Goal: Contribute content: Contribute content

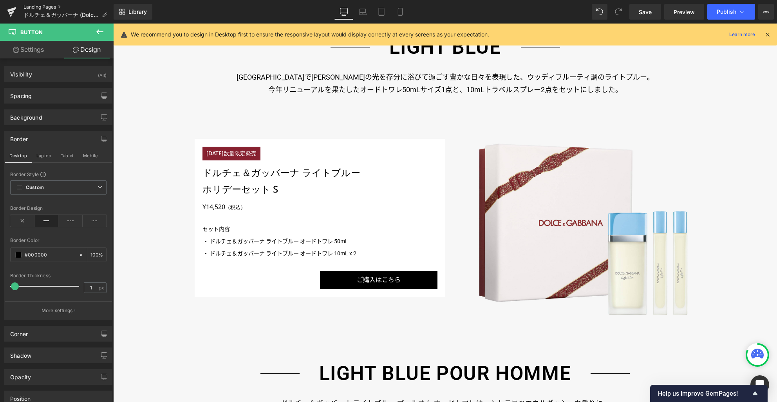
click at [44, 7] on link "Landing Pages" at bounding box center [69, 7] width 90 height 6
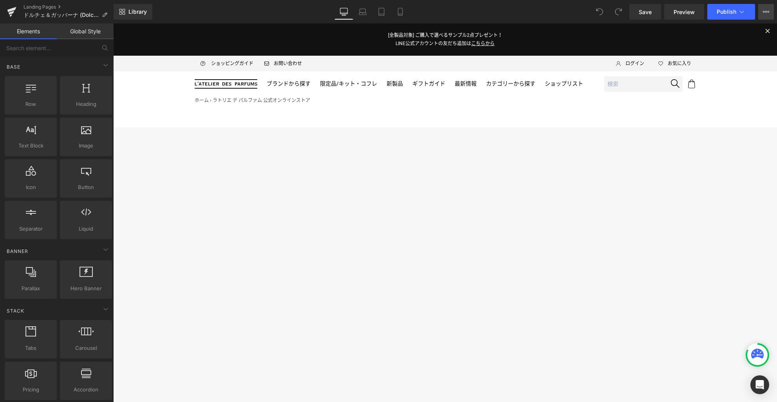
click at [764, 12] on icon at bounding box center [764, 12] width 2 height 2
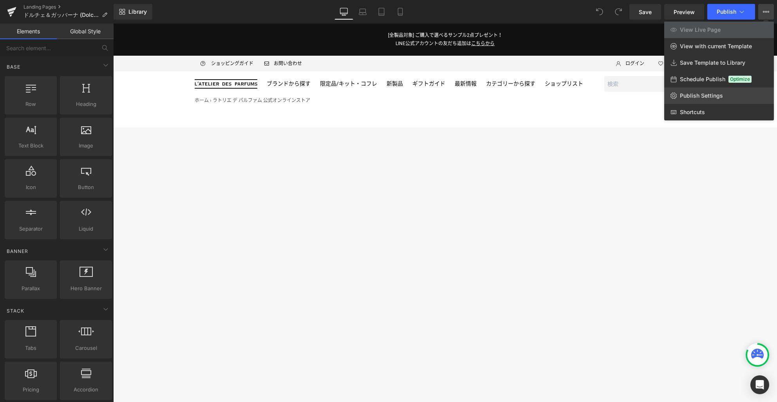
click at [717, 94] on span "Publish Settings" at bounding box center [701, 95] width 43 height 7
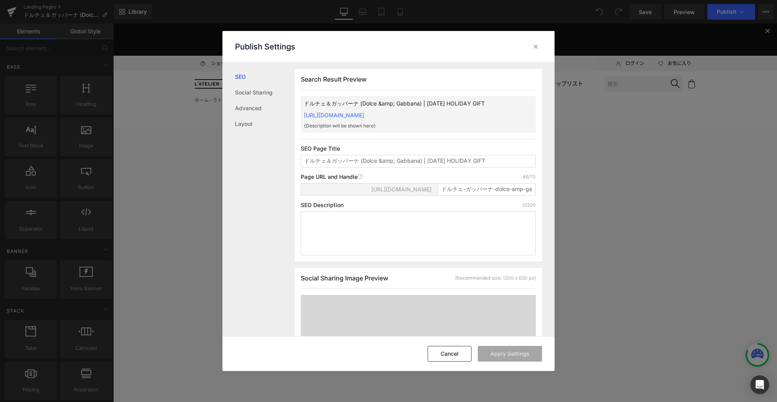
scroll to position [0, 0]
click at [390, 192] on span "https://latelierdesparfumsjp.myshopify.com/pages/" at bounding box center [401, 189] width 60 height 6
click at [389, 192] on span "https://latelierdesparfumsjp.myshopify.com/pages/" at bounding box center [401, 189] width 60 height 6
click at [459, 195] on input "ドルチェ-ガッバーナ-dolce-amp-gabbana-2025-holiday-gift" at bounding box center [487, 189] width 98 height 13
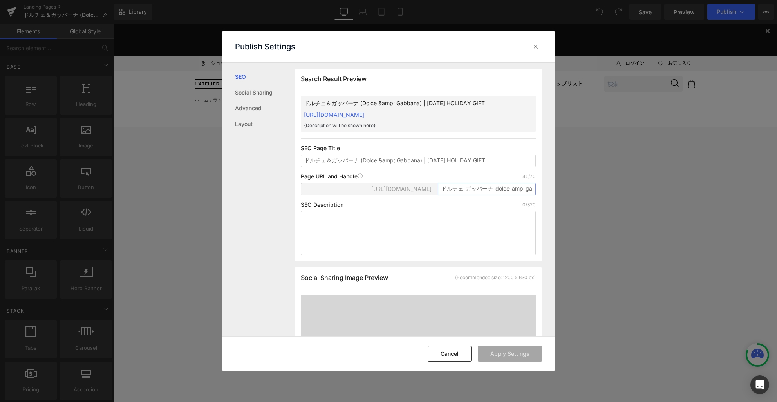
paste input "holiday2025-dolce-gabbana-ec"
type input "holiday2025-dolce-gabbana-ec"
click at [514, 353] on button "Apply Settings" at bounding box center [510, 354] width 64 height 16
drag, startPoint x: 538, startPoint y: 46, endPoint x: 425, endPoint y: 22, distance: 115.3
click at [538, 46] on icon at bounding box center [536, 47] width 8 height 8
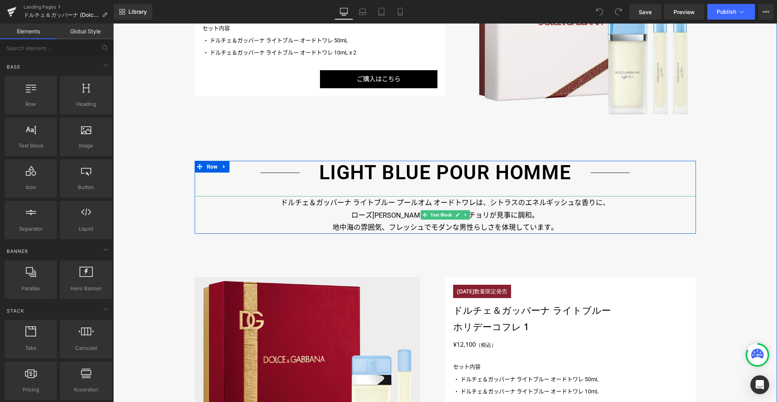
scroll to position [1199, 0]
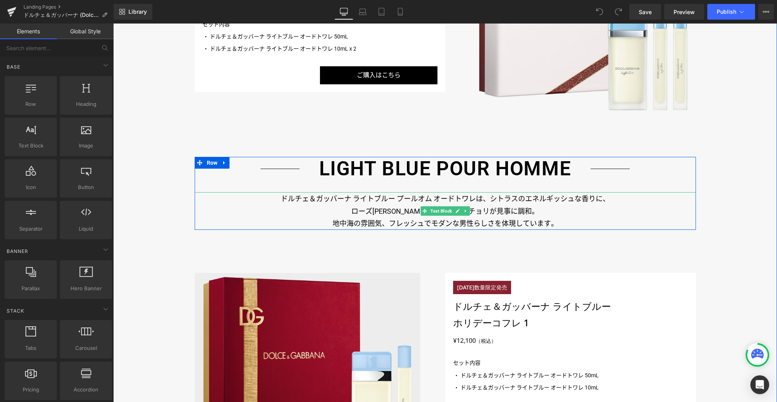
click at [374, 197] on p "ドルチェ＆ガッバーナ ライトブルー プールオム オードトワレは、シトラスのエネルギッシュな香りに、" at bounding box center [445, 198] width 501 height 13
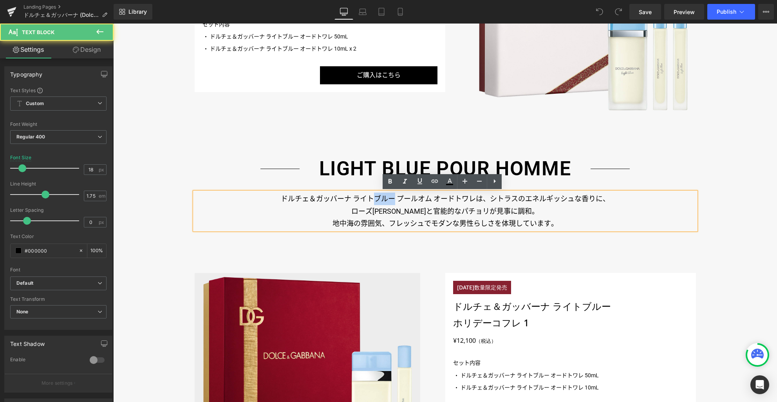
click at [374, 197] on p "ドルチェ＆ガッバーナ ライトブルー プールオム オードトワレは、シトラスのエネルギッシュな香りに、" at bounding box center [445, 198] width 501 height 13
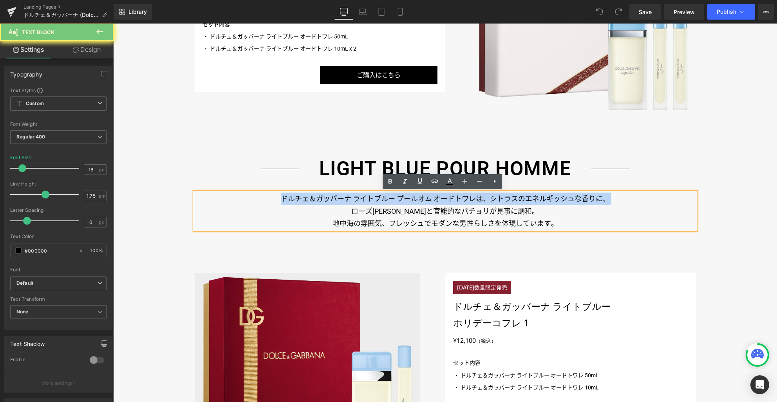
click at [374, 197] on p "ドルチェ＆ガッバーナ ライトブルー プールオム オードトワレは、シトラスのエネルギッシュな香りに、" at bounding box center [445, 198] width 501 height 13
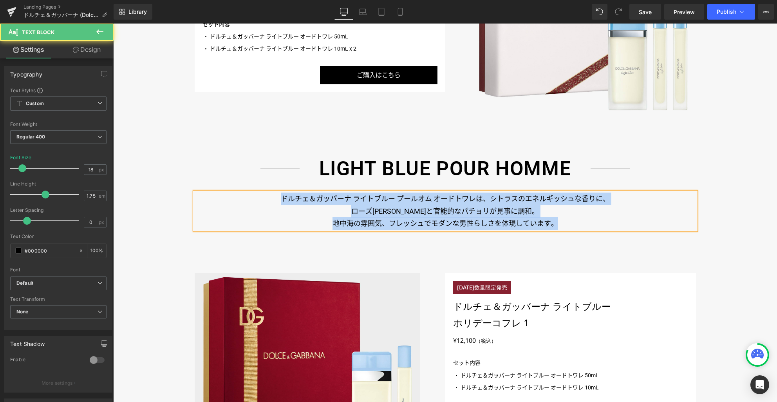
paste div
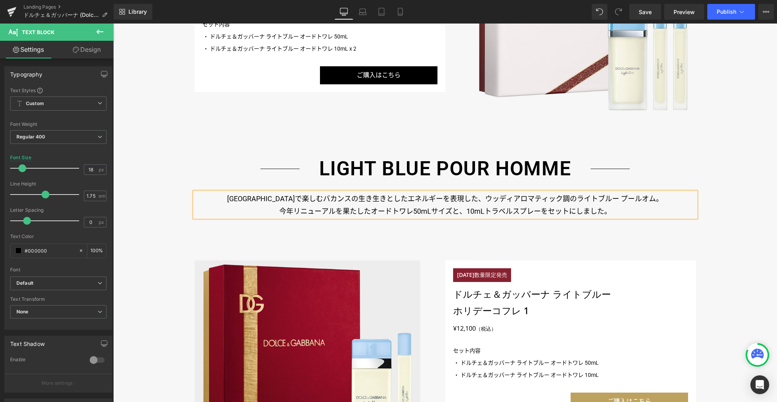
click at [464, 197] on p "イタリアで楽しむバカンスの生き生きとしたエネルギーを表現した、ウッディアロマティック調のライトブルー プールオム。" at bounding box center [445, 198] width 501 height 13
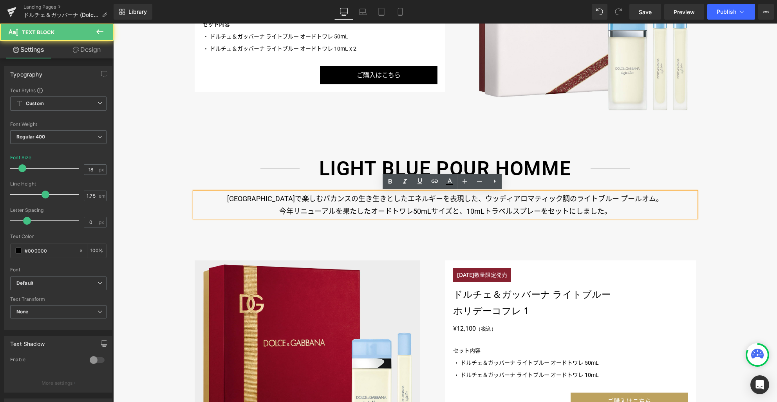
click at [460, 211] on p "今年リニューアルを果たしたオードトワレ50mLサイズと、10mLトラベルスプレーをセットにしました。" at bounding box center [445, 211] width 501 height 13
click at [612, 210] on p "今年リニューアルを果たしたオードトワレ50mLサイズと、10mLトラベルスプレーをセットにしました。" at bounding box center [445, 211] width 501 height 13
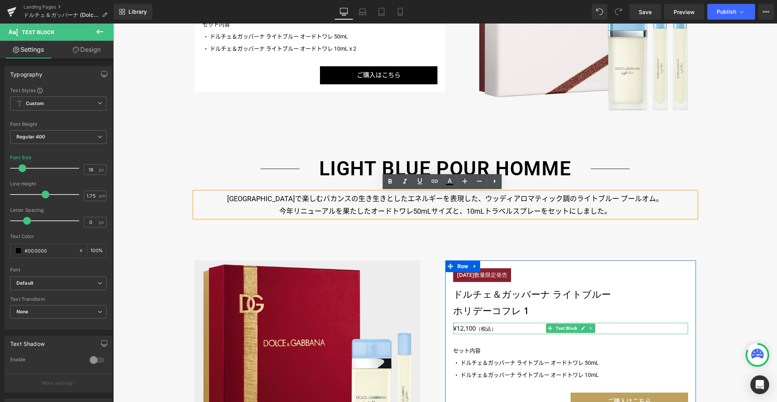
click at [461, 325] on p "¥12,100 （税込）" at bounding box center [570, 327] width 235 height 11
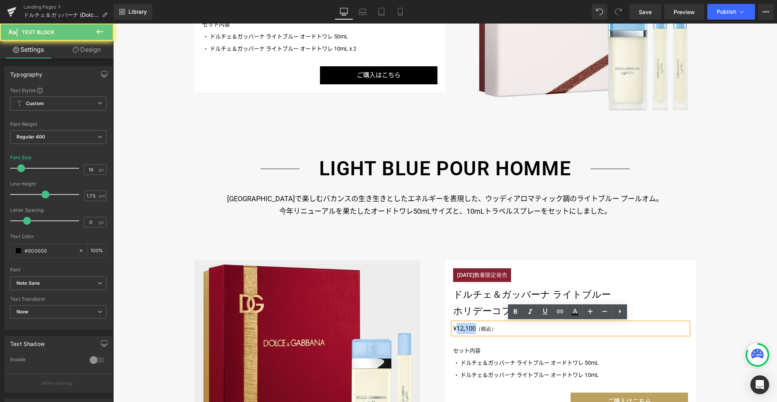
click at [461, 325] on p "¥12,100 （税込）" at bounding box center [570, 327] width 235 height 11
click at [468, 328] on p "¥12,100 （税込）" at bounding box center [570, 327] width 235 height 11
drag, startPoint x: 473, startPoint y: 328, endPoint x: 452, endPoint y: 328, distance: 21.2
click at [453, 328] on p "¥12,100 （税込）" at bounding box center [570, 327] width 235 height 11
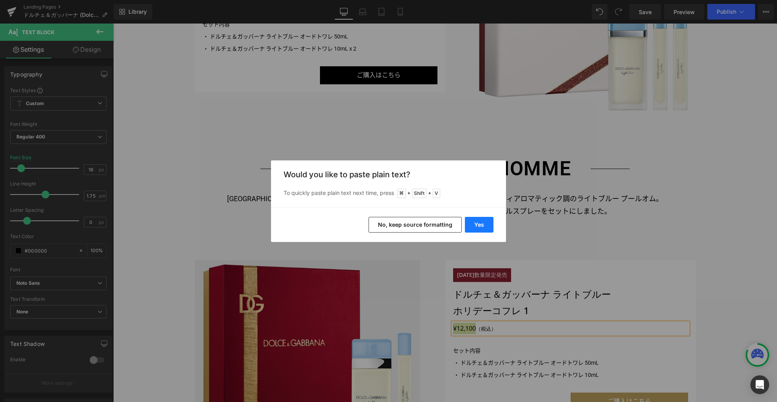
click at [480, 227] on button "Yes" at bounding box center [479, 225] width 29 height 16
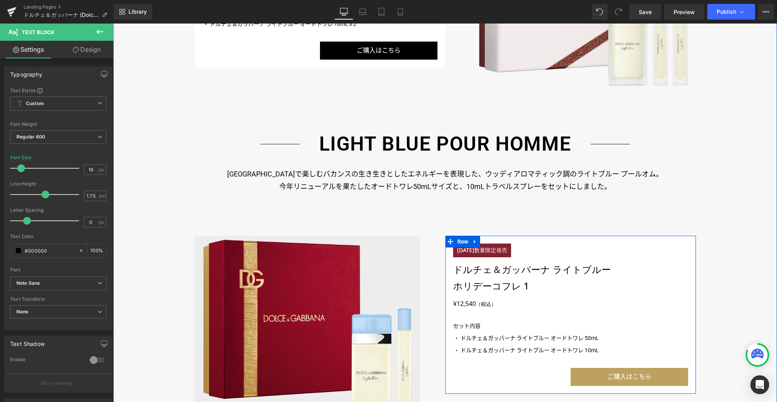
scroll to position [1228, 0]
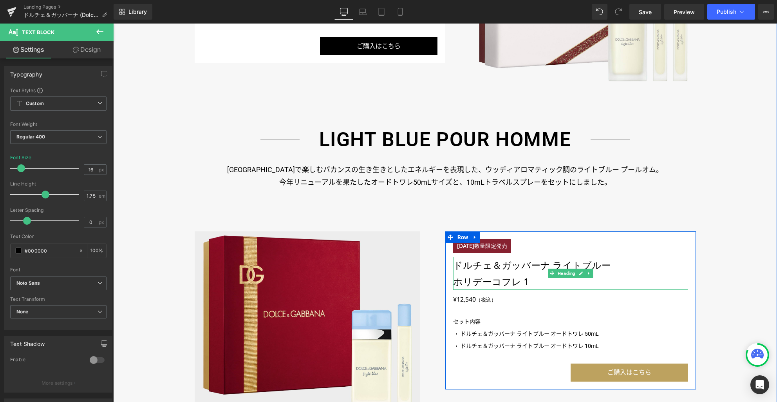
click at [498, 282] on h3 "ホリデーコフレ 1" at bounding box center [570, 281] width 235 height 16
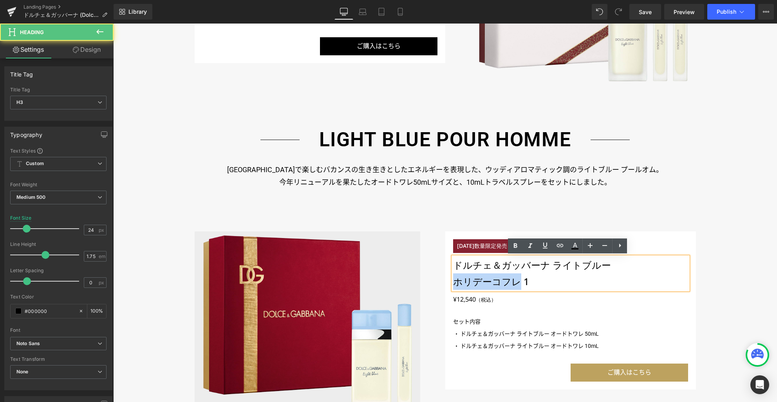
click at [498, 282] on h3 "ホリデーコフレ 1" at bounding box center [570, 281] width 235 height 16
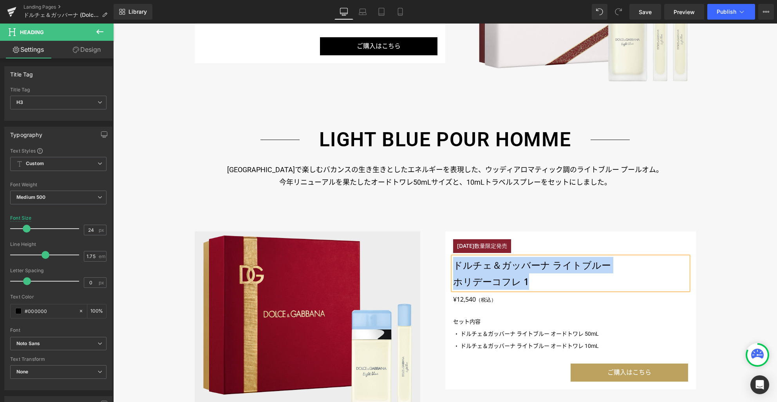
paste div
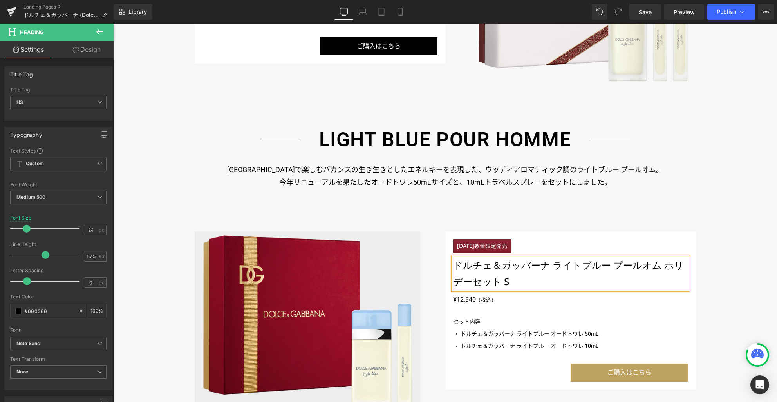
click at [605, 264] on h3 "ドルチェ＆ガッバーナ ライトブルー プールオム ホリデーセット S" at bounding box center [570, 273] width 235 height 33
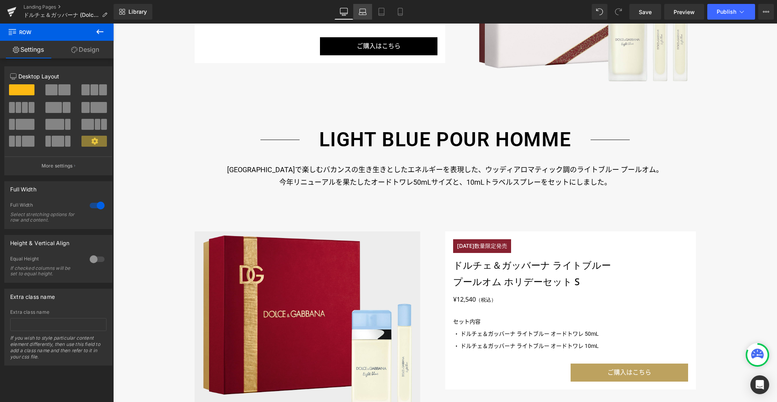
click at [366, 8] on icon at bounding box center [363, 12] width 8 height 8
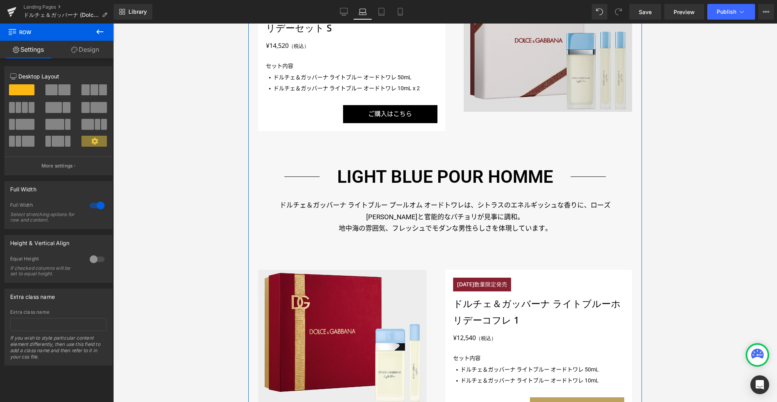
scroll to position [974, 0]
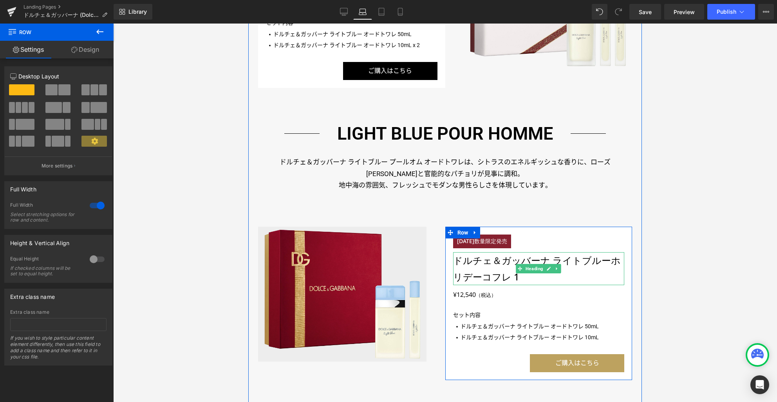
click at [481, 252] on h3 "ドルチェ＆ガッバーナ ライトブルー ホリデーコフレ 1" at bounding box center [538, 268] width 171 height 33
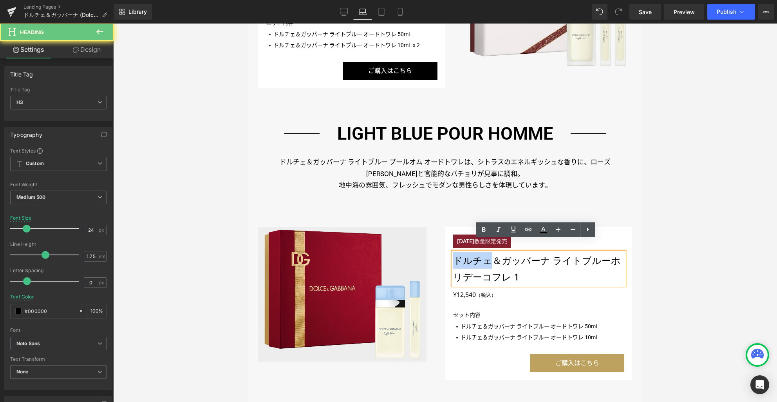
click at [481, 252] on h3 "ドルチェ＆ガッバーナ ライトブルー ホリデーコフレ 1" at bounding box center [538, 268] width 171 height 33
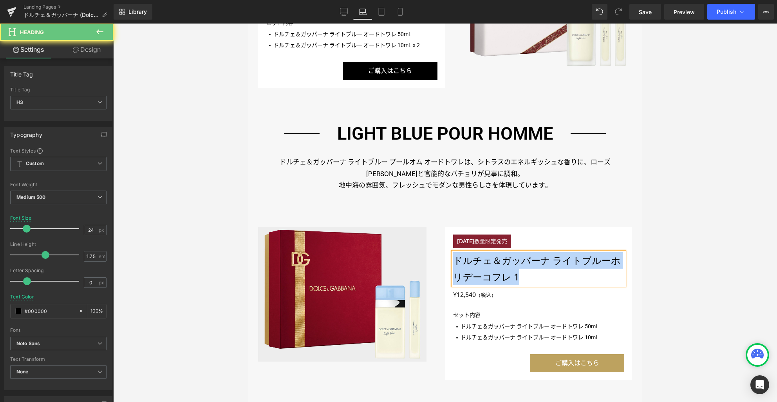
paste div
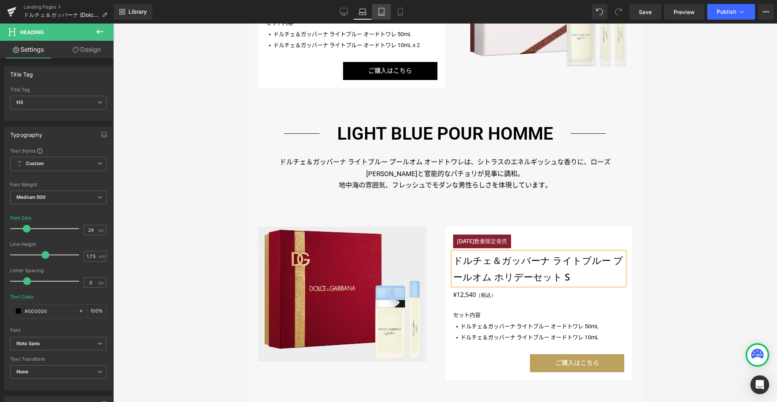
click at [381, 14] on icon at bounding box center [382, 12] width 8 height 8
type input "22"
type input "100"
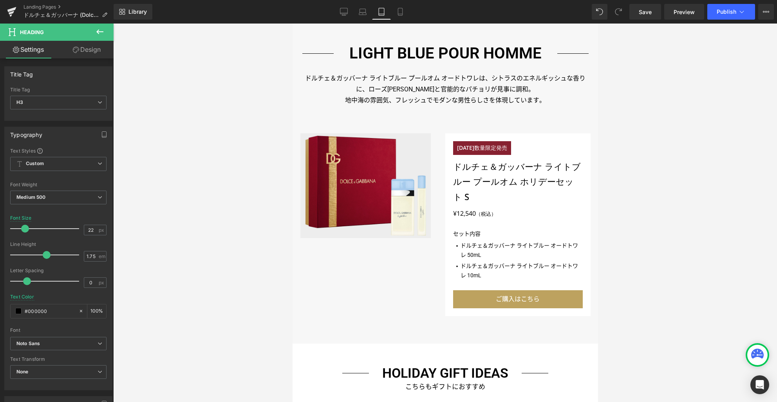
scroll to position [893, 0]
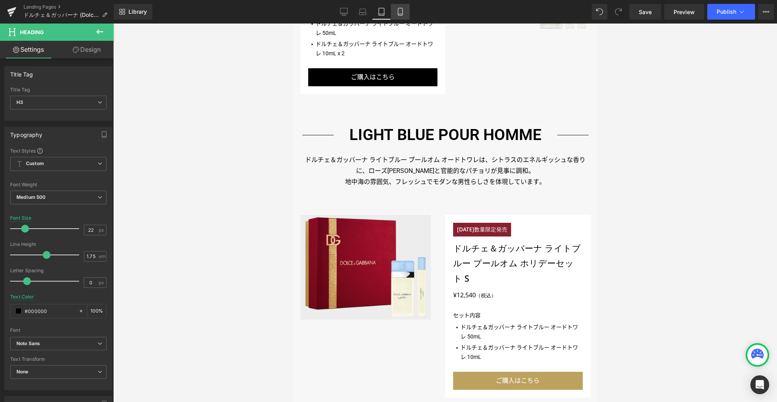
click at [398, 14] on icon at bounding box center [400, 12] width 8 height 8
type input "18"
type input "#ffffff"
type input "100"
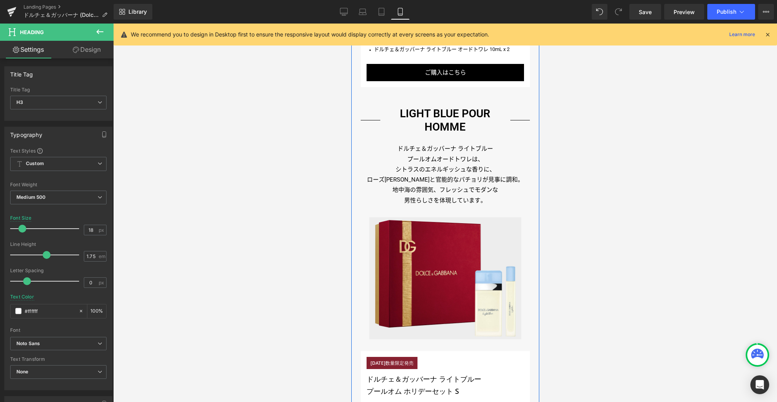
scroll to position [1042, 0]
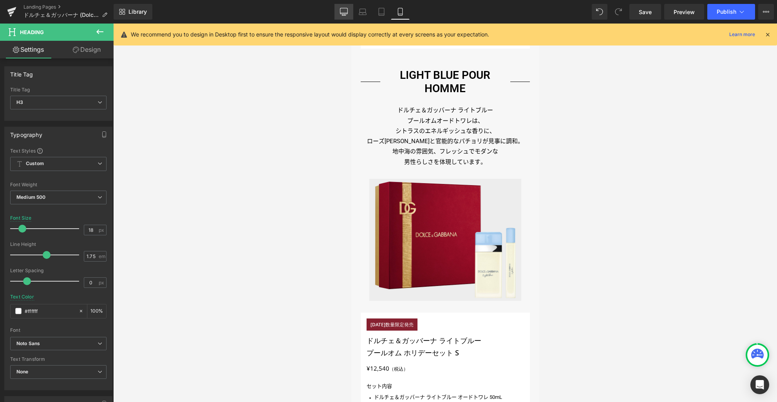
click at [350, 14] on link "Desktop" at bounding box center [344, 12] width 19 height 16
type input "24"
type input "100"
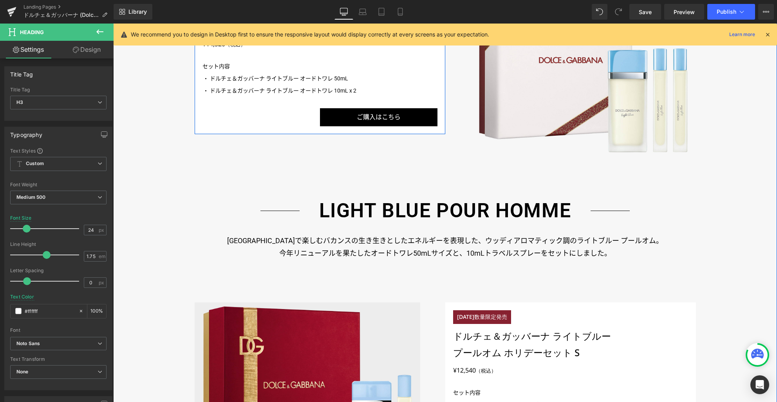
scroll to position [1219, 0]
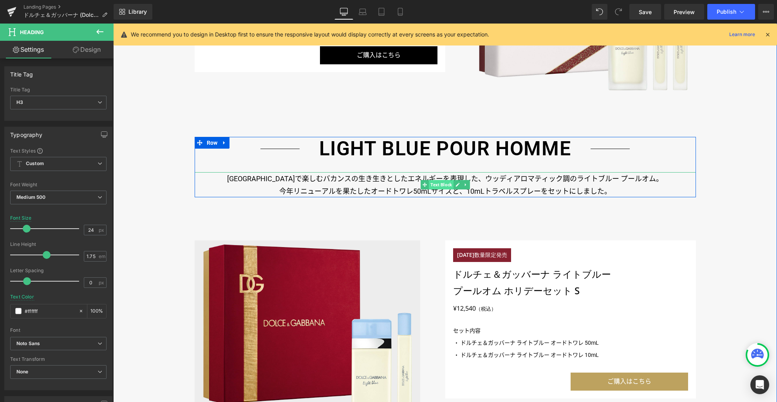
click at [435, 185] on span "Text Block" at bounding box center [441, 184] width 25 height 9
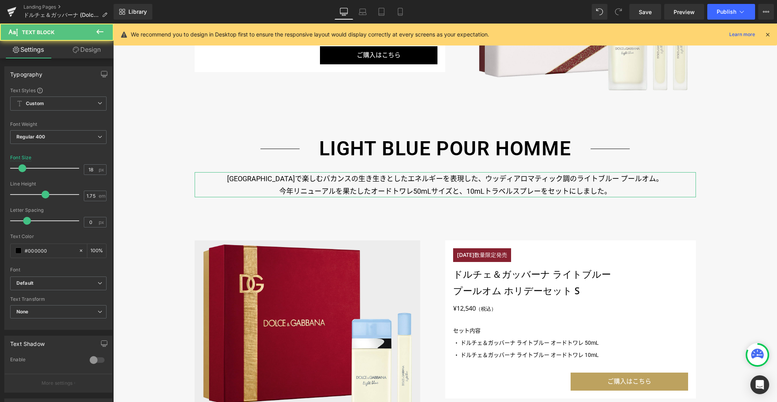
click at [91, 50] on link "Design" at bounding box center [86, 50] width 57 height 18
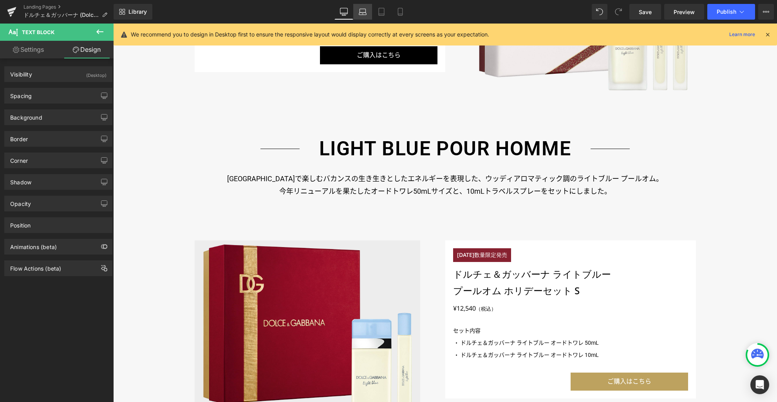
click at [360, 13] on icon at bounding box center [362, 14] width 7 height 2
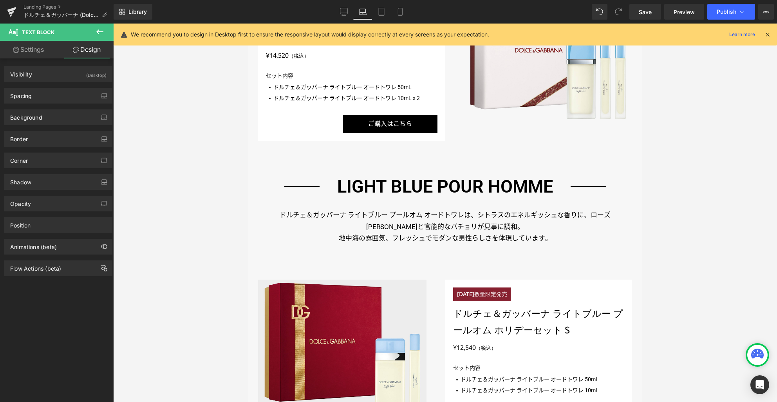
scroll to position [939, 0]
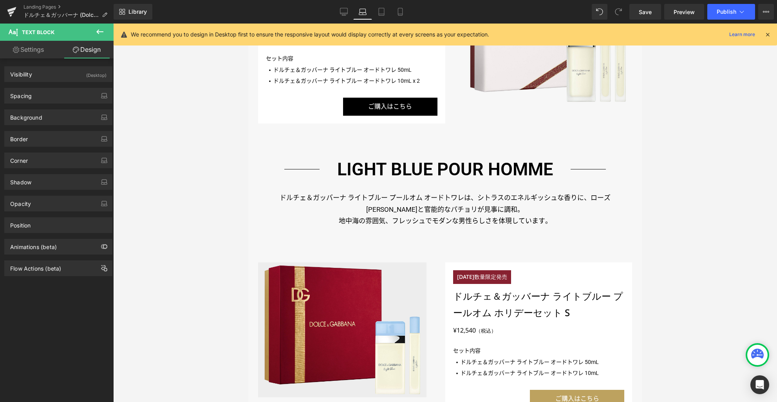
click at [429, 196] on div "ドルチェ＆ガッバーナ ライトブルー プールオム オードトワレは、シトラスのエネルギッシュな香りに、 ローズマリーと官能的なパチョリが見事に調和。 地中海の雰囲…" at bounding box center [445, 209] width 374 height 35
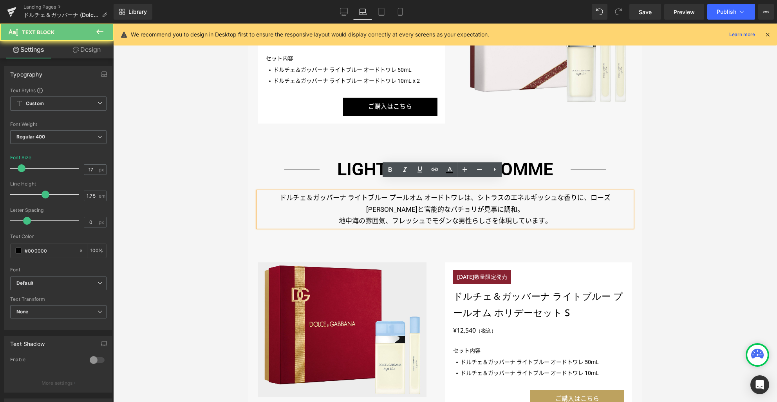
click at [427, 194] on span "ローズ[PERSON_NAME]と官能的なパチョリが見事に調和。" at bounding box center [488, 204] width 244 height 20
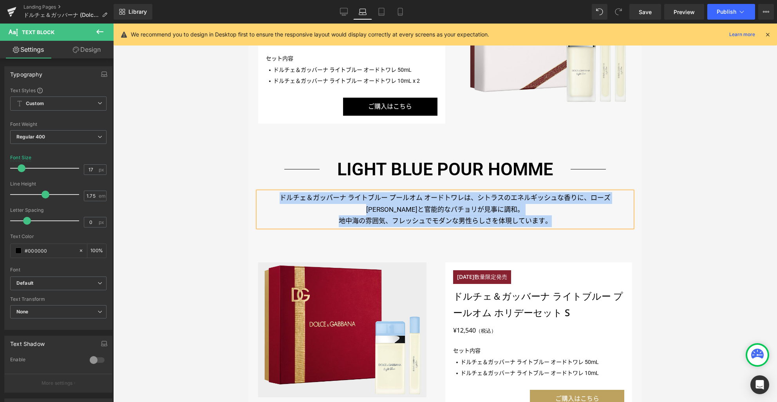
paste div
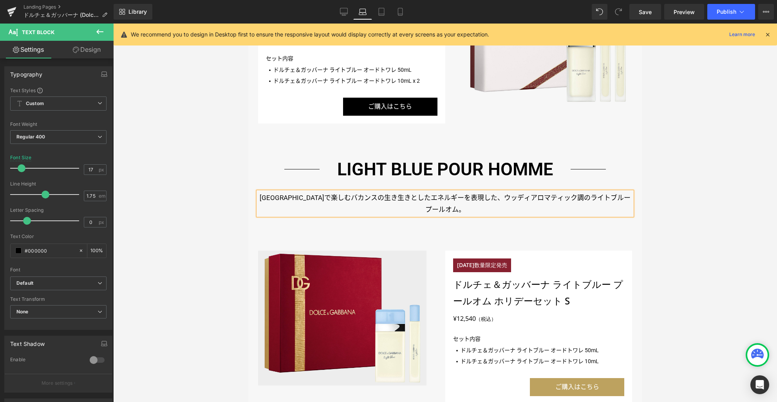
click at [458, 192] on p "イタリアで楽しむバカンスの生き生きとしたエネルギーを表現した、ウッディアロマティック調のライトブルー プールオム。" at bounding box center [445, 204] width 374 height 24
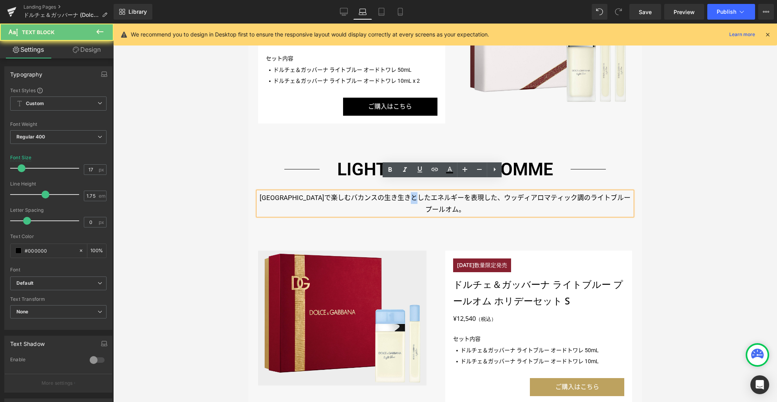
click at [458, 192] on p "イタリアで楽しむバカンスの生き生きとしたエネルギーを表現した、ウッディアロマティック調のライトブルー プールオム。" at bounding box center [445, 204] width 374 height 24
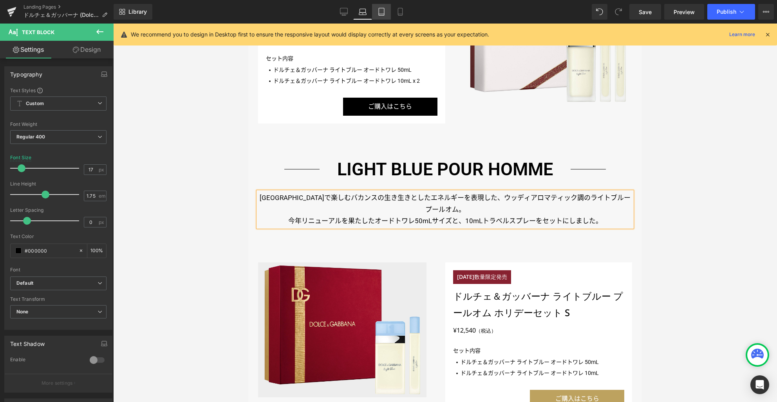
click at [382, 12] on icon at bounding box center [382, 12] width 8 height 8
type input "16"
type input "100"
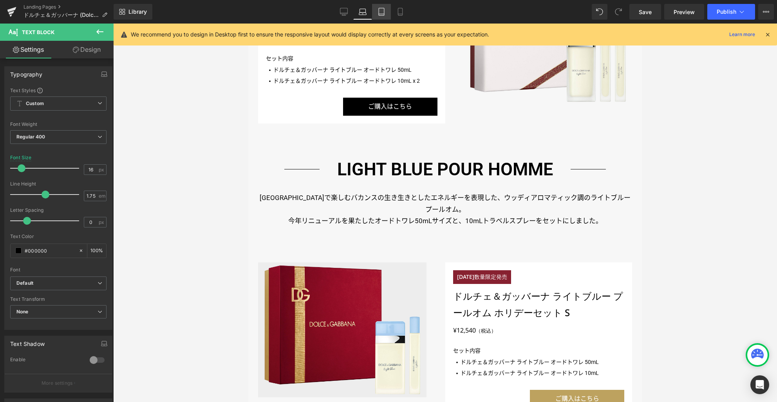
scroll to position [867, 0]
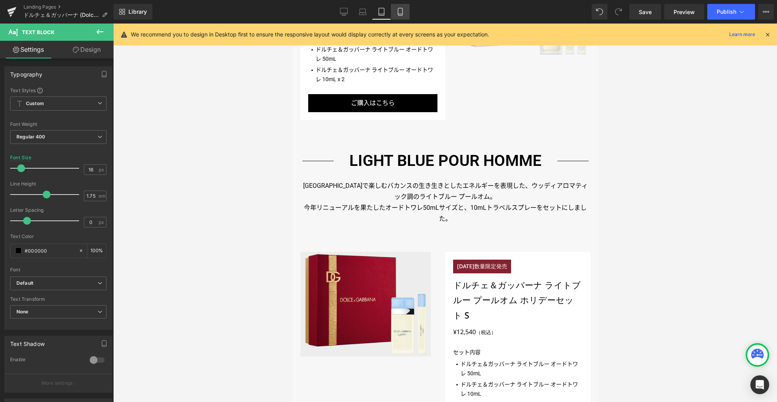
click at [400, 10] on icon at bounding box center [400, 12] width 8 height 8
type input "15"
type input "100"
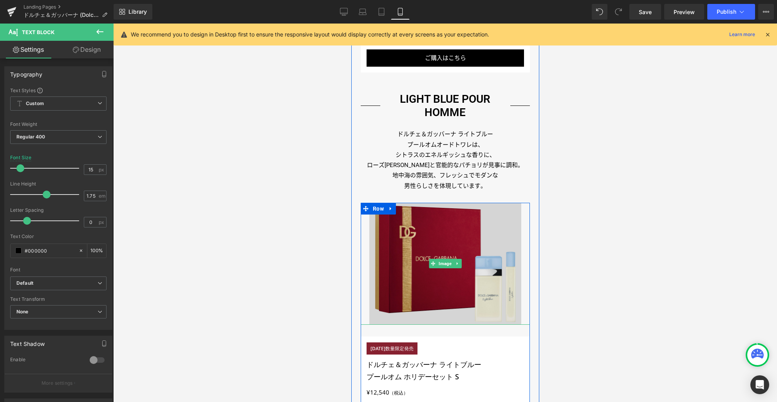
scroll to position [1004, 0]
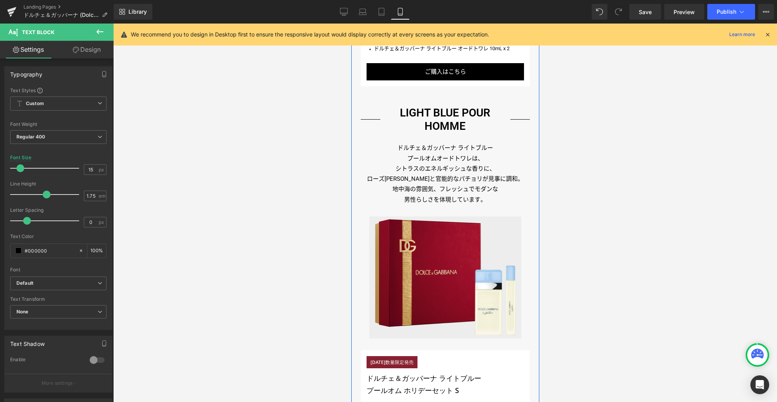
click at [443, 161] on p "プールオム オードトワレは、" at bounding box center [444, 158] width 169 height 10
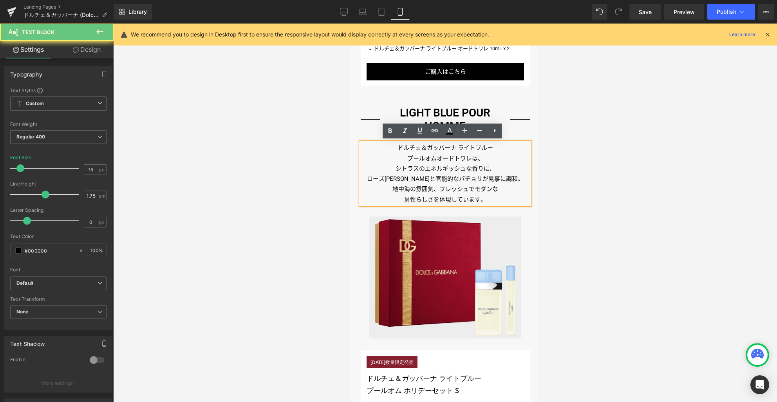
click at [442, 158] on span "オードトワレは、" at bounding box center [459, 158] width 47 height 7
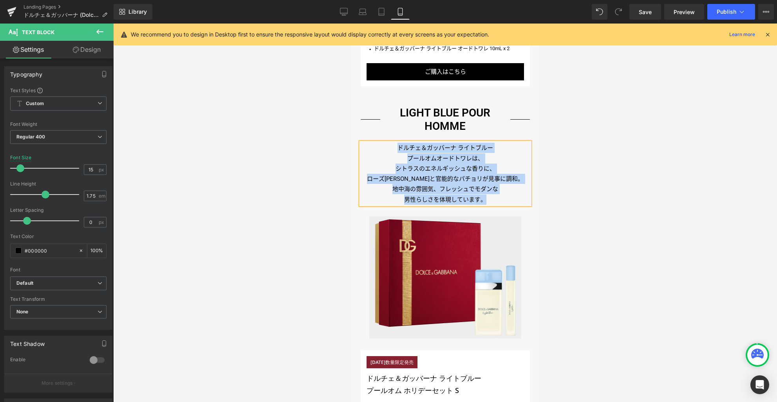
paste div
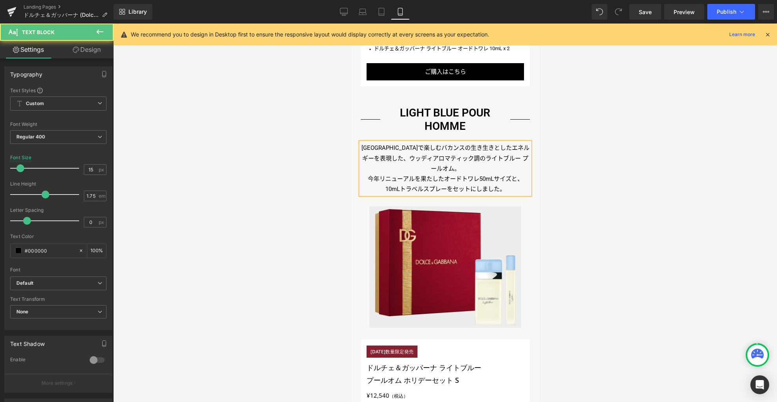
click at [437, 145] on p "イタリアで楽しむバカンスの生き生きとしたエネルギーを表現した、ウッディアロマティック調のライトブルー プールオム。" at bounding box center [444, 158] width 169 height 31
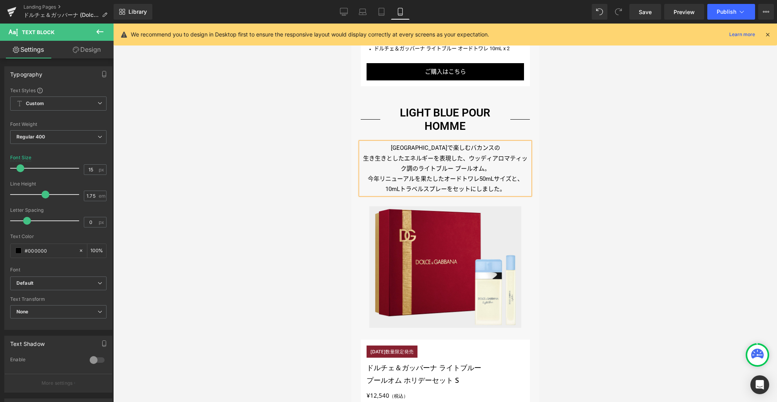
click at [463, 157] on p "生き生きとしたエネルギーを表現した、ウッディアロマティック調のライトブルー プールオム。" at bounding box center [444, 163] width 169 height 21
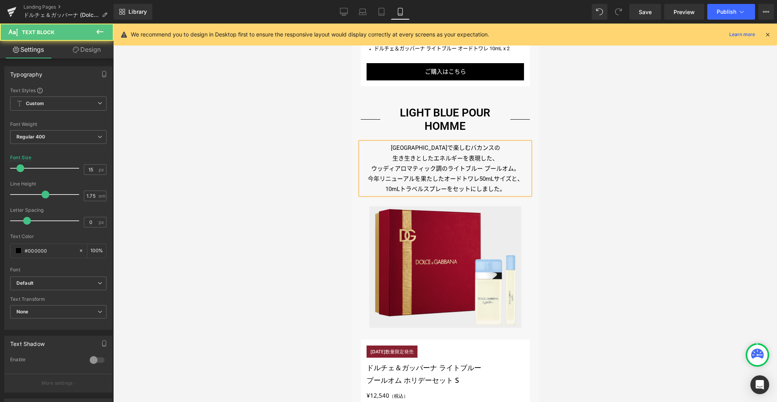
click at [444, 165] on p "ウッディアロマティック調のライトブルー プールオム。" at bounding box center [444, 168] width 169 height 10
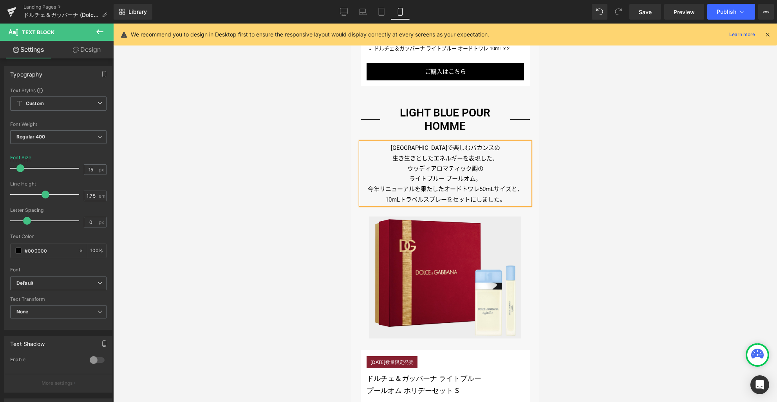
click at [441, 187] on p "今年リニューアルを果たしたオードトワレ50mLサイズと、10mLトラベルスプレーをセットにしました。" at bounding box center [444, 194] width 169 height 21
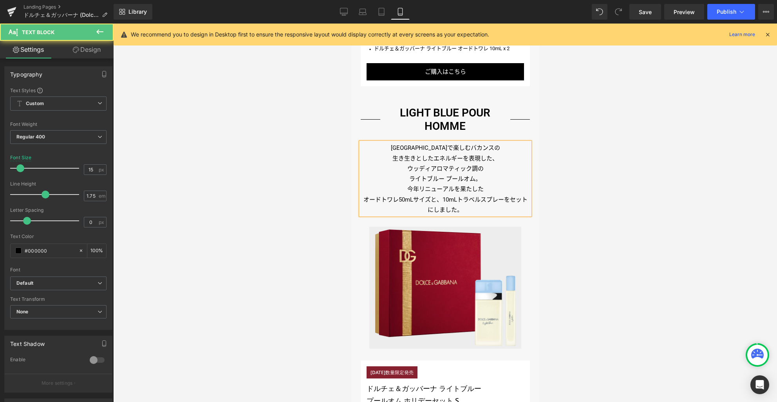
click at [439, 199] on p "オードトワレ50mLサイズと、10mLトラベルスプレーをセットにしました。" at bounding box center [444, 204] width 169 height 21
click at [581, 201] on div at bounding box center [445, 213] width 664 height 378
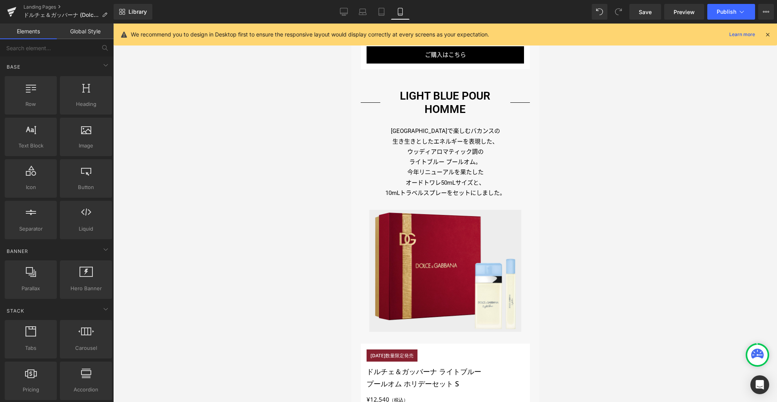
scroll to position [1042, 0]
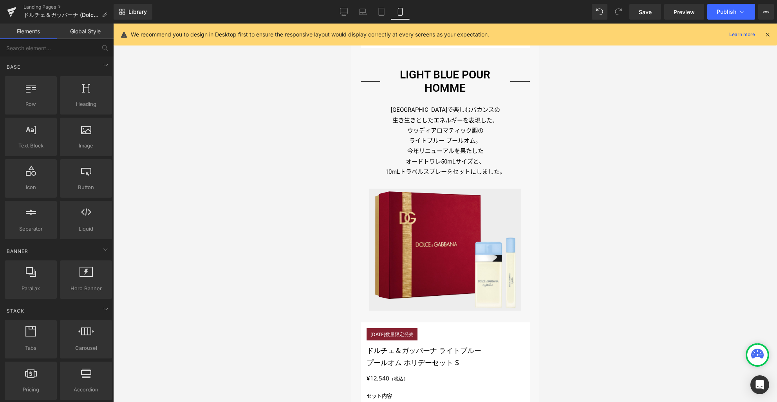
drag, startPoint x: 346, startPoint y: 13, endPoint x: 349, endPoint y: 22, distance: 9.8
click at [346, 13] on icon at bounding box center [344, 12] width 8 height 8
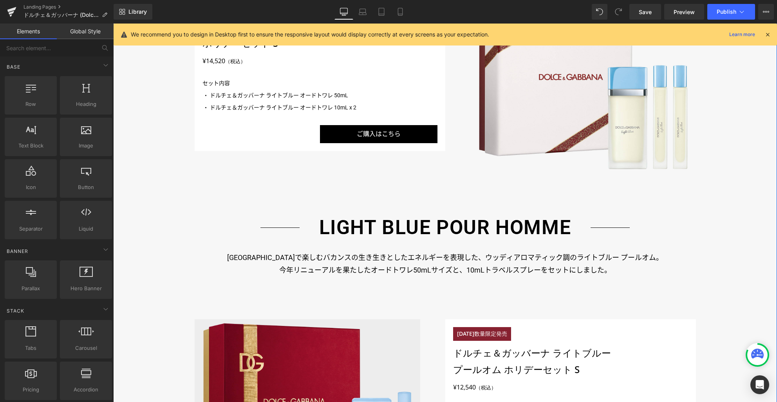
scroll to position [1416, 0]
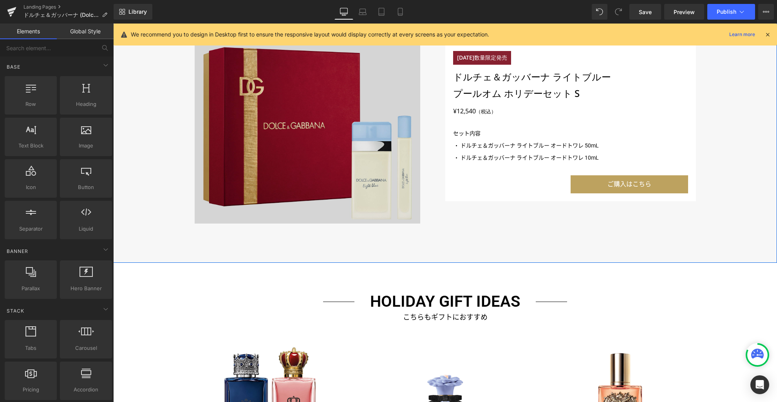
click at [349, 150] on img at bounding box center [308, 133] width 226 height 180
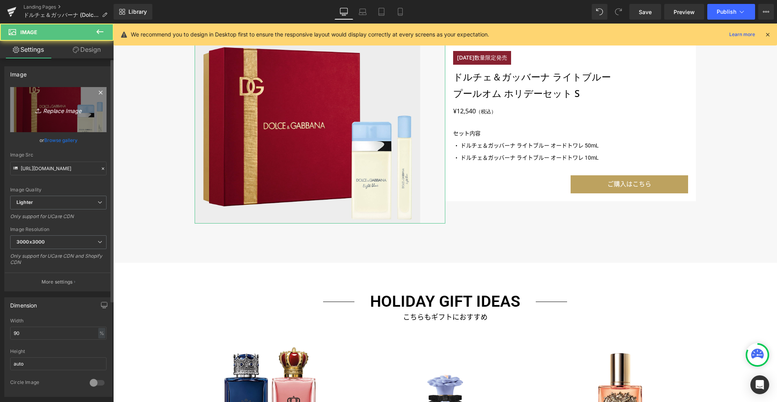
click at [44, 109] on icon "Replace Image" at bounding box center [58, 110] width 63 height 10
type input "C:\fakepath\p02_ec.jpg"
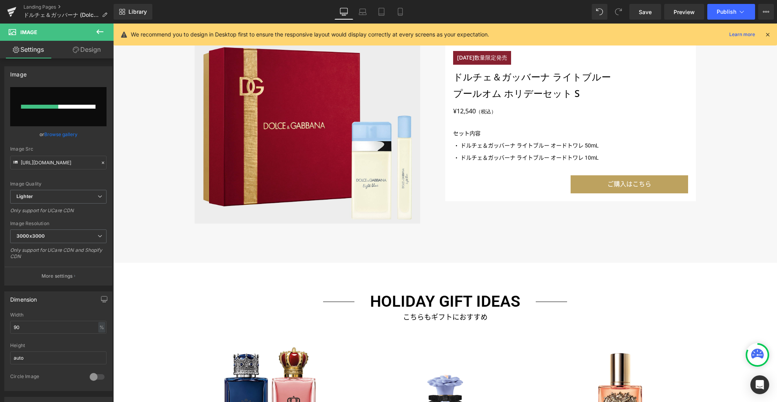
type input "https://ucarecdn.com/35706acc-a57a-4971-a243-da6eb060b340/-/format/auto/-/previ…"
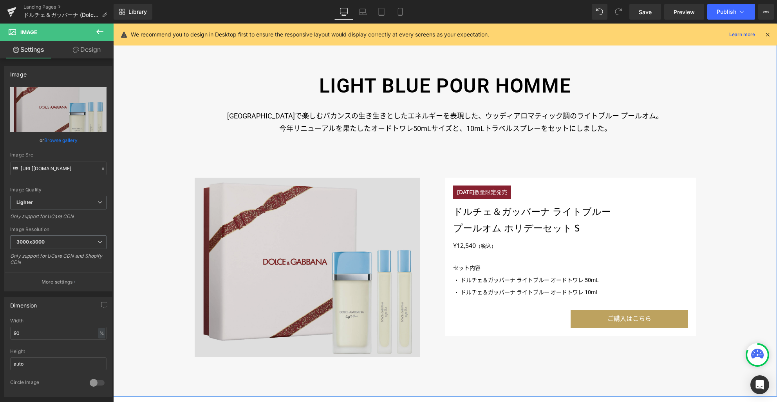
scroll to position [1298, 0]
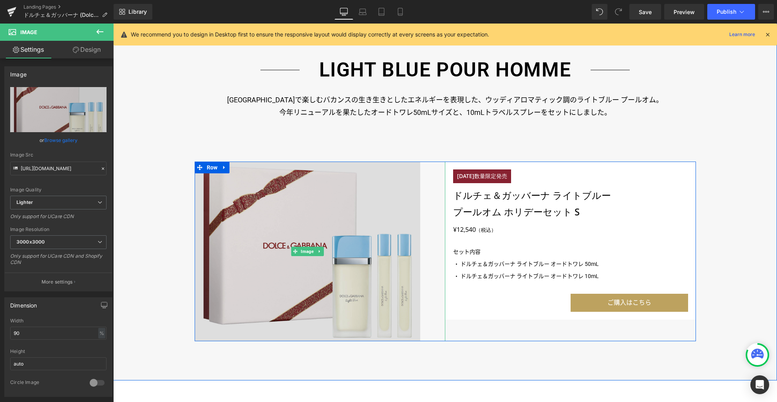
click at [363, 298] on img at bounding box center [308, 250] width 226 height 179
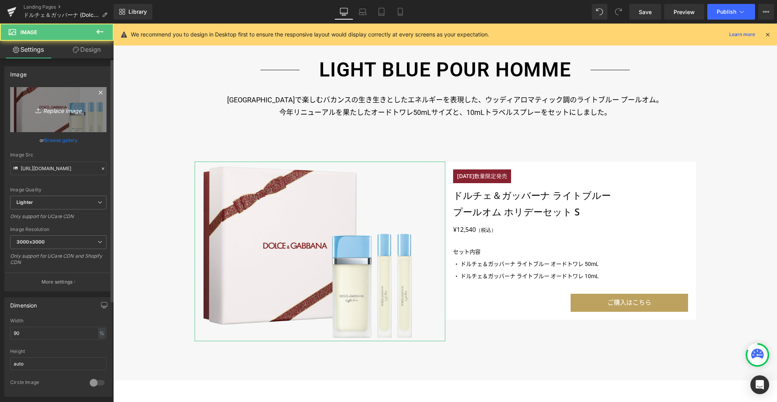
click at [70, 114] on link "Replace Image" at bounding box center [58, 109] width 96 height 45
type input "C:\fakepath\p03_ec.jpg"
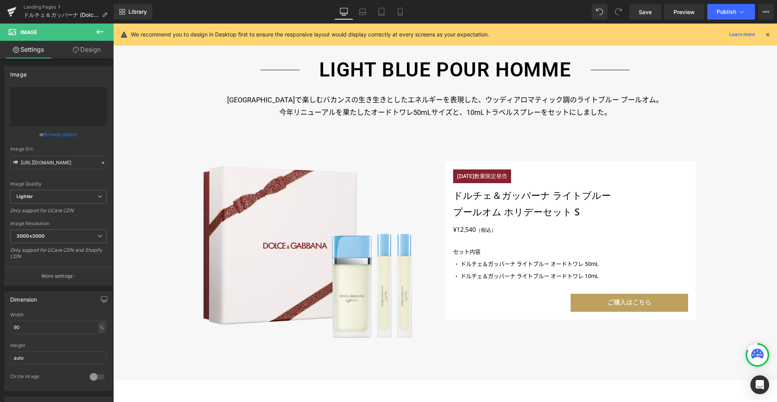
type input "https://ucarecdn.com/fbaa6920-7777-48d4-a5e3-33ff057686ce/-/format/auto/-/previ…"
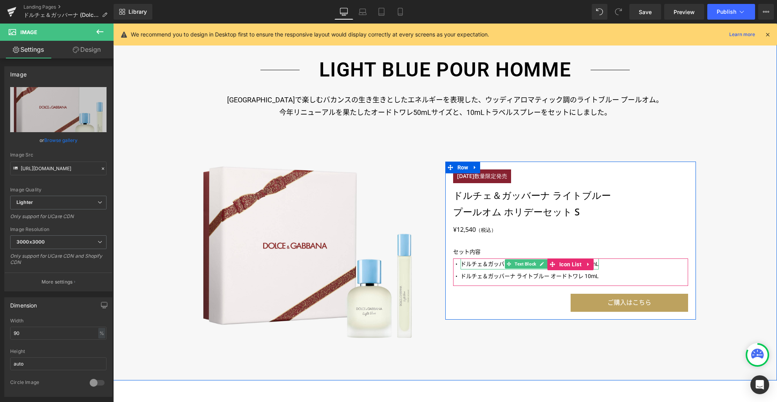
click at [467, 264] on p "ドルチェ＆ガッバーナ ライトブルー オードトワレ 50mL" at bounding box center [530, 263] width 138 height 11
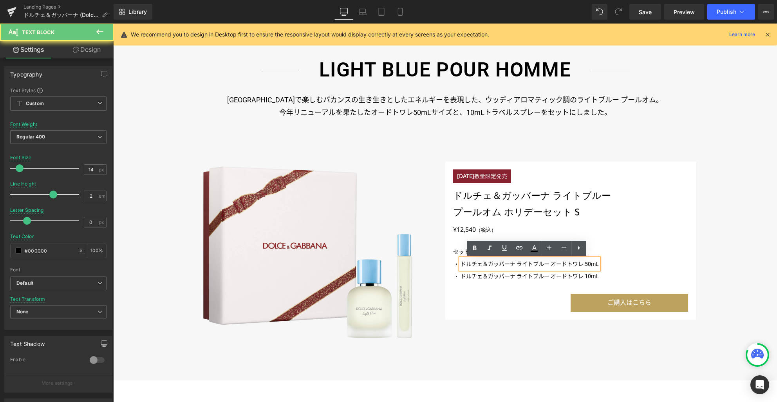
click at [467, 264] on p "ドルチェ＆ガッバーナ ライトブルー オードトワレ 50mL" at bounding box center [530, 263] width 138 height 11
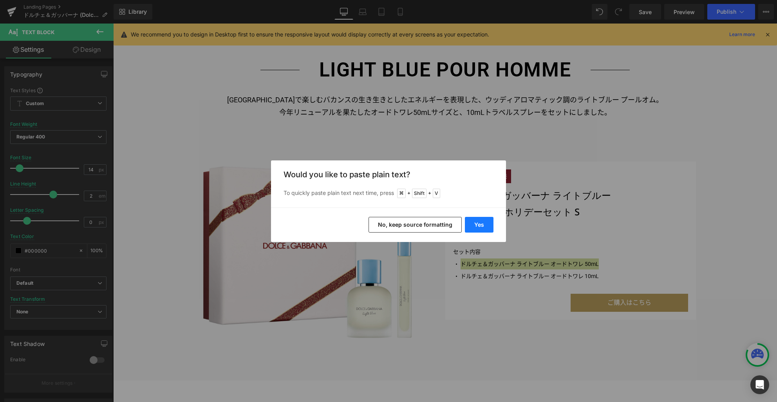
click at [481, 222] on button "Yes" at bounding box center [479, 225] width 29 height 16
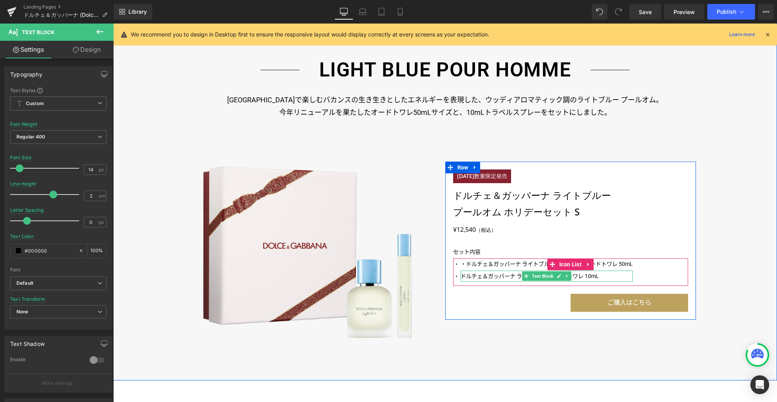
click at [477, 277] on p "ドルチェ＆ガッバーナ ライトブルー オードトワレ 10mL" at bounding box center [547, 275] width 172 height 11
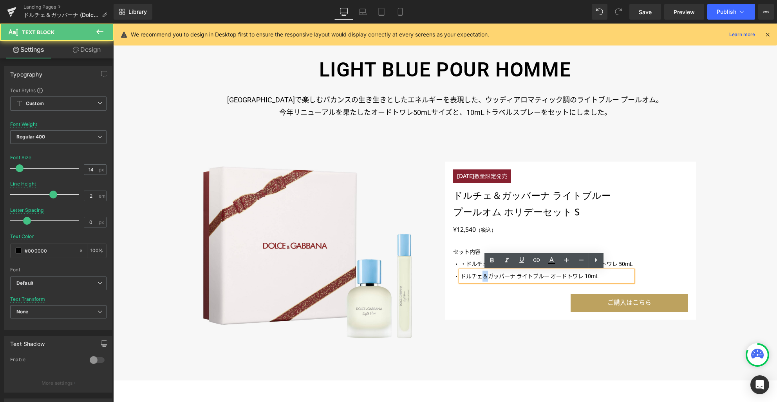
click at [477, 277] on p "ドルチェ＆ガッバーナ ライトブルー オードトワレ 10mL" at bounding box center [547, 275] width 172 height 11
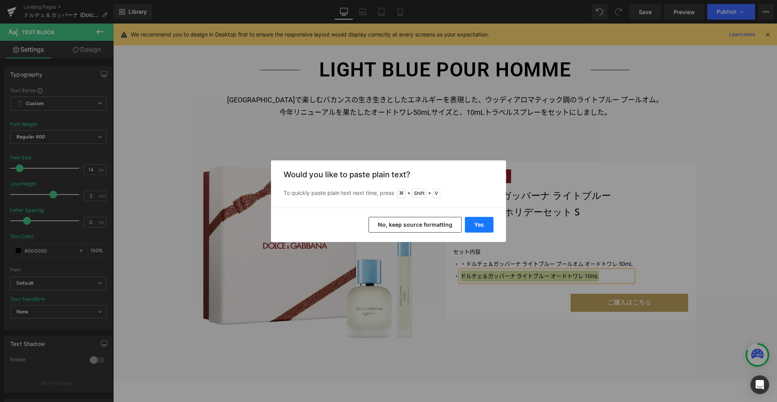
click at [477, 225] on button "Yes" at bounding box center [479, 225] width 29 height 16
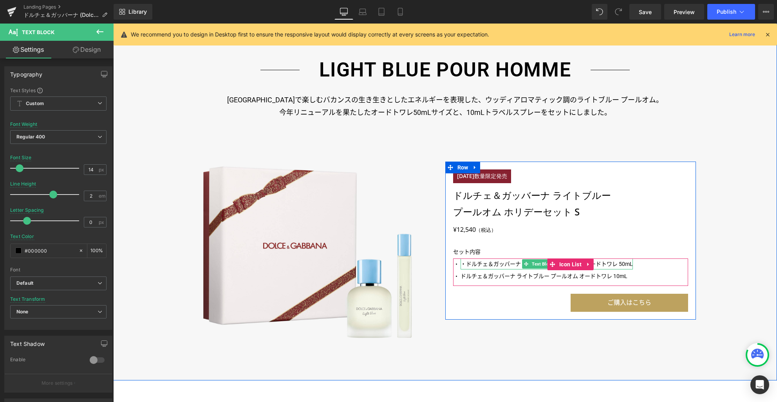
click at [465, 263] on p "・ドルチェ＆ガッバーナ ライトブルー プールオム オードトワレ 50mL" at bounding box center [547, 263] width 172 height 11
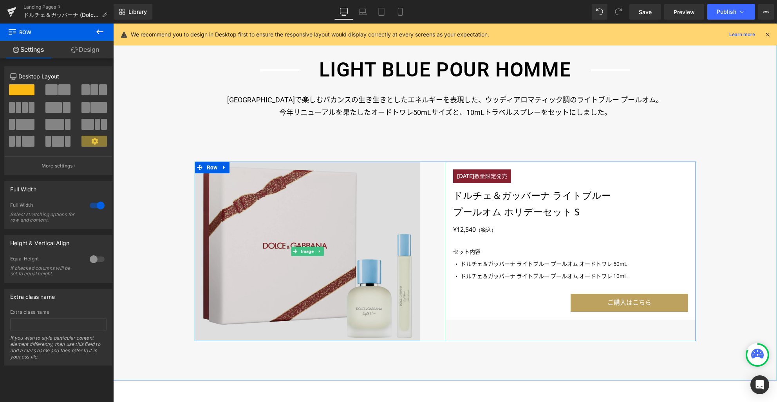
click at [274, 229] on img at bounding box center [308, 250] width 226 height 179
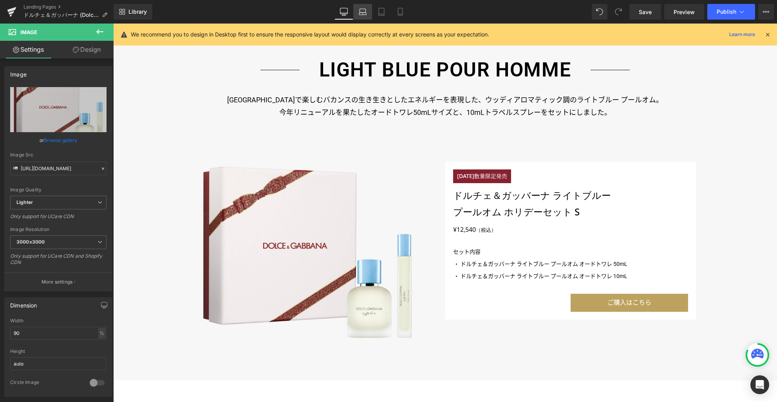
click at [365, 11] on icon at bounding box center [363, 12] width 8 height 8
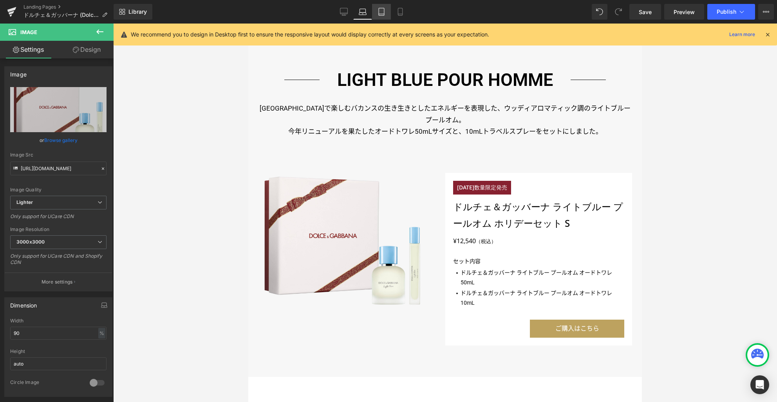
click at [383, 12] on icon at bounding box center [382, 12] width 8 height 8
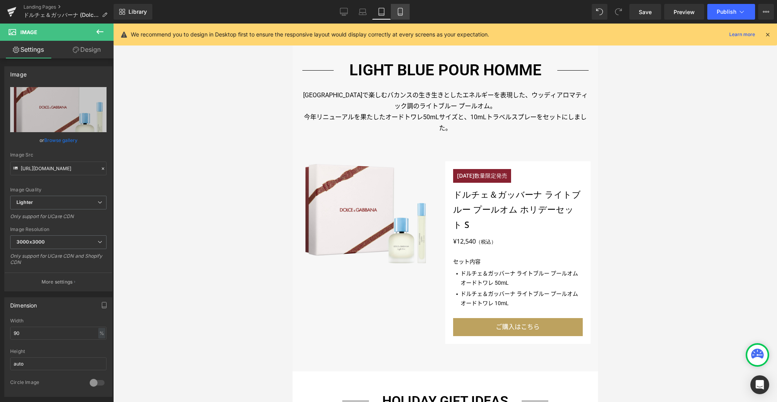
click at [400, 13] on icon at bounding box center [400, 12] width 8 height 8
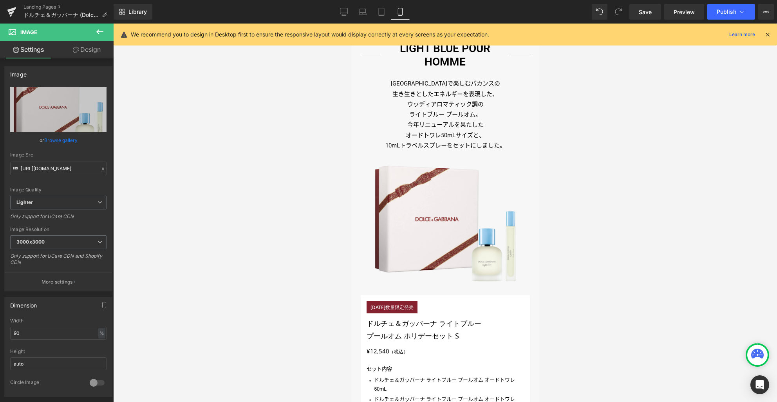
scroll to position [1058, 0]
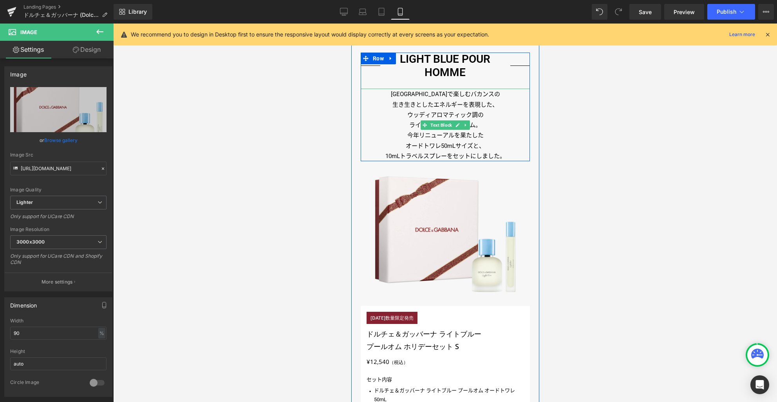
click at [477, 152] on p "10mLトラベルスプレーをセットにしました。" at bounding box center [444, 156] width 169 height 10
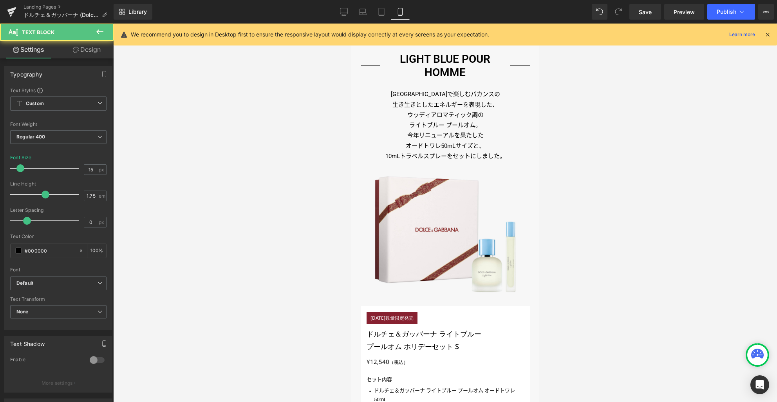
click at [88, 48] on link "Design" at bounding box center [86, 50] width 57 height 18
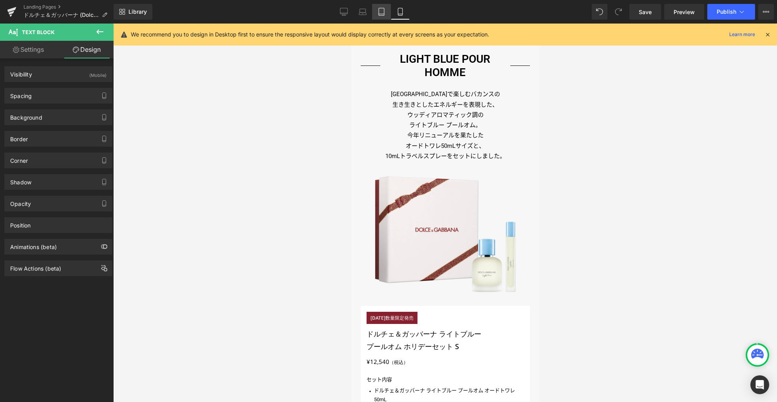
click at [385, 14] on icon at bounding box center [382, 12] width 8 height 8
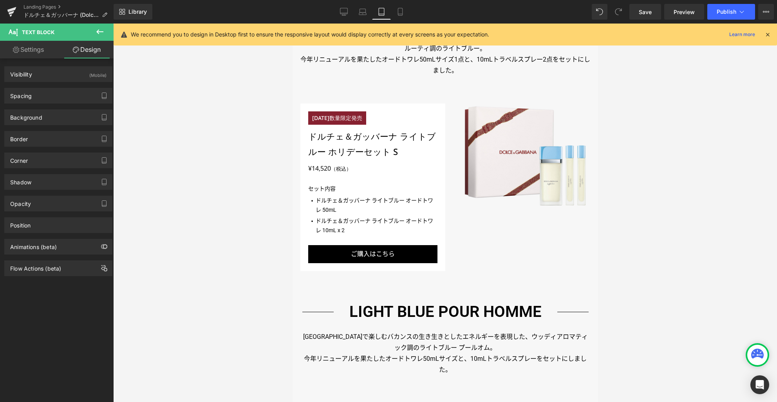
scroll to position [789, 0]
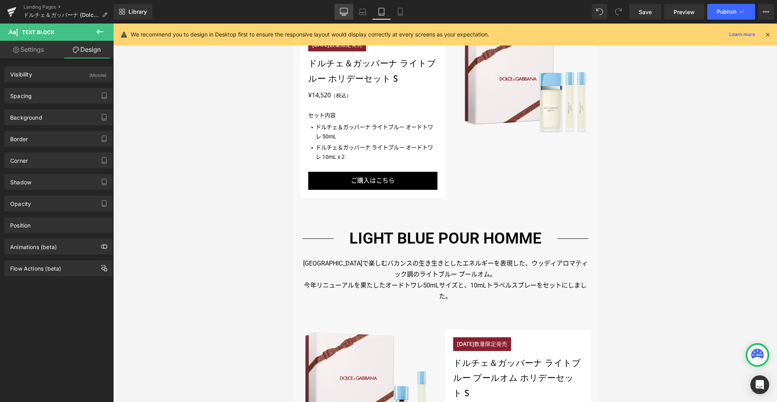
click at [342, 10] on icon at bounding box center [344, 12] width 8 height 8
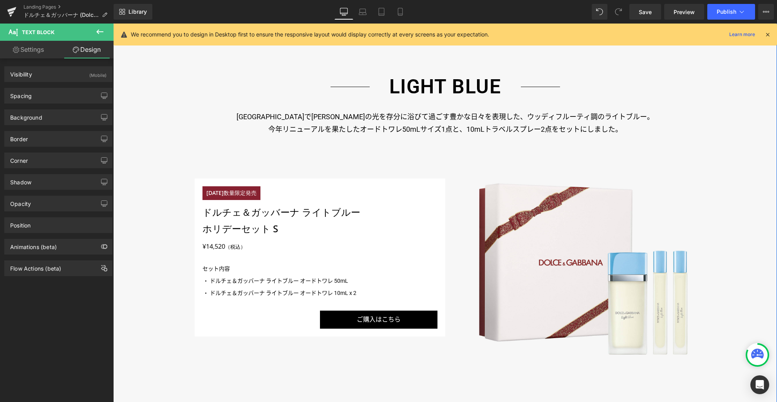
scroll to position [862, 0]
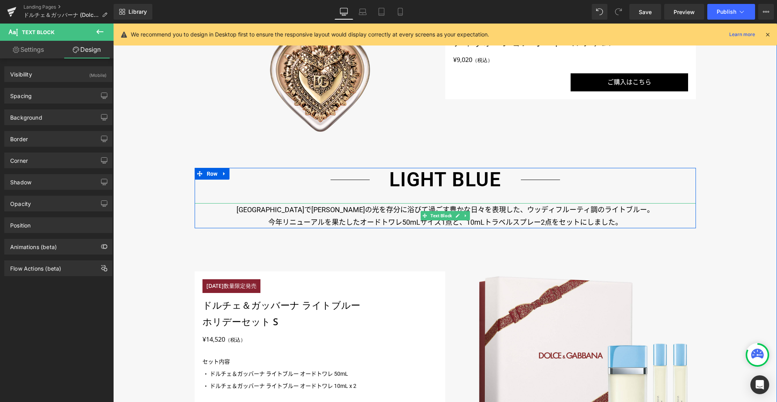
click at [378, 210] on p "[GEOGRAPHIC_DATA]で[PERSON_NAME]の光を存分に浴びて過ごす豊かな日々を表現した、ウッディフルーティ調のライトブルー。" at bounding box center [445, 209] width 501 height 13
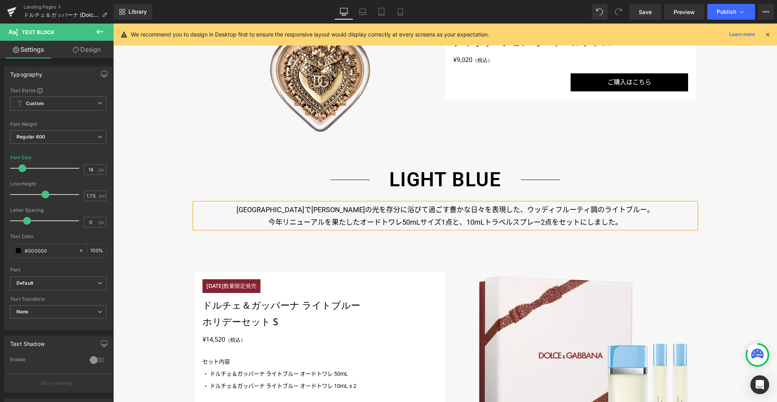
click at [94, 52] on link "Design" at bounding box center [86, 50] width 57 height 18
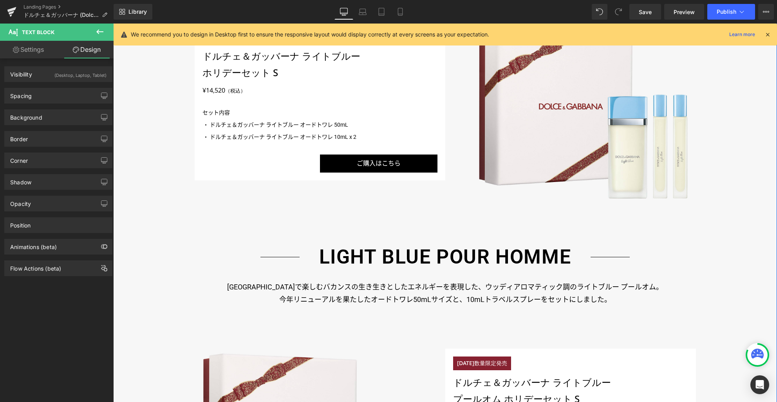
scroll to position [1183, 0]
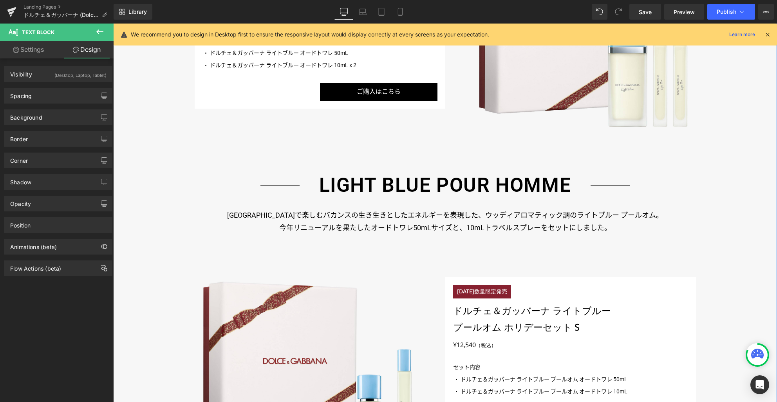
click at [447, 224] on div "イタリアで楽しむバカンスの生き生きとしたエネルギーを表現した、ウッディアロマティック調のライトブルー プールオム。 今年リニューアルを果たしたオードトワレ5…" at bounding box center [445, 220] width 501 height 25
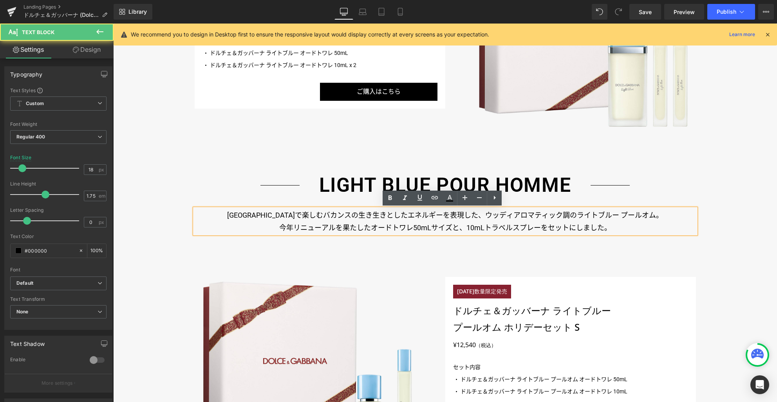
click at [430, 224] on p "今年リニューアルを果たしたオードトワレ50mLサイズと、10mLトラベルスプレーをセットにしました。" at bounding box center [445, 227] width 501 height 13
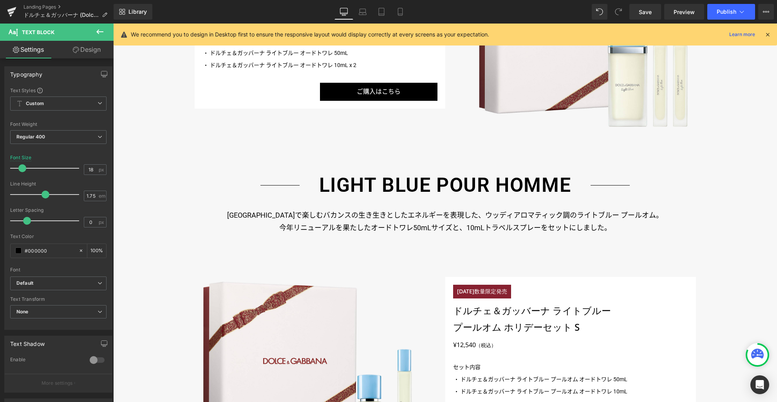
click at [88, 49] on link "Design" at bounding box center [86, 50] width 57 height 18
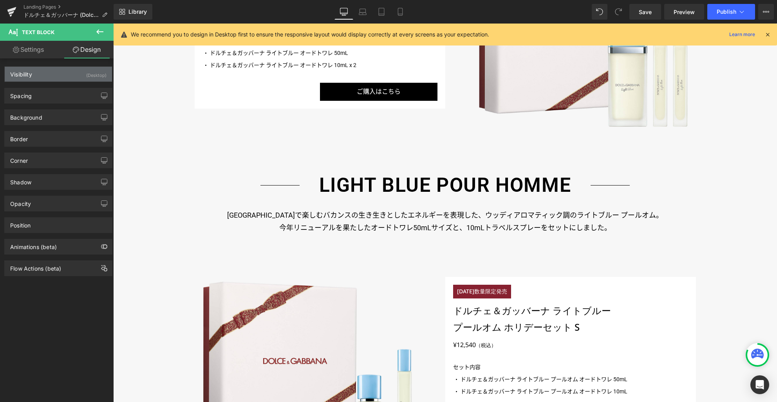
click at [68, 75] on div "Visibility (Desktop)" at bounding box center [58, 74] width 107 height 15
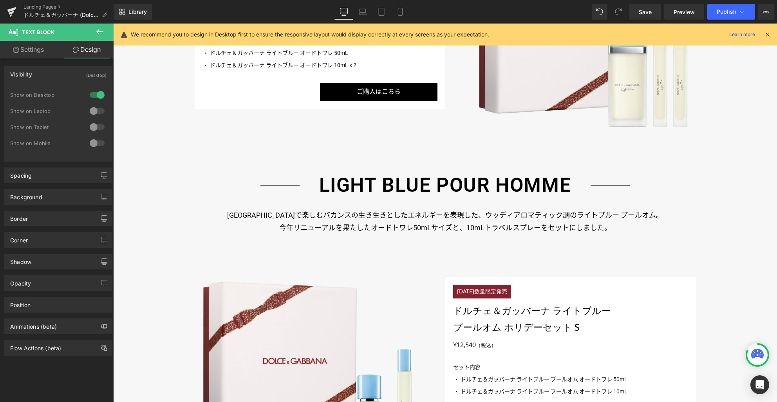
click at [96, 112] on div at bounding box center [97, 111] width 19 height 13
click at [98, 127] on div at bounding box center [97, 127] width 19 height 13
click at [362, 16] on link "Laptop" at bounding box center [362, 12] width 19 height 16
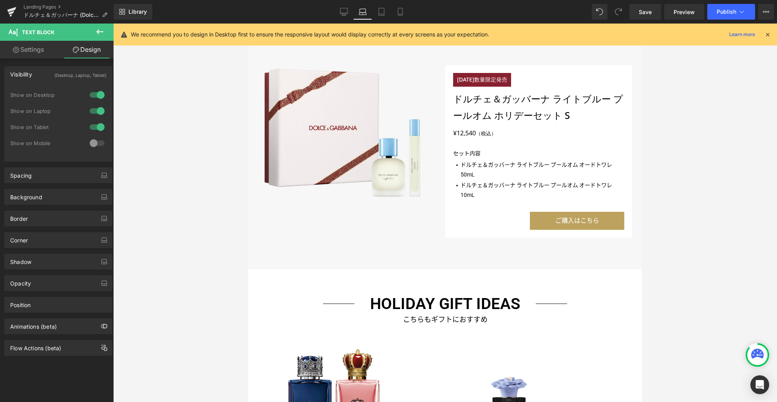
scroll to position [911, 0]
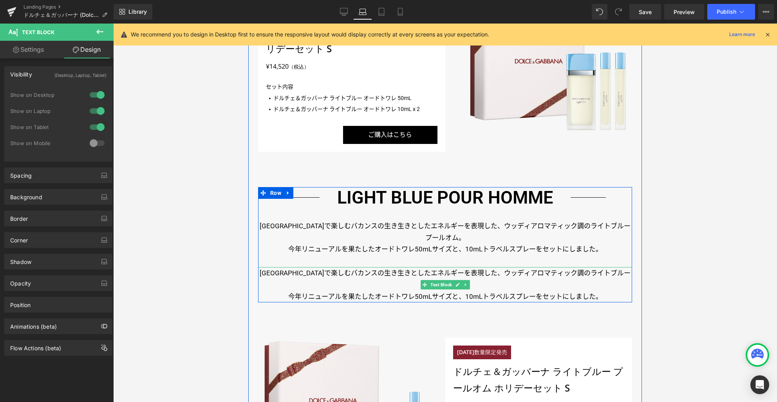
click at [418, 267] on p "イタリアで楽しむバカンスの生き生きとしたエネルギーを表現した、ウッディアロマティック調のライトブルー プールオム。" at bounding box center [445, 279] width 374 height 24
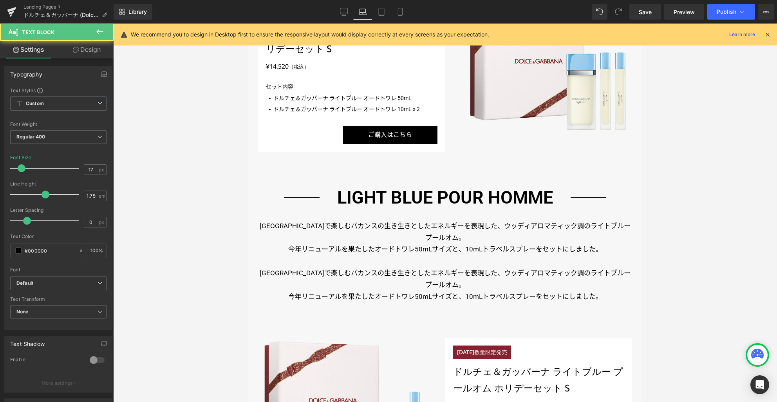
click at [86, 47] on link "Design" at bounding box center [86, 50] width 57 height 18
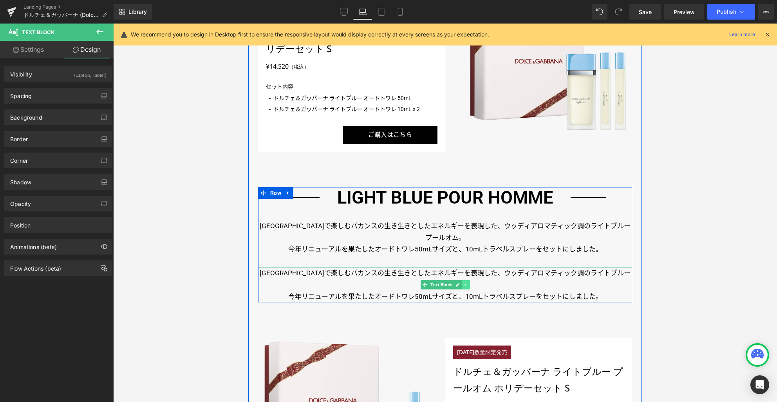
click at [466, 280] on link at bounding box center [466, 284] width 8 height 9
click at [468, 282] on icon at bounding box center [470, 284] width 4 height 4
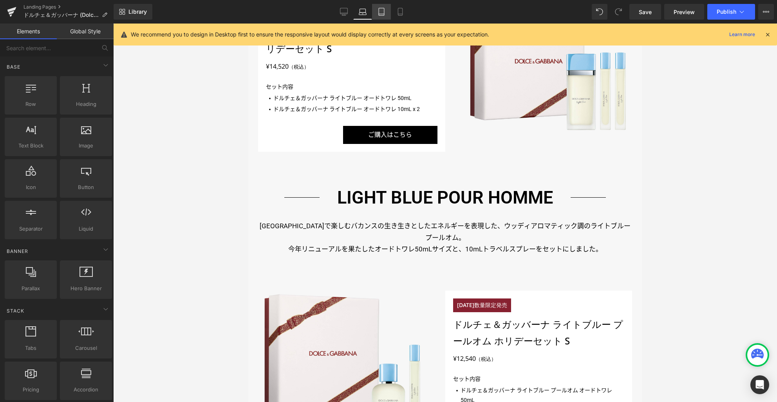
click at [386, 16] on link "Tablet" at bounding box center [381, 12] width 19 height 16
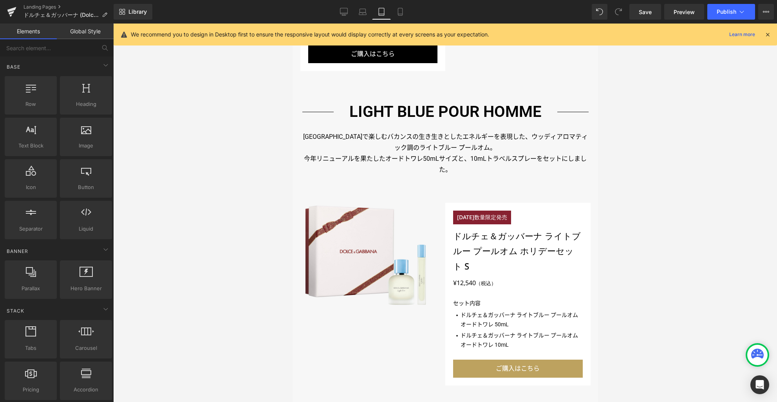
scroll to position [899, 0]
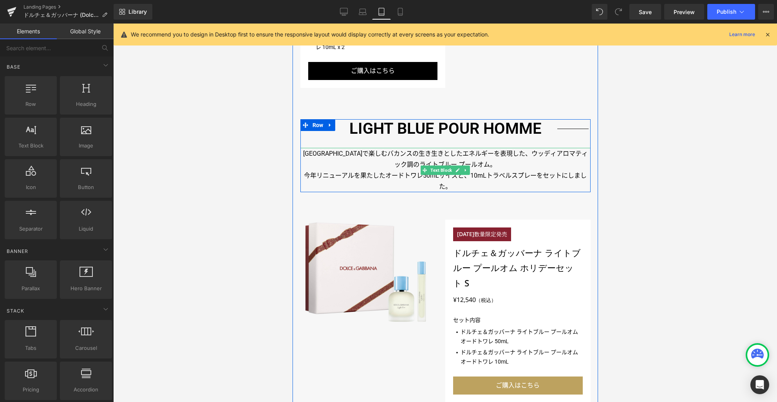
click at [447, 155] on p "イタリアで楽しむバカンスの生き生きとしたエネルギーを表現した、ウッディアロマティック調のライトブルー プールオム。" at bounding box center [445, 159] width 290 height 22
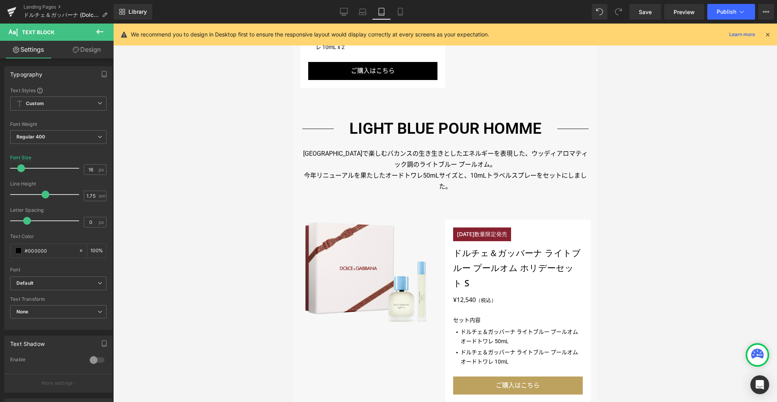
click at [93, 49] on link "Design" at bounding box center [86, 50] width 57 height 18
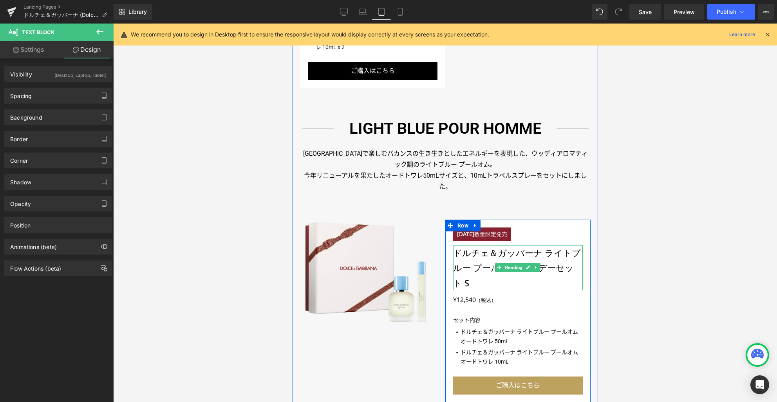
click at [482, 255] on h3 "ドルチェ＆ガッバーナ ライトブルー プールオム ホリデーセット S" at bounding box center [518, 267] width 130 height 45
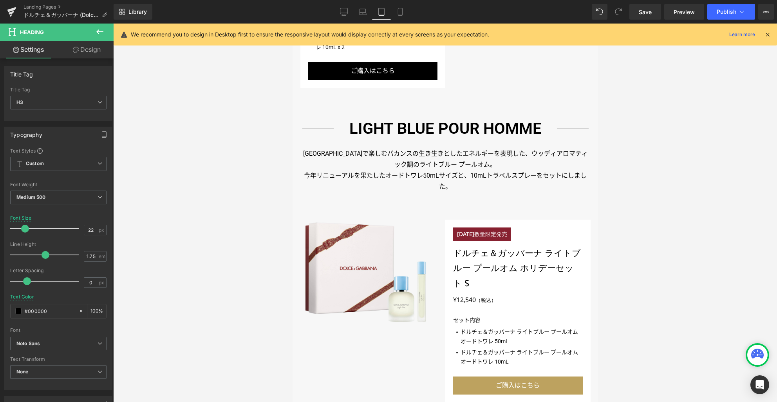
click at [87, 50] on link "Design" at bounding box center [86, 50] width 57 height 18
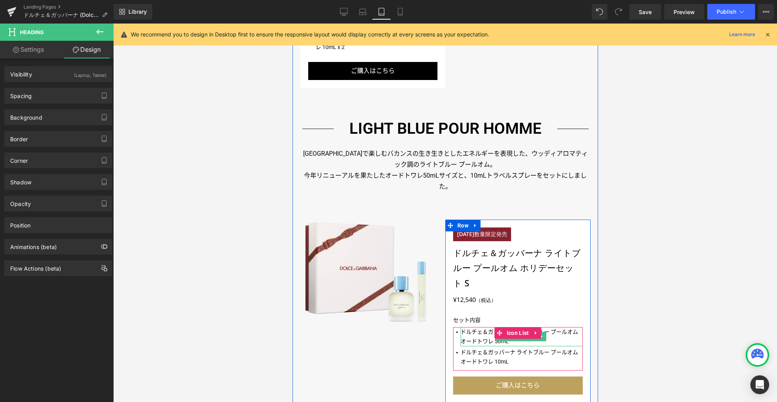
click at [476, 338] on p "ドルチェ＆ガッバーナ ライトブルー プールオム オードトワレ 50mL" at bounding box center [521, 336] width 122 height 19
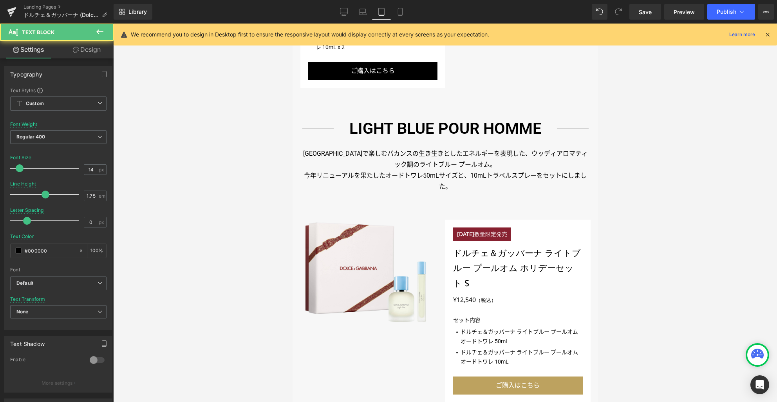
click at [96, 50] on link "Design" at bounding box center [86, 50] width 57 height 18
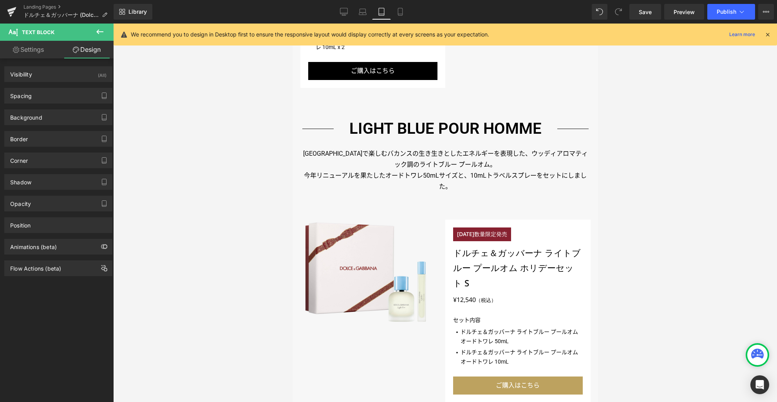
click at [37, 49] on link "Settings" at bounding box center [28, 50] width 57 height 18
type input "100"
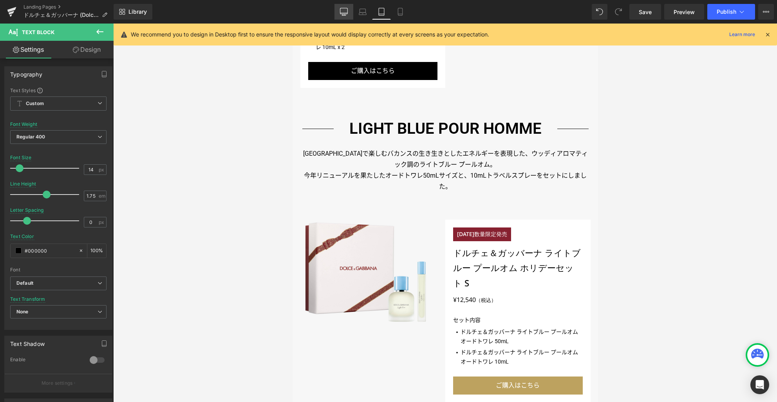
click at [347, 12] on icon at bounding box center [344, 12] width 8 height 8
type input "2"
type input "100"
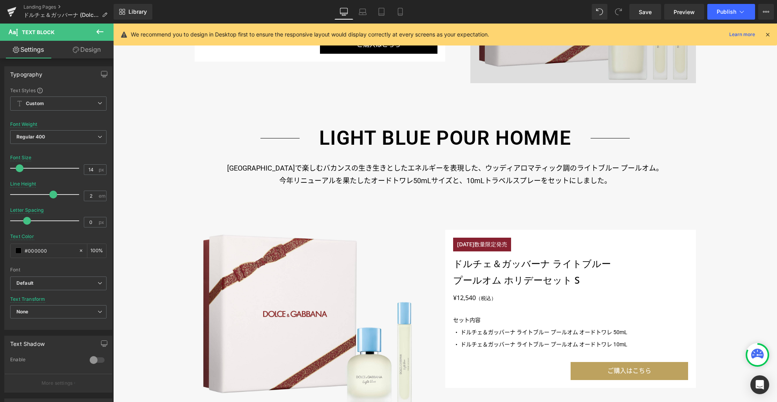
scroll to position [1229, 0]
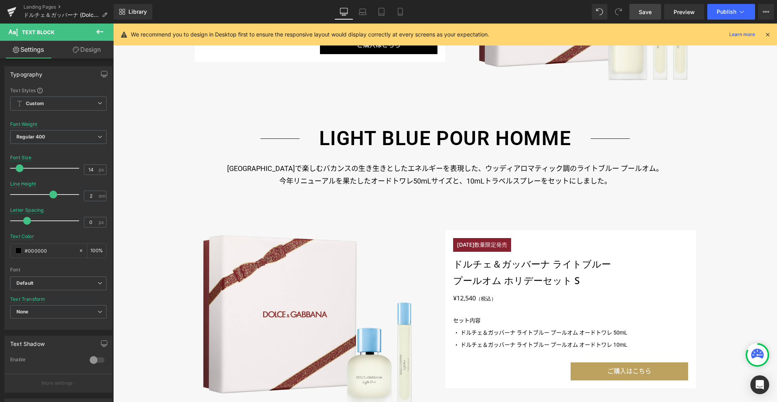
click at [649, 15] on span "Save" at bounding box center [645, 12] width 13 height 8
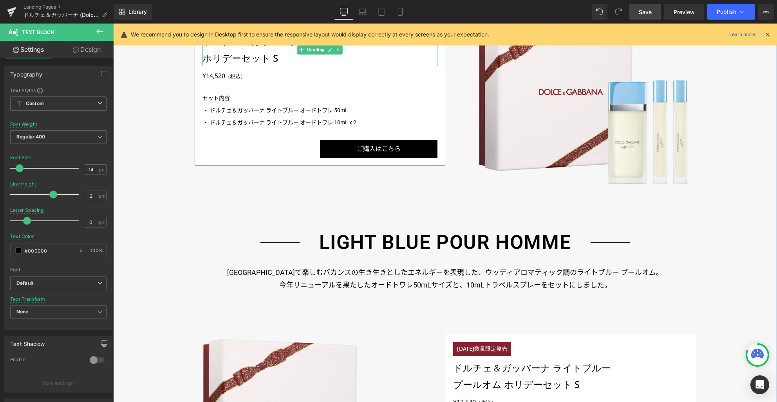
scroll to position [1208, 0]
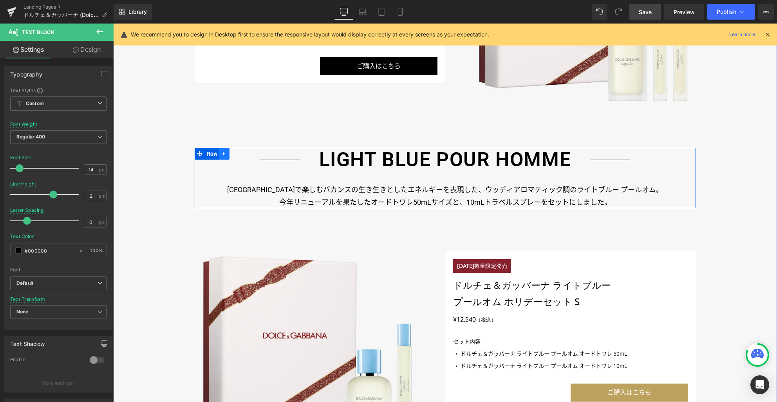
click at [225, 153] on link at bounding box center [224, 154] width 10 height 12
click at [232, 153] on icon at bounding box center [234, 153] width 5 height 5
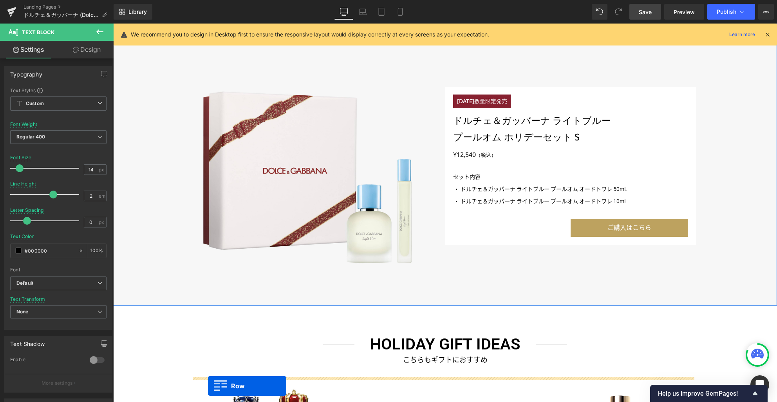
scroll to position [1475, 0]
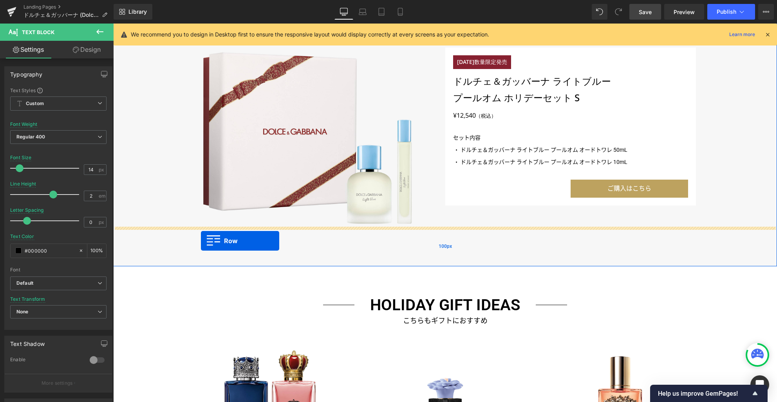
drag, startPoint x: 197, startPoint y: 257, endPoint x: 201, endPoint y: 241, distance: 16.9
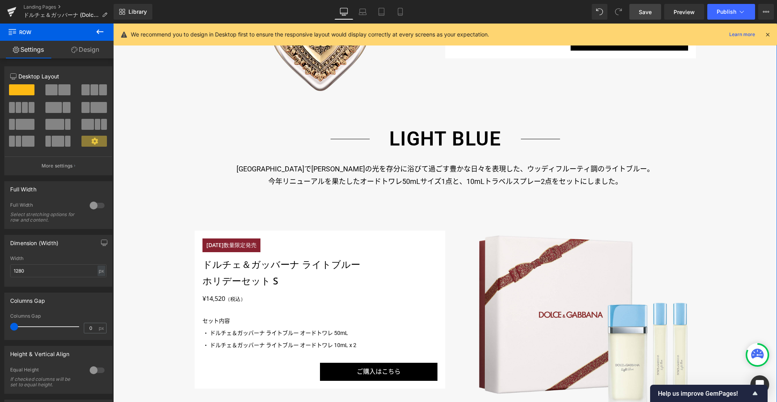
scroll to position [891, 0]
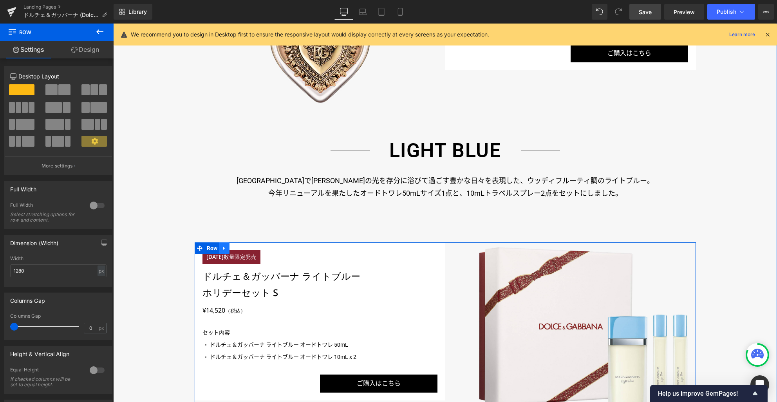
click at [223, 249] on div "Image 11月13日（水）数量限定発売 Text Block ドルチェ＆ガッバーナ ライトブルー ホリデーセット S Heading ドルチェ＆ガッバーナ…" at bounding box center [445, 331] width 501 height 179
click at [222, 249] on icon at bounding box center [224, 248] width 5 height 6
click at [232, 249] on icon at bounding box center [234, 247] width 5 height 5
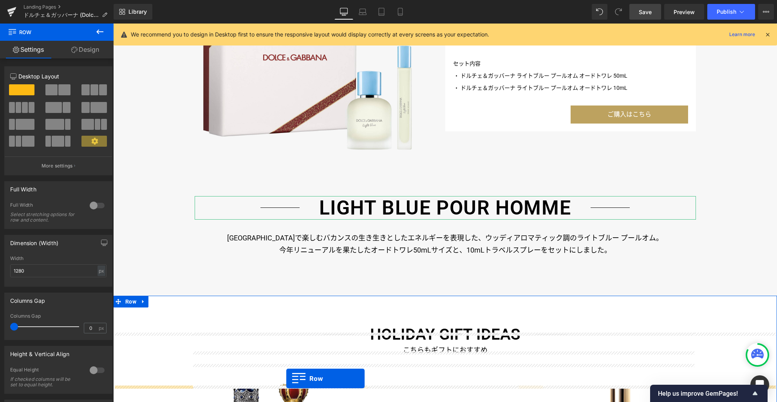
scroll to position [1557, 0]
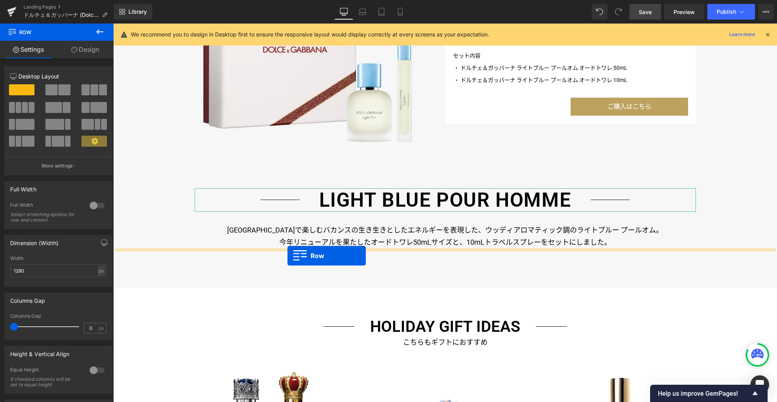
drag, startPoint x: 196, startPoint y: 61, endPoint x: 288, endPoint y: 255, distance: 214.9
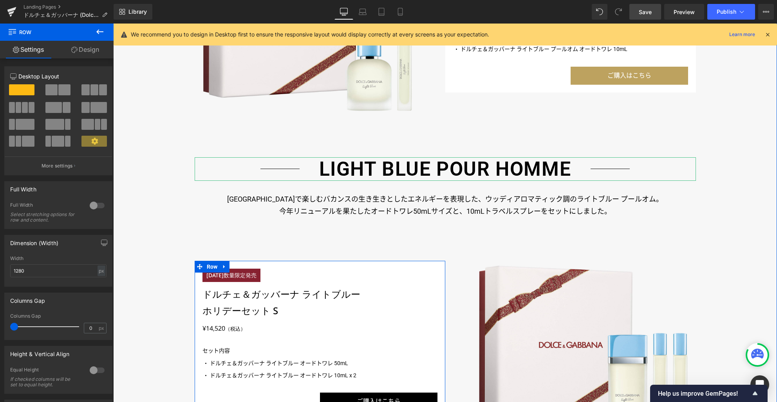
scroll to position [1566, 0]
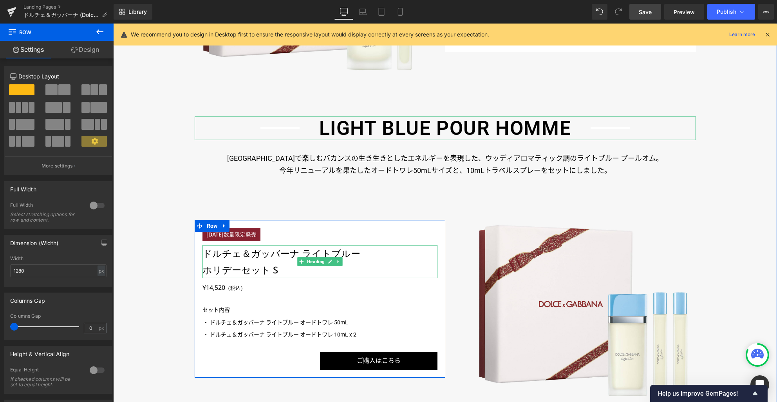
click at [236, 253] on h3 "ドルチェ＆ガッバーナ ライトブルー" at bounding box center [320, 253] width 235 height 16
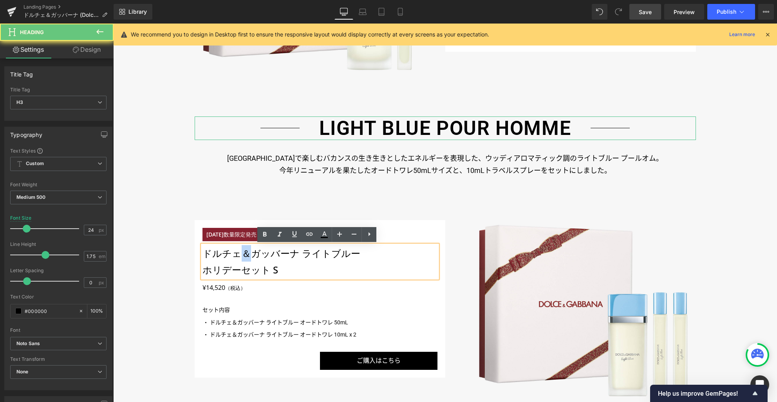
click at [236, 253] on h3 "ドルチェ＆ガッバーナ ライトブルー" at bounding box center [320, 253] width 235 height 16
click at [241, 254] on h3 "ドルチェ＆ガッバーナ ライトブルー" at bounding box center [320, 253] width 235 height 16
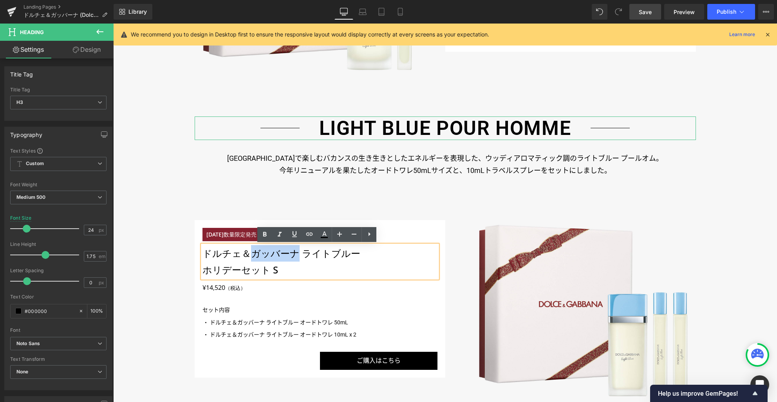
click at [242, 254] on h3 "ドルチェ＆ガッバーナ ライトブルー" at bounding box center [320, 253] width 235 height 16
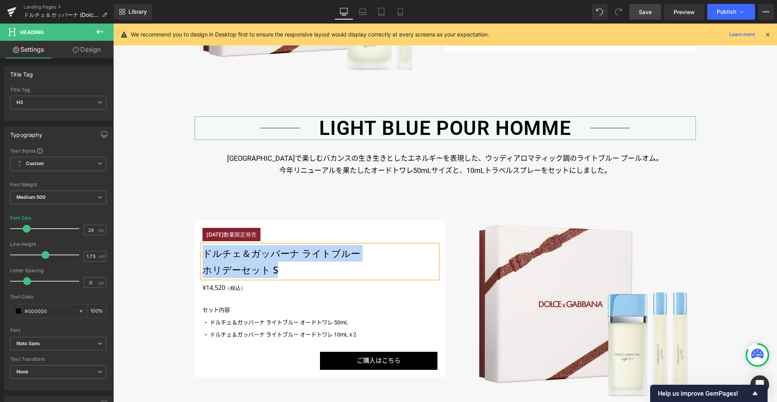
paste div
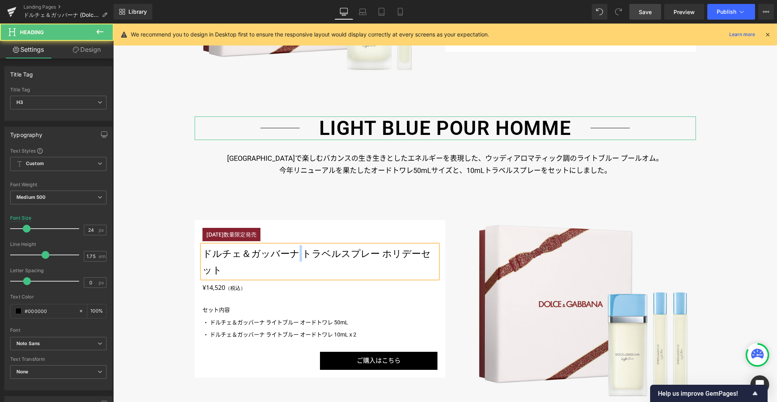
drag, startPoint x: 299, startPoint y: 253, endPoint x: 292, endPoint y: 253, distance: 7.1
click at [292, 253] on h3 "ドルチェ＆ガッバーナ トラベルスプレー ホリデーセット" at bounding box center [320, 261] width 235 height 33
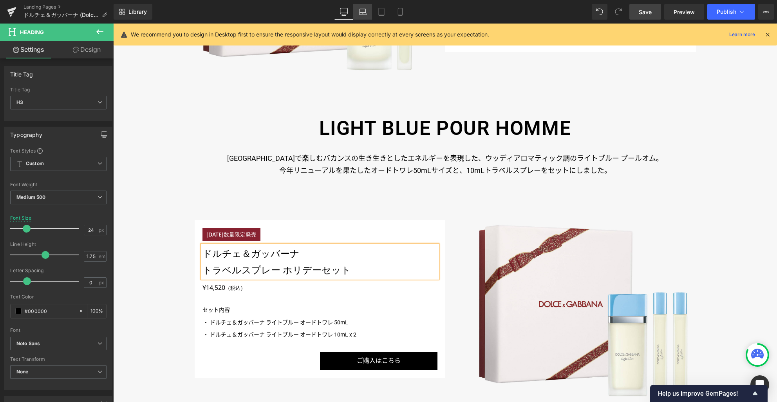
click at [365, 13] on icon at bounding box center [363, 12] width 8 height 8
type input "100"
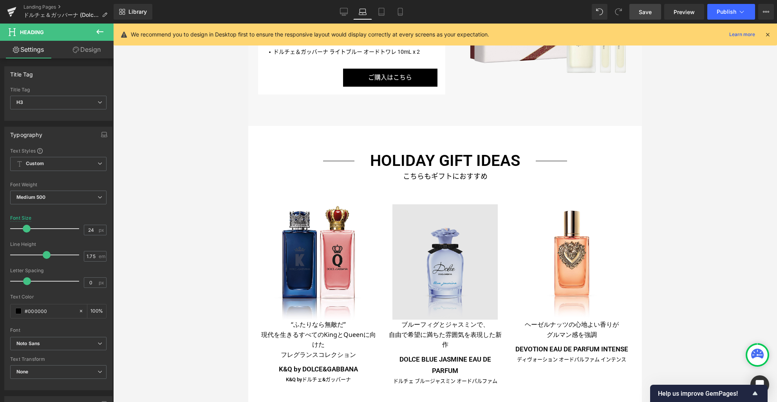
scroll to position [1299, 0]
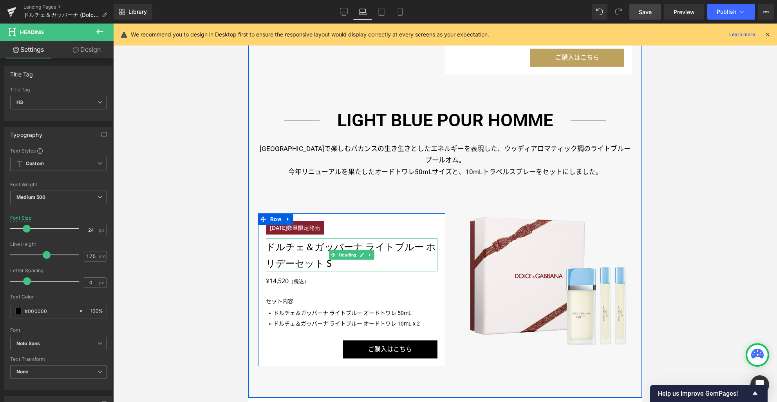
click at [290, 251] on h3 "ドルチェ＆ガッバーナ ライトブルー ホリデーセット S" at bounding box center [351, 254] width 171 height 33
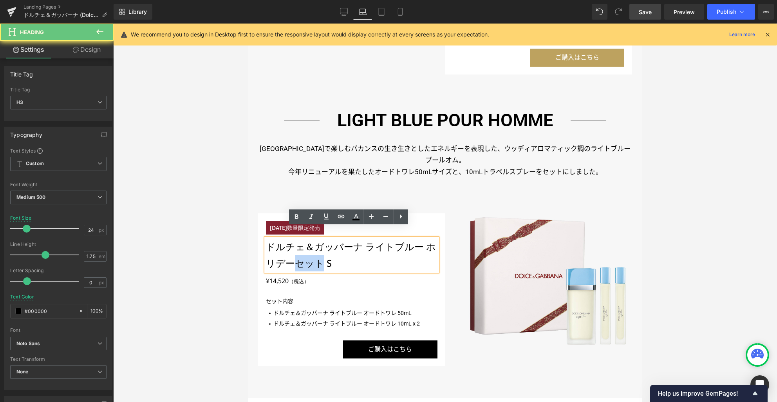
click at [290, 251] on h3 "ドルチェ＆ガッバーナ ライトブルー ホリデーセット S" at bounding box center [351, 254] width 171 height 33
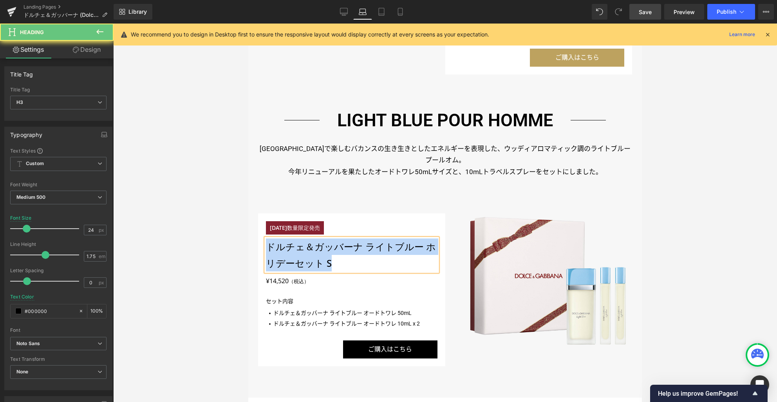
paste div
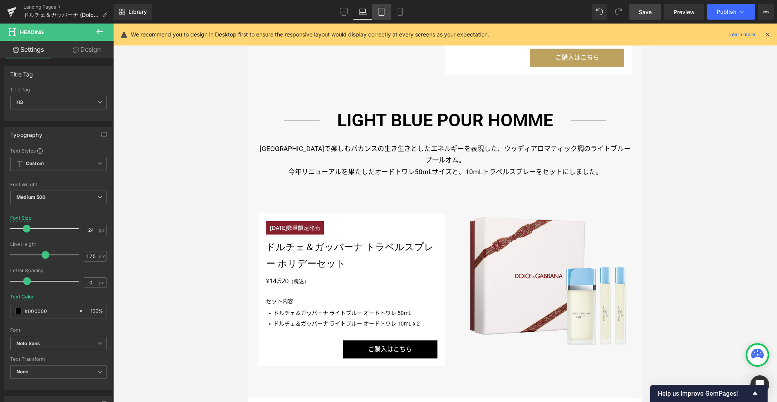
click at [378, 13] on icon at bounding box center [382, 12] width 8 height 8
type input "22"
type input "100"
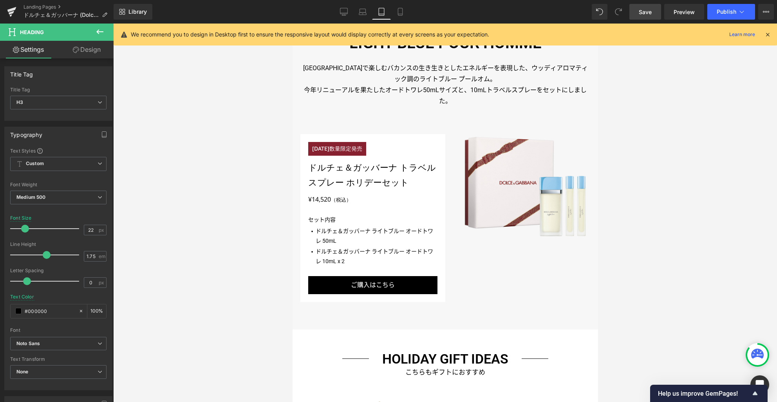
scroll to position [1231, 0]
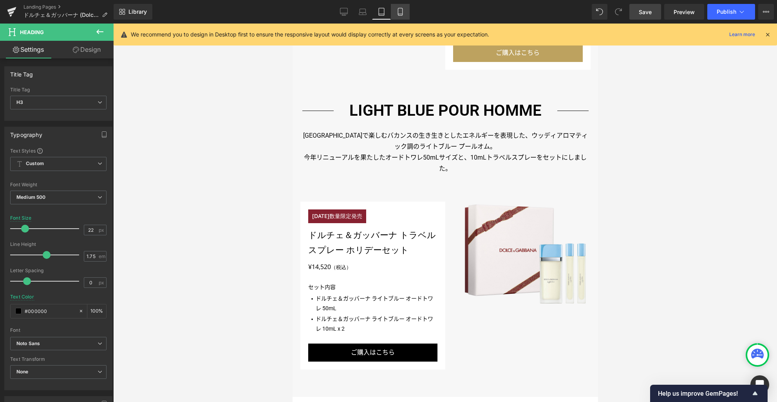
click at [396, 11] on link "Mobile" at bounding box center [400, 12] width 19 height 16
type input "18"
type input "#ffffff"
type input "100"
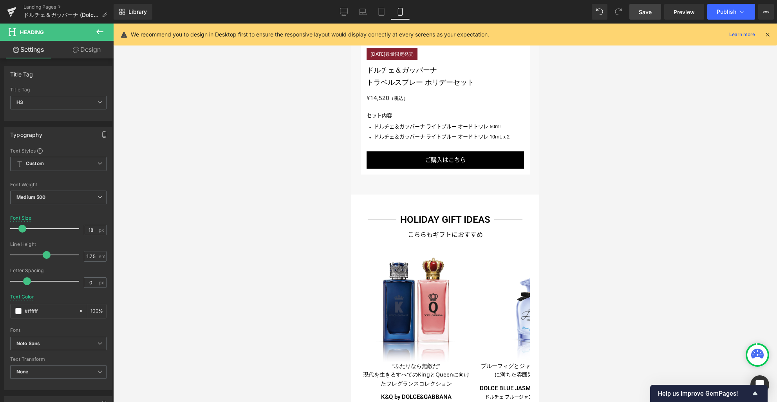
scroll to position [1575, 0]
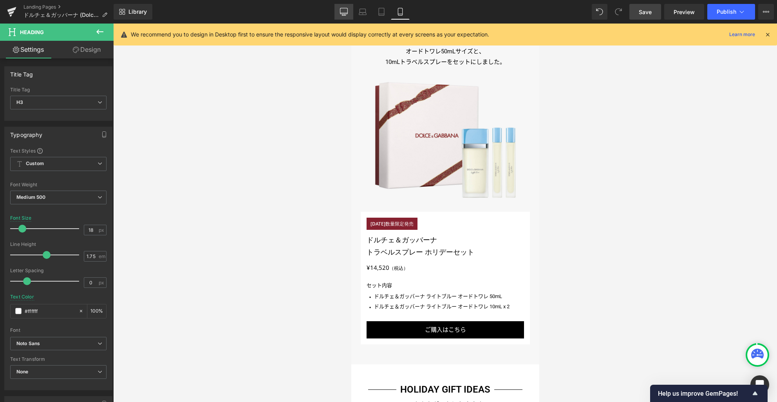
click at [343, 11] on icon at bounding box center [344, 12] width 8 height 8
type input "24"
type input "100"
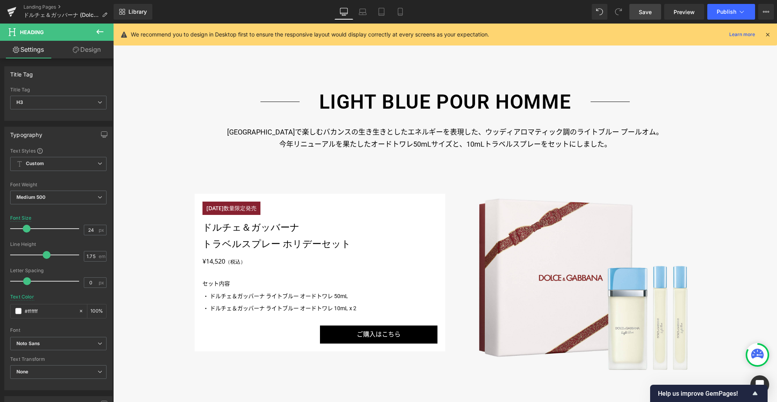
scroll to position [1624, 0]
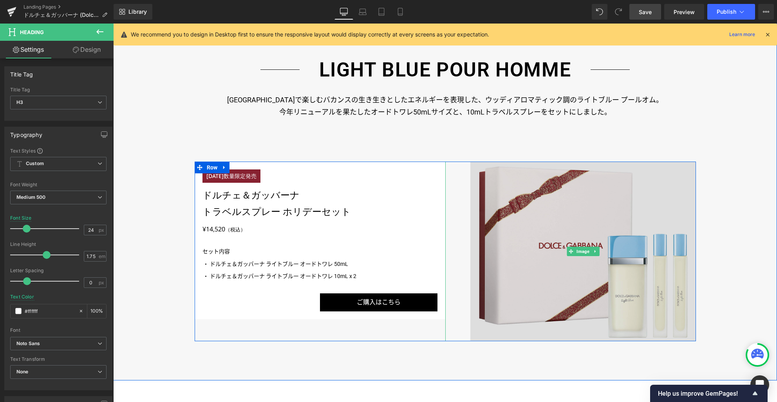
click at [532, 273] on img at bounding box center [584, 250] width 226 height 179
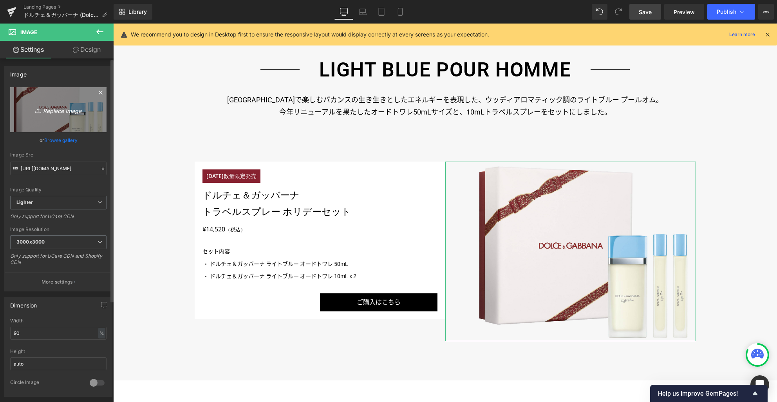
click at [68, 119] on link "Replace Image" at bounding box center [58, 109] width 96 height 45
type input "C:\fakepath\p04_ec.jpg"
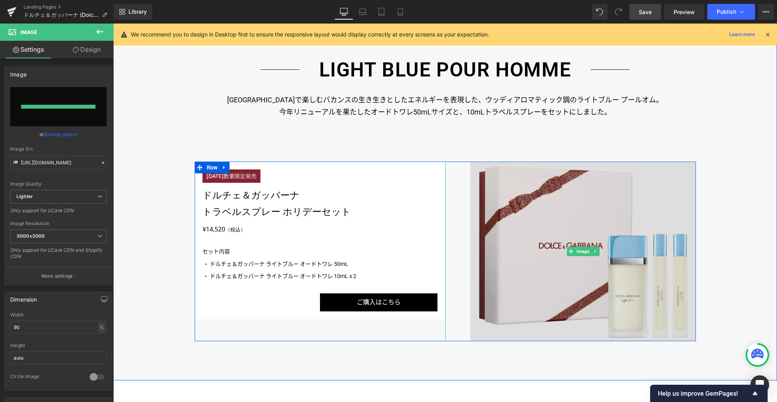
type input "https://ucarecdn.com/f56b4e9e-7103-4e66-93e4-645773fcf20f/-/format/auto/-/previ…"
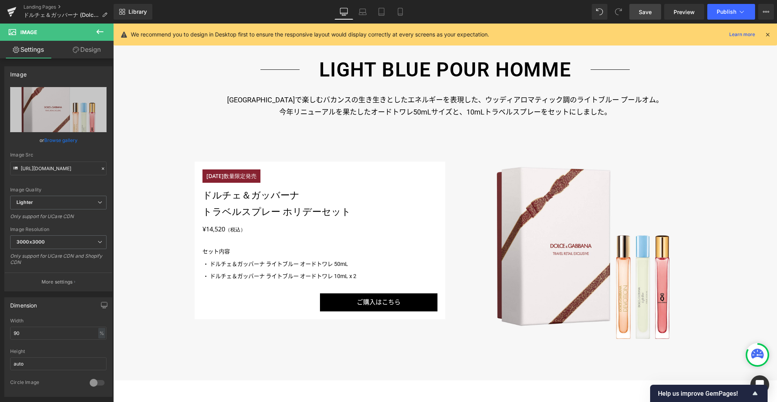
click at [650, 14] on span "Save" at bounding box center [645, 12] width 13 height 8
click at [354, 13] on icon at bounding box center [354, 12] width 8 height 8
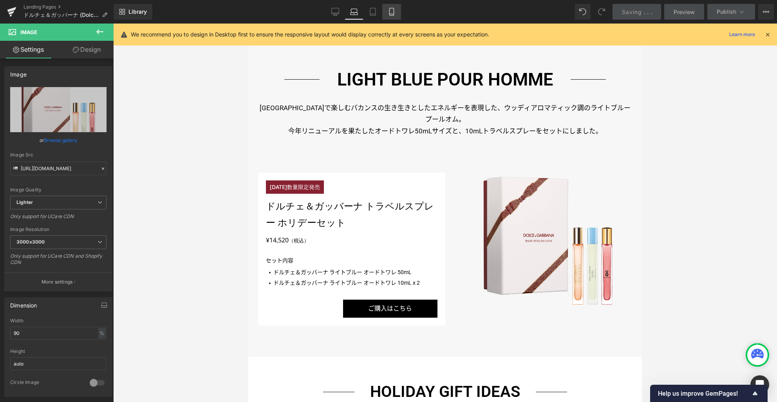
drag, startPoint x: 374, startPoint y: 14, endPoint x: 390, endPoint y: 15, distance: 16.5
click at [374, 14] on icon at bounding box center [373, 12] width 8 height 8
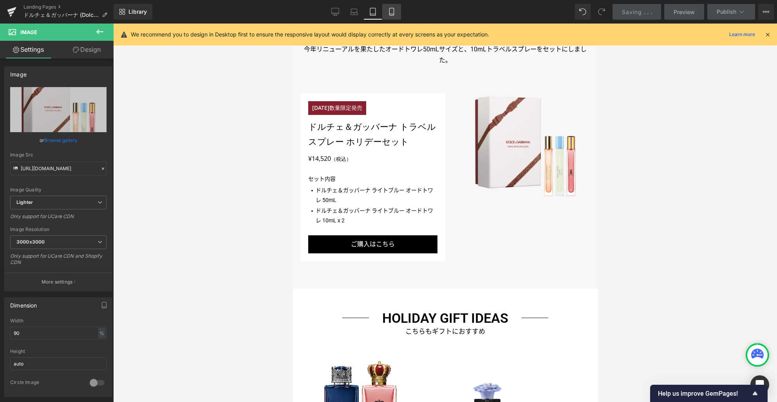
scroll to position [1272, 0]
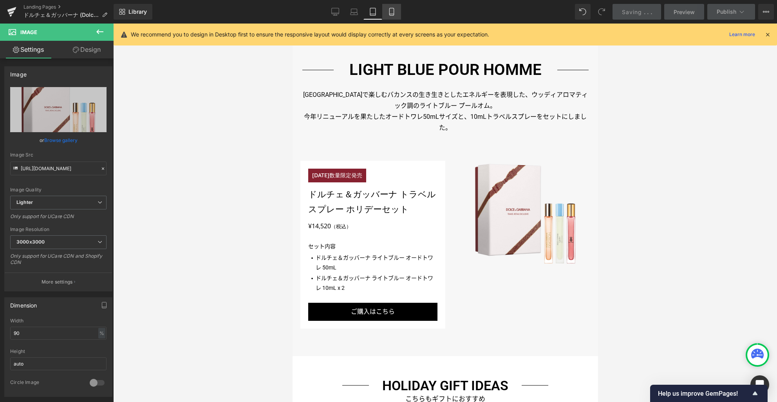
click at [392, 14] on icon at bounding box center [392, 12] width 8 height 8
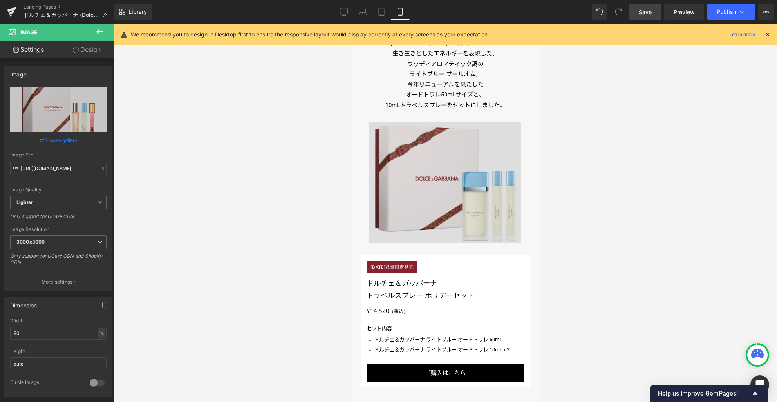
scroll to position [1529, 0]
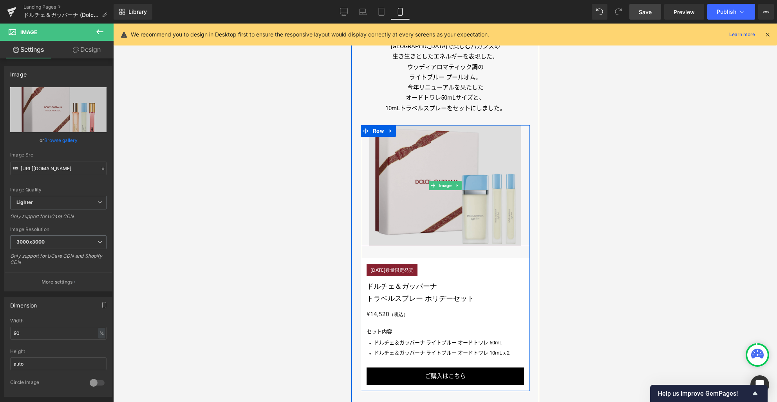
click at [453, 195] on img at bounding box center [445, 185] width 152 height 121
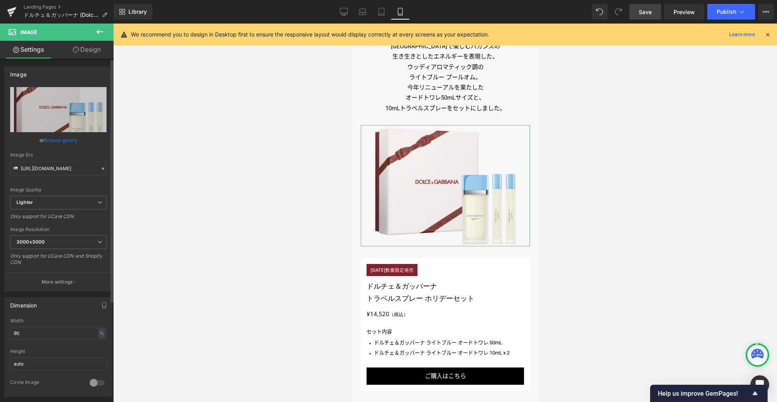
click at [67, 142] on link "Browse gallery" at bounding box center [60, 140] width 33 height 14
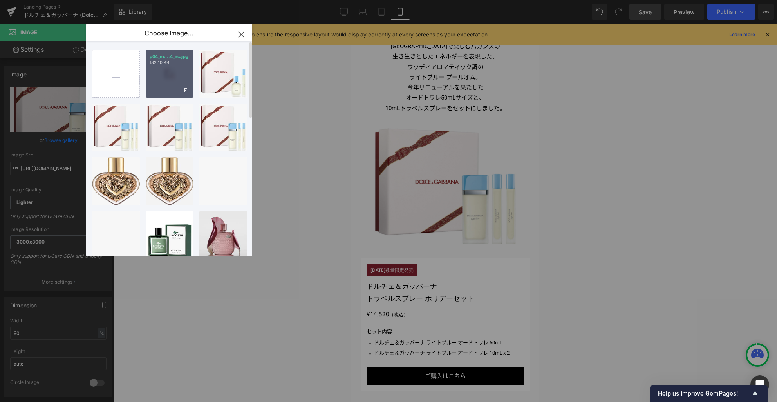
click at [170, 80] on div "p04_ec...4_ec.jpg 182.10 KB" at bounding box center [170, 74] width 48 height 48
type input "https://ucarecdn.com/f56b4e9e-7103-4e66-93e4-645773fcf20f/-/format/auto/-/previ…"
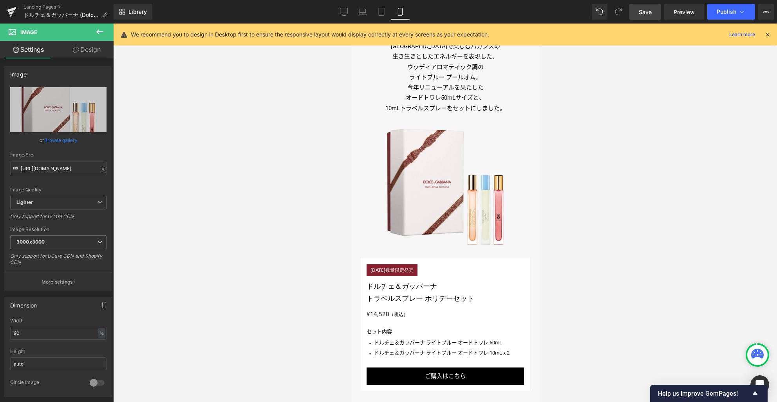
drag, startPoint x: 344, startPoint y: 11, endPoint x: 362, endPoint y: 39, distance: 33.1
click at [344, 11] on icon at bounding box center [344, 12] width 8 height 8
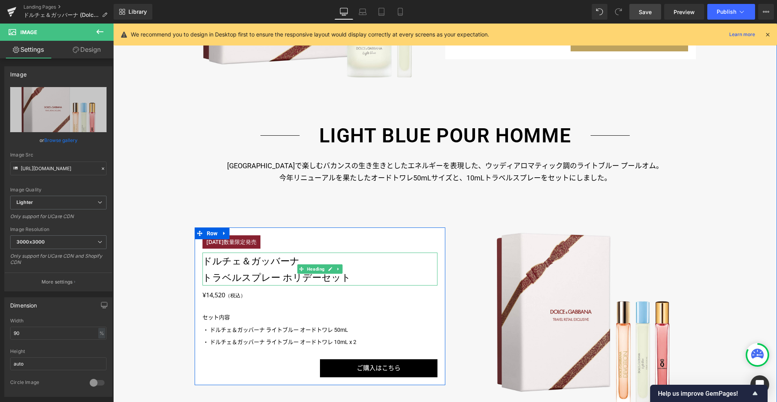
scroll to position [1571, 0]
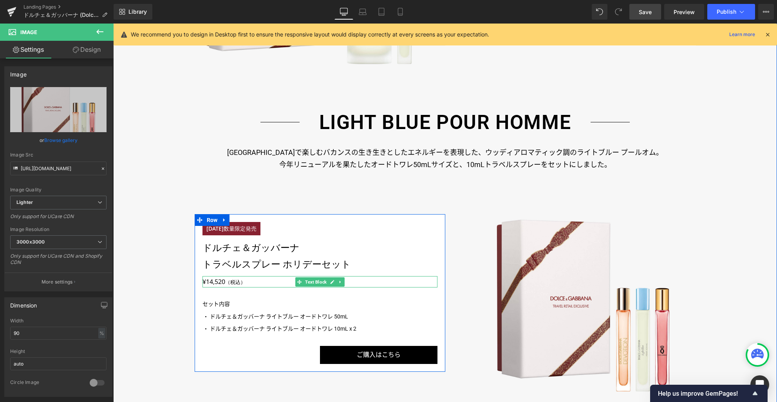
click at [218, 281] on p "¥14,520 （税込）" at bounding box center [320, 281] width 235 height 11
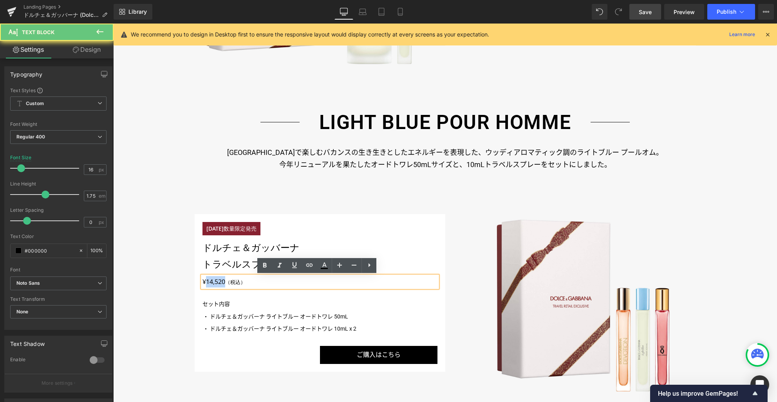
click at [220, 281] on p "¥14,520 （税込）" at bounding box center [320, 281] width 235 height 11
drag, startPoint x: 222, startPoint y: 281, endPoint x: 199, endPoint y: 281, distance: 22.3
click at [203, 281] on p "¥14,520 （税込）" at bounding box center [320, 281] width 235 height 11
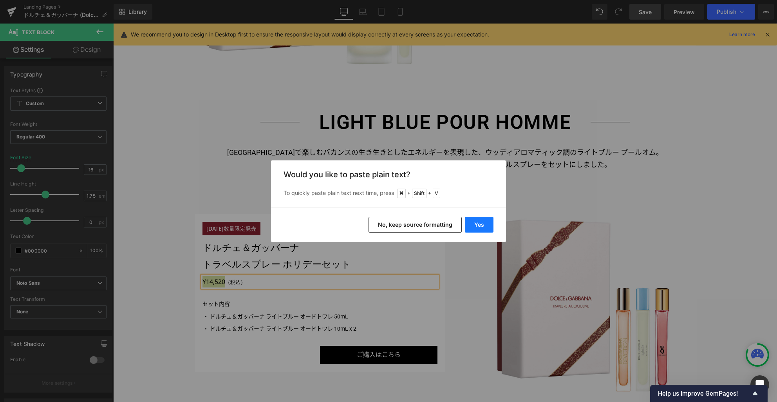
click at [480, 226] on button "Yes" at bounding box center [479, 225] width 29 height 16
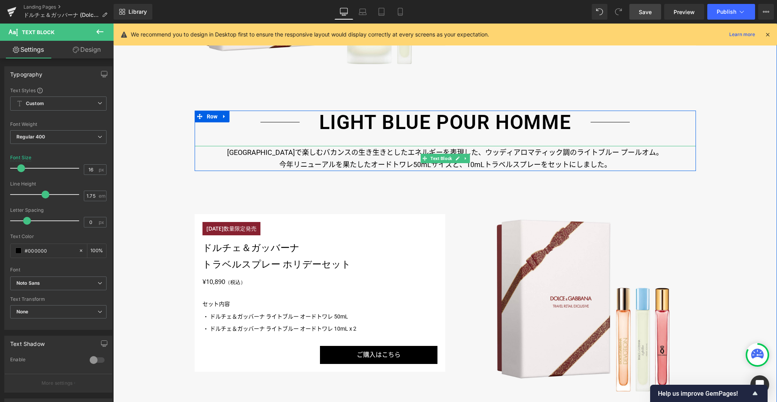
click at [388, 155] on p "イタリアで楽しむバカンスの生き生きとしたエネルギーを表現した、ウッディアロマティック調のライトブルー プールオム。" at bounding box center [445, 152] width 501 height 13
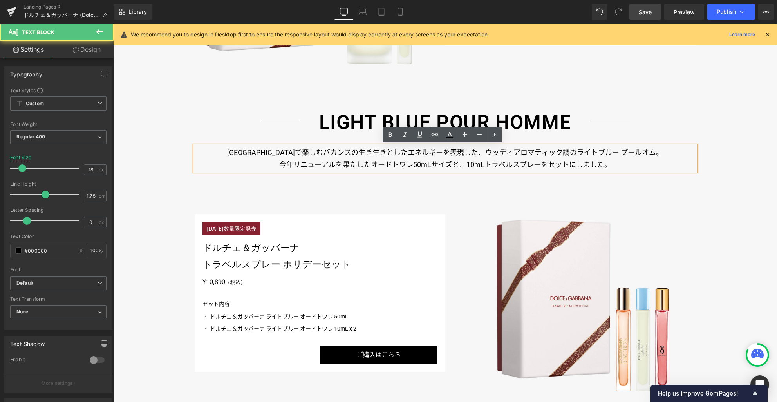
click at [388, 153] on p "イタリアで楽しむバカンスの生き生きとしたエネルギーを表現した、ウッディアロマティック調のライトブルー プールオム。" at bounding box center [445, 152] width 501 height 13
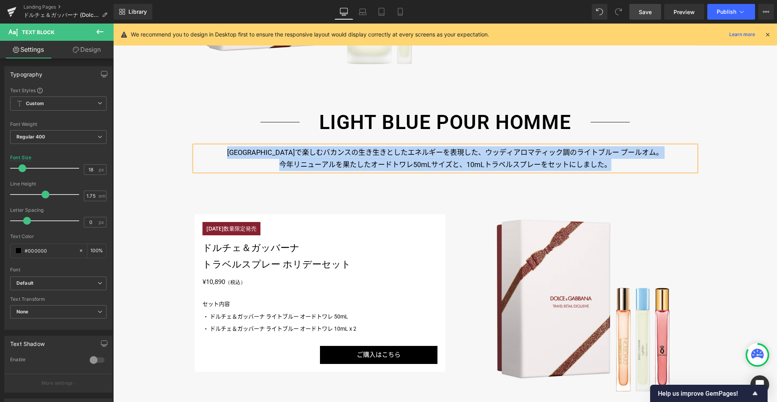
paste div
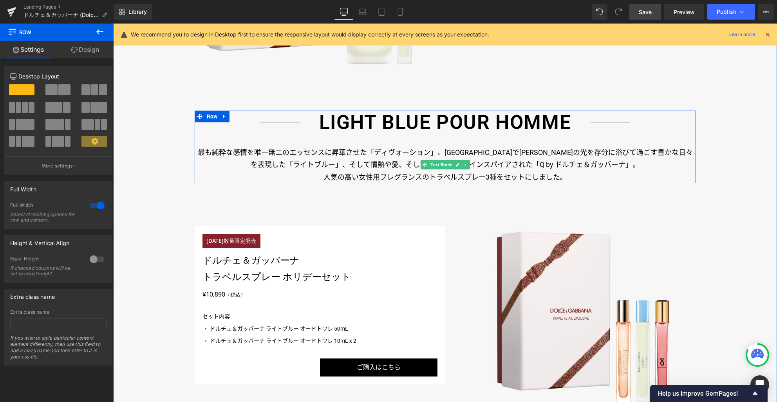
click at [457, 154] on p "最も純粋な感情を唯一無二のエッセンスに昇華させた「ディヴォーション」、カプリ島で太陽の光を存分に浴びて過ごす豊かな日々を表現した「ライトブルー」、そして情熱や…" at bounding box center [445, 158] width 501 height 25
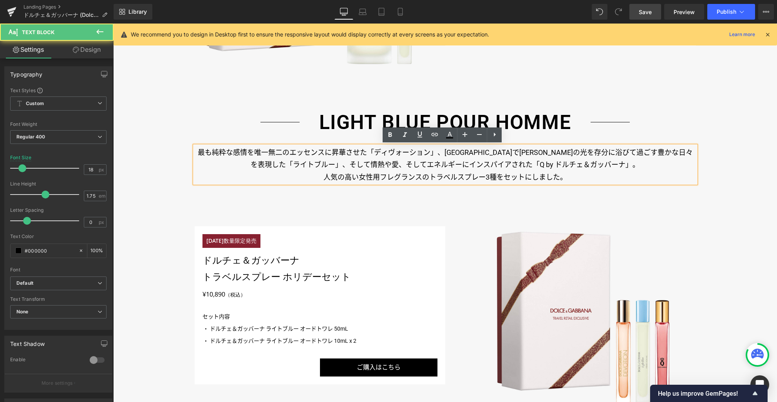
drag, startPoint x: 443, startPoint y: 152, endPoint x: 460, endPoint y: 150, distance: 16.6
click at [443, 152] on p "最も純粋な感情を唯一無二のエッセンスに昇華させた「ディヴォーション」、カプリ島で太陽の光を存分に浴びて過ごす豊かな日々を表現した「ライトブルー」、そして情熱や…" at bounding box center [445, 158] width 501 height 25
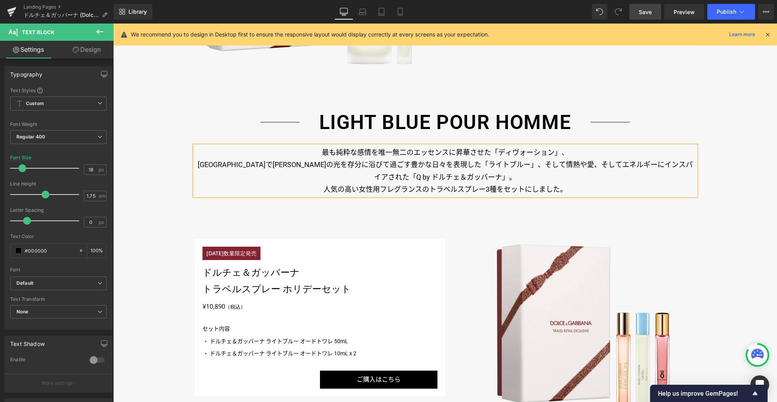
click at [463, 163] on p "カプリ島で太陽の光を存分に浴びて過ごす豊かな日々を表現した「ライトブルー」、そして情熱や愛、そしてエネルギーにインスパイアされた「Q by ドルチェ＆ガッバー…" at bounding box center [445, 170] width 501 height 25
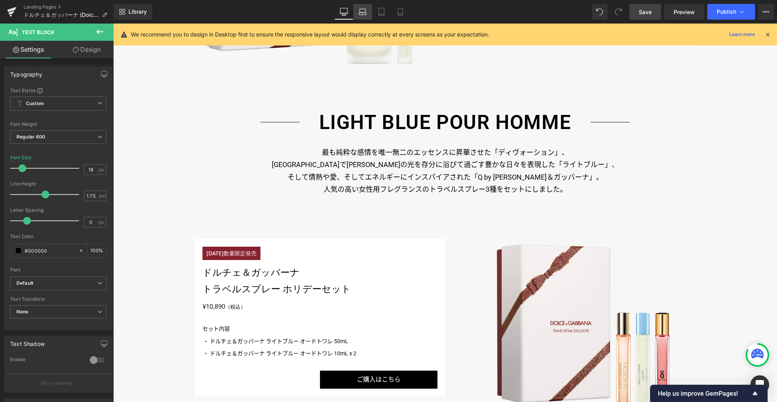
click at [363, 11] on icon at bounding box center [363, 12] width 8 height 8
type input "17"
type input "100"
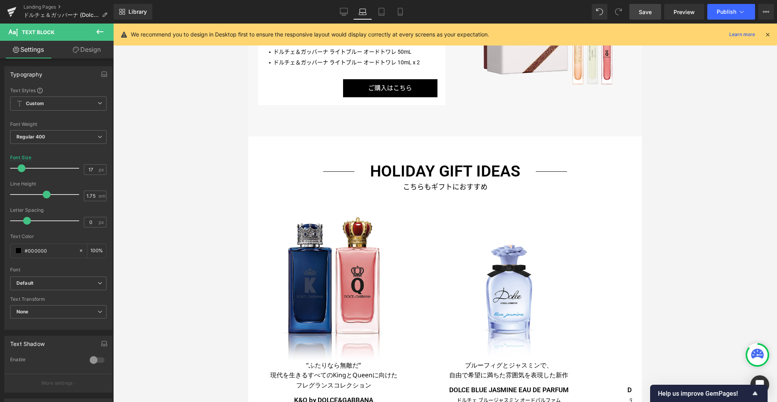
scroll to position [1285, 0]
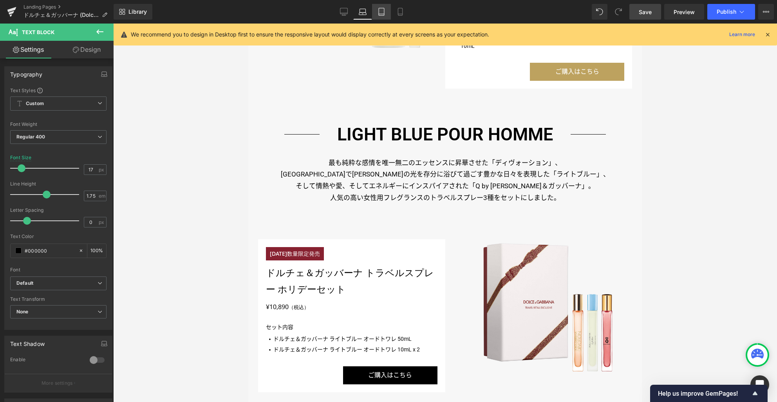
click at [381, 13] on icon at bounding box center [382, 12] width 8 height 8
type input "16"
type input "100"
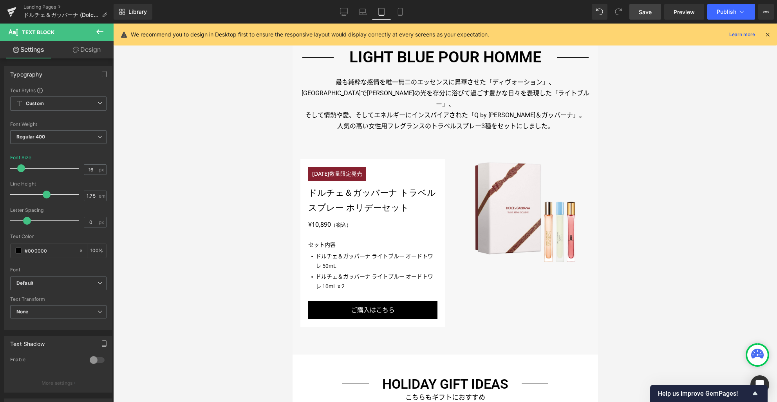
scroll to position [1216, 0]
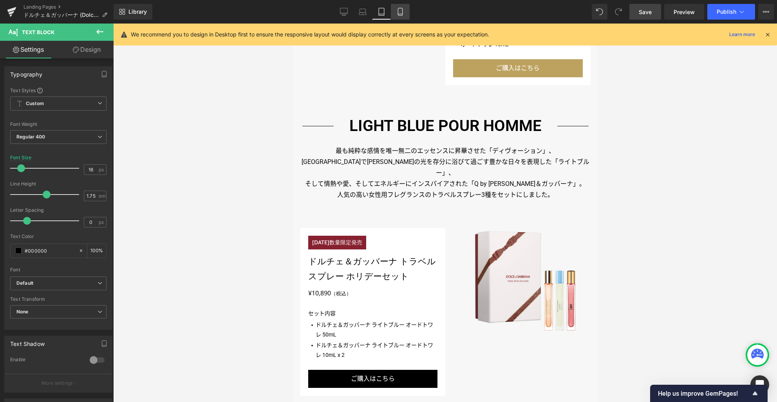
click at [402, 12] on icon at bounding box center [400, 11] width 4 height 7
type input "15"
type input "100"
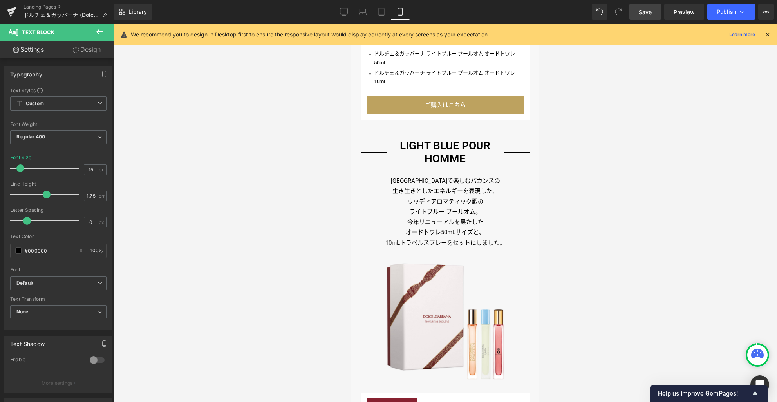
scroll to position [1394, 0]
click at [451, 200] on p "ウッディアロマティック調の" at bounding box center [444, 201] width 169 height 10
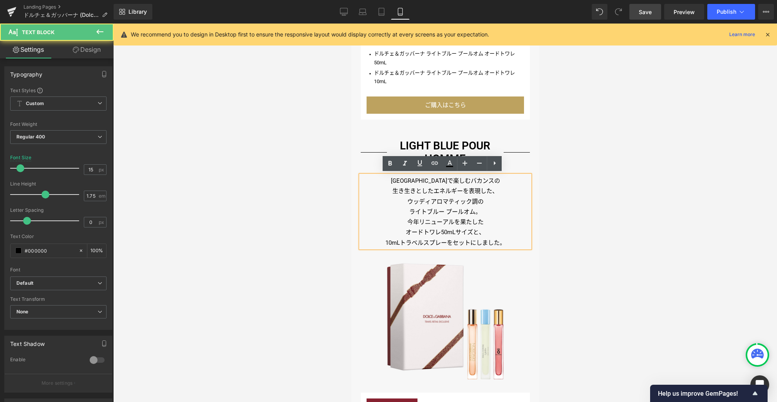
click at [447, 196] on p "ウッディアロマティック調の" at bounding box center [444, 201] width 169 height 10
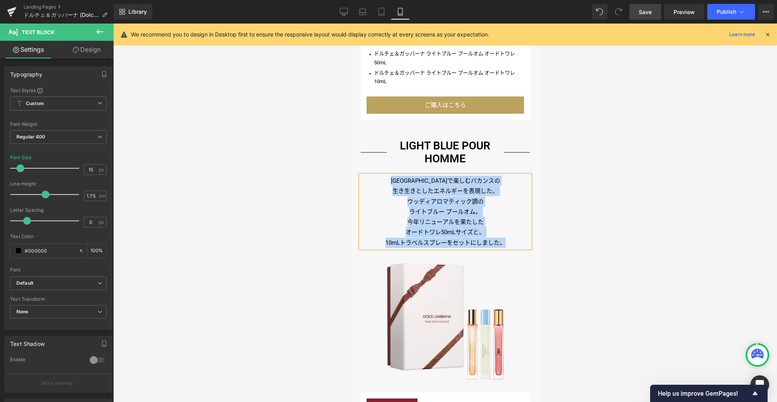
paste div
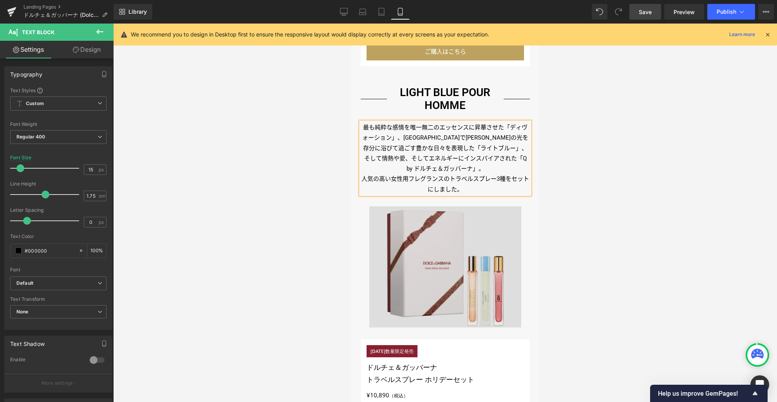
scroll to position [1370, 0]
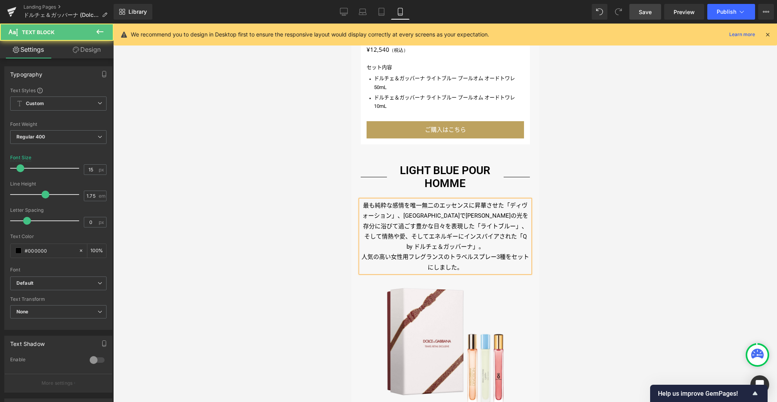
click at [436, 202] on p "最も純粋な感情を唯一無二のエッセンスに昇華させた「ディヴォーション」、カプリ島で太陽の光を存分に浴びて過ごす豊かな日々を表現した「ライトブルー」、そして情熱や…" at bounding box center [444, 225] width 169 height 51
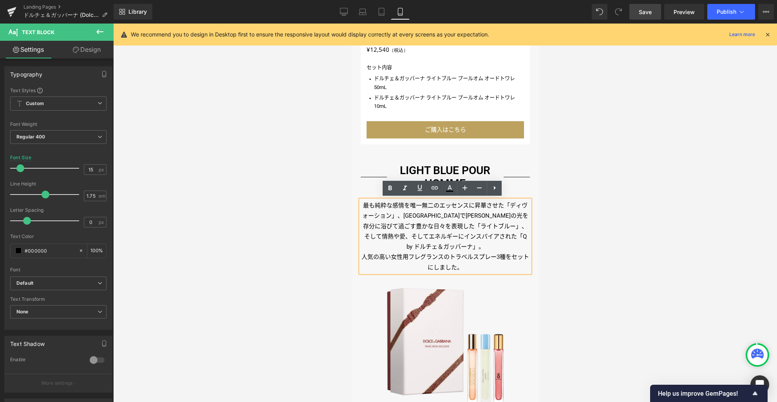
click at [471, 204] on p "最も純粋な感情を唯一無二のエッセンスに昇華させた「ディヴォーション」、カプリ島で太陽の光を存分に浴びて過ごす豊かな日々を表現した「ライトブルー」、そして情熱や…" at bounding box center [444, 225] width 169 height 51
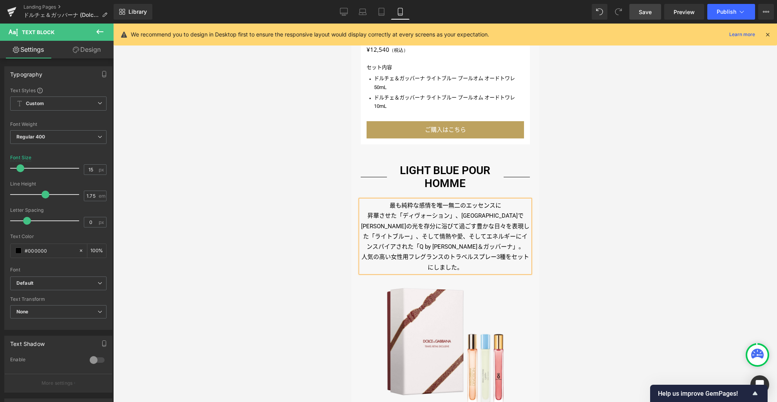
click at [454, 214] on p "昇華させた「ディヴォーション」、カプリ島で太陽の光を存分に浴びて過ごす豊かな日々を表現した「ライトブルー」、そして情熱や愛、そしてエネルギーにインスパイアされ…" at bounding box center [444, 230] width 169 height 41
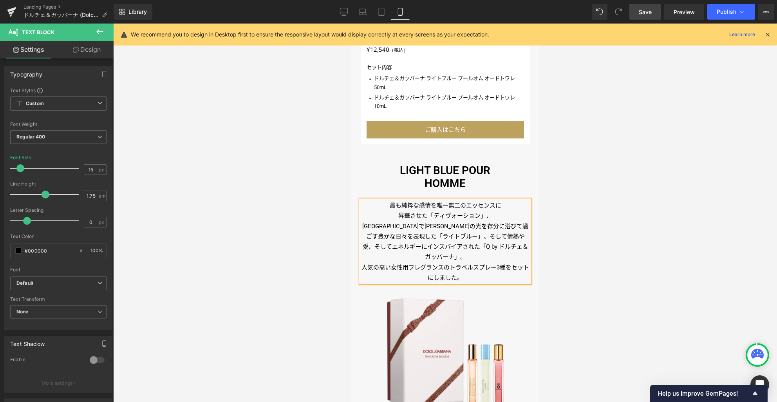
click at [473, 223] on p "カプリ島で太陽の光を存分に浴びて過ごす豊かな日々を表現した「ライトブルー」、そして情熱や愛、そしてエネルギーにインスパイアされた「Q by ドルチェ＆ガッバー…" at bounding box center [444, 241] width 169 height 41
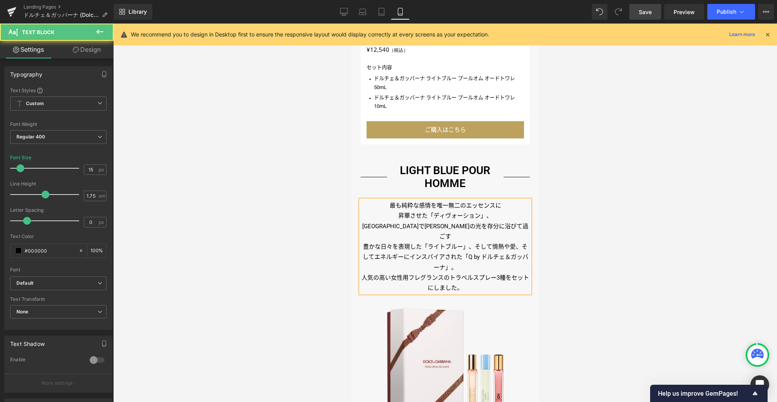
click at [472, 241] on p "豊かな日々を表現した「ライトブルー」、そして情熱や愛、そしてエネルギーにインスパイアされた「Q by ドルチェ＆ガッバーナ」。" at bounding box center [444, 256] width 169 height 31
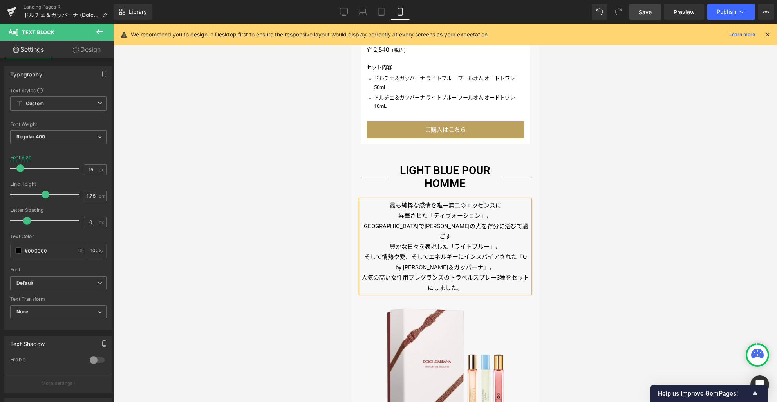
click at [462, 252] on p "そして情熱や愛、そしてエネルギーにインスパイアされた「Q by ドルチェ＆ガッバーナ」。" at bounding box center [444, 262] width 169 height 21
click at [448, 272] on p "人気の高い女性用フレグランスのトラベルスプレー3種をセットにしました。" at bounding box center [444, 282] width 169 height 21
click at [569, 249] on div at bounding box center [445, 213] width 664 height 378
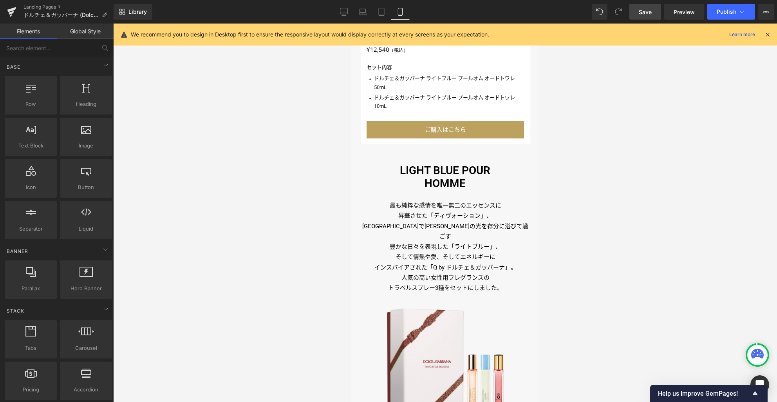
click at [643, 13] on span "Save" at bounding box center [645, 12] width 13 height 8
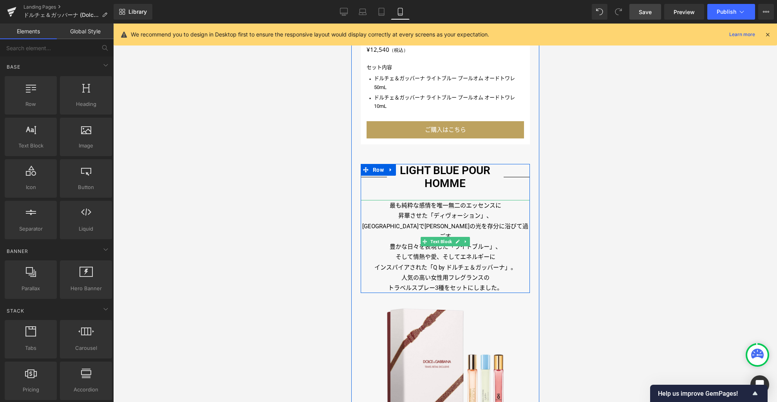
click at [473, 262] on p "インスパイアされた「Q by ドルチェ＆ガッバーナ」。" at bounding box center [444, 267] width 169 height 10
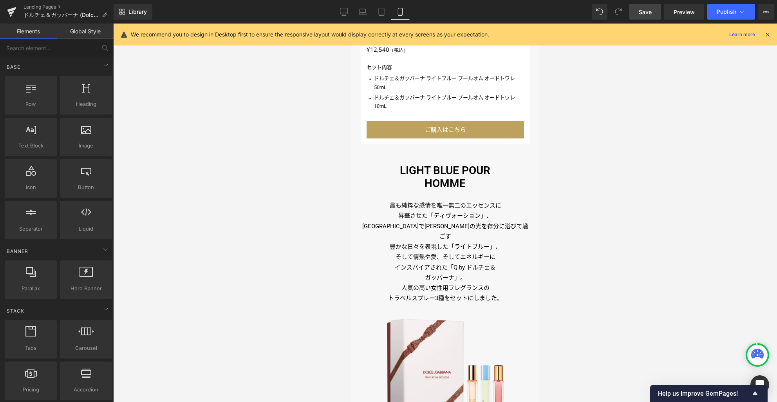
click at [567, 269] on div at bounding box center [445, 213] width 664 height 378
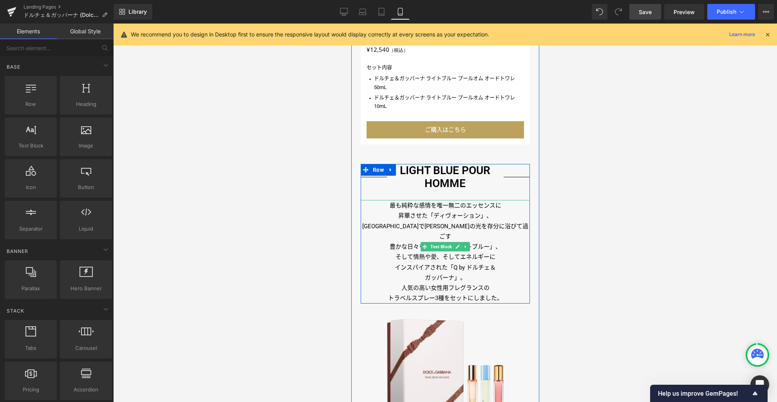
click at [444, 262] on p "インスパイアされた「Q by ドルチェ＆" at bounding box center [444, 267] width 169 height 10
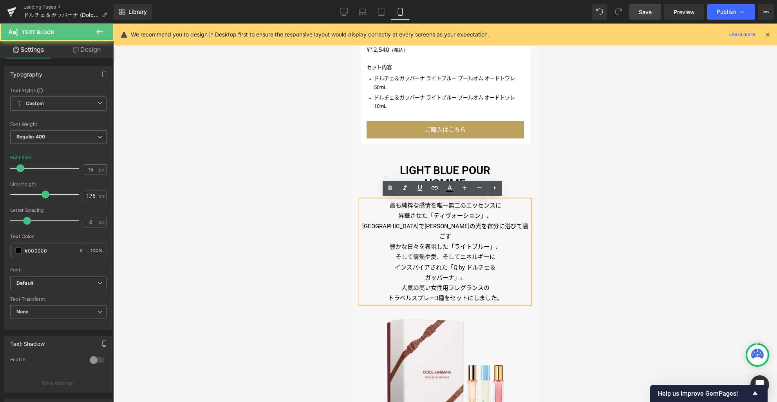
click at [445, 262] on p "インスパイアされた「Q by ドルチェ＆" at bounding box center [444, 267] width 169 height 10
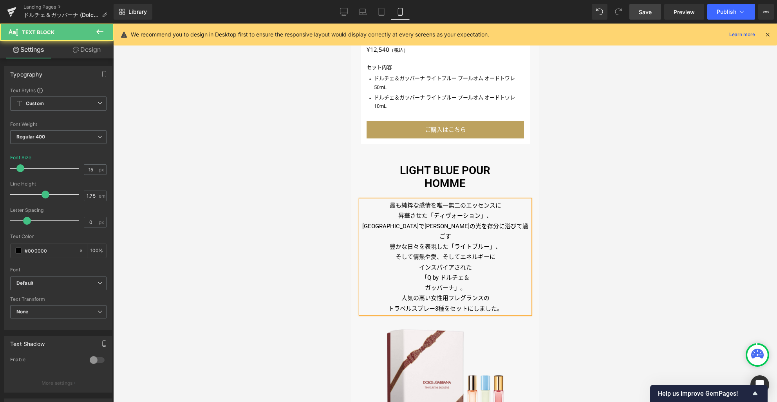
click at [474, 272] on p "「Q by ドルチェ＆" at bounding box center [444, 277] width 169 height 10
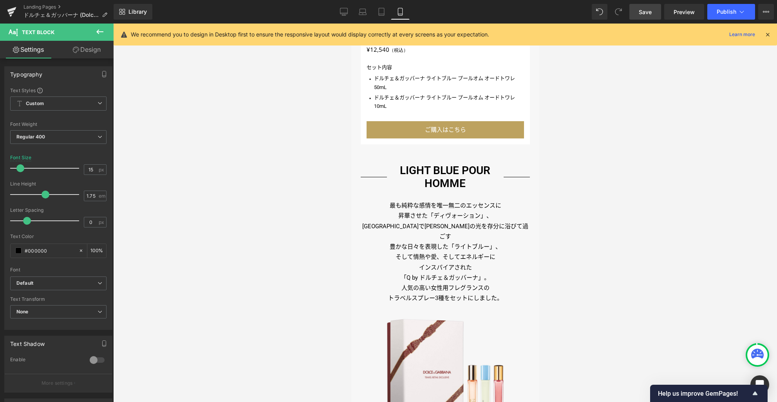
click at [600, 230] on div at bounding box center [445, 213] width 664 height 378
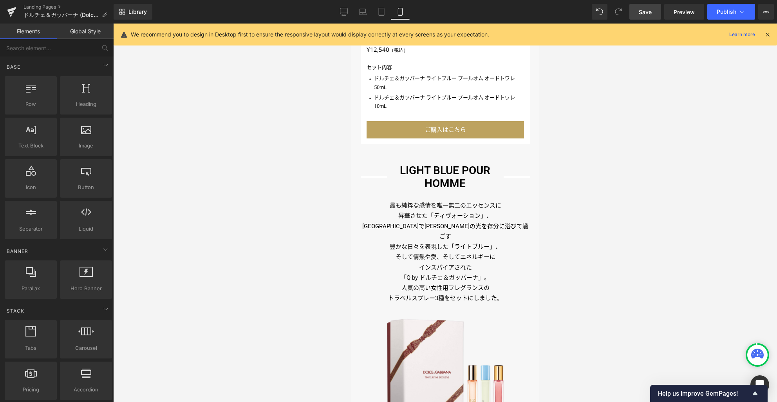
click at [646, 16] on span "Save" at bounding box center [645, 12] width 13 height 8
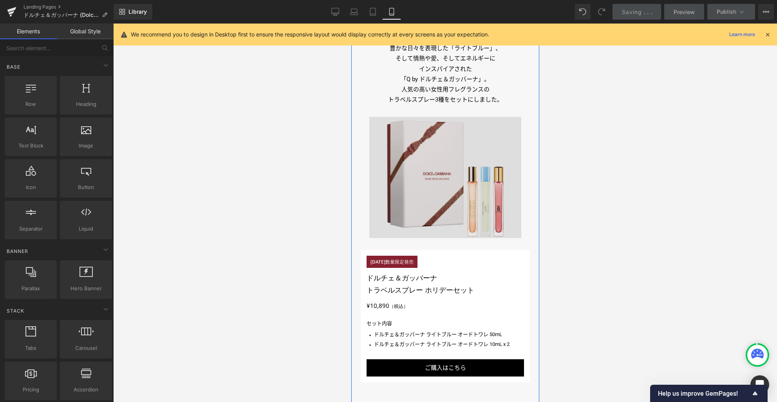
scroll to position [1593, 0]
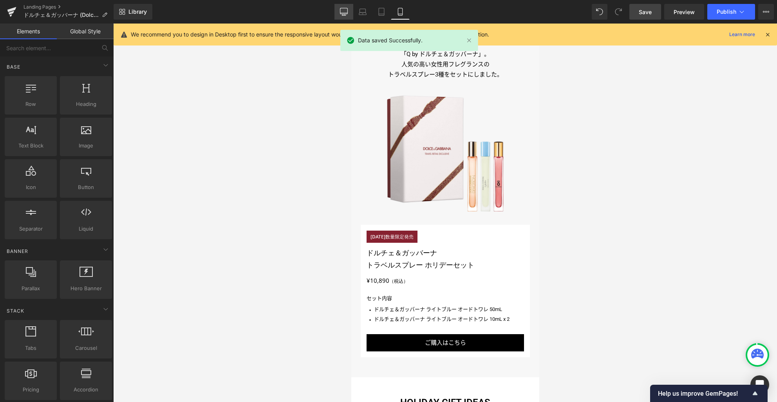
click at [341, 13] on icon at bounding box center [343, 13] width 7 height 0
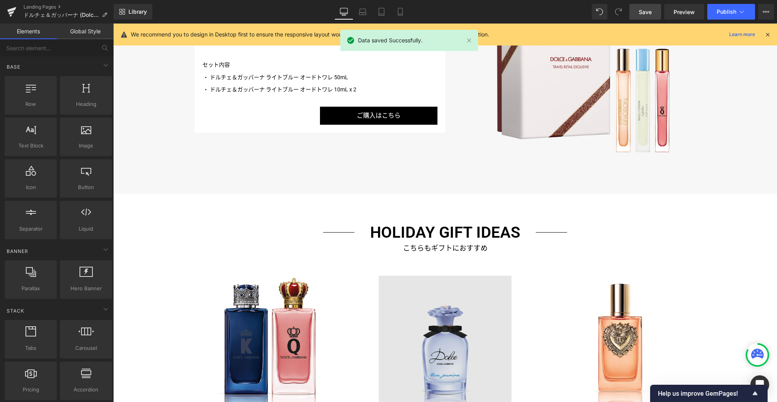
scroll to position [1686, 0]
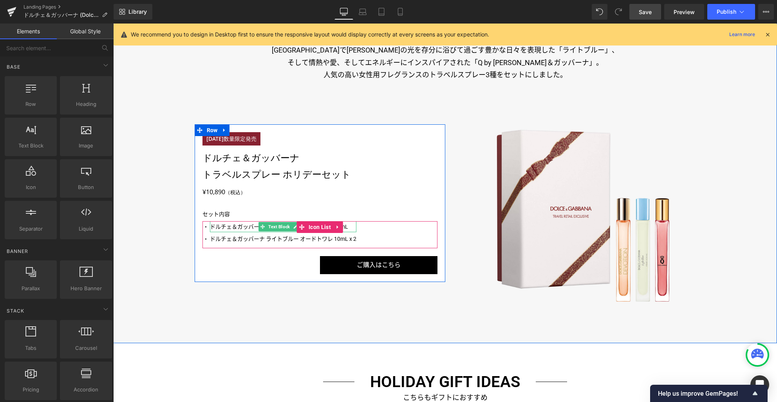
click at [225, 226] on p "ドルチェ＆ガッバーナ ライトブルー オードトワレ 50mL" at bounding box center [283, 226] width 147 height 11
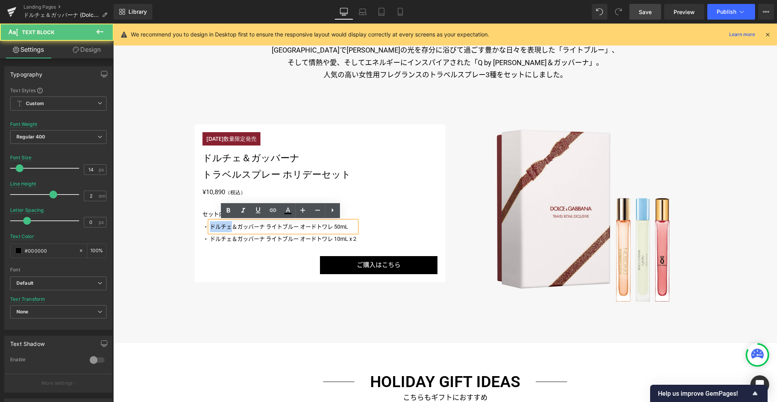
click at [225, 226] on p "ドルチェ＆ガッバーナ ライトブルー オードトワレ 50mL" at bounding box center [283, 226] width 147 height 11
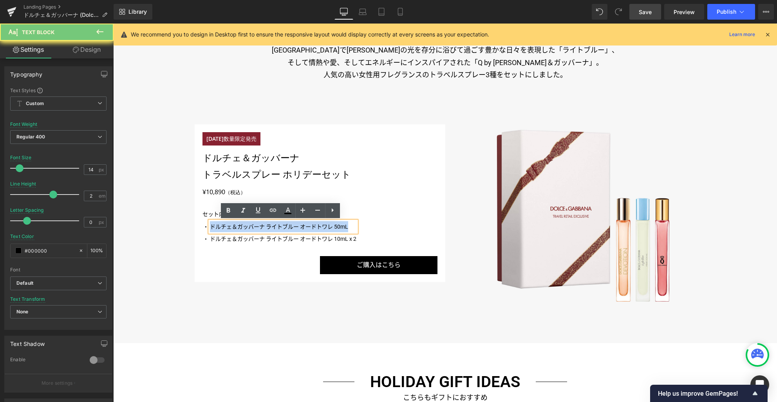
click at [225, 226] on p "ドルチェ＆ガッバーナ ライトブルー オードトワレ 50mL" at bounding box center [283, 226] width 147 height 11
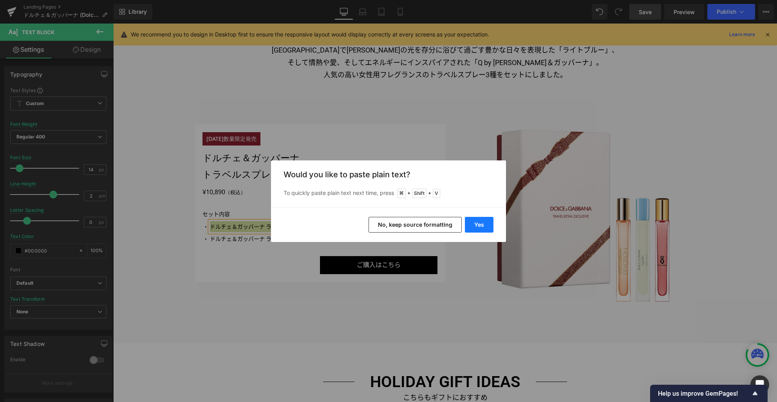
drag, startPoint x: 479, startPoint y: 226, endPoint x: 198, endPoint y: 204, distance: 281.4
click at [479, 226] on button "Yes" at bounding box center [479, 225] width 29 height 16
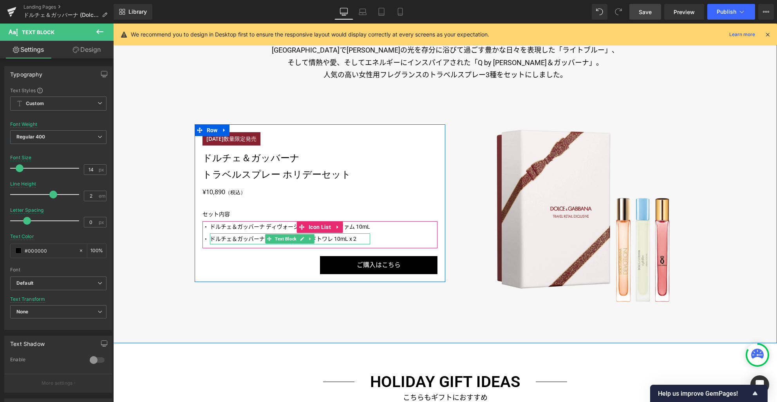
click at [226, 240] on p "ドルチェ＆ガッバーナ ライトブルー オードトワレ 10mL x 2" at bounding box center [290, 238] width 160 height 11
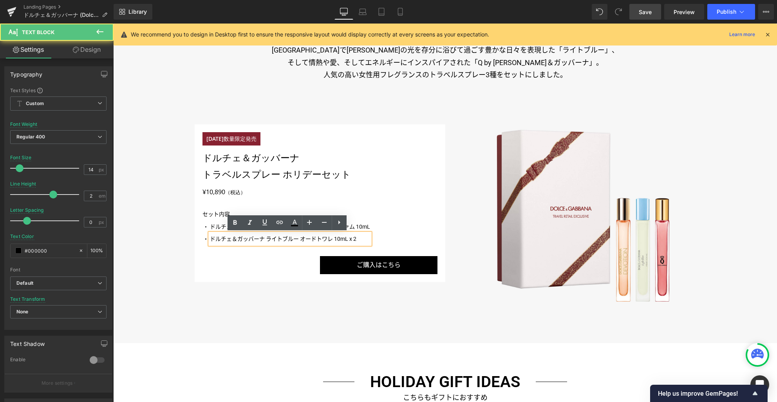
click at [223, 239] on p "ドルチェ＆ガッバーナ ライトブルー オードトワレ 10mL x 2" at bounding box center [290, 238] width 160 height 11
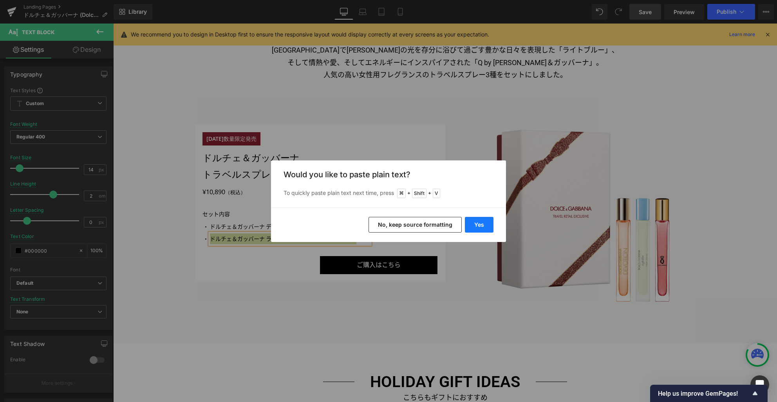
click at [485, 224] on button "Yes" at bounding box center [479, 225] width 29 height 16
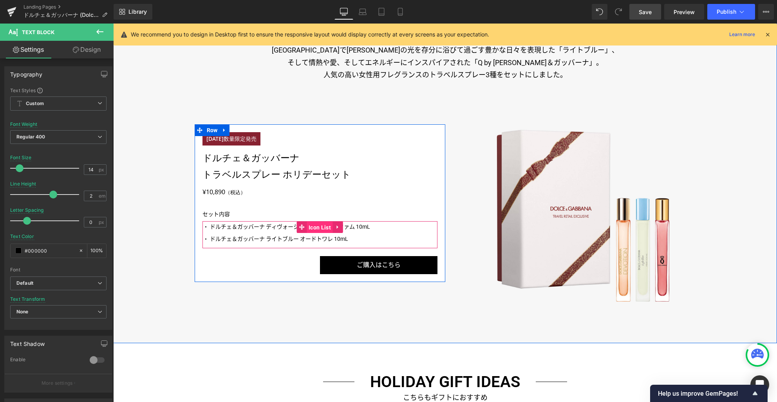
click at [307, 227] on span "Icon List" at bounding box center [320, 227] width 26 height 12
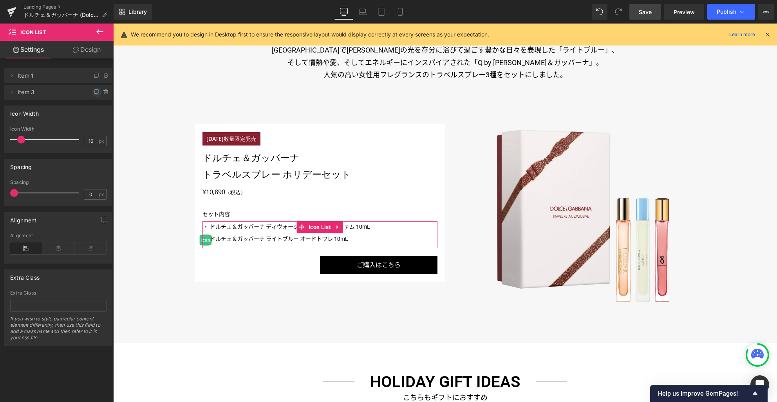
click at [94, 93] on icon at bounding box center [97, 92] width 6 height 6
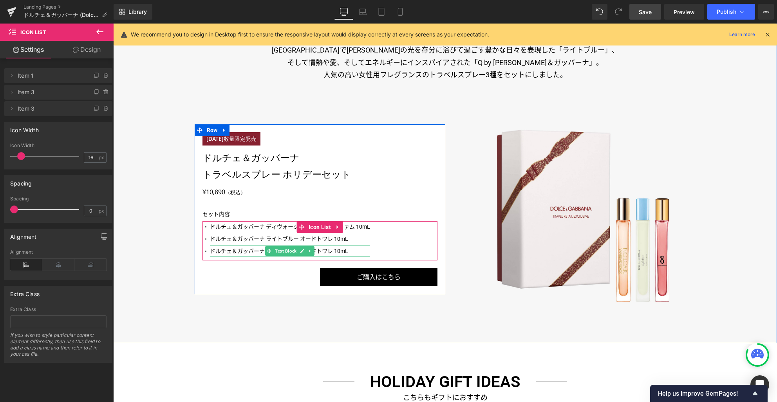
click at [224, 252] on p "ドルチェ＆ガッバーナ ライトブルー オードトワレ 10mL" at bounding box center [290, 250] width 160 height 11
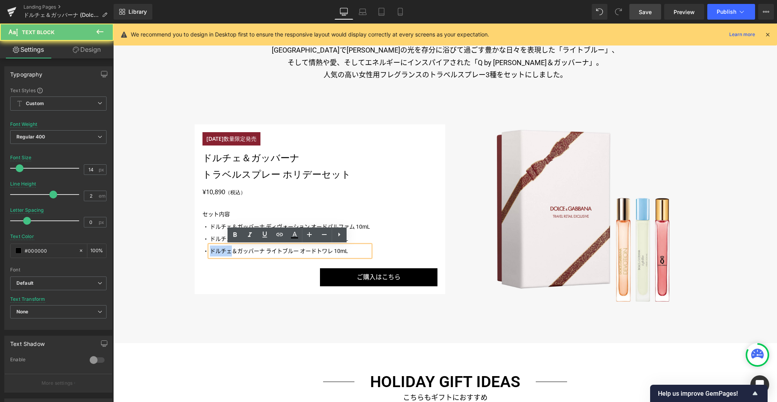
click at [224, 252] on p "ドルチェ＆ガッバーナ ライトブルー オードトワレ 10mL" at bounding box center [290, 250] width 160 height 11
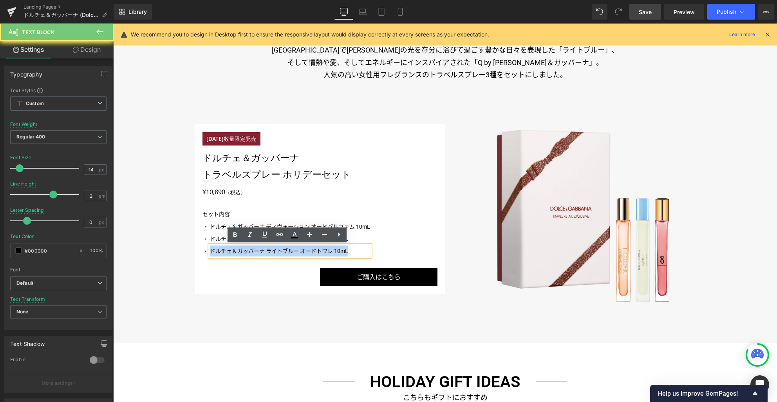
click at [224, 252] on p "ドルチェ＆ガッバーナ ライトブルー オードトワレ 10mL" at bounding box center [290, 250] width 160 height 11
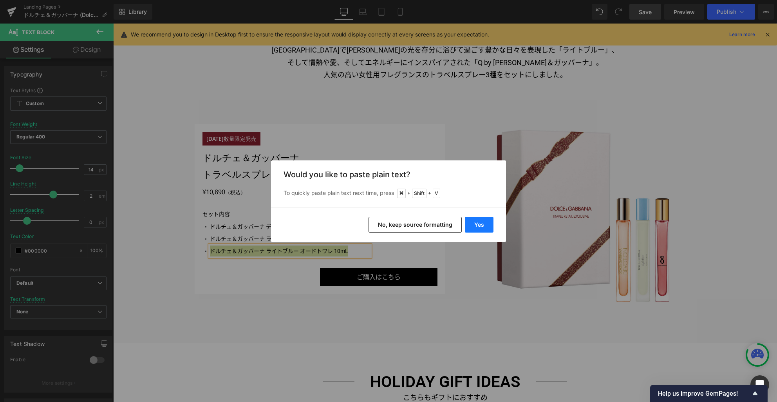
click at [490, 226] on button "Yes" at bounding box center [479, 225] width 29 height 16
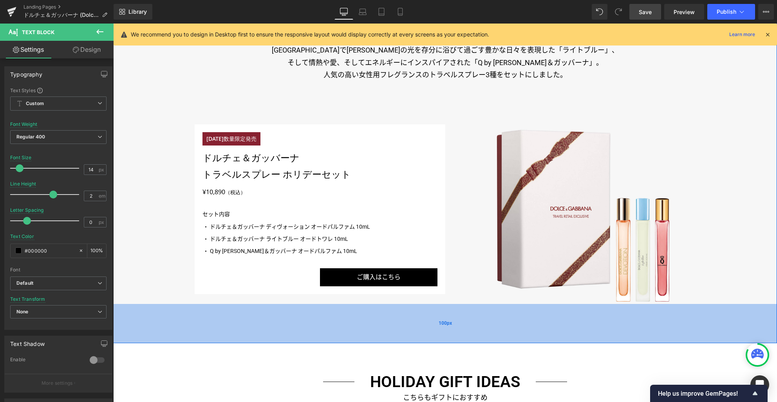
click at [459, 337] on div "100px" at bounding box center [445, 323] width 664 height 39
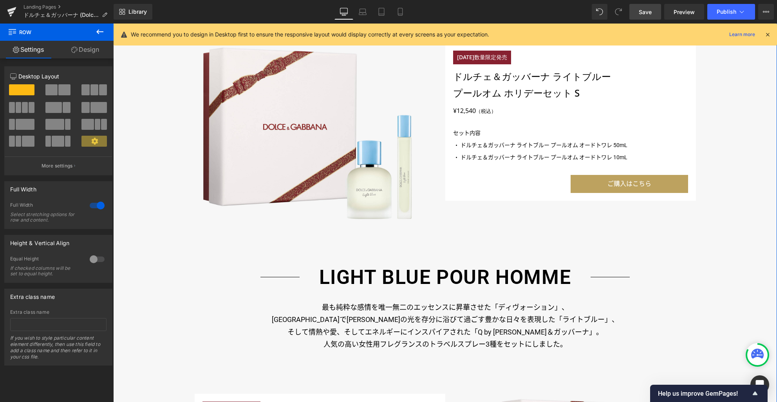
scroll to position [1488, 0]
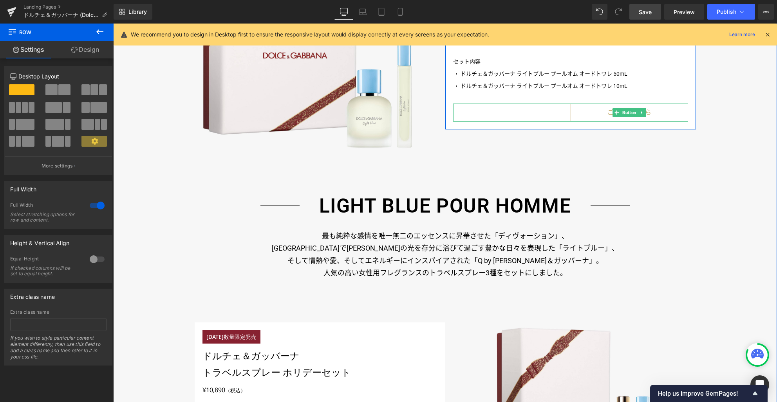
click at [597, 116] on link "ご購入はこちら" at bounding box center [630, 112] width 118 height 18
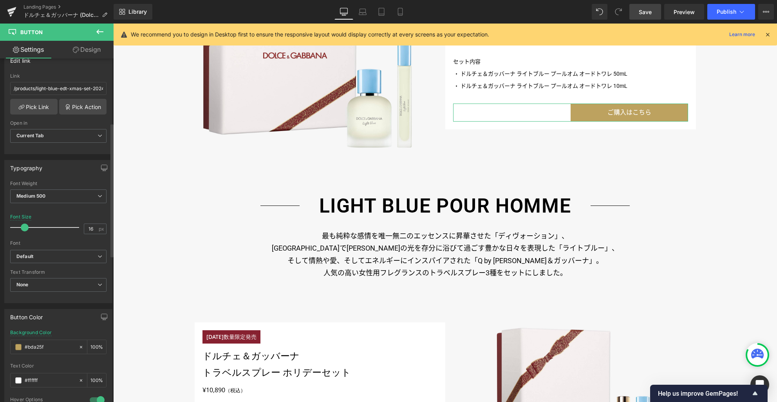
scroll to position [243, 0]
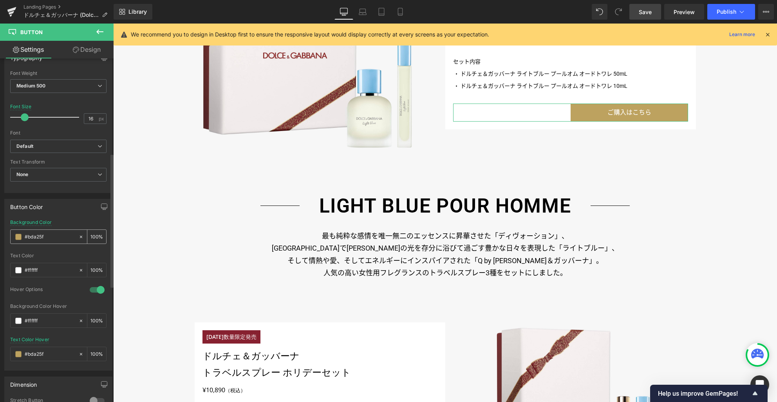
click at [39, 235] on input "#bda25f" at bounding box center [50, 236] width 50 height 9
type input "#0"
type input "0"
type input "#0000"
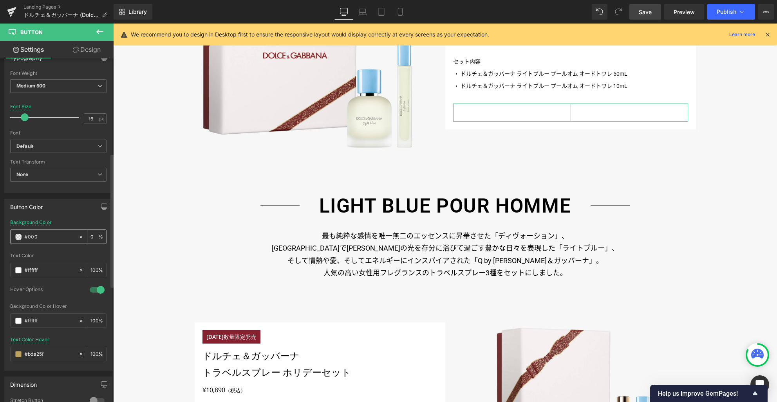
type input "100"
type input "#000000"
type input "100"
type input "#000000"
click at [18, 355] on span at bounding box center [18, 354] width 6 height 6
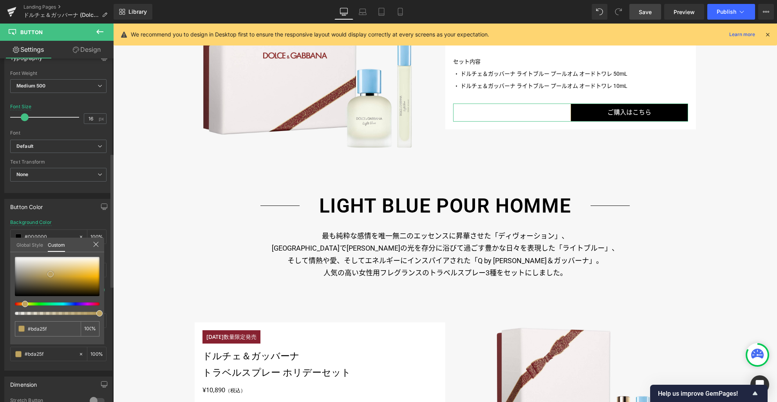
type input "#5c4d27"
type input "#5c4714"
drag, startPoint x: 183, startPoint y: 311, endPoint x: 136, endPoint y: 322, distance: 47.7
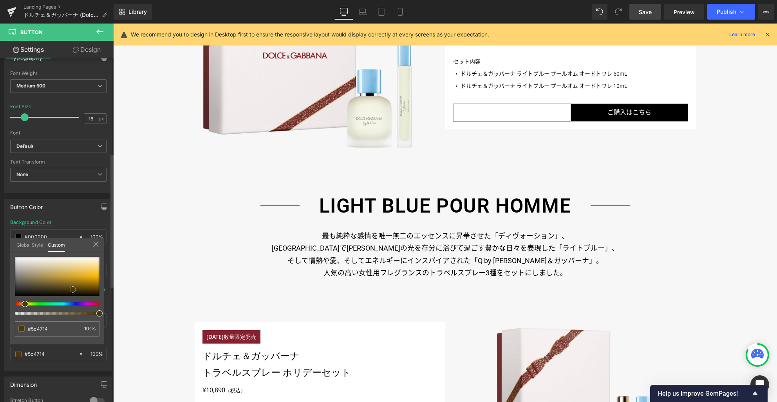
type input "#936c0b"
type input "#7b5b08"
type input "#281d00"
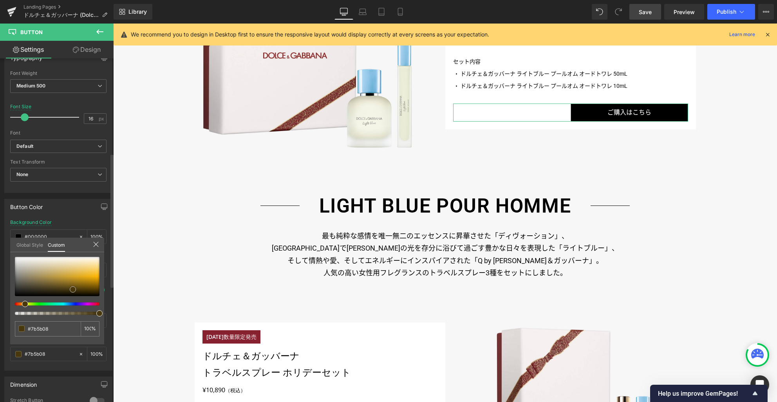
type input "#281d00"
type input "#000000"
drag, startPoint x: 209, startPoint y: 316, endPoint x: 188, endPoint y: 262, distance: 57.6
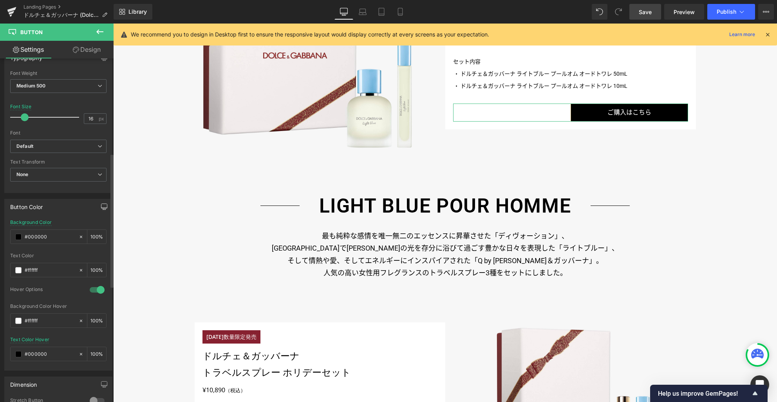
click at [101, 208] on icon "button" at bounding box center [104, 208] width 6 height 0
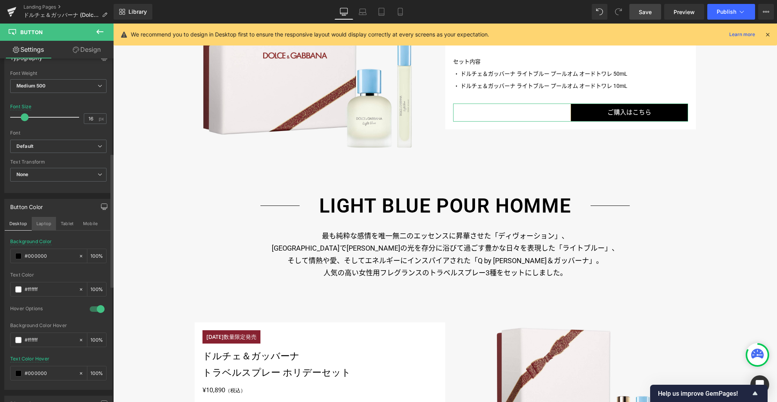
click at [42, 223] on button "Laptop" at bounding box center [44, 223] width 24 height 13
type input "#bda25f"
type input "100"
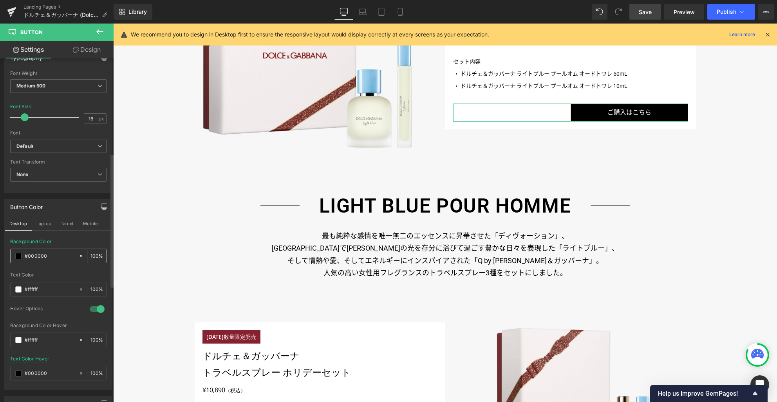
type input "#bda25f"
type input "100"
type input "55"
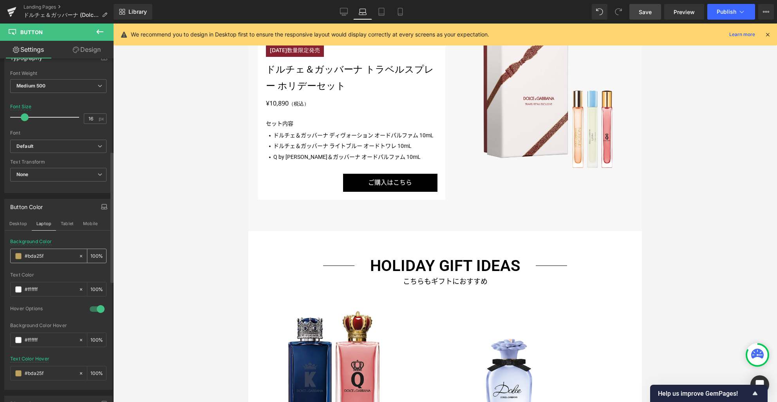
scroll to position [1233, 0]
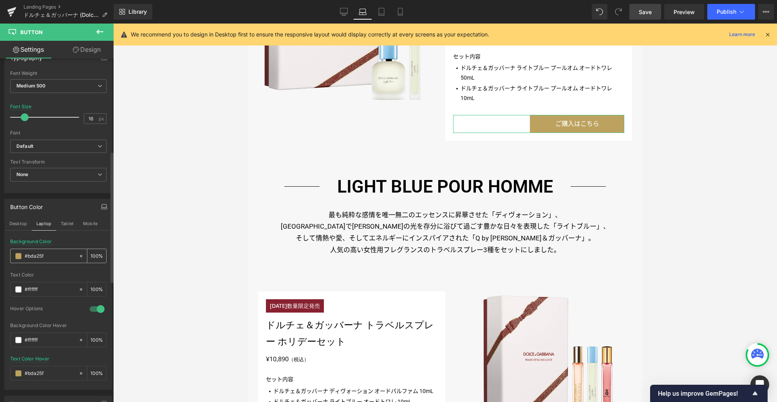
click at [19, 256] on span at bounding box center [18, 256] width 6 height 6
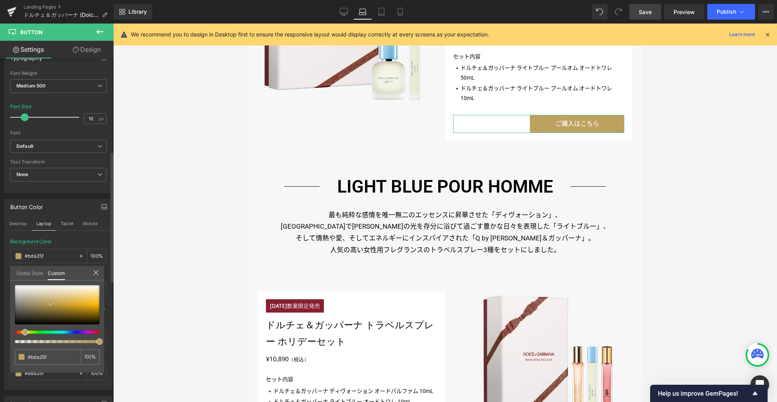
type input "#cab785"
type input "#c9b582"
type input "#bea259"
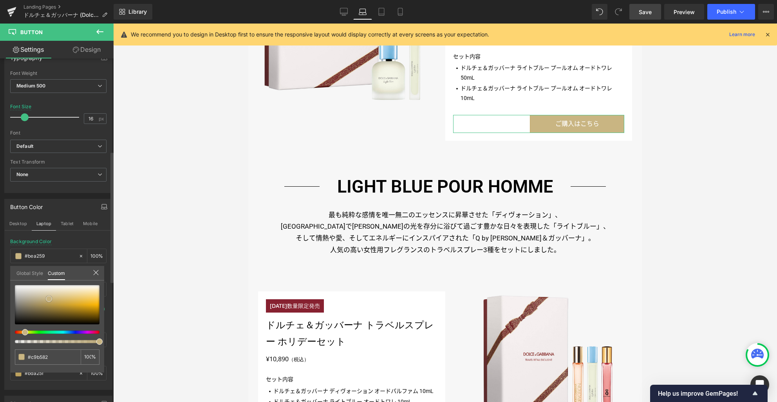
type input "#bea259"
type input "#886c24"
type input "#6e5516"
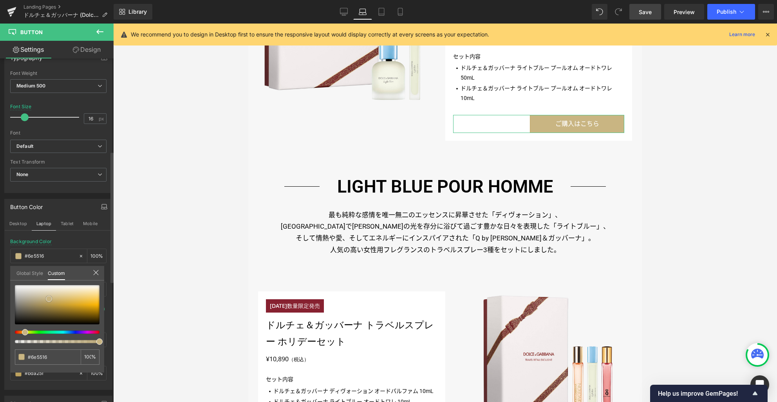
type input "#664e14"
type input "#5b4410"
type input "#332505"
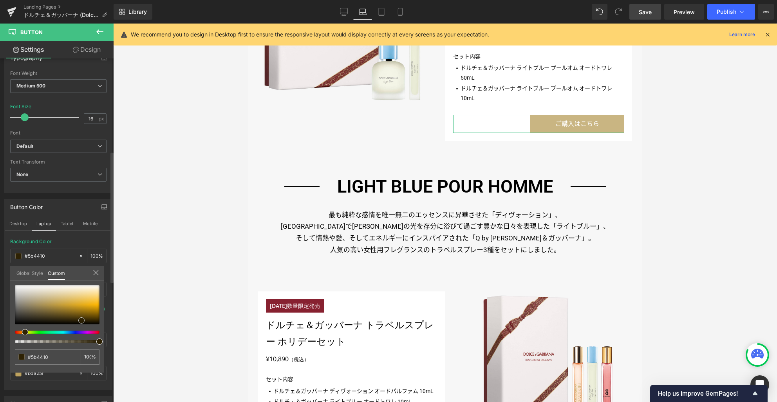
type input "#332505"
type input "#000000"
drag, startPoint x: 49, startPoint y: 299, endPoint x: 119, endPoint y: 342, distance: 83.1
click at [119, 342] on div "Icon List You are previewing how the will restyle your page. You can not edit E…" at bounding box center [388, 207] width 777 height 415
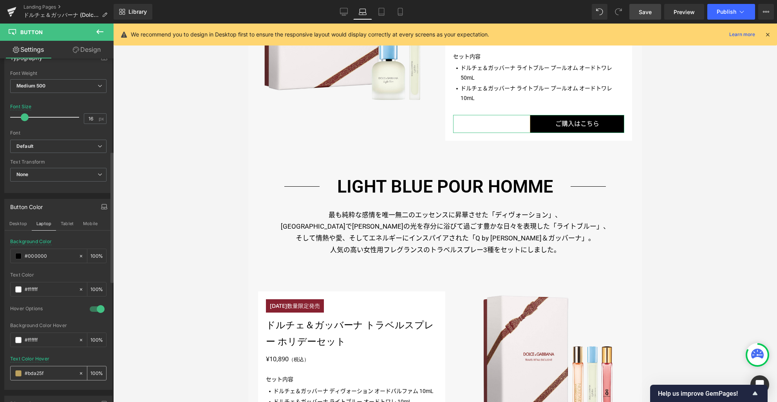
click at [18, 371] on span at bounding box center [18, 373] width 6 height 6
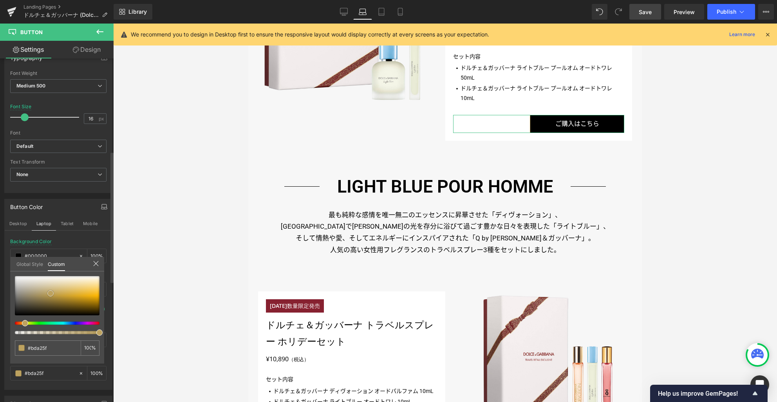
type input "#bda35f"
type input "#ba973f"
type input "#9a7927"
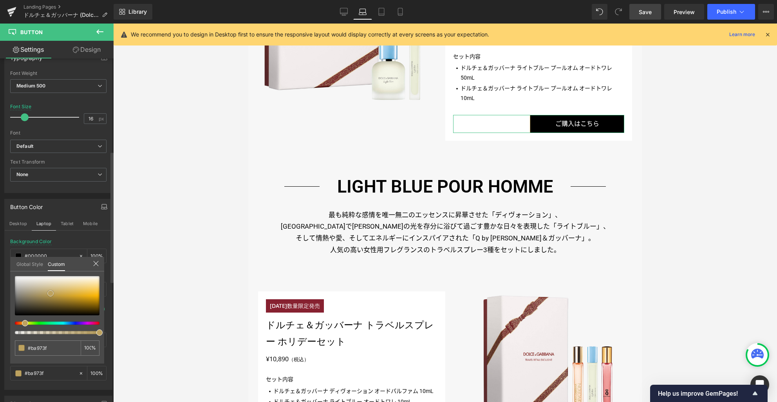
type input "#9a7927"
type input "#6c5313"
type input "#322505"
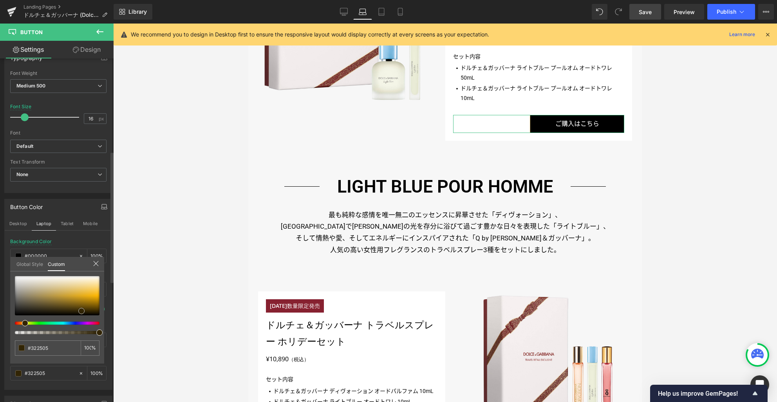
type input "#0a0700"
type input "#000000"
drag, startPoint x: 51, startPoint y: 291, endPoint x: 121, endPoint y: 333, distance: 81.5
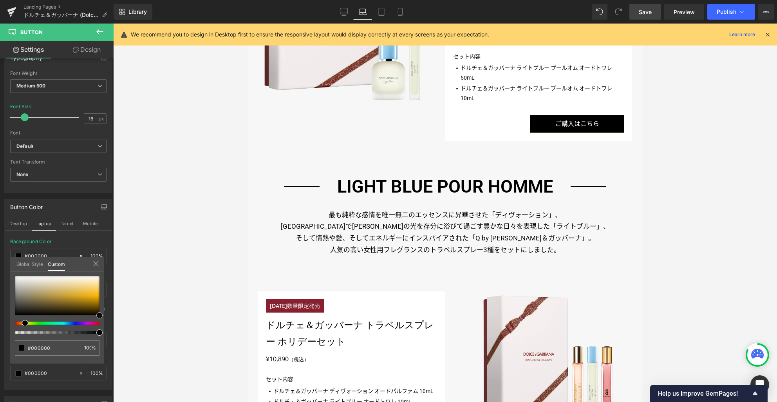
click at [121, 333] on div "Icon List You are previewing how the will restyle your page. You can not edit E…" at bounding box center [388, 207] width 777 height 415
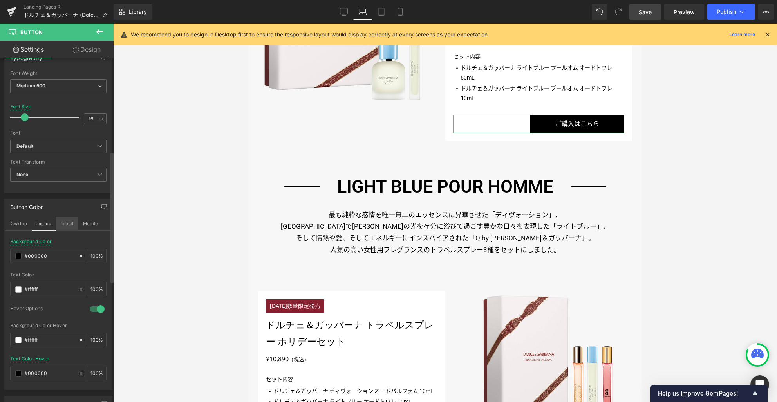
click at [69, 219] on button "Tablet" at bounding box center [67, 223] width 22 height 13
type input "#bda25f"
type input "100"
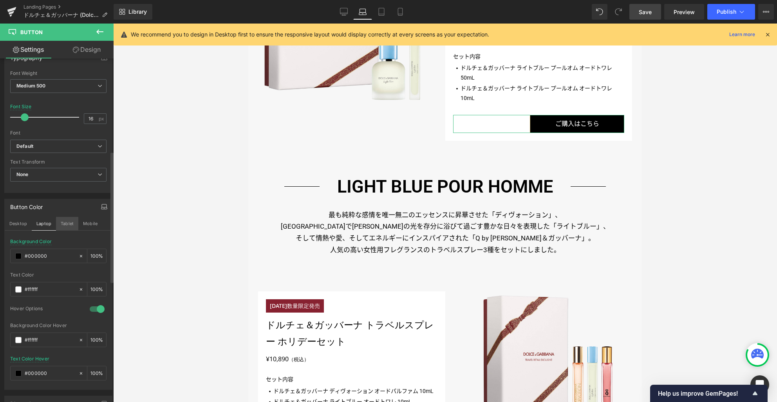
type input "100"
type input "15"
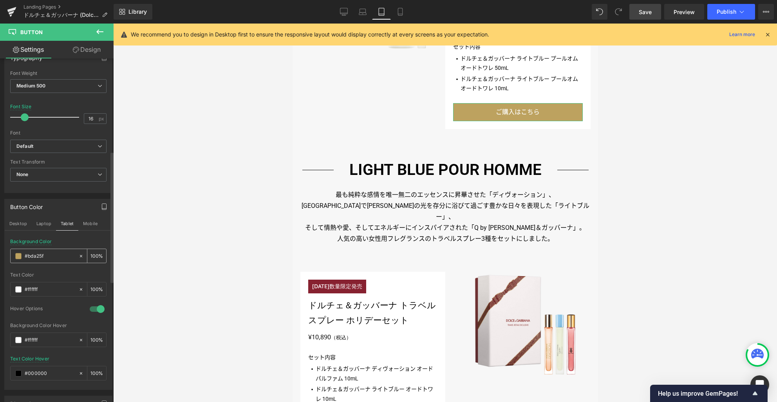
click at [18, 255] on span at bounding box center [18, 256] width 6 height 6
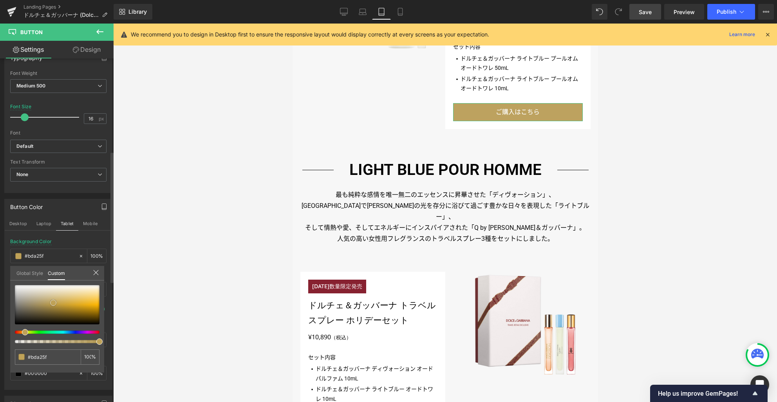
type input "#bfa258"
type input "#be9d4b"
type input "#967521"
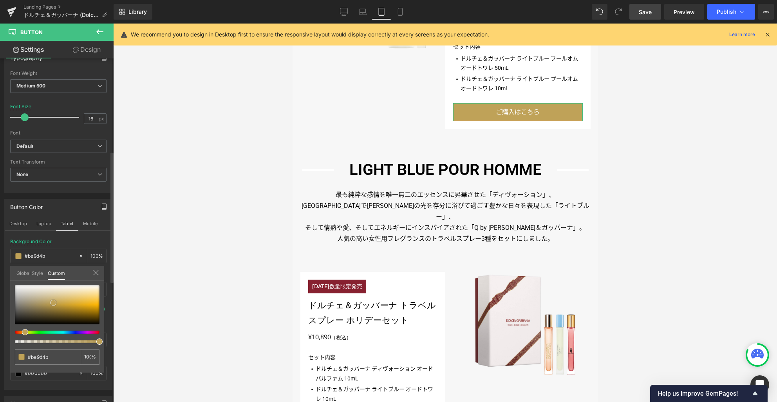
type input "#967521"
type input "#7f6113"
type input "#745710"
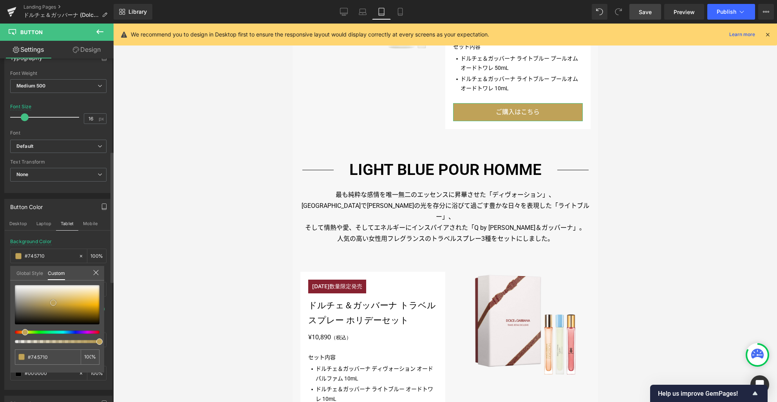
type input "#684e0c"
type input "#392a03"
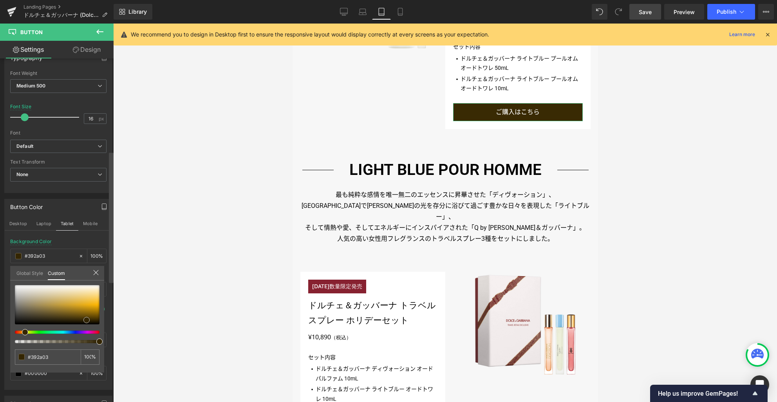
type input "#000000"
drag, startPoint x: 53, startPoint y: 302, endPoint x: 130, endPoint y: 348, distance: 89.0
click at [130, 348] on div "Icon List You are previewing how the will restyle your page. You can not edit E…" at bounding box center [388, 207] width 777 height 415
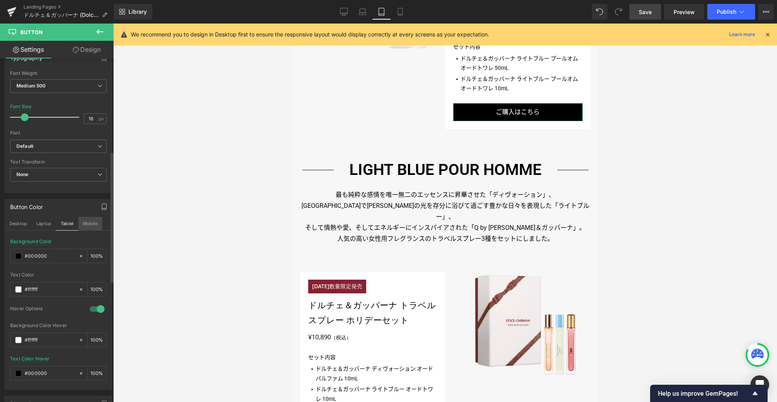
click at [89, 223] on button "Mobile" at bounding box center [90, 223] width 24 height 13
type input "15"
type input "#bda25f"
type input "100"
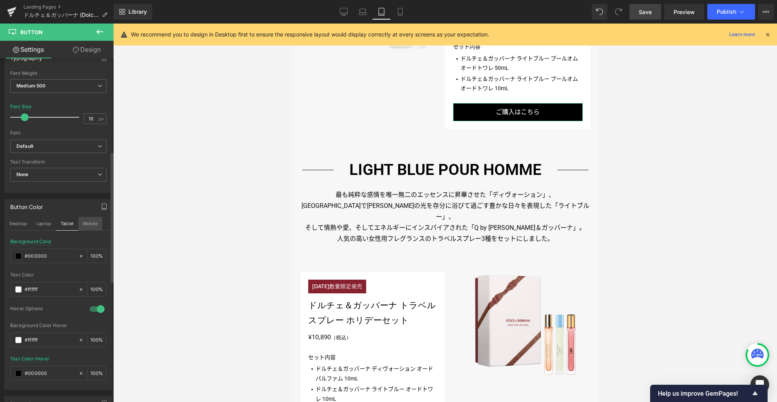
type input "100"
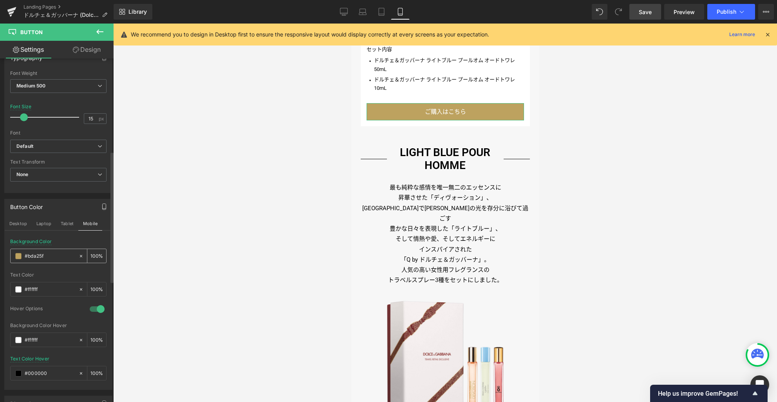
scroll to position [1386, 0]
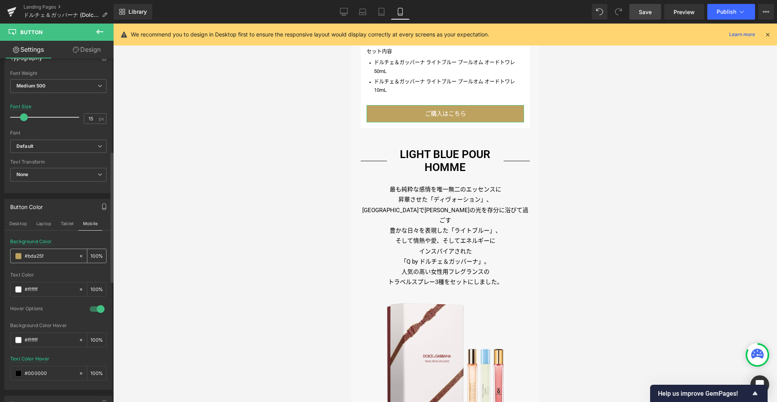
click at [19, 256] on span at bounding box center [18, 256] width 6 height 6
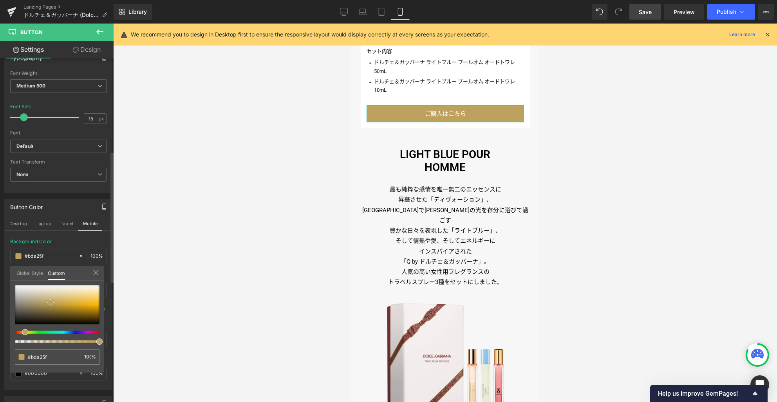
type input "#e0ca93"
type input "#dbbf7a"
type input "#cd9e27"
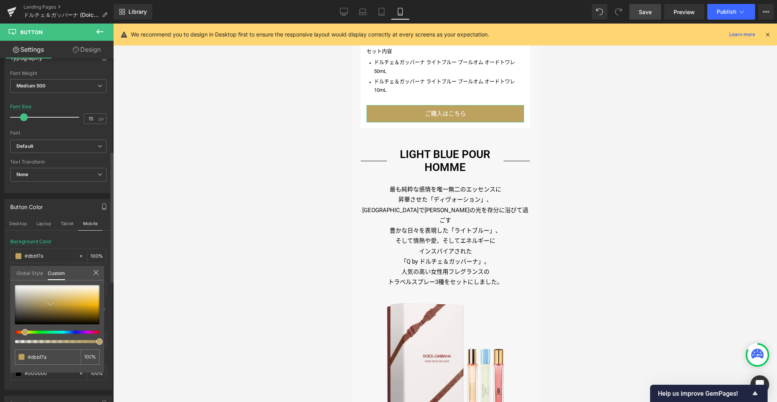
type input "#cd9e27"
type input "#433104"
type input "#050300"
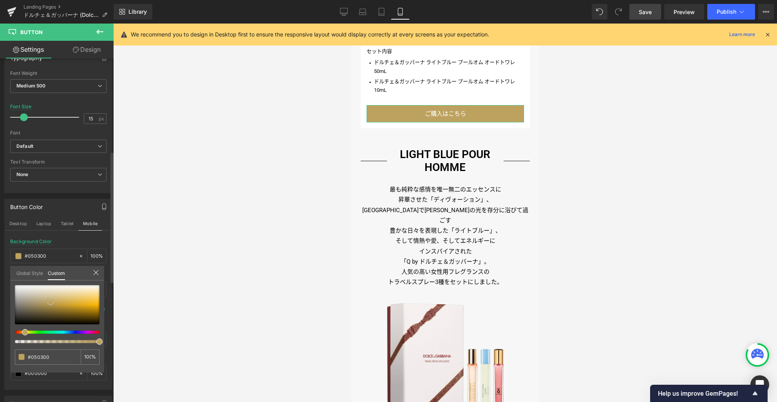
type input "#000000"
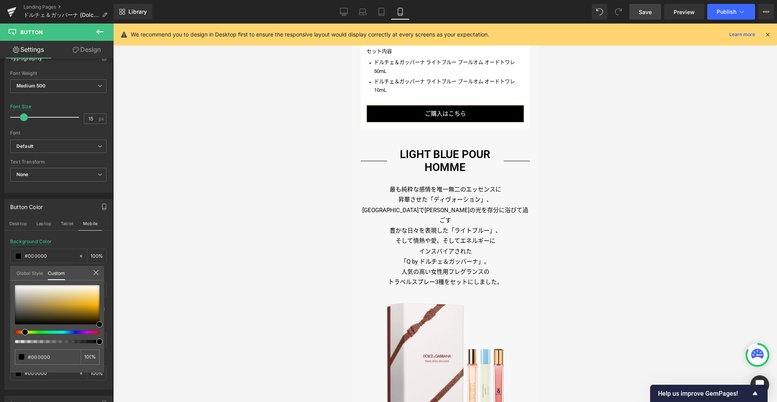
drag, startPoint x: 65, startPoint y: 299, endPoint x: 132, endPoint y: 353, distance: 86.3
click at [132, 353] on div "Icon List You are previewing how the will restyle your page. You can not edit E…" at bounding box center [388, 207] width 777 height 415
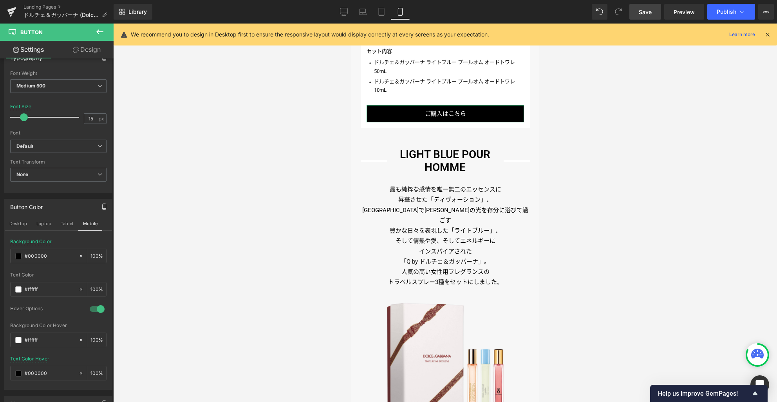
click at [93, 49] on link "Design" at bounding box center [86, 50] width 57 height 18
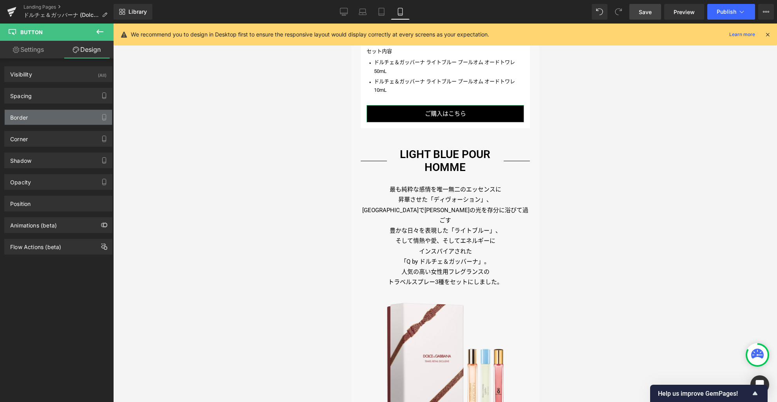
click at [39, 119] on div "Border" at bounding box center [58, 117] width 107 height 15
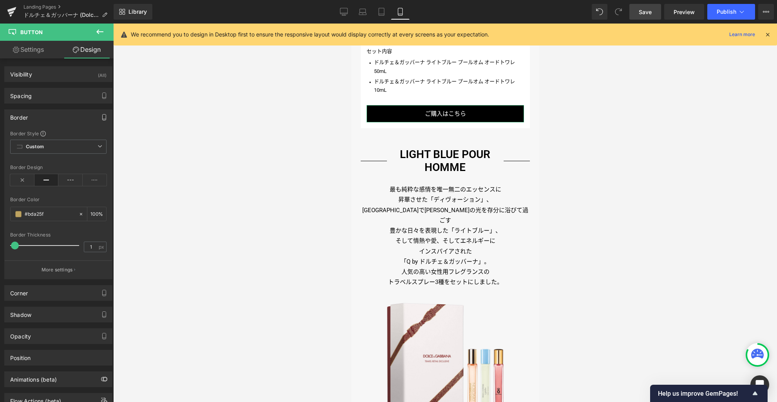
click at [101, 117] on icon "button" at bounding box center [104, 117] width 6 height 6
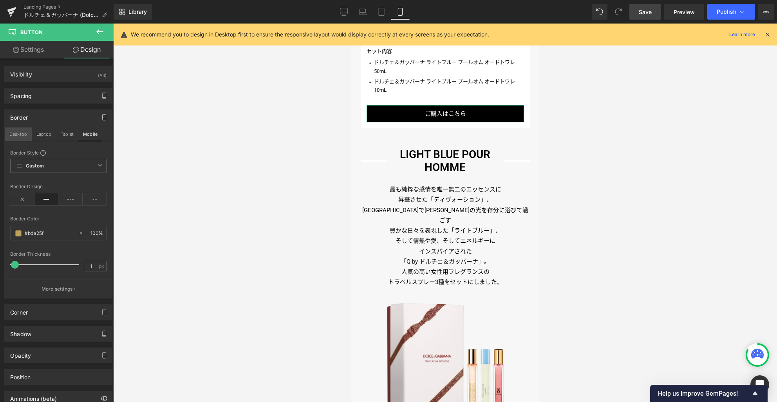
click at [16, 134] on button "Desktop" at bounding box center [18, 133] width 27 height 13
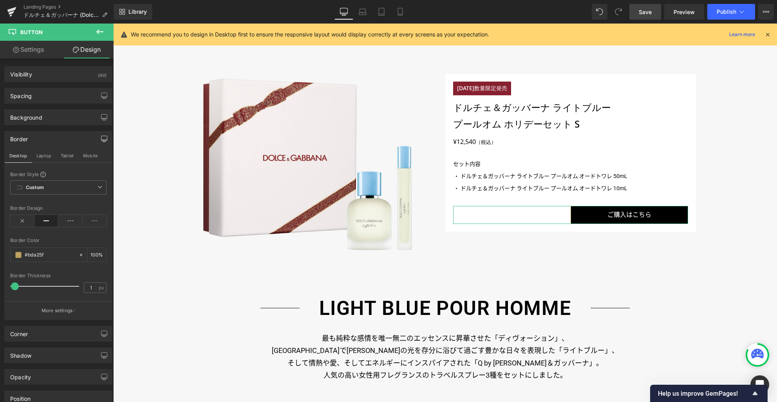
type input "100"
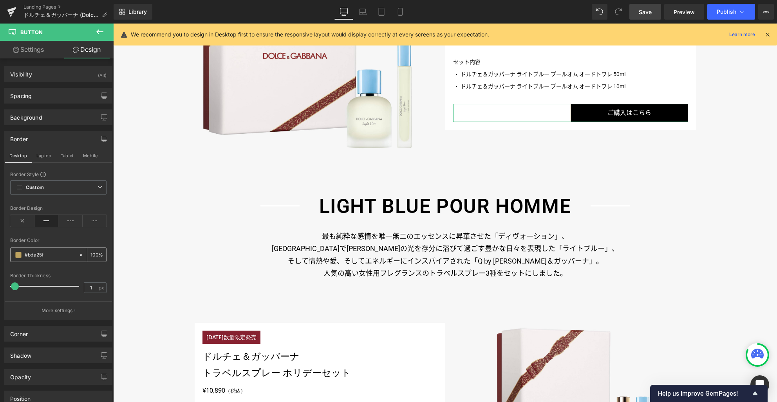
scroll to position [1488, 0]
click at [18, 255] on span at bounding box center [18, 255] width 6 height 6
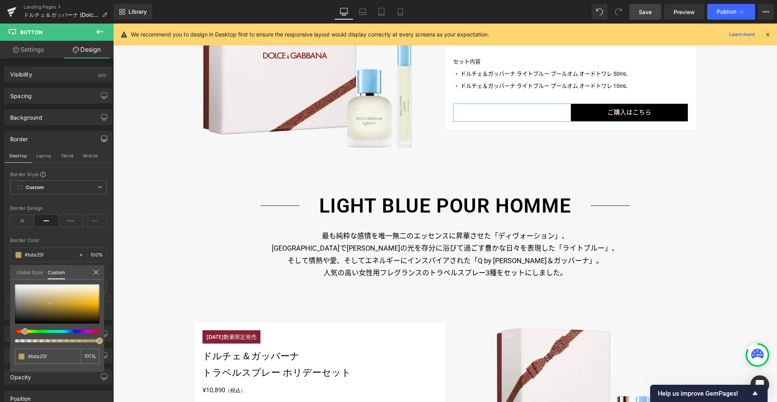
type input "#c8a755"
type input "#c6a551"
type input "#b99231"
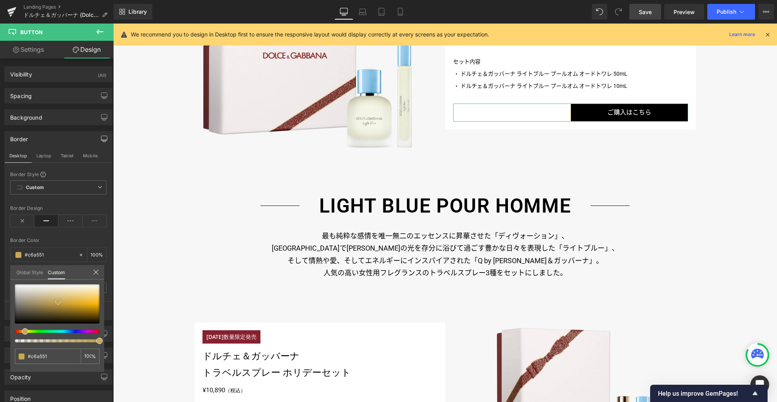
type input "#b99231"
type input "#574109"
type input "#000000"
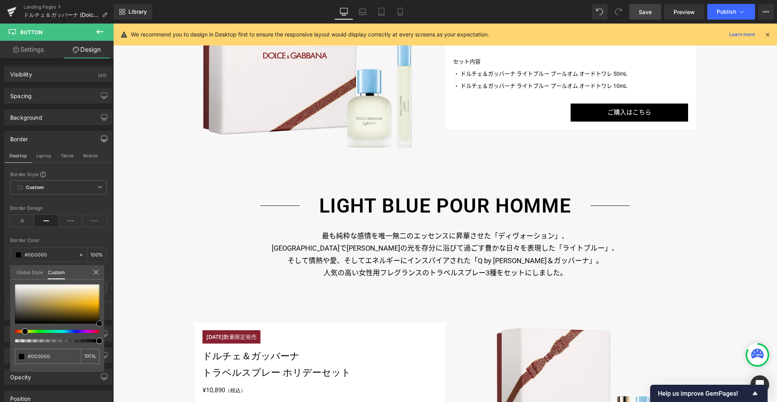
drag, startPoint x: 171, startPoint y: 325, endPoint x: 115, endPoint y: 301, distance: 61.3
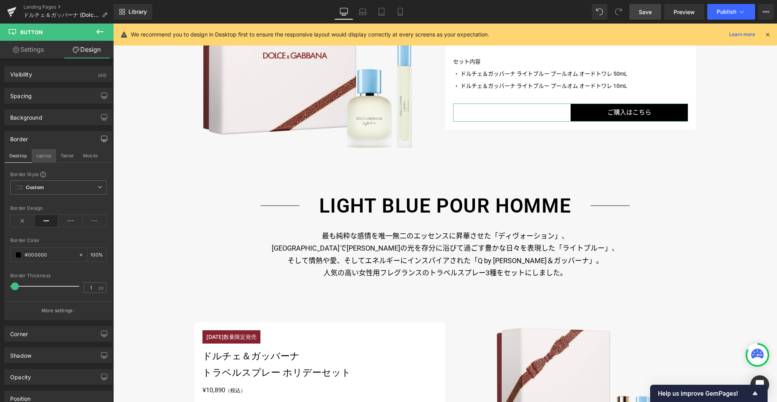
click at [48, 159] on button "Laptop" at bounding box center [44, 155] width 24 height 13
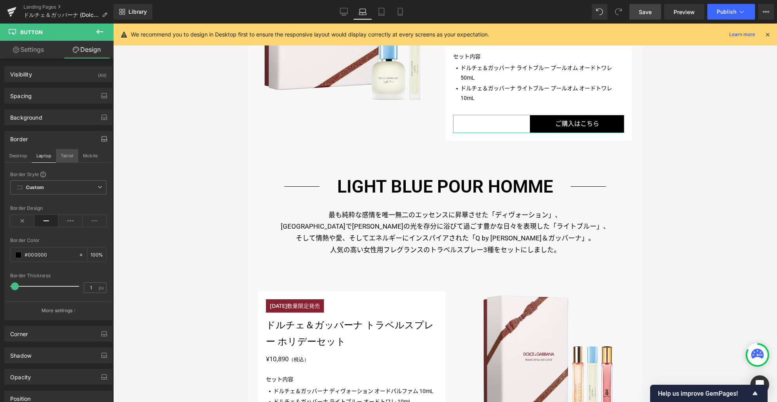
drag, startPoint x: 62, startPoint y: 156, endPoint x: 75, endPoint y: 153, distance: 13.6
click at [62, 156] on button "Tablet" at bounding box center [67, 155] width 22 height 13
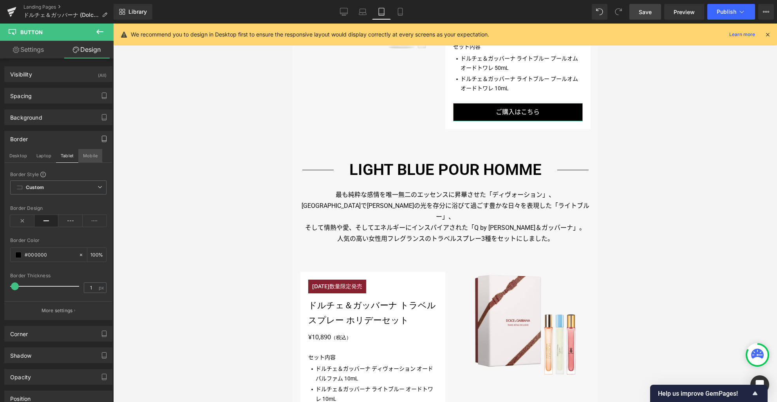
click at [89, 157] on button "Mobile" at bounding box center [90, 155] width 24 height 13
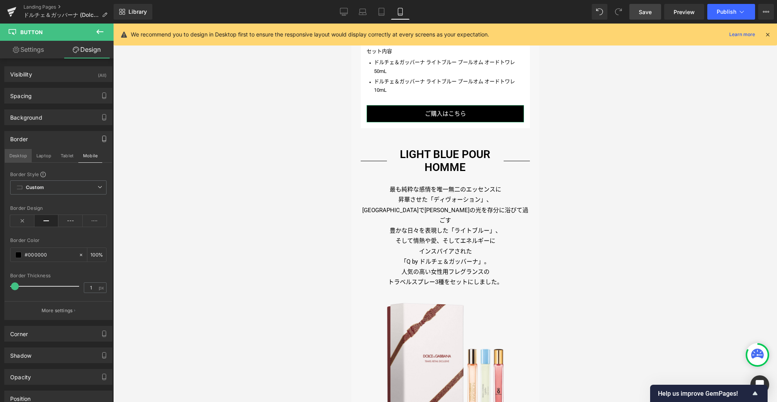
click at [18, 155] on button "Desktop" at bounding box center [18, 155] width 27 height 13
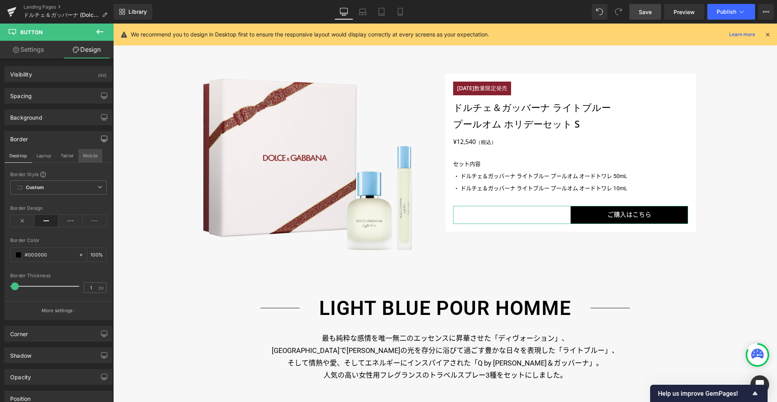
type input "100"
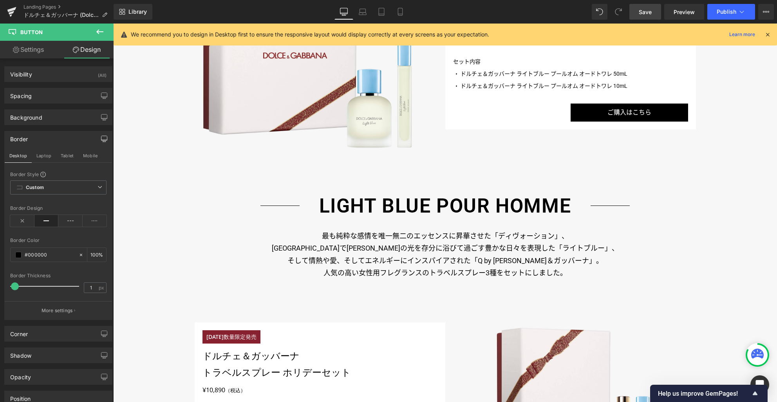
click at [645, 12] on span "Save" at bounding box center [645, 12] width 13 height 8
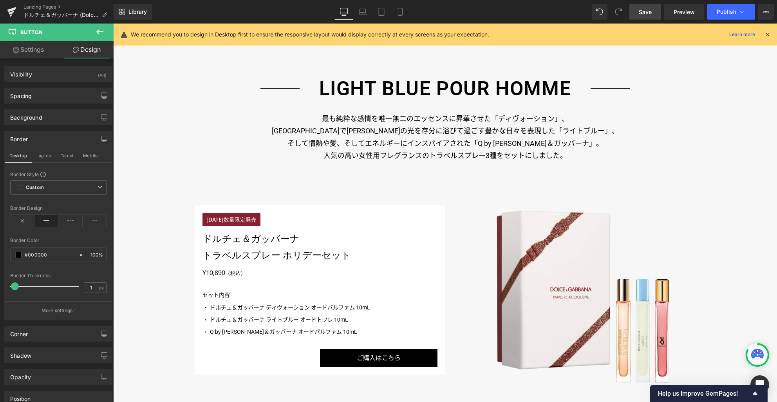
scroll to position [1607, 0]
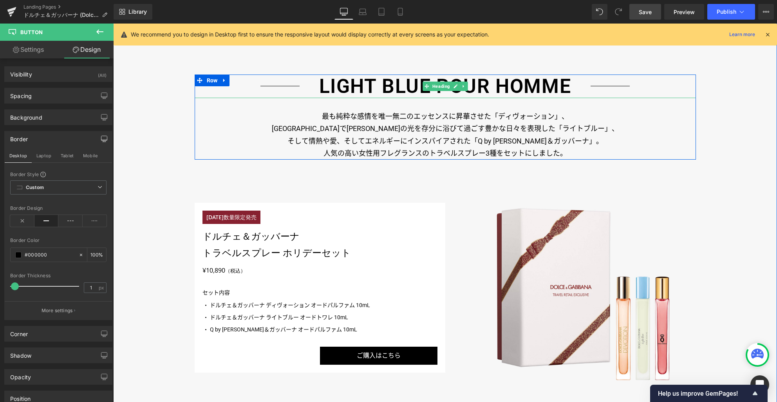
click at [384, 88] on h3 "LIGHT BLUE POUR HOMME" at bounding box center [445, 86] width 501 height 24
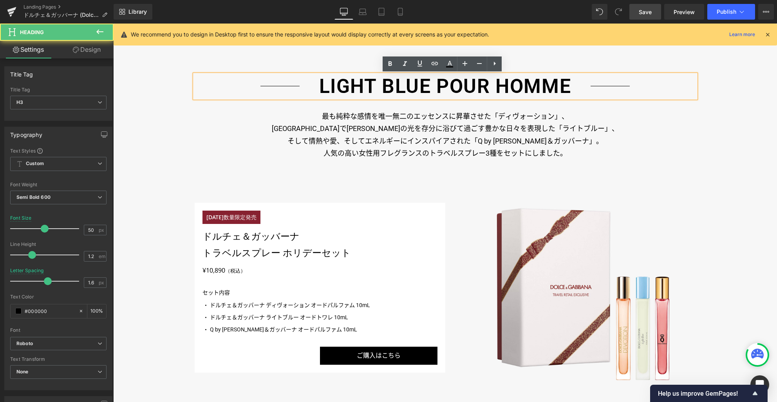
click at [342, 87] on h3 "LIGHT BLUE POUR HOMME" at bounding box center [445, 86] width 501 height 24
drag, startPoint x: 324, startPoint y: 87, endPoint x: 321, endPoint y: 89, distance: 4.5
click at [314, 86] on h3 "LIGHT BLUE POUR HOMME" at bounding box center [445, 86] width 501 height 24
paste div
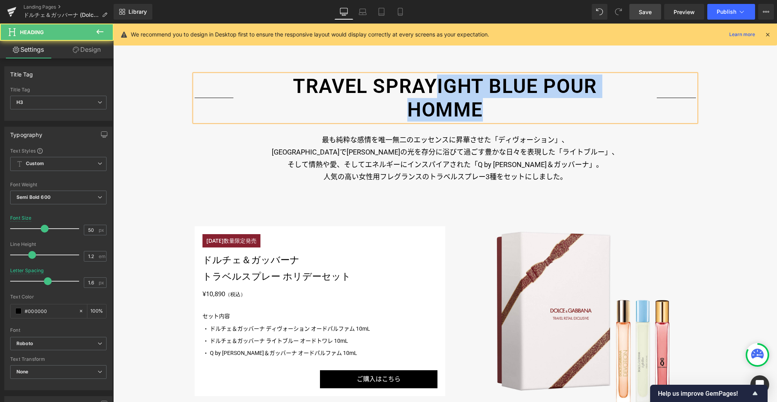
click at [480, 108] on h3 "TRAVEL SPRAYIGHT BLUE POUR HOMME" at bounding box center [445, 97] width 501 height 47
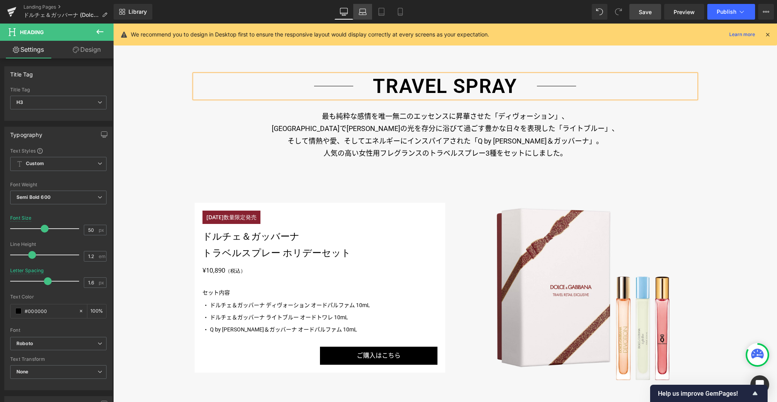
click at [363, 9] on icon at bounding box center [363, 12] width 8 height 8
type input "45"
type input "0"
type input "100"
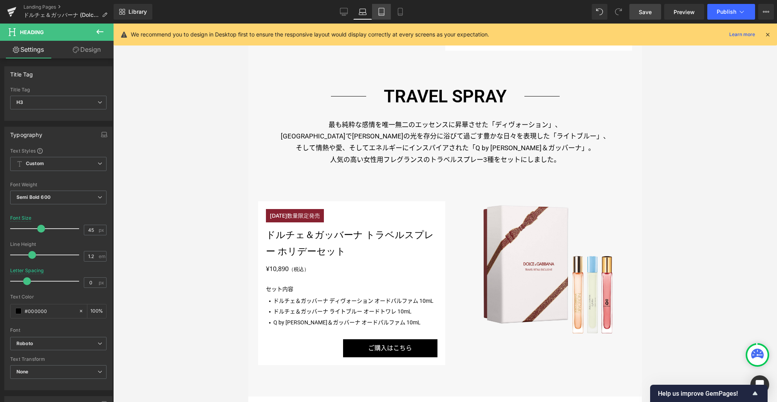
click at [382, 11] on icon at bounding box center [382, 12] width 8 height 8
type input "40"
type input "100"
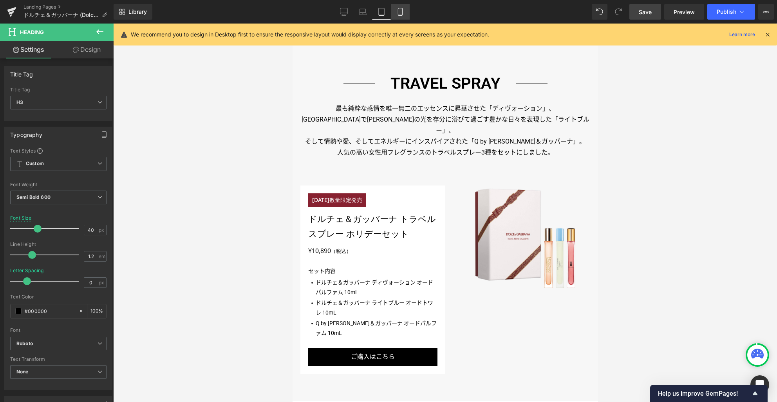
click at [399, 12] on icon at bounding box center [400, 12] width 8 height 8
type input "28"
type input "100"
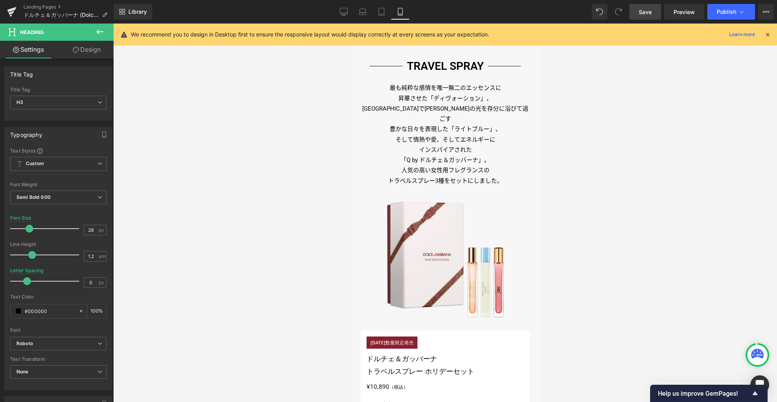
scroll to position [1458, 0]
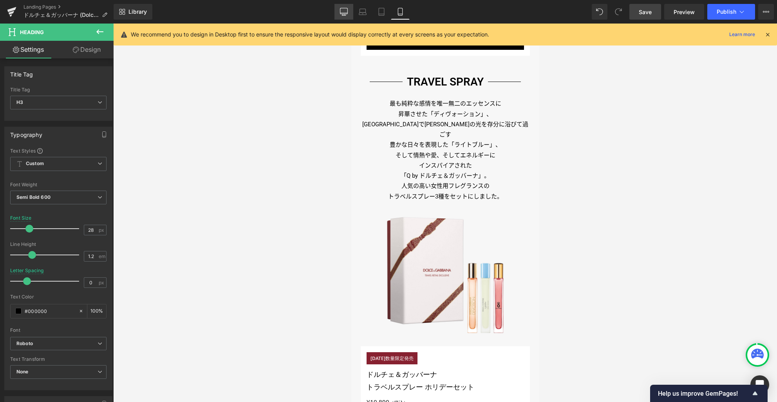
click at [344, 11] on icon at bounding box center [344, 12] width 8 height 8
type input "50"
type input "1.6"
type input "100"
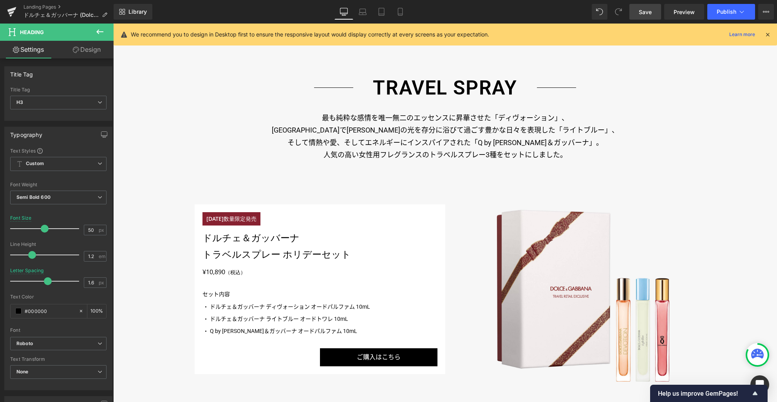
scroll to position [1608, 0]
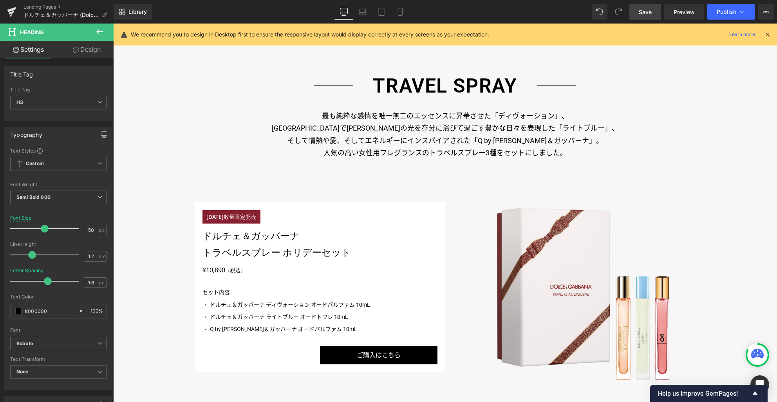
drag, startPoint x: 648, startPoint y: 12, endPoint x: 568, endPoint y: 116, distance: 131.0
click at [648, 12] on span "Save" at bounding box center [645, 12] width 13 height 8
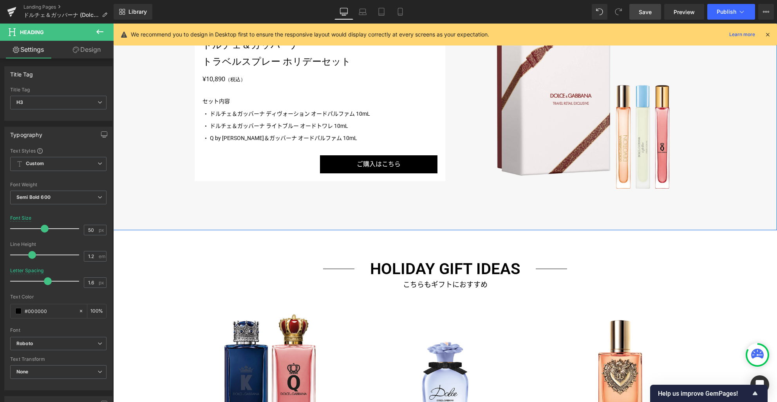
scroll to position [1890, 0]
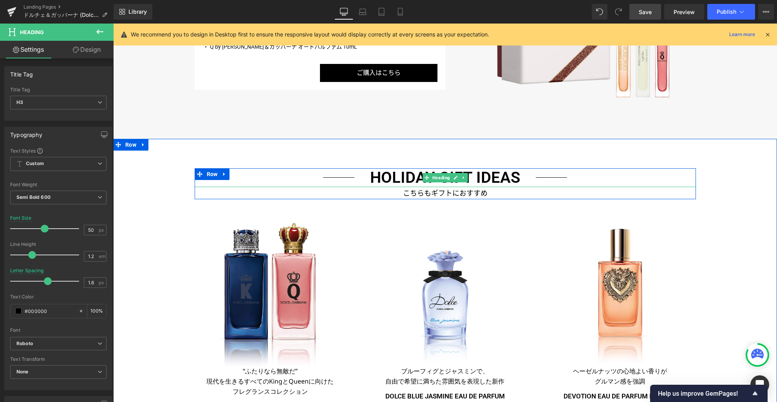
click at [398, 175] on h3 "HOLIDAY GIFT IDEAS" at bounding box center [445, 177] width 501 height 19
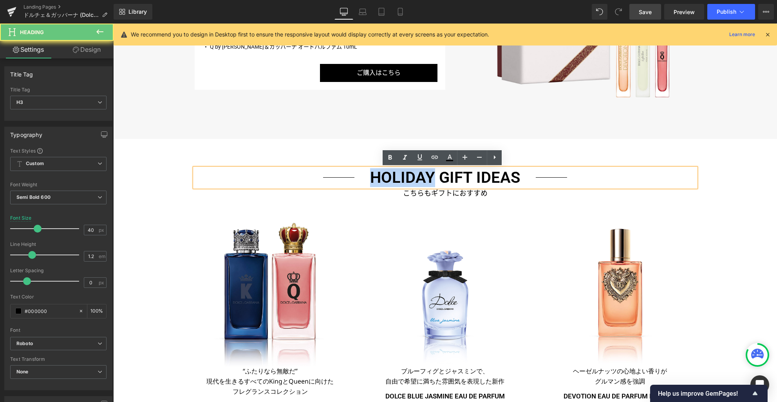
click at [384, 176] on h3 "HOLIDAY GIFT IDEAS" at bounding box center [445, 177] width 501 height 19
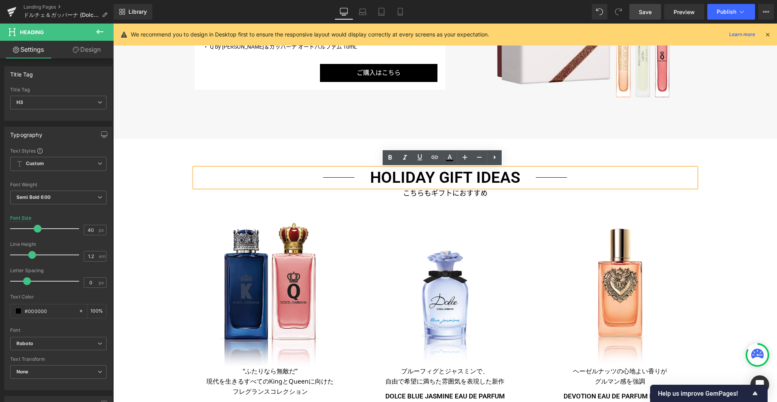
click at [371, 177] on h3 "HOLIDAY GIFT IDEAS" at bounding box center [445, 177] width 501 height 19
paste div
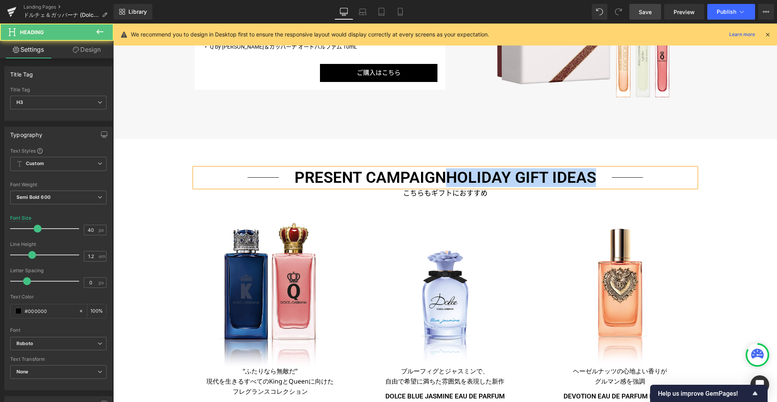
click at [589, 177] on h3 "PRESENT CAMPAIGNHOLIDAY GIFT IDEAS" at bounding box center [445, 177] width 501 height 19
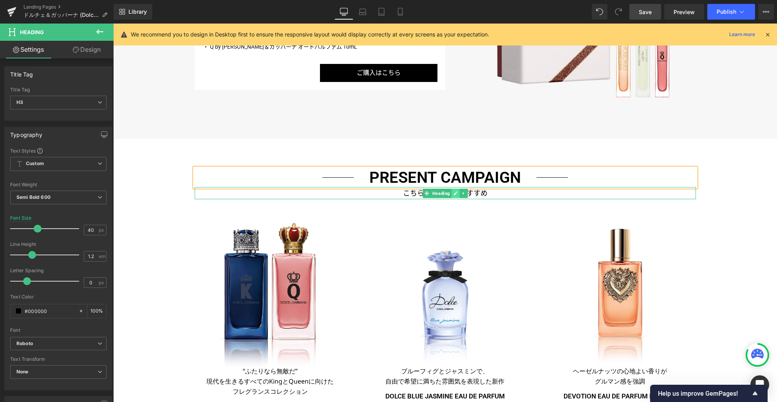
click at [453, 195] on link at bounding box center [456, 192] width 8 height 9
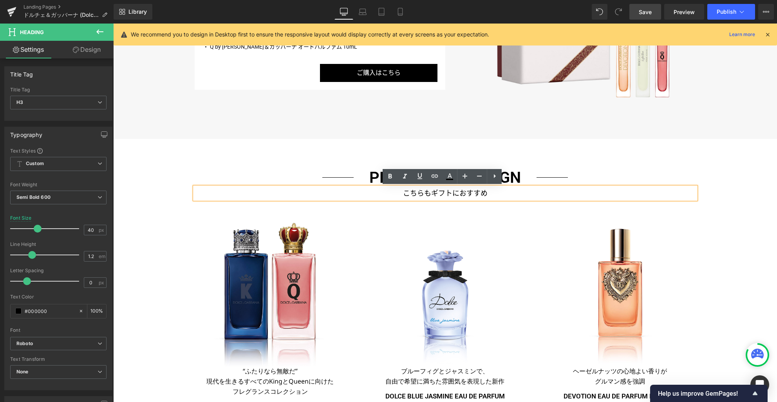
click at [450, 194] on h3 "こちらもギフトにおすすめ" at bounding box center [445, 193] width 501 height 13
click at [450, 193] on h3 "こちらもギフトにおすすめ" at bounding box center [445, 193] width 501 height 13
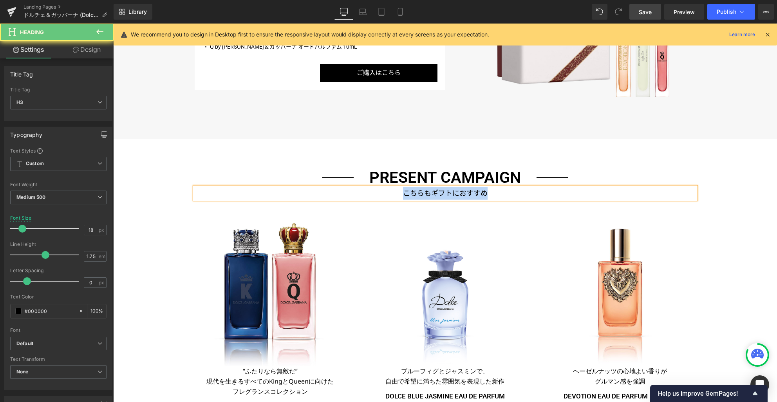
paste div
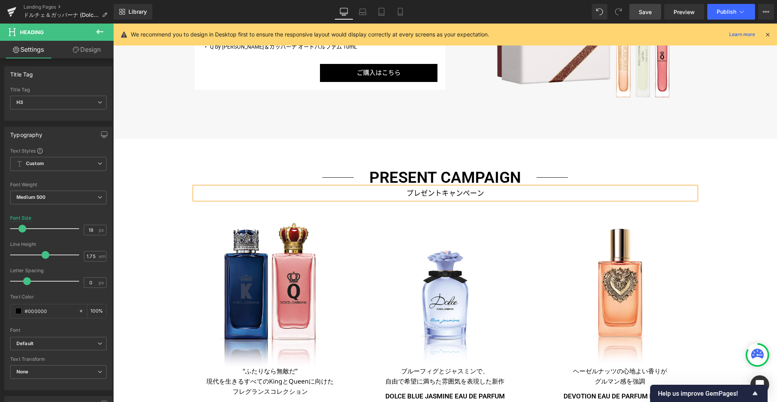
click at [743, 242] on div "PRESENT CAMPAIGN Heading プレゼントキャンペーン Heading Row Image “ふたりなら無敵だ” 現代を生きるすべてのKin…" at bounding box center [445, 328] width 664 height 321
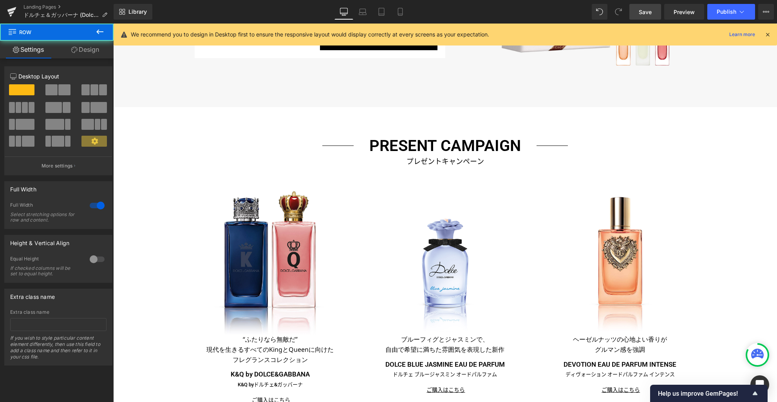
scroll to position [2021, 0]
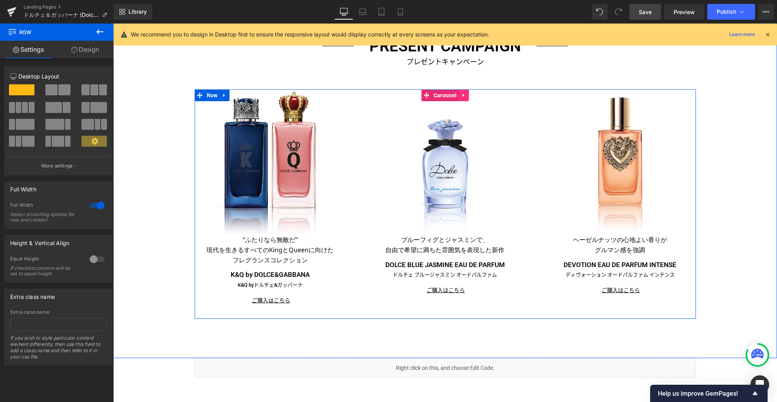
click at [462, 96] on icon at bounding box center [463, 95] width 5 height 6
click at [466, 97] on icon at bounding box center [468, 94] width 5 height 5
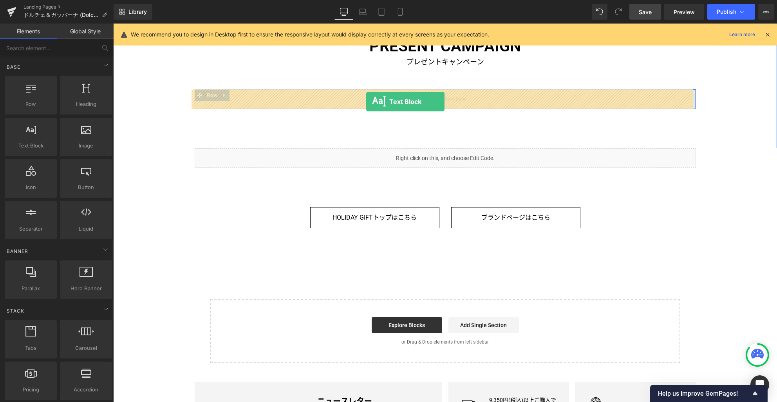
drag, startPoint x: 153, startPoint y: 167, endPoint x: 367, endPoint y: 101, distance: 223.6
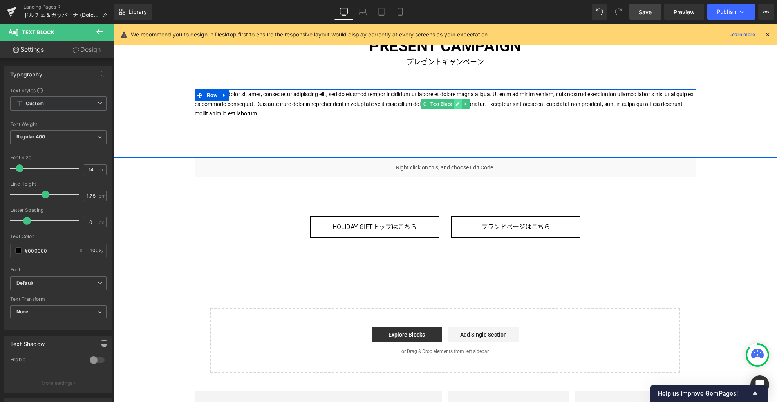
click at [456, 104] on icon at bounding box center [458, 103] width 4 height 5
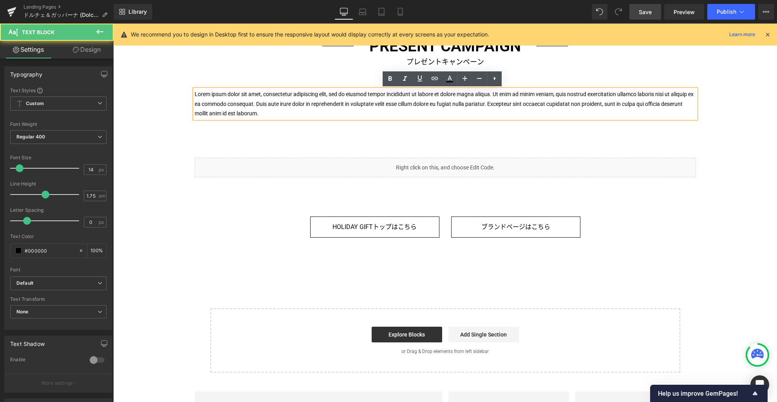
click at [453, 103] on p "Lorem ipsum dolor sit amet, consectetur adipiscing elit, sed do eiusmod tempor …" at bounding box center [445, 103] width 501 height 29
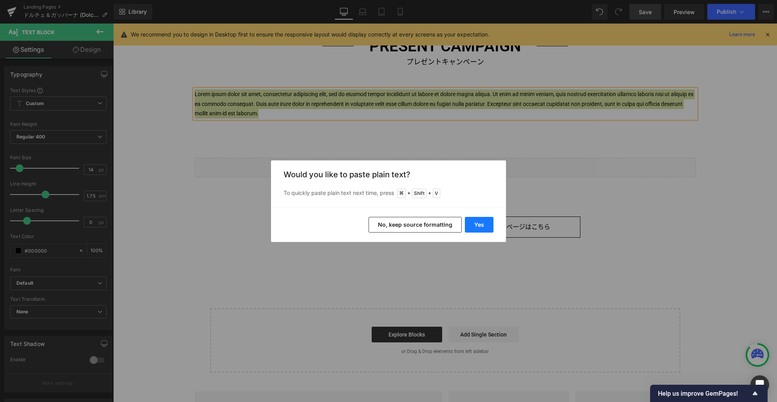
click at [478, 222] on button "Yes" at bounding box center [479, 225] width 29 height 16
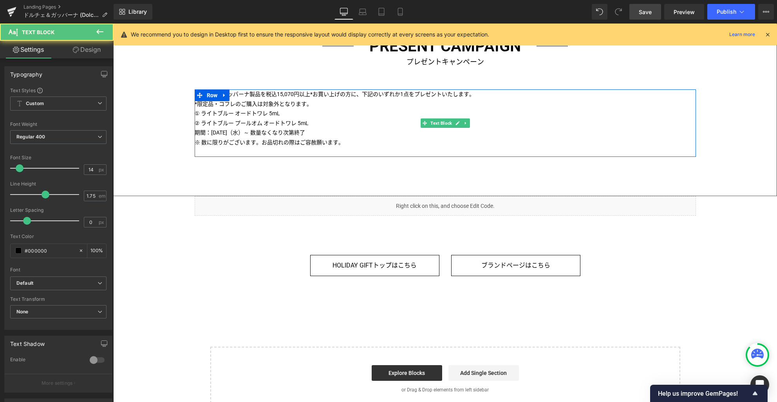
click at [283, 98] on p "ドルチェ＆ガッバーナ製品を税込15,070円以上*お買い上げの方に、下記のいずれか1点をプレゼントいたします。" at bounding box center [445, 94] width 501 height 10
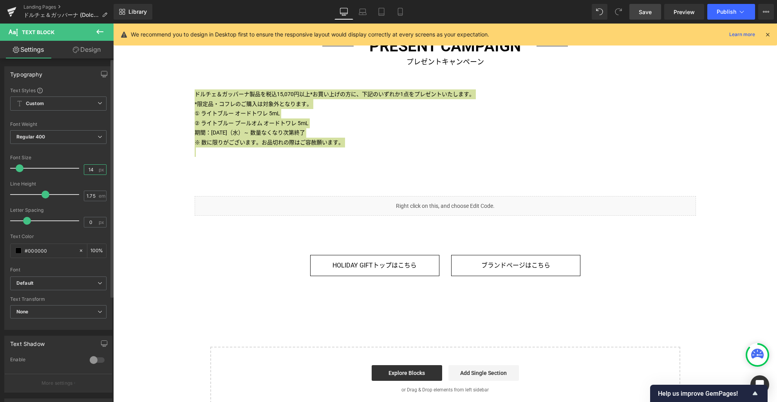
drag, startPoint x: 93, startPoint y: 170, endPoint x: 68, endPoint y: 165, distance: 25.1
click at [68, 165] on div "Font Size 14 px" at bounding box center [58, 168] width 96 height 26
type input "16"
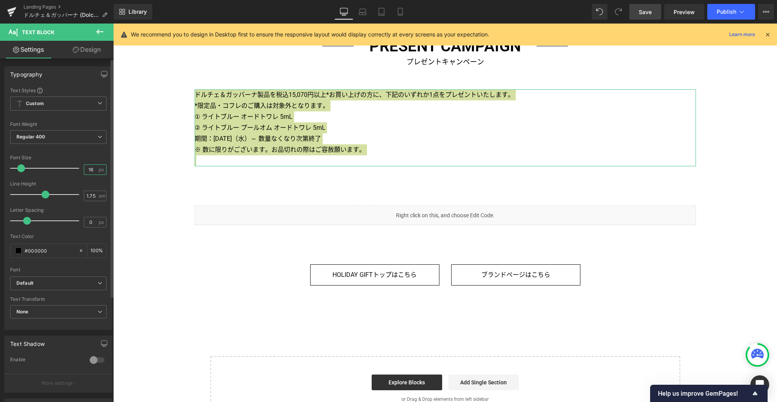
scroll to position [152, 0]
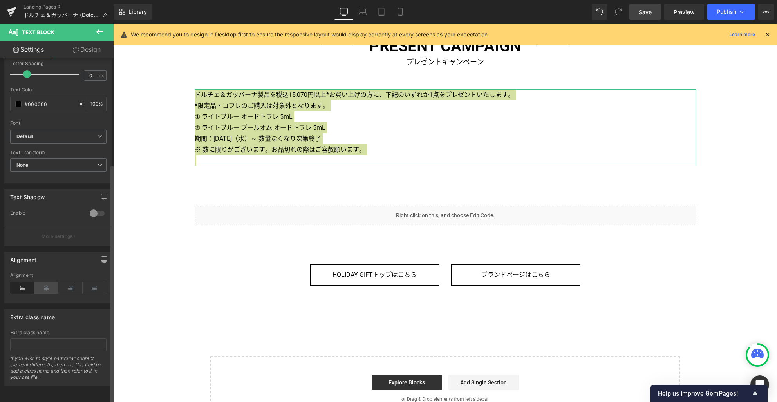
click at [44, 282] on icon at bounding box center [46, 288] width 24 height 12
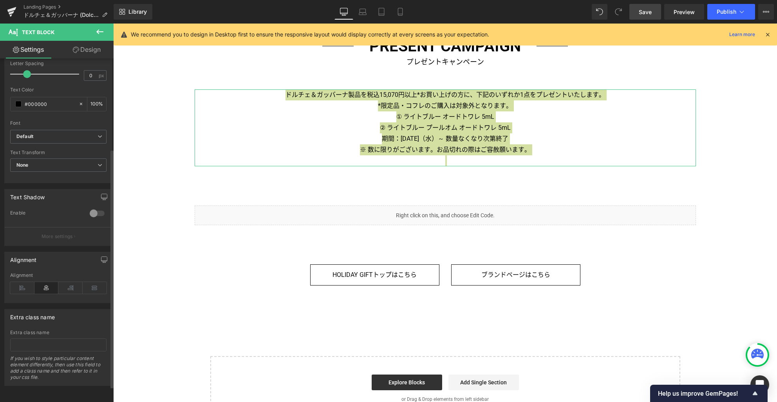
scroll to position [0, 0]
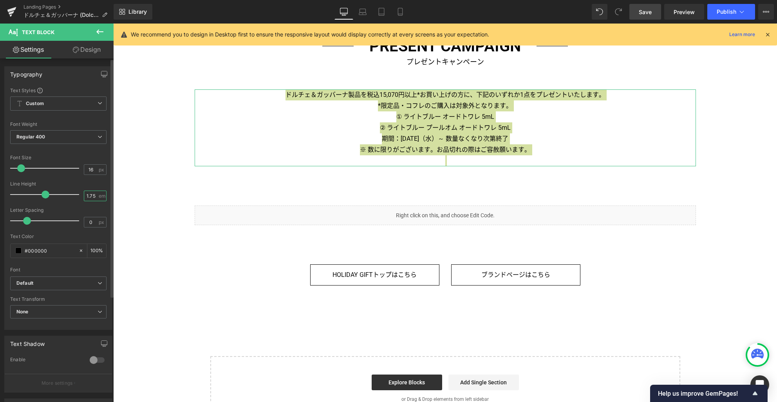
click at [92, 192] on input "1.75" at bounding box center [91, 196] width 14 height 10
type input "2"
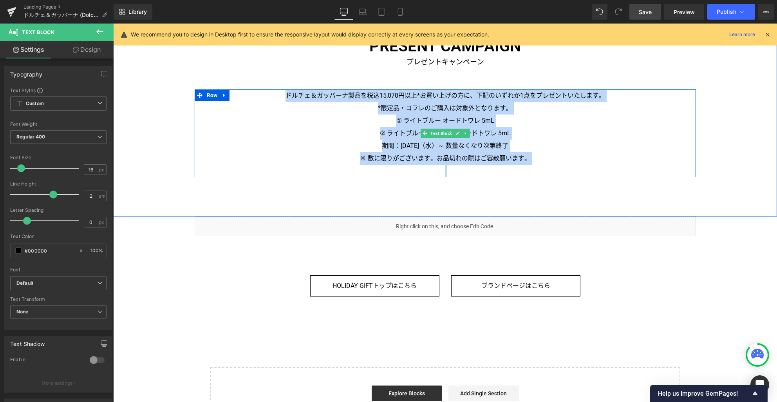
click at [470, 105] on p "*限定品・コフレのご購入は対象外となります。" at bounding box center [445, 108] width 501 height 13
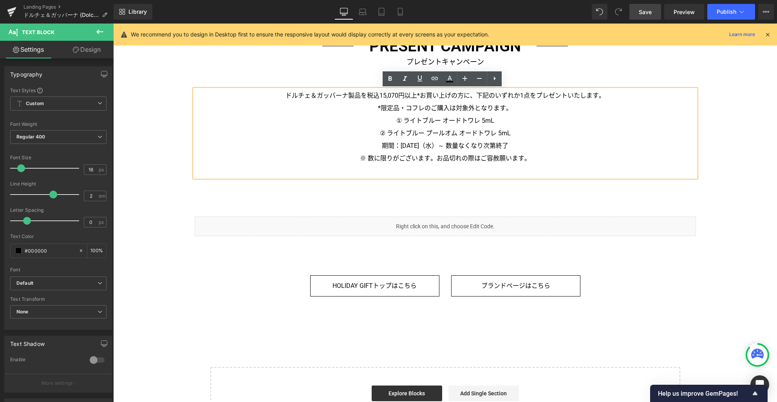
click at [519, 110] on p "*限定品・コフレのご購入は対象外となります。" at bounding box center [445, 108] width 501 height 13
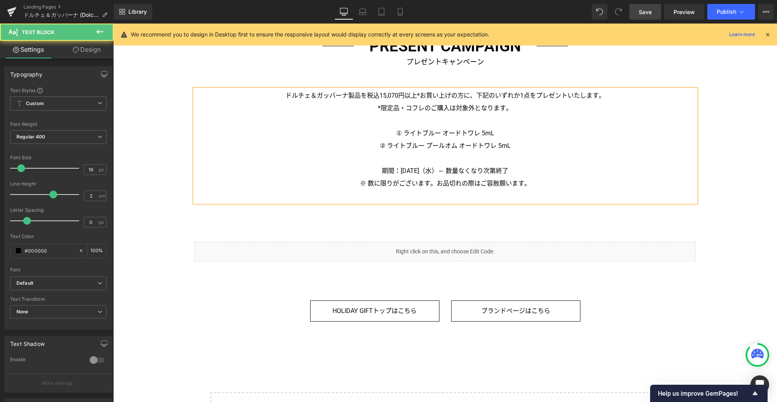
drag, startPoint x: 384, startPoint y: 171, endPoint x: 534, endPoint y: 173, distance: 149.7
click at [534, 173] on p "期間：2025年11月12日（水）～ 数量なくなり次第終了" at bounding box center [445, 171] width 501 height 13
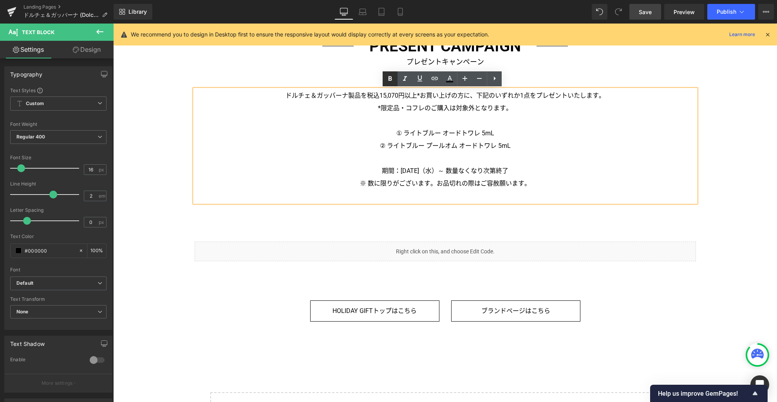
click at [395, 78] on icon at bounding box center [390, 78] width 9 height 9
click at [531, 183] on p "※ 数に限りがございます。お品切れの際はご容赦願います。" at bounding box center [445, 183] width 501 height 13
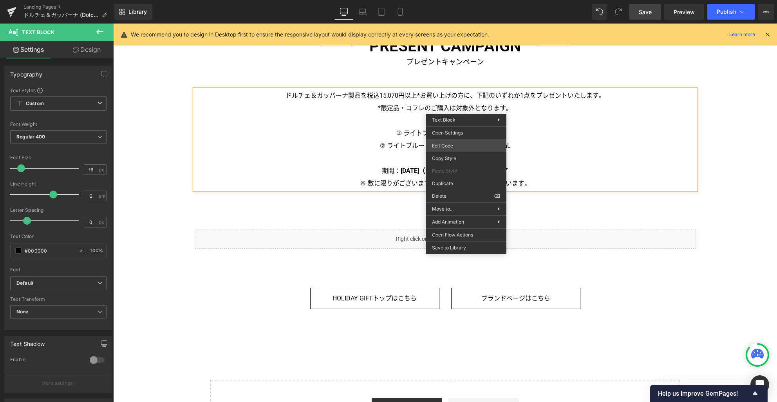
click at [454, 0] on div "Text Block You are previewing how the will restyle your page. You can not edit …" at bounding box center [388, 0] width 777 height 0
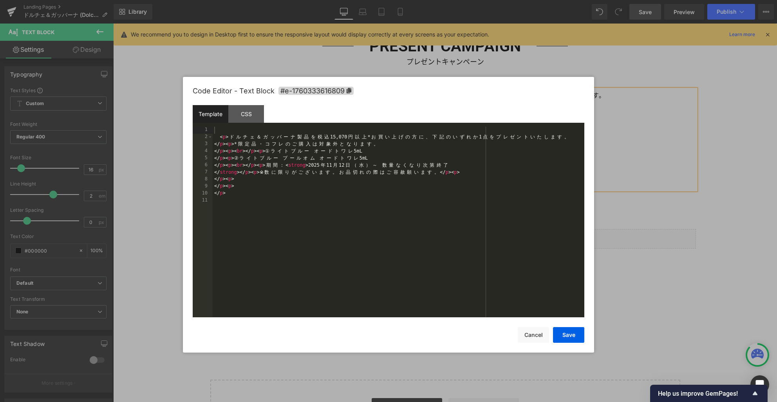
click at [449, 161] on div "< p > ド ル チ ェ ＆ ガ ッ バ ー ナ 製 品 を 税 込 15,070 円 以 上 * お 買 い 上 げ の 方 に 、 下 記 の い ず …" at bounding box center [399, 229] width 372 height 205
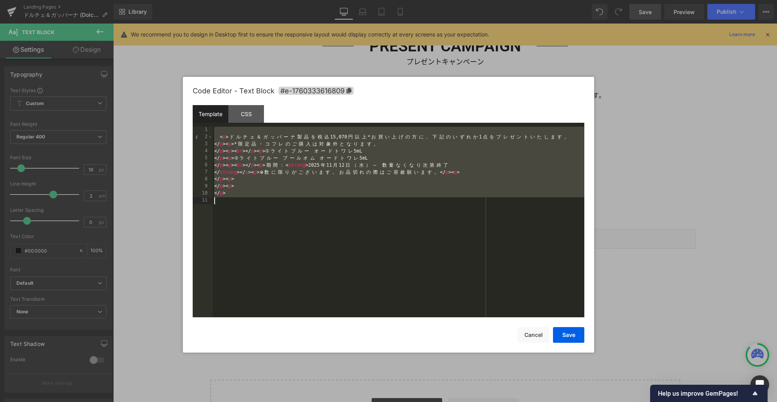
drag, startPoint x: 370, startPoint y: 273, endPoint x: 359, endPoint y: 270, distance: 11.2
click at [370, 273] on div "< p > ド ル チ ェ ＆ ガ ッ バ ー ナ 製 品 を 税 込 15,070 円 以 上 * お 買 い 上 げ の 方 に 、 下 記 の い ず …" at bounding box center [399, 229] width 372 height 205
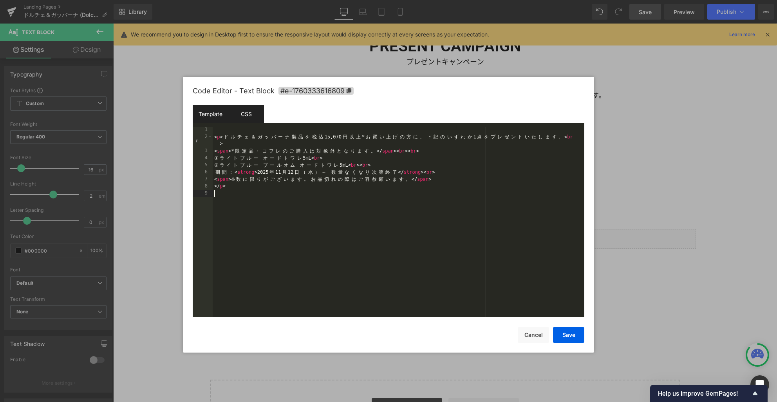
click at [251, 114] on div "CSS" at bounding box center [246, 114] width 36 height 18
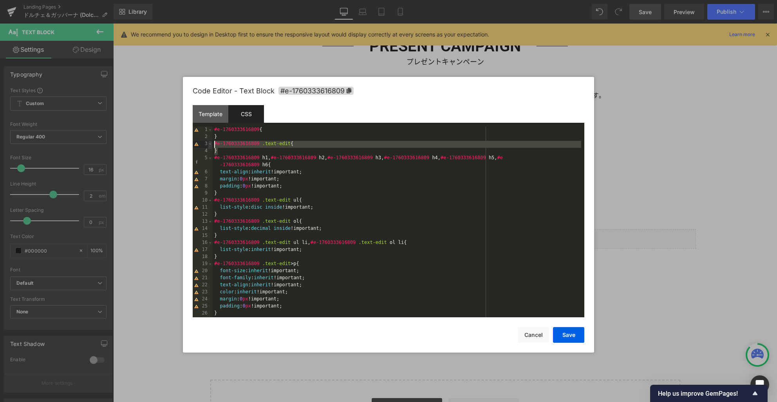
drag, startPoint x: 304, startPoint y: 152, endPoint x: 210, endPoint y: 146, distance: 94.6
click at [210, 146] on pre "1 2 3 4 5 6 7 8 9 10 11 12 13 14 15 16 17 18 19 20 21 22 23 24 25 26 27 #e-1760…" at bounding box center [389, 222] width 392 height 190
click at [335, 152] on div "#e-1760333616809 { } #e-1760333616809 .text-edit { } #e-1760333616809 h1 , #e-1…" at bounding box center [397, 229] width 369 height 205
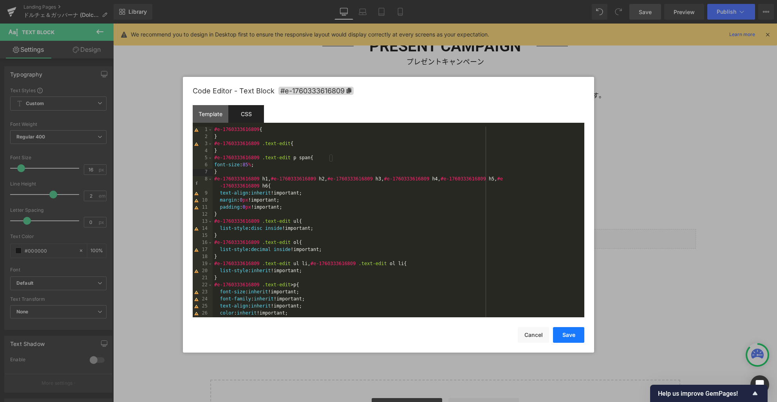
click at [580, 337] on button "Save" at bounding box center [568, 335] width 31 height 16
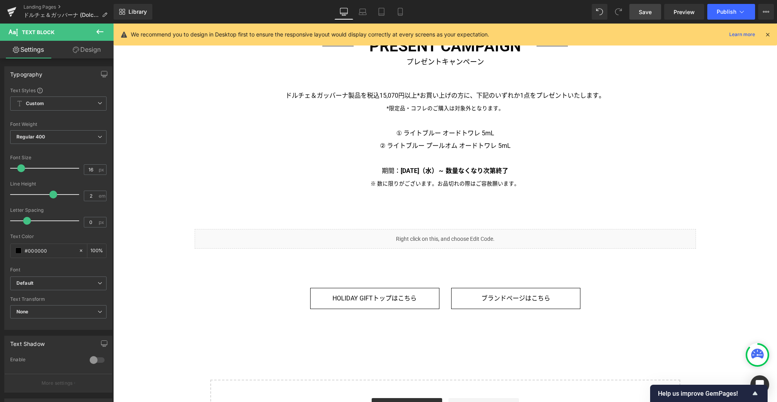
click at [646, 9] on span "Save" at bounding box center [645, 12] width 13 height 8
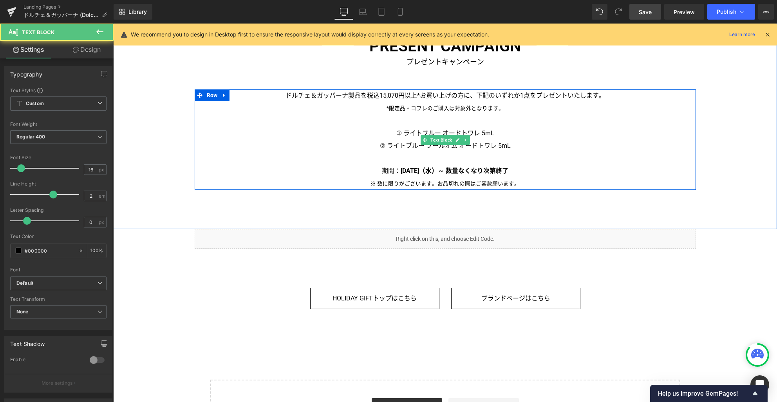
click at [403, 134] on p "ドルチェ＆ガッバーナ製品を税込15,070円以上*お買い上げの方に、下記のいずれか1点をプレゼントいたします。 *限定品・コフレのご購入は対象外となります。 …" at bounding box center [445, 139] width 501 height 100
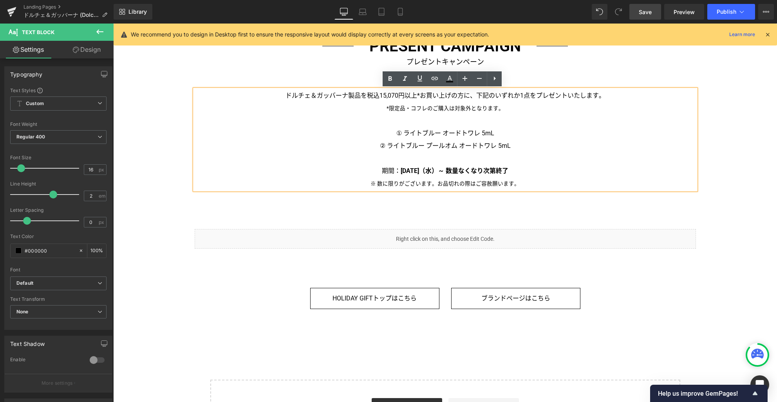
drag, startPoint x: 395, startPoint y: 133, endPoint x: 511, endPoint y: 141, distance: 117.0
click at [511, 141] on p "ドルチェ＆ガッバーナ製品を税込15,070円以上*お買い上げの方に、下記のいずれか1点をプレゼントいたします。 *限定品・コフレのご購入は対象外となります。 …" at bounding box center [445, 139] width 501 height 100
click at [425, 151] on p "ドルチェ＆ガッバーナ製品を税込15,070円以上*お買い上げの方に、下記のいずれか1点をプレゼントいたします。 *限定品・コフレのご購入は対象外となります。 …" at bounding box center [445, 139] width 501 height 100
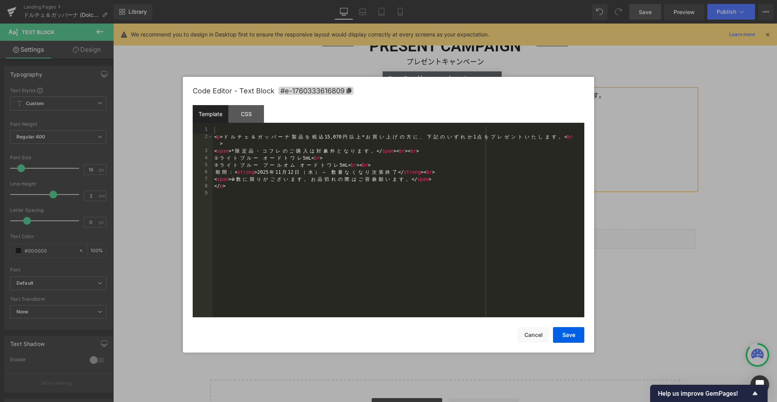
click at [384, 0] on div "Text Block You are previewing how the will restyle your page. You can not edit …" at bounding box center [388, 0] width 777 height 0
click at [385, 206] on div "< p > ド ル チ ェ ＆ ガ ッ バ ー ナ 製 品 を 税 込 15,070 円 以 上 * お 買 い 上 げ の 方 に 、 下 記 の い ず …" at bounding box center [399, 229] width 372 height 205
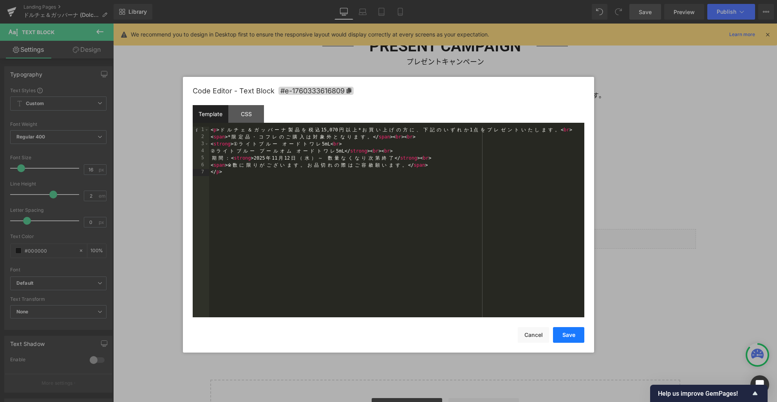
click at [563, 333] on button "Save" at bounding box center [568, 335] width 31 height 16
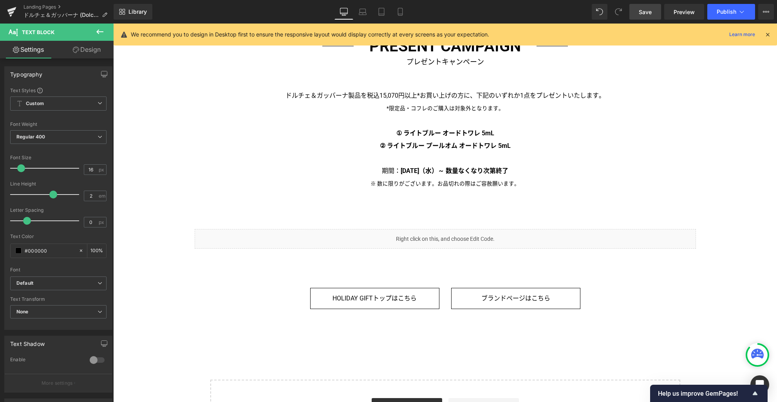
click at [643, 14] on span "Save" at bounding box center [645, 12] width 13 height 8
click at [370, 299] on span "Button" at bounding box center [374, 297] width 17 height 9
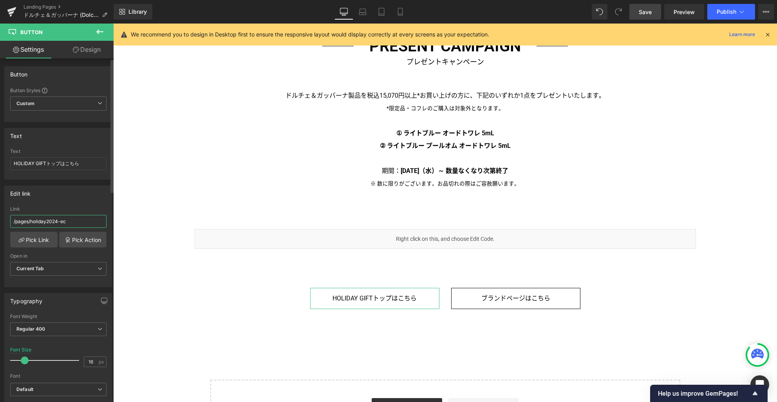
click at [56, 221] on input "/pages/holiday2024-ec" at bounding box center [58, 221] width 96 height 13
type input "/pages/holiday2025-ec"
click at [398, 13] on icon at bounding box center [400, 11] width 4 height 7
type input "14"
type input "100"
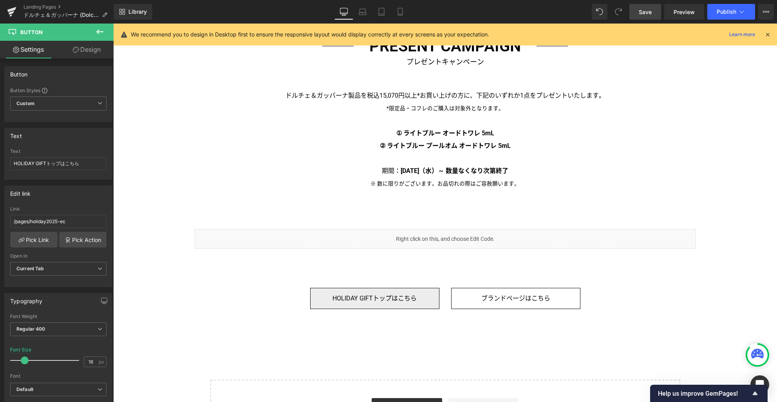
type input "100"
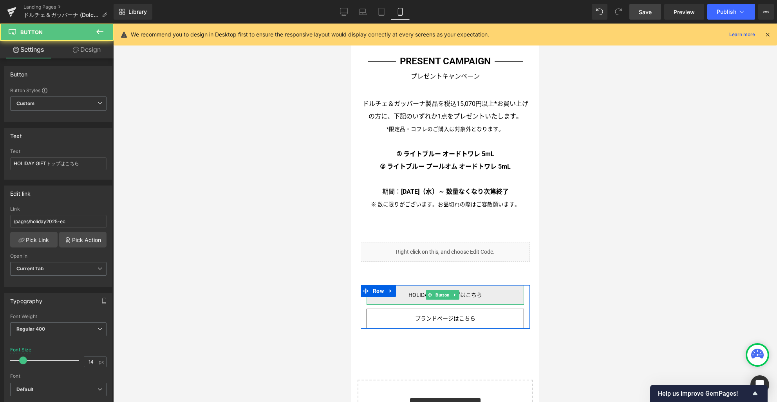
click at [490, 286] on link "HOLIDAY GIFTトップはこちら" at bounding box center [444, 295] width 157 height 20
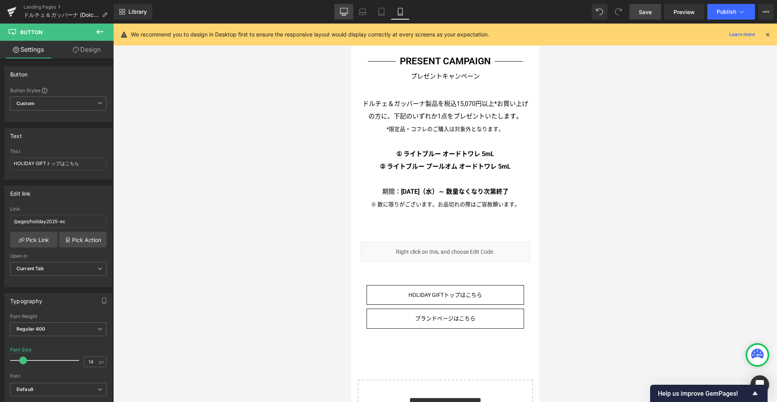
click at [346, 13] on icon at bounding box center [344, 12] width 8 height 8
type input "16"
type input "100"
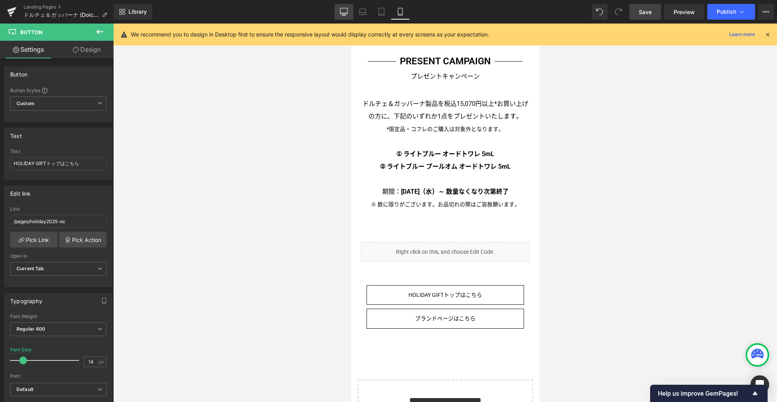
type input "100"
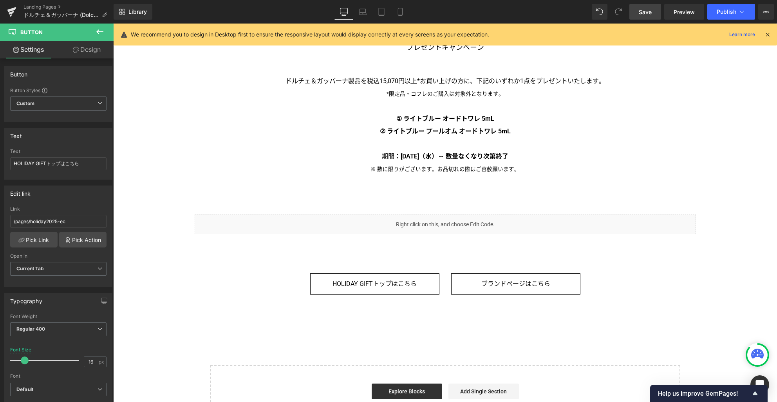
scroll to position [2036, 0]
click at [650, 11] on span "Save" at bounding box center [645, 12] width 13 height 8
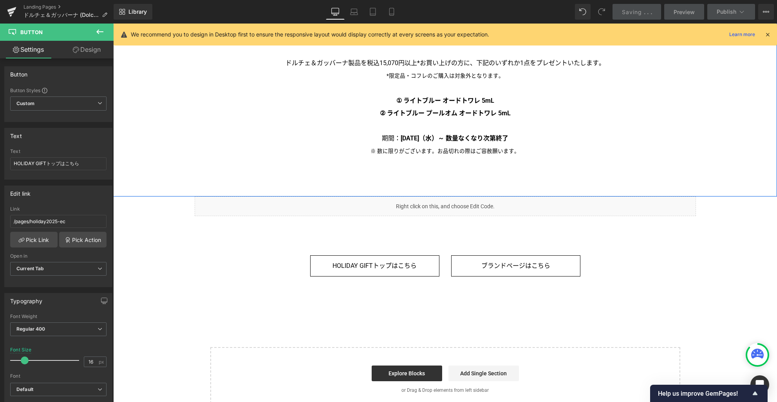
scroll to position [2149, 0]
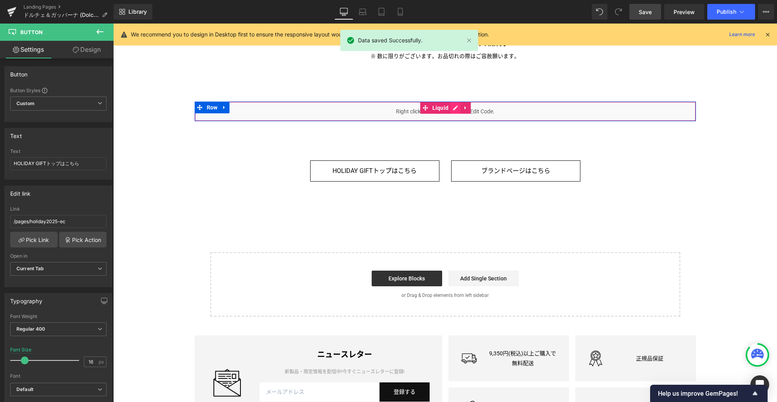
click at [453, 109] on div "Liquid" at bounding box center [445, 111] width 501 height 20
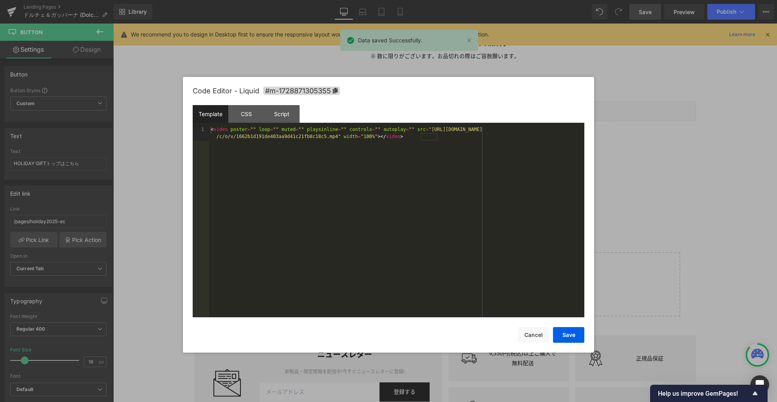
click at [450, 184] on div "< video poster = "" loop = "" muted = "" playsinline = "" controls = "" autopla…" at bounding box center [396, 236] width 375 height 219
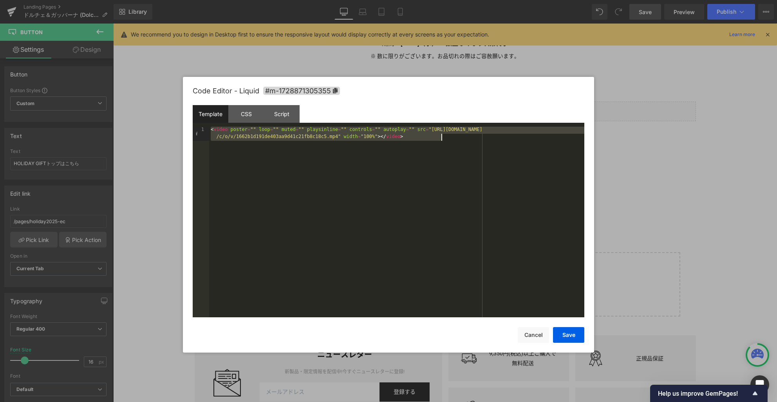
click at [389, 228] on div "< video poster = "" loop = "" muted = "" playsinline = "" controls = "" autopla…" at bounding box center [396, 236] width 375 height 219
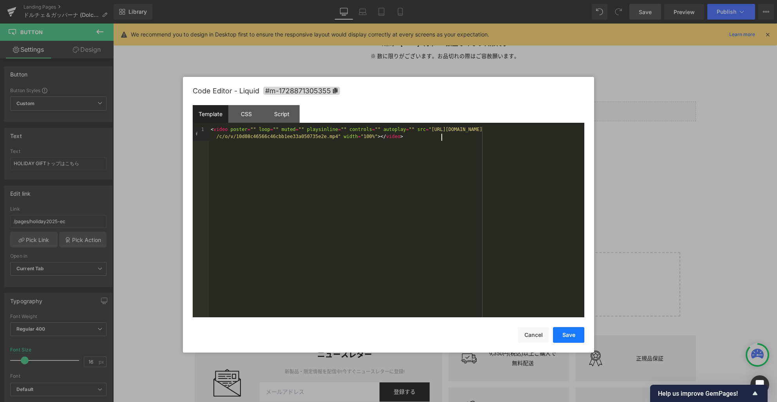
click at [563, 334] on button "Save" at bounding box center [568, 335] width 31 height 16
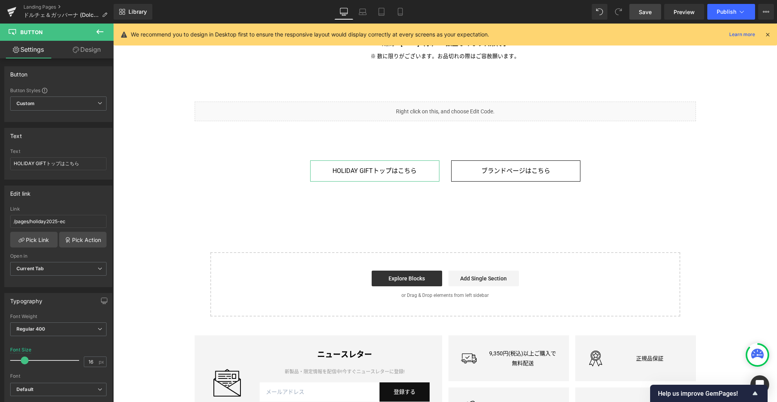
click at [91, 53] on link "Design" at bounding box center [86, 50] width 57 height 18
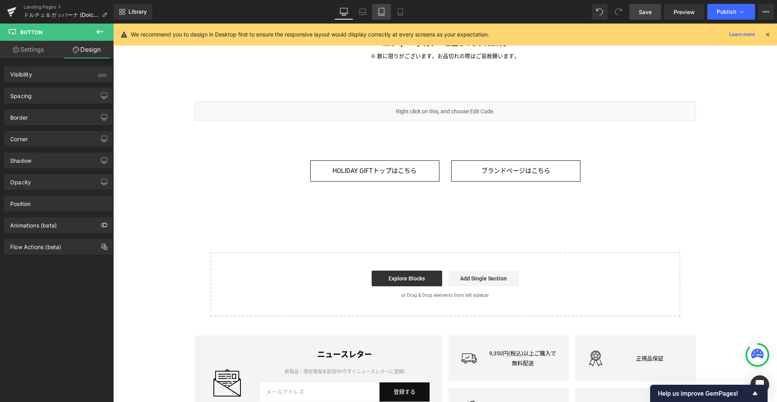
click at [386, 13] on icon at bounding box center [382, 12] width 8 height 8
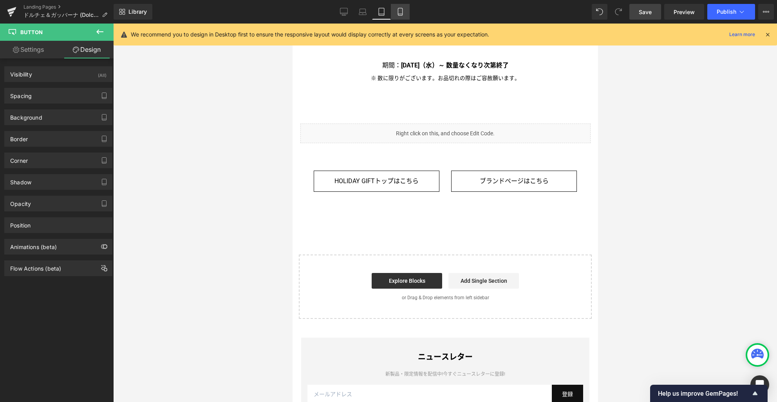
click at [401, 14] on icon at bounding box center [400, 14] width 4 height 0
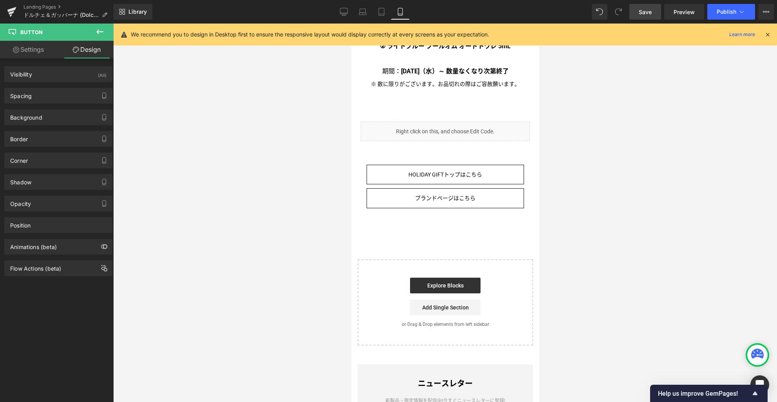
scroll to position [2043, 0]
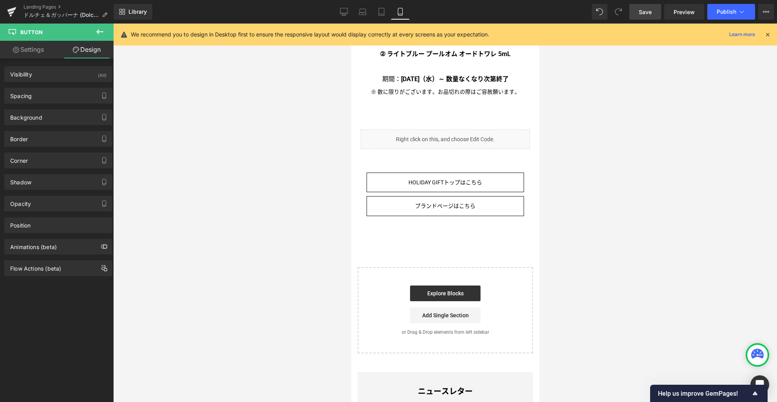
click at [448, 129] on div "Liquid" at bounding box center [444, 139] width 169 height 20
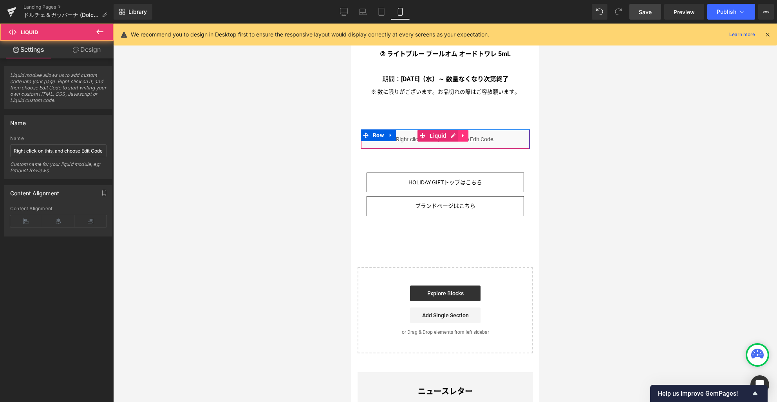
click at [463, 132] on icon at bounding box center [462, 135] width 5 height 6
click at [460, 130] on link at bounding box center [458, 136] width 10 height 12
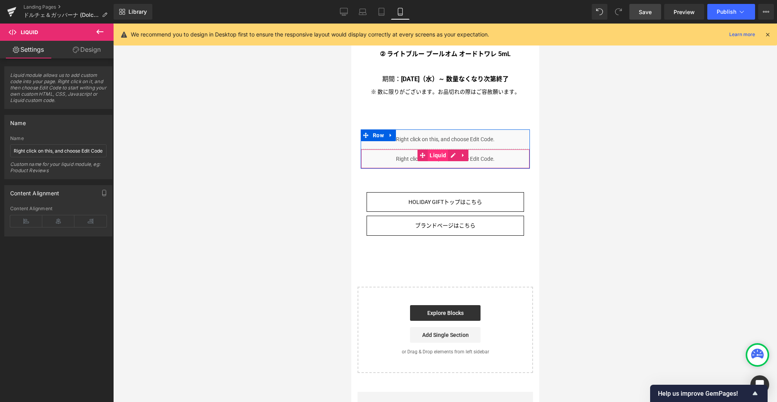
click at [437, 149] on span "Liquid" at bounding box center [437, 155] width 20 height 12
click at [97, 49] on link "Design" at bounding box center [86, 50] width 57 height 18
click at [0, 0] on div "Visibility" at bounding box center [0, 0] width 0 height 0
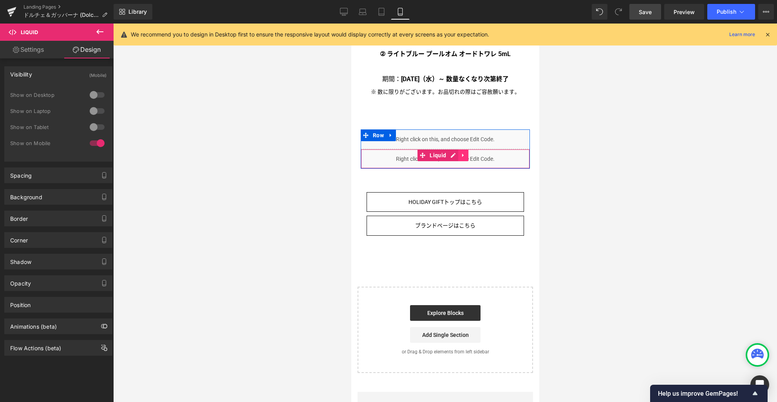
click at [465, 152] on icon at bounding box center [462, 155] width 5 height 6
click at [466, 152] on icon at bounding box center [467, 154] width 5 height 5
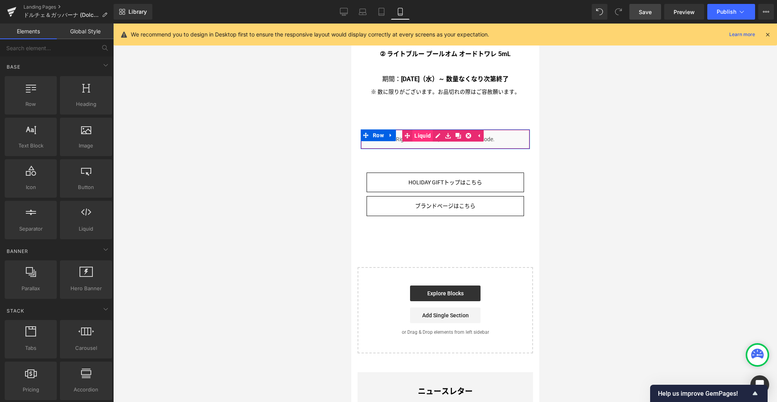
click at [426, 130] on link "Liquid" at bounding box center [417, 136] width 31 height 12
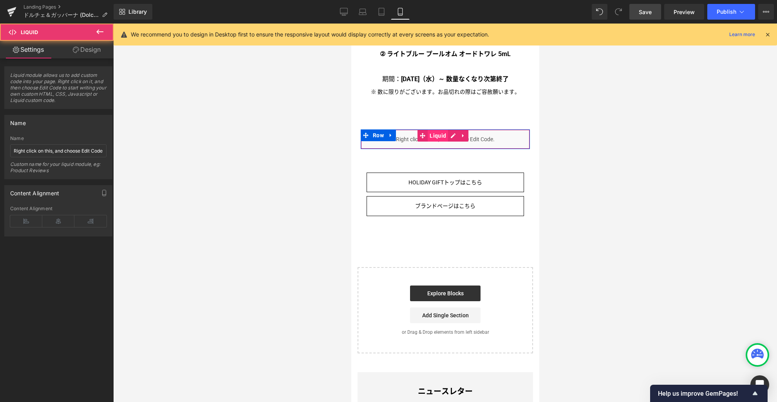
click at [438, 130] on span "Liquid" at bounding box center [437, 136] width 20 height 12
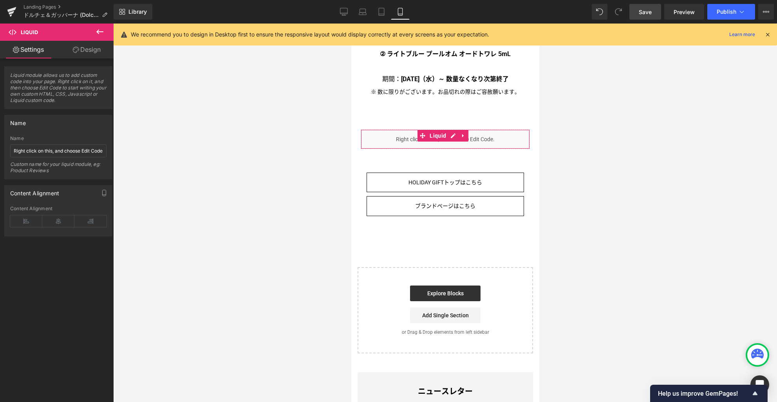
click at [91, 52] on link "Design" at bounding box center [86, 50] width 57 height 18
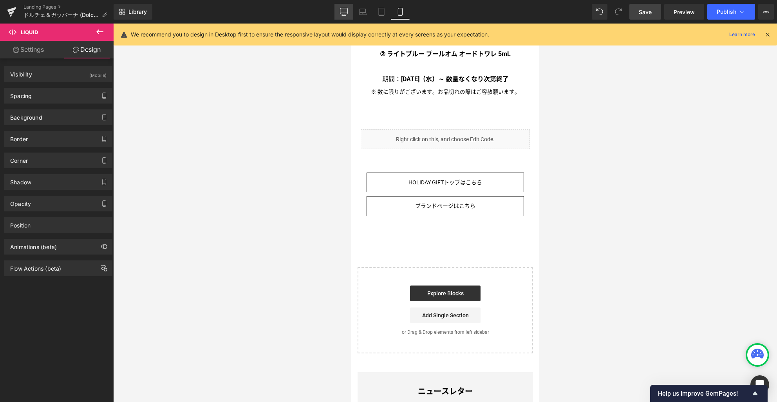
click at [348, 11] on icon at bounding box center [343, 11] width 7 height 6
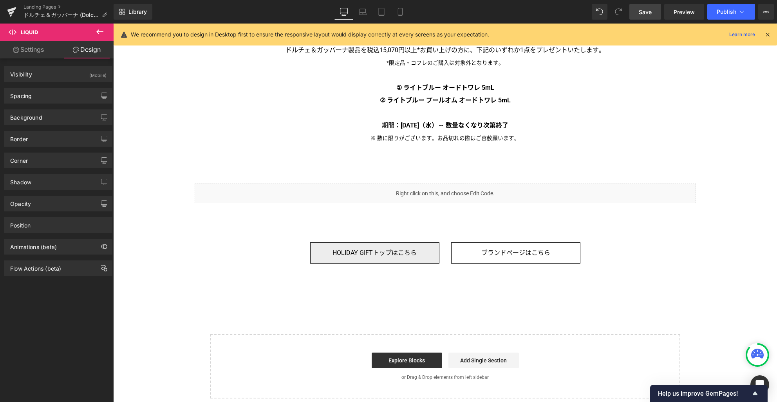
scroll to position [2164, 0]
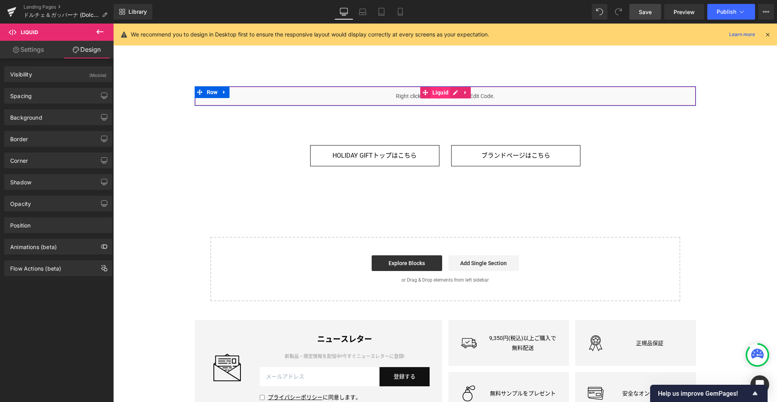
click at [440, 92] on span "Liquid" at bounding box center [441, 93] width 20 height 12
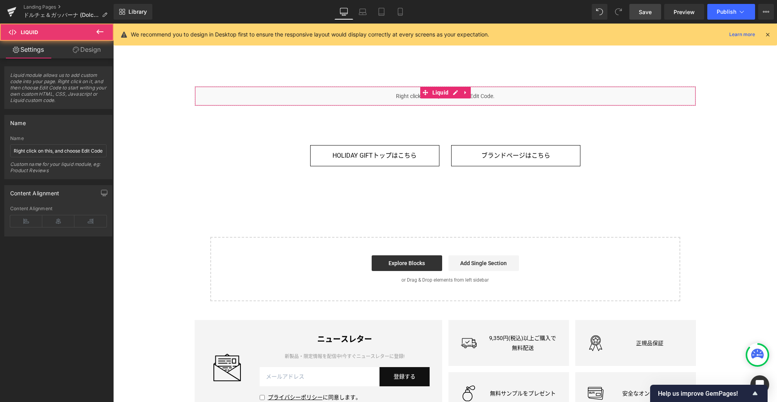
click at [88, 48] on link "Design" at bounding box center [86, 50] width 57 height 18
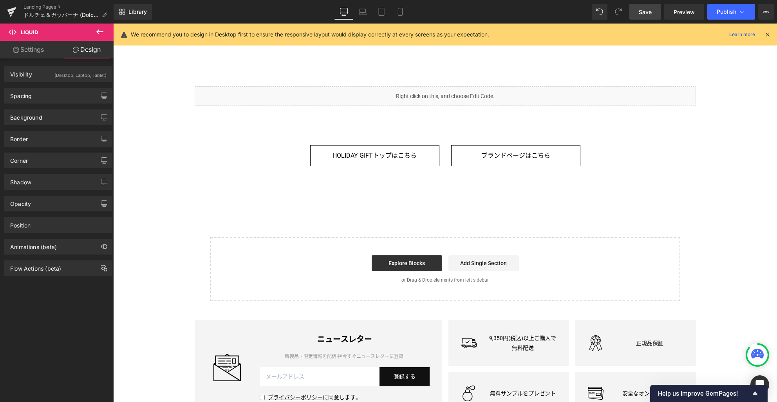
drag, startPoint x: 404, startPoint y: 12, endPoint x: 407, endPoint y: 32, distance: 20.6
click at [403, 12] on icon at bounding box center [400, 12] width 8 height 8
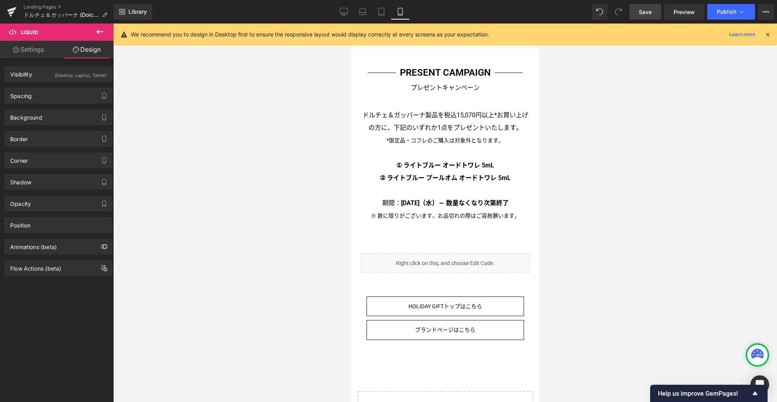
scroll to position [1917, 0]
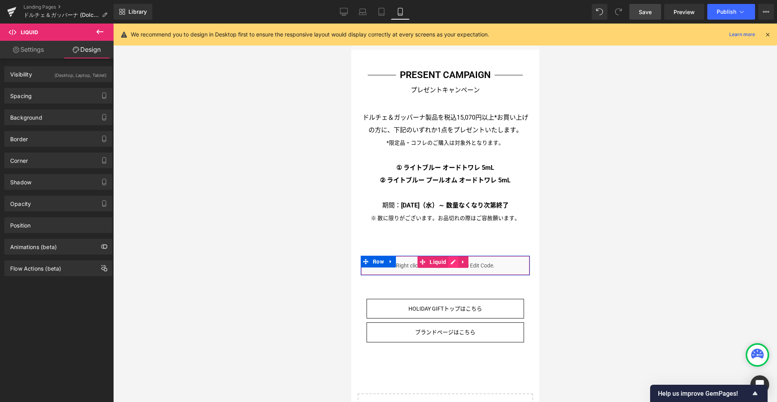
click at [453, 255] on div "Liquid" at bounding box center [444, 265] width 169 height 20
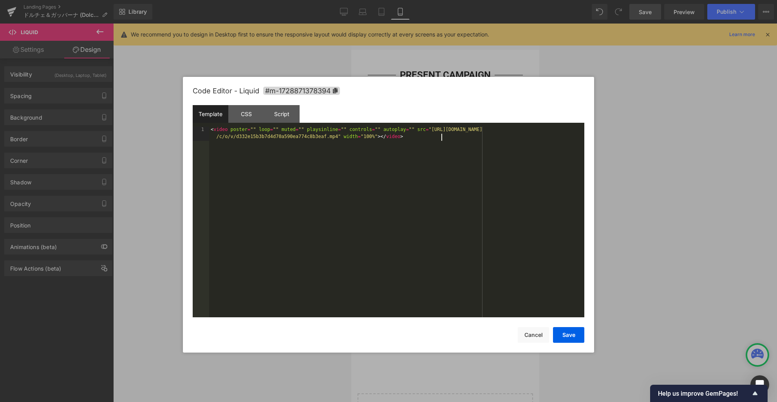
click at [451, 246] on div "< video poster = "" loop = "" muted = "" playsinline = "" controls = "" autopla…" at bounding box center [396, 236] width 375 height 219
click at [567, 335] on button "Save" at bounding box center [568, 335] width 31 height 16
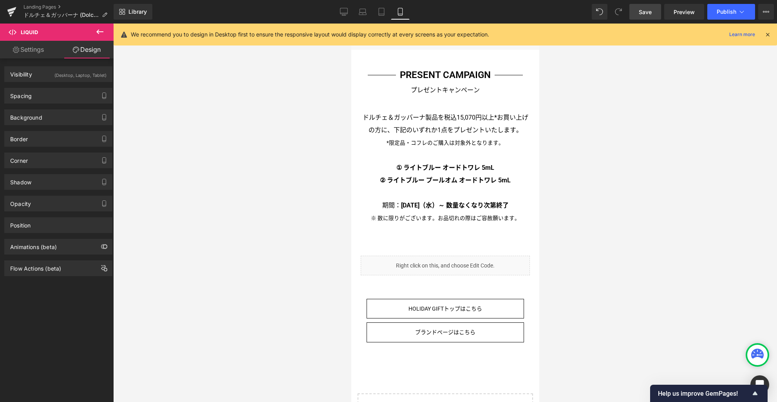
click at [647, 12] on span "Save" at bounding box center [645, 12] width 13 height 8
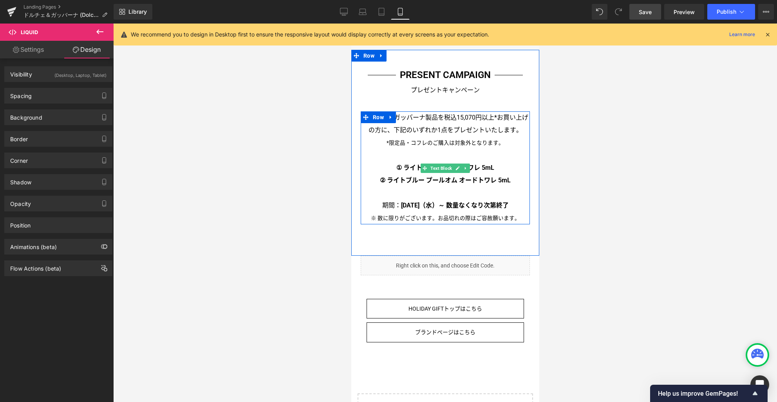
click at [428, 123] on p "ドルチェ＆ガッバーナ製品を税込15,070円以上*お買い上げの方に、下記のいずれか1点をプレゼントいたします。 *限定品・コフレのご購入は対象外となります。 …" at bounding box center [444, 167] width 169 height 113
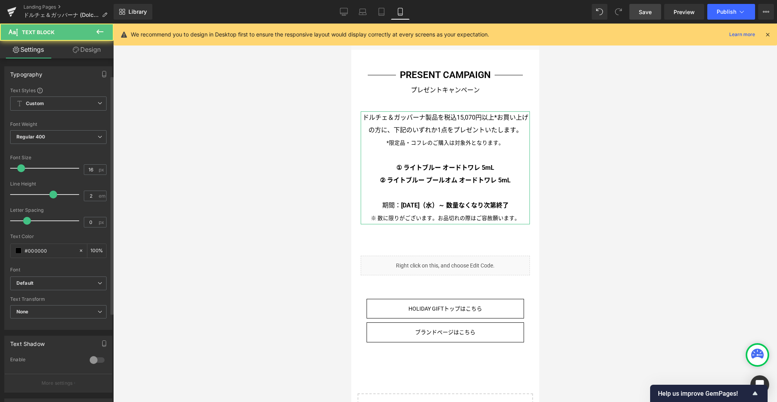
scroll to position [152, 0]
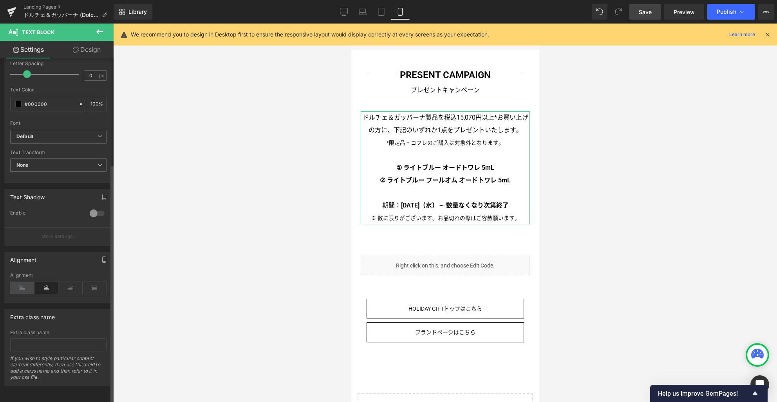
click at [21, 283] on icon at bounding box center [22, 288] width 24 height 12
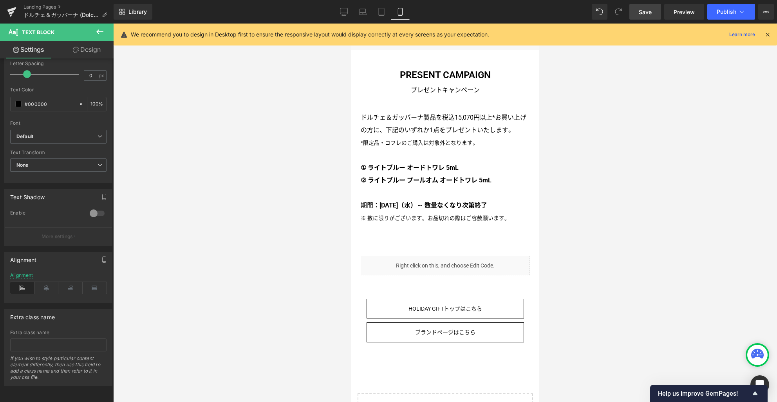
click at [643, 10] on span "Save" at bounding box center [645, 12] width 13 height 8
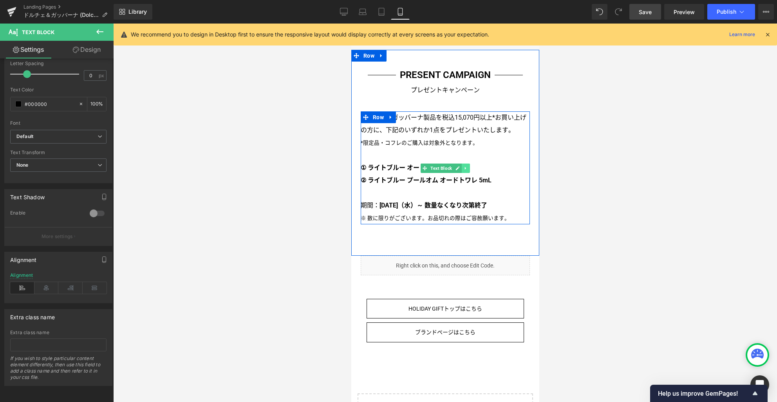
click at [465, 163] on link at bounding box center [466, 167] width 8 height 9
click at [461, 163] on link at bounding box center [462, 167] width 8 height 9
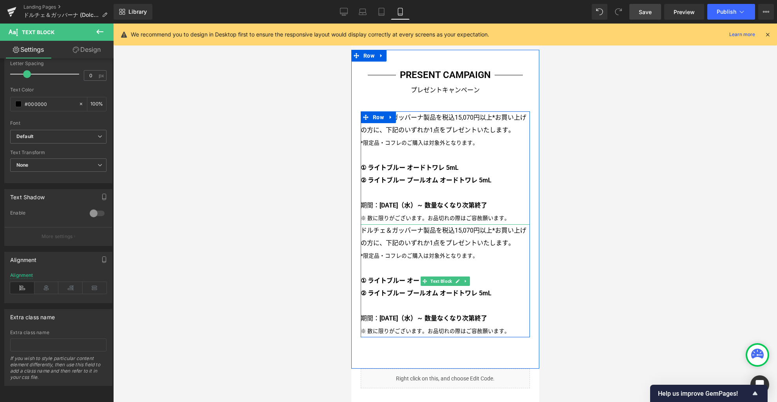
click at [411, 238] on p "ドルチェ＆ガッバーナ製品を税込15,070円以上*お買い上げの方に、下記のいずれか1点をプレゼントいたします。 *限定品・コフレのご購入は対象外となります。 …" at bounding box center [444, 280] width 169 height 113
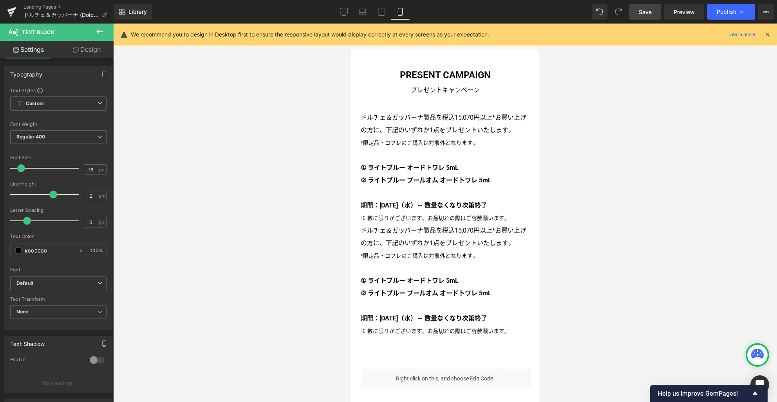
click at [93, 54] on link "Design" at bounding box center [86, 50] width 57 height 18
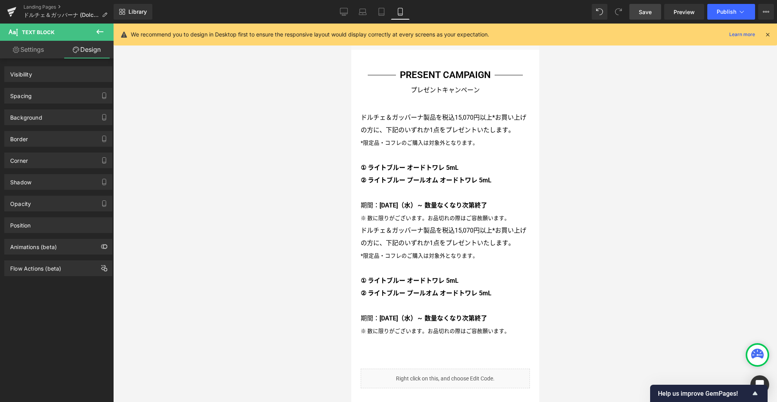
click at [75, 75] on div "Visibility" at bounding box center [58, 74] width 107 height 15
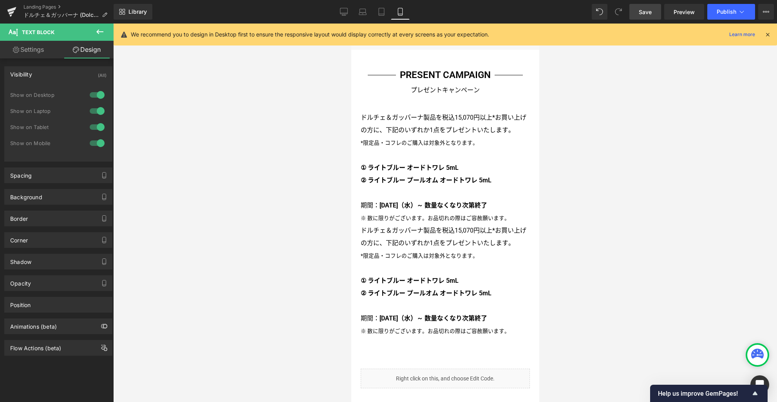
click at [100, 127] on div at bounding box center [97, 127] width 19 height 13
drag, startPoint x: 99, startPoint y: 111, endPoint x: 98, endPoint y: 100, distance: 10.6
click at [99, 111] on div at bounding box center [97, 111] width 19 height 13
click at [97, 94] on div at bounding box center [97, 95] width 19 height 13
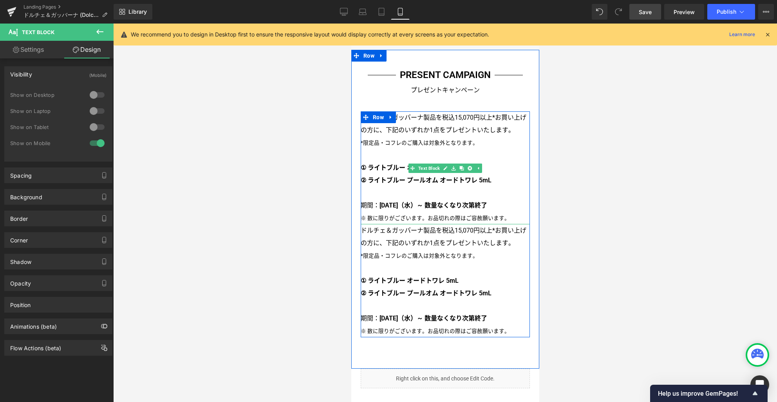
click at [395, 167] on strong "① ライトブルー オードトワレ 5mL ② ライトブルー プールオム オードトワレ 5mL" at bounding box center [425, 174] width 131 height 20
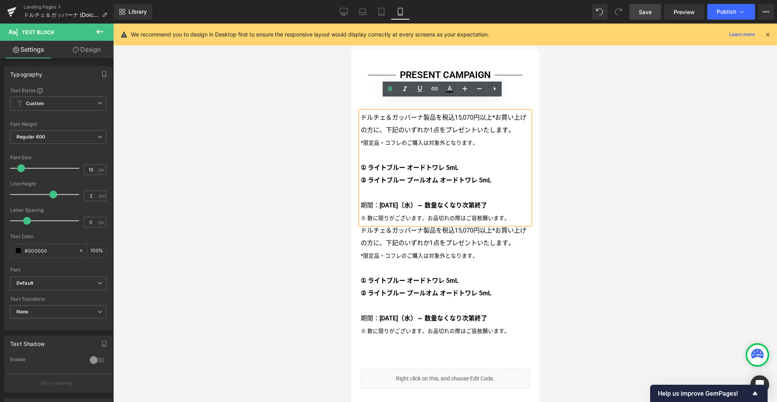
click at [97, 50] on link "Design" at bounding box center [86, 50] width 57 height 18
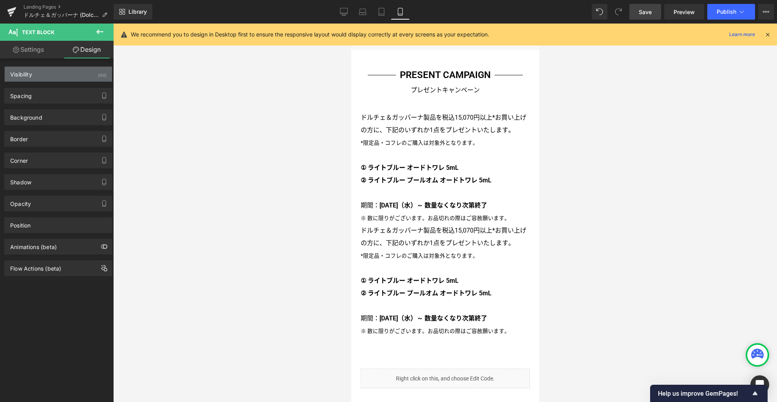
click at [75, 70] on div "Visibility (All)" at bounding box center [58, 74] width 107 height 15
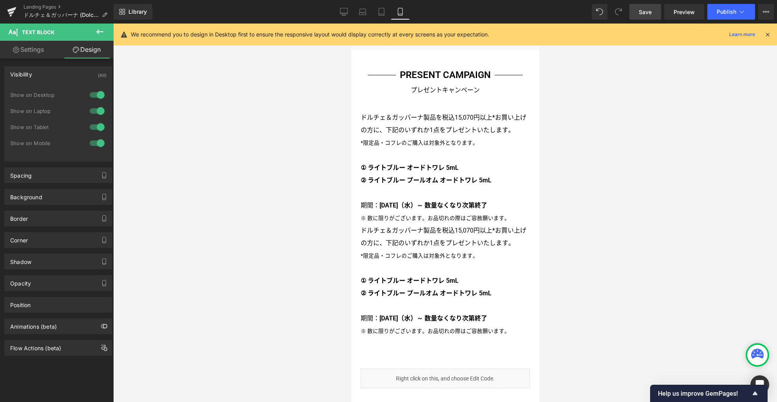
click at [97, 143] on div at bounding box center [97, 143] width 19 height 13
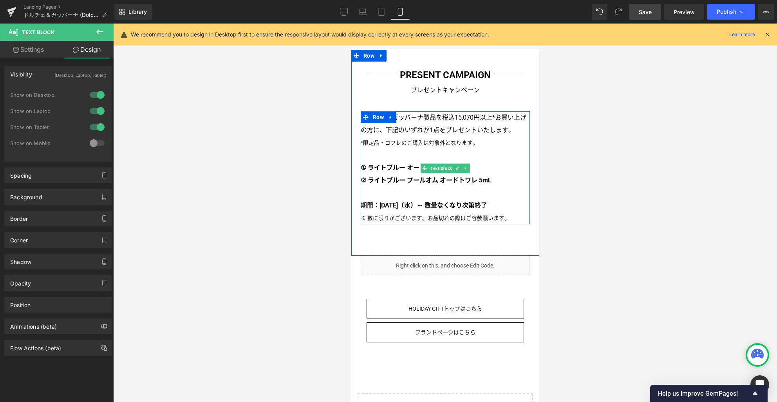
click at [451, 201] on strong "2025年11月12日（水）～ 数量なくなり次第終了" at bounding box center [433, 204] width 108 height 7
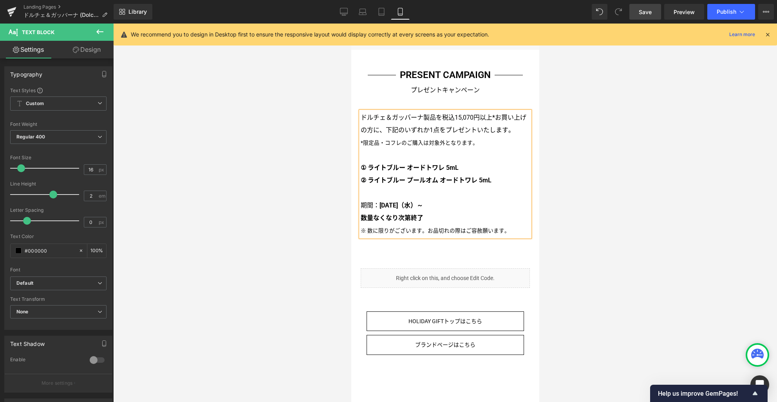
click at [423, 227] on span "※ 数に限りがございます。お品切れの際はご容赦願います。" at bounding box center [434, 230] width 149 height 6
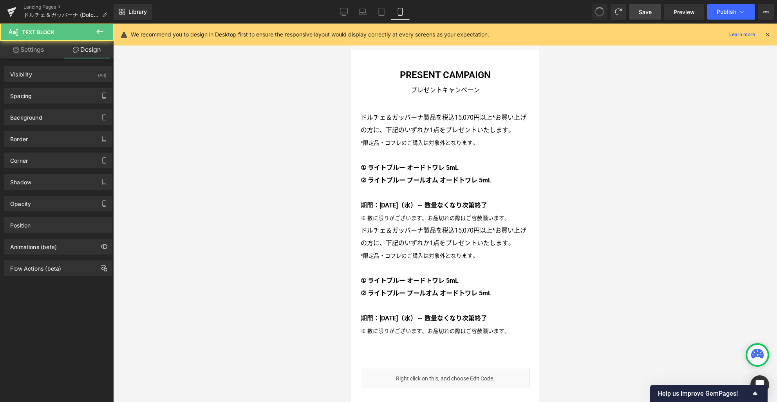
click at [599, 11] on span at bounding box center [599, 11] width 11 height 11
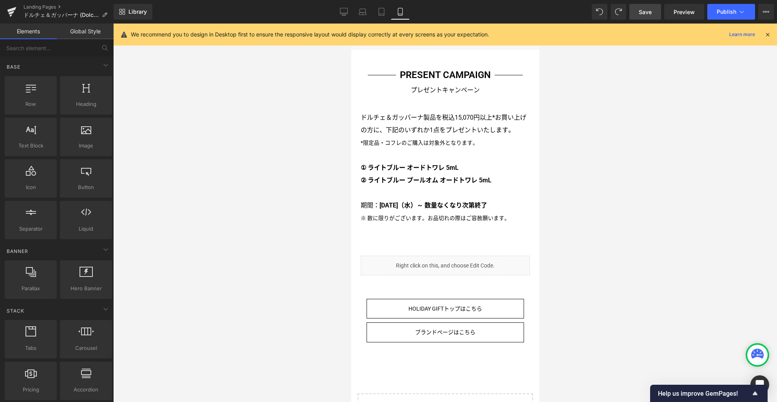
click at [645, 10] on span "Save" at bounding box center [645, 12] width 13 height 8
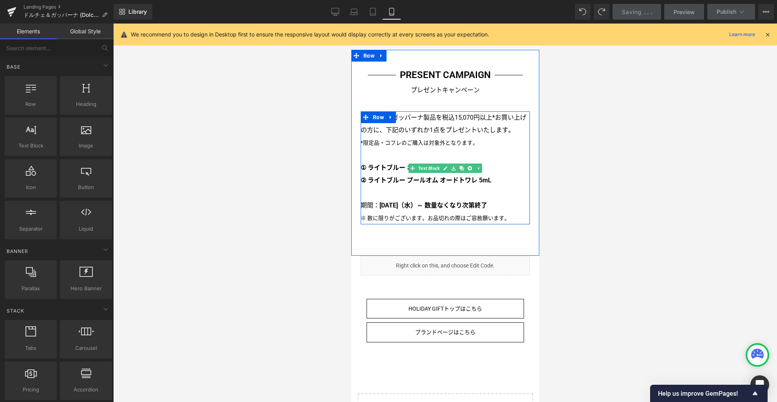
click at [404, 201] on strong "2025年11月12日（水）～ 数量なくなり次第終了" at bounding box center [433, 204] width 108 height 7
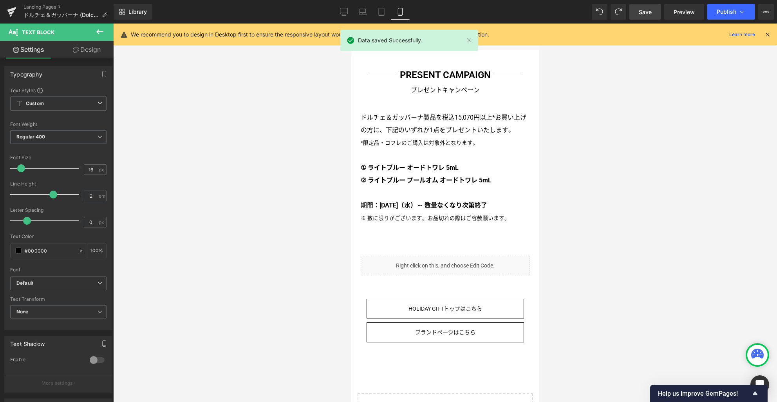
click at [91, 49] on link "Design" at bounding box center [86, 50] width 57 height 18
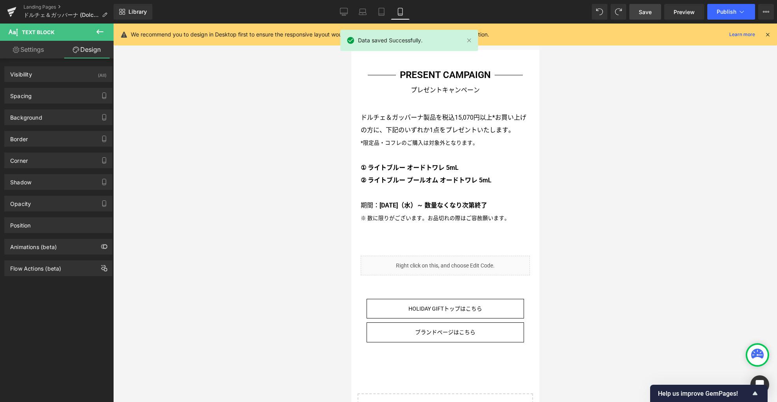
click at [24, 49] on link "Settings" at bounding box center [28, 50] width 57 height 18
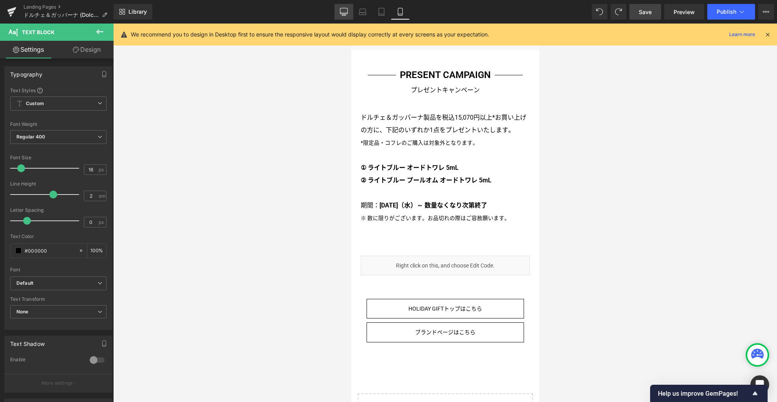
click at [342, 12] on icon at bounding box center [344, 12] width 8 height 8
type input "100"
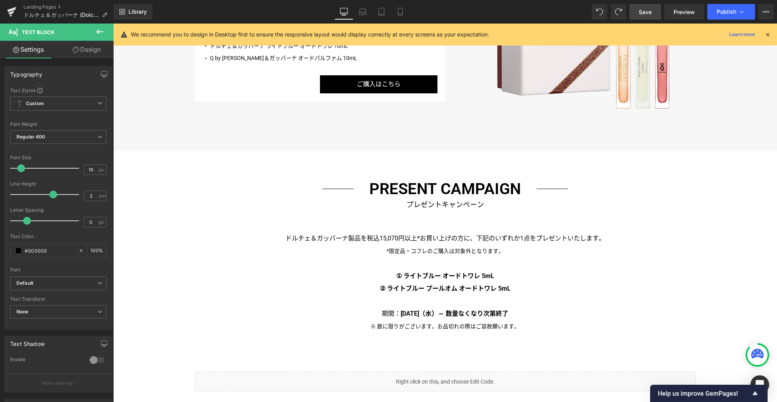
scroll to position [1789, 0]
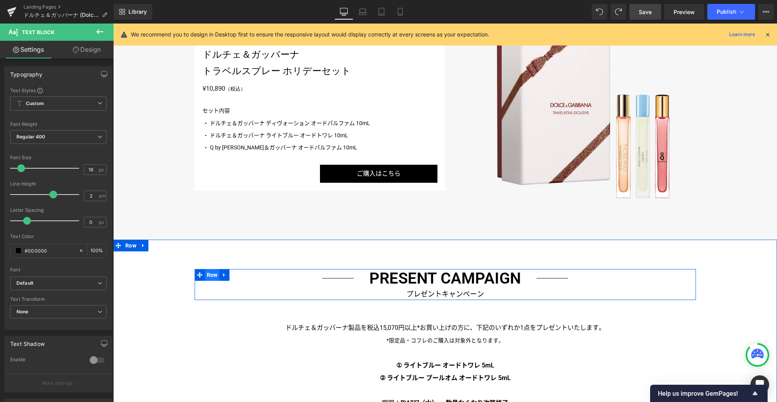
click at [211, 279] on span "Row" at bounding box center [212, 275] width 15 height 12
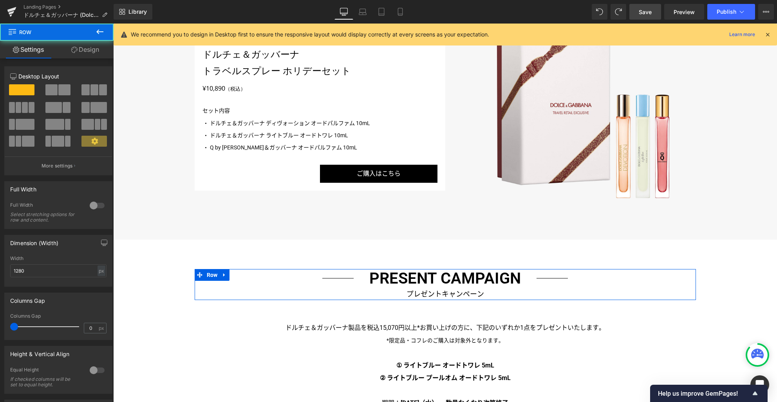
click at [95, 50] on link "Design" at bounding box center [85, 50] width 57 height 18
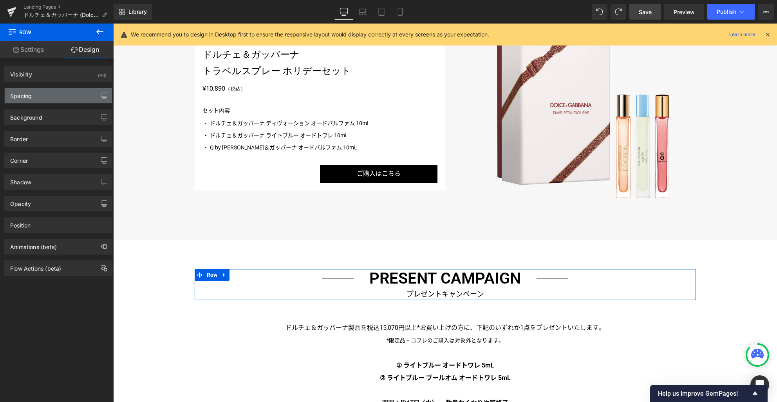
click at [61, 96] on div "Spacing" at bounding box center [58, 95] width 107 height 15
type input "0"
type input "55"
type input "0"
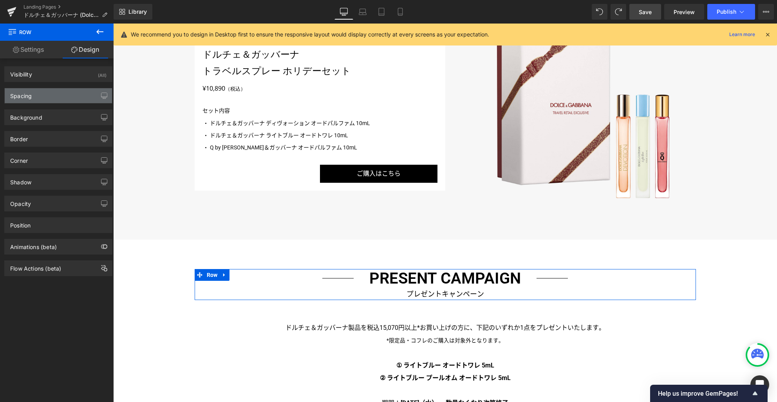
type input "0"
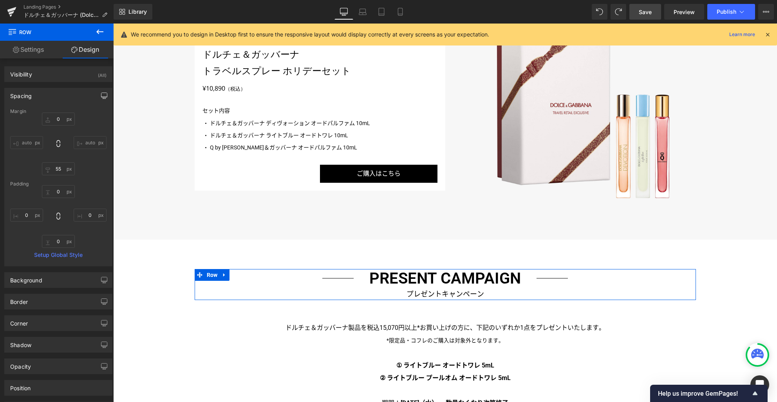
click at [101, 94] on icon "button" at bounding box center [104, 95] width 6 height 6
click at [42, 112] on button "Laptop" at bounding box center [44, 112] width 24 height 13
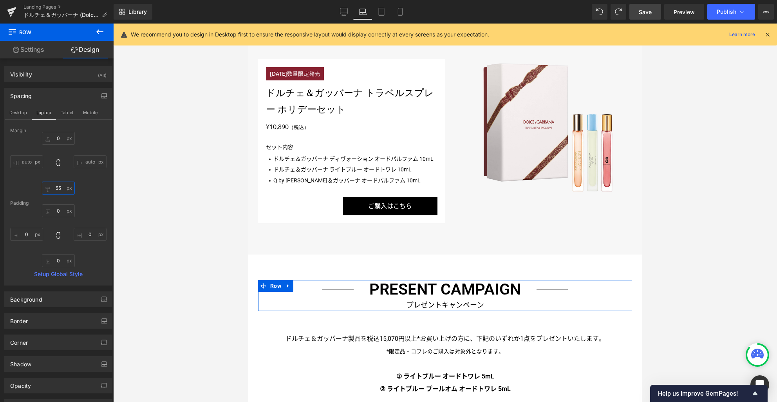
click at [59, 191] on input "55" at bounding box center [58, 187] width 33 height 13
click at [67, 109] on button "Tablet" at bounding box center [67, 112] width 22 height 13
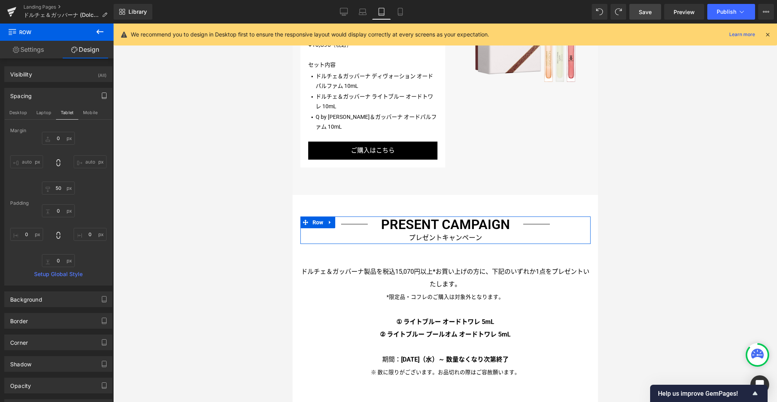
scroll to position [1401, 0]
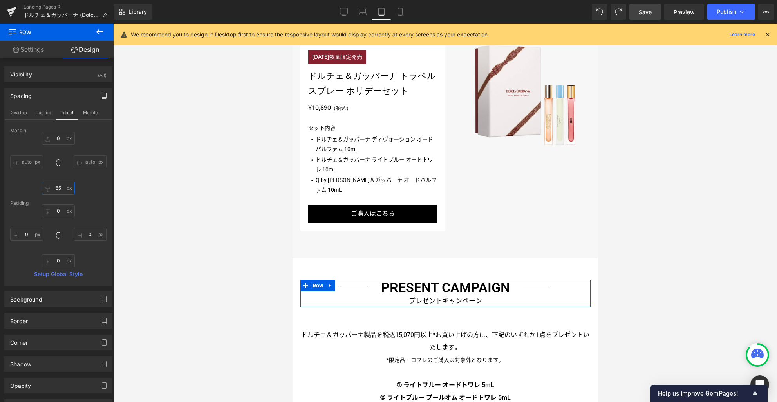
click at [62, 189] on input "55" at bounding box center [58, 187] width 33 height 13
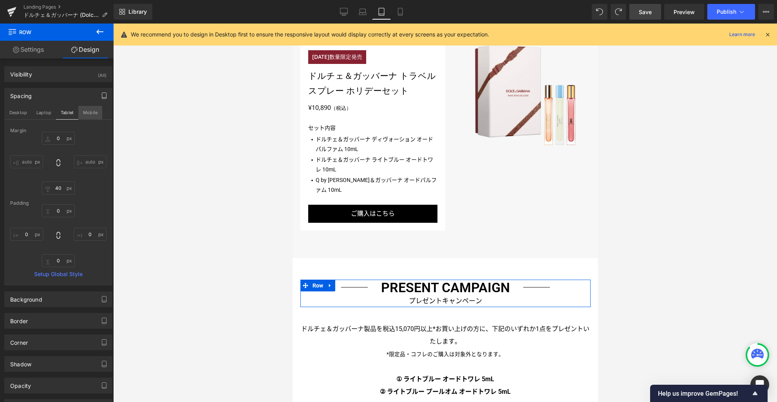
click at [85, 116] on button "Mobile" at bounding box center [90, 112] width 24 height 13
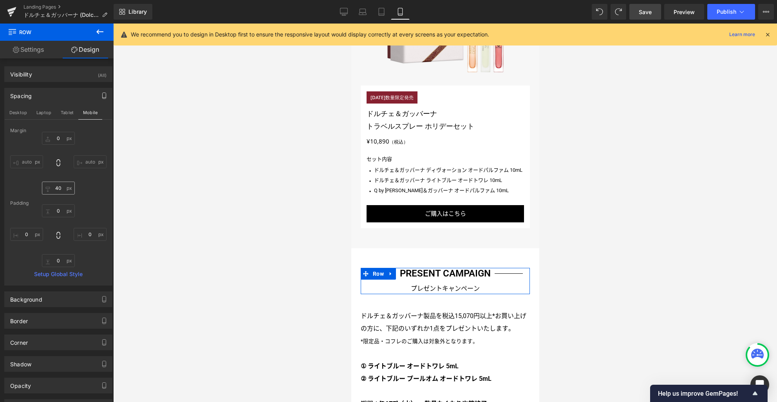
scroll to position [1706, 0]
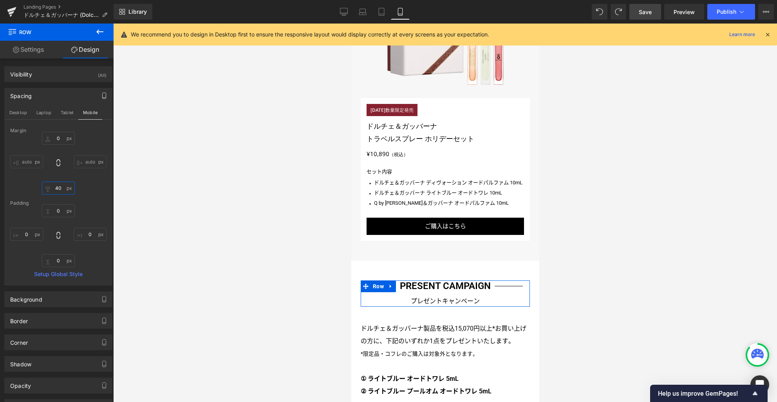
click at [62, 190] on input "40" at bounding box center [58, 187] width 33 height 13
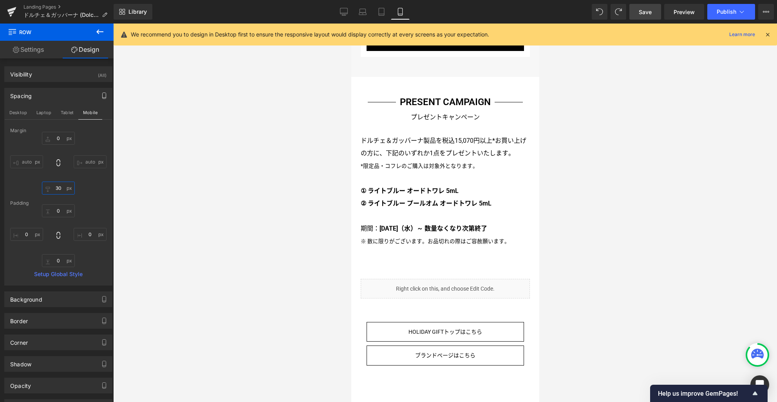
scroll to position [1888, 0]
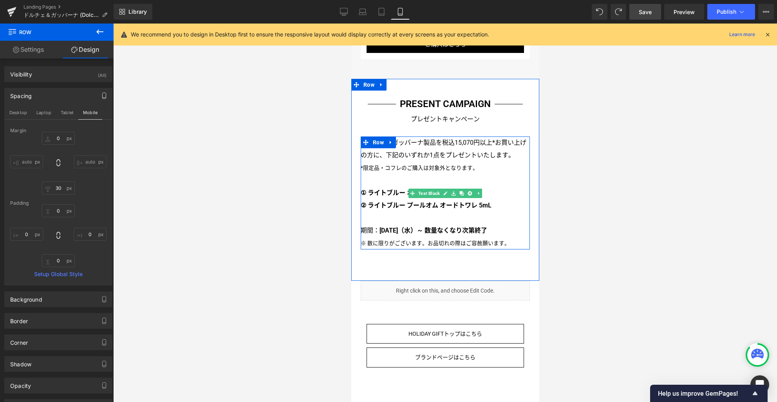
click at [413, 147] on p "ドルチェ＆ガッバーナ製品を税込15,070円以上*お買い上げの方に、下記のいずれか1点をプレゼントいたします。 *限定品・コフレのご購入は対象外となります。 …" at bounding box center [444, 192] width 169 height 113
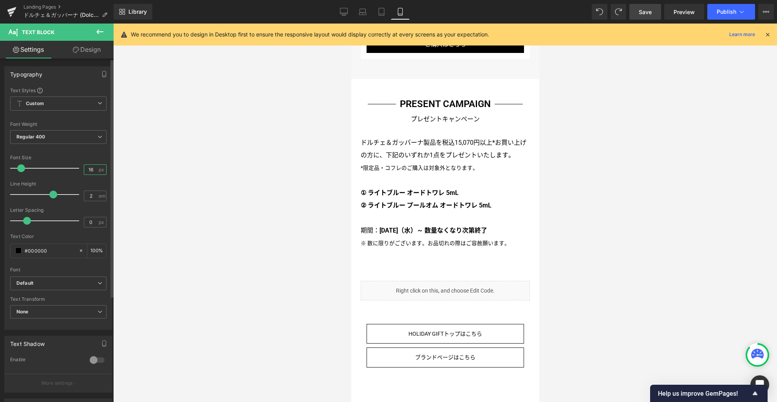
drag, startPoint x: 85, startPoint y: 169, endPoint x: 73, endPoint y: 165, distance: 12.7
click at [74, 167] on div "Font Size 16 px" at bounding box center [58, 168] width 96 height 26
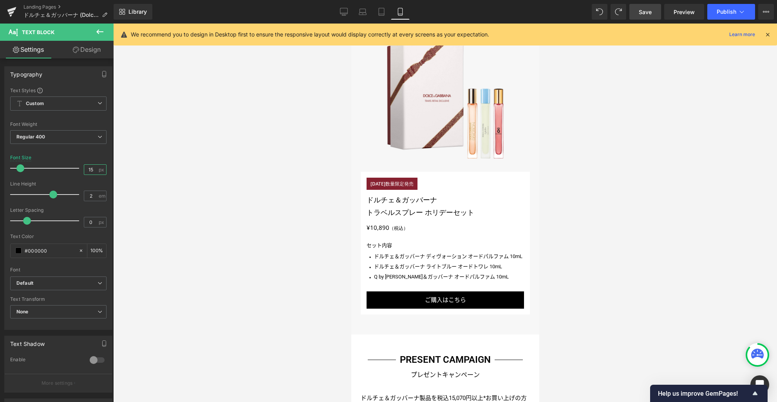
scroll to position [1629, 0]
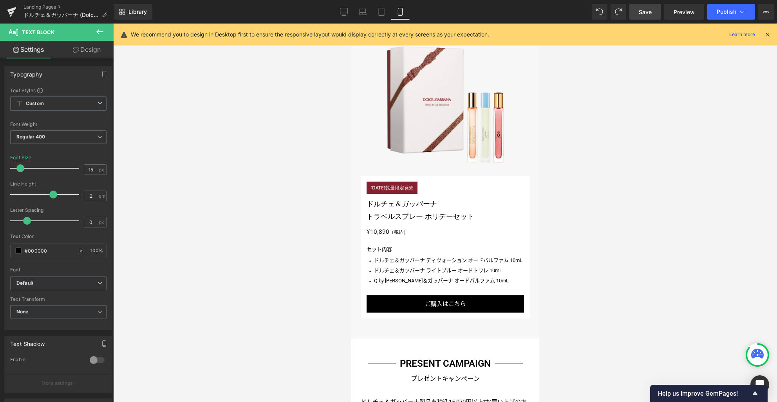
click at [644, 13] on span "Save" at bounding box center [645, 12] width 13 height 8
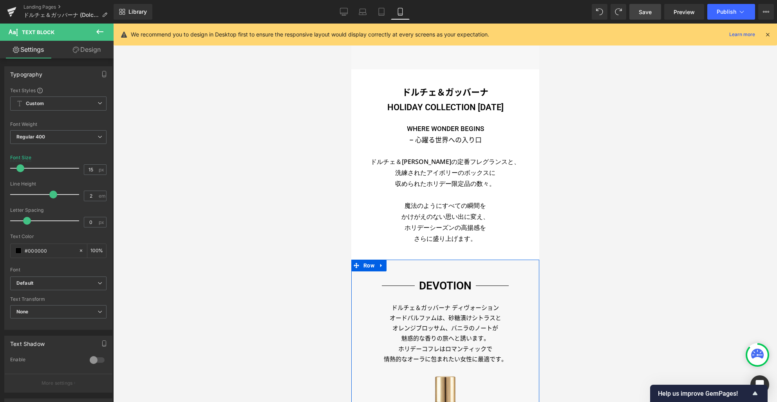
scroll to position [0, 0]
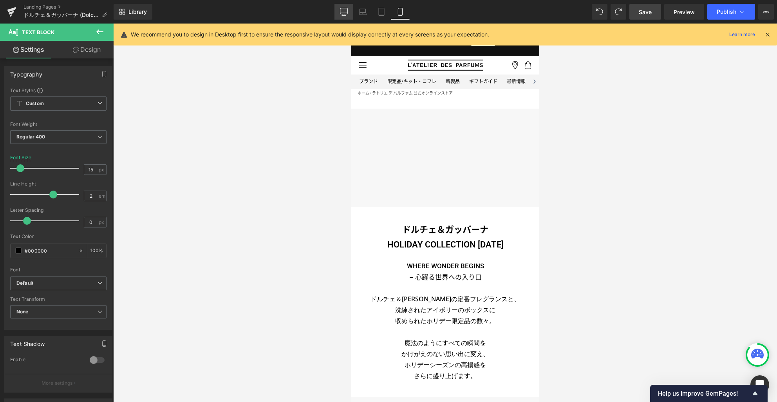
click at [349, 10] on link "Desktop" at bounding box center [344, 12] width 19 height 16
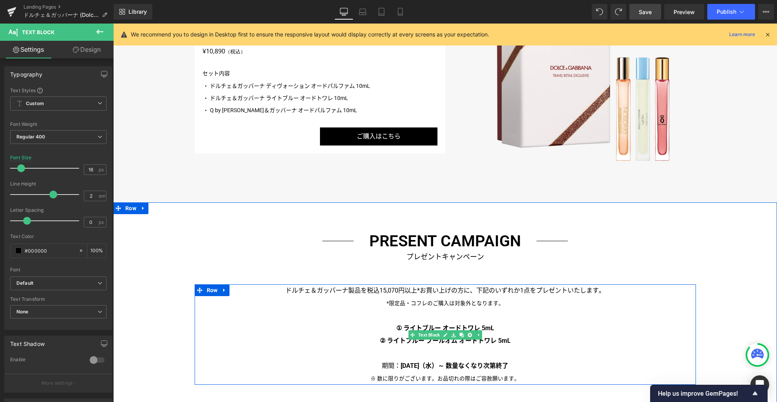
scroll to position [1753, 0]
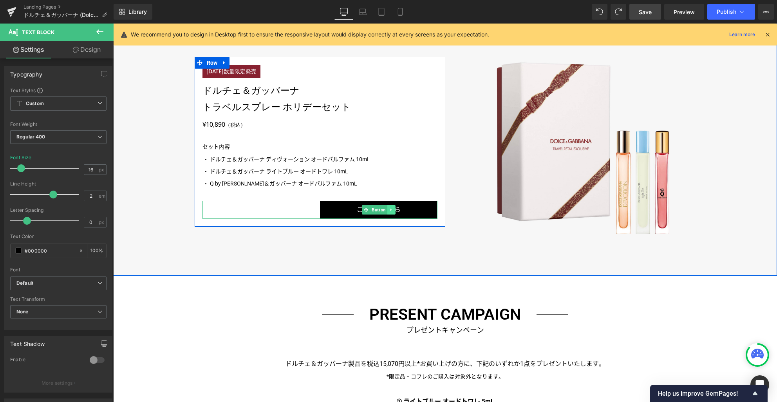
click at [389, 208] on icon at bounding box center [391, 209] width 4 height 5
click at [386, 212] on link at bounding box center [387, 209] width 8 height 9
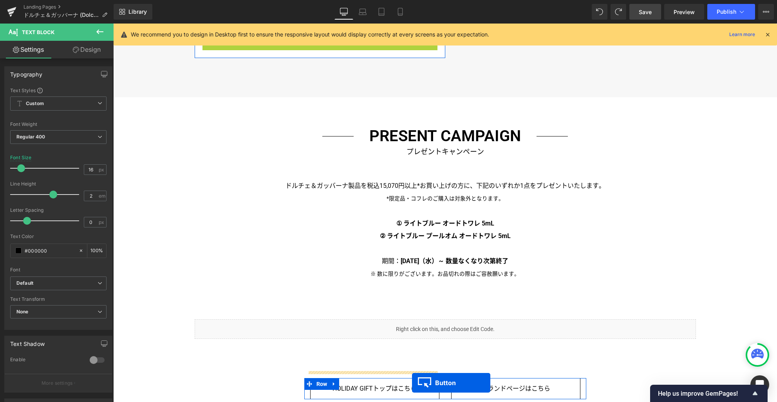
scroll to position [1973, 0]
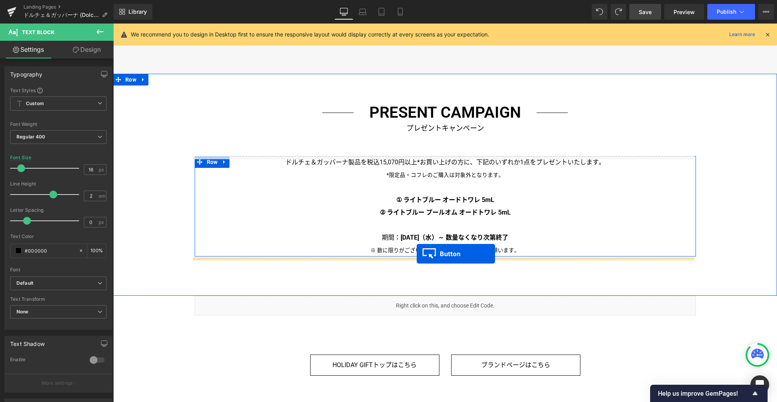
drag, startPoint x: 363, startPoint y: 236, endPoint x: 417, endPoint y: 253, distance: 56.7
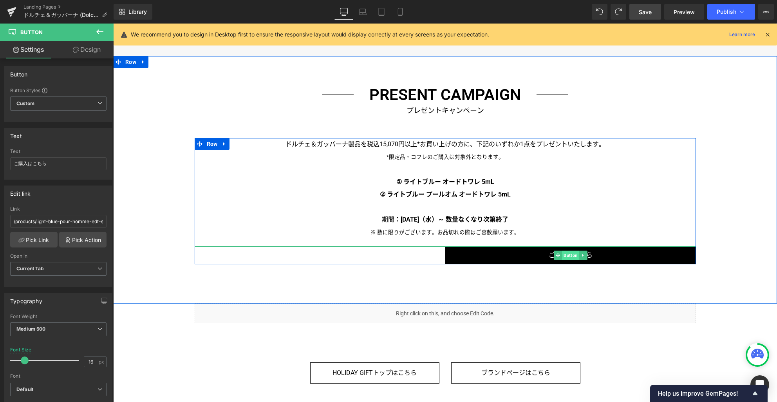
click at [567, 257] on span "Button" at bounding box center [570, 254] width 17 height 9
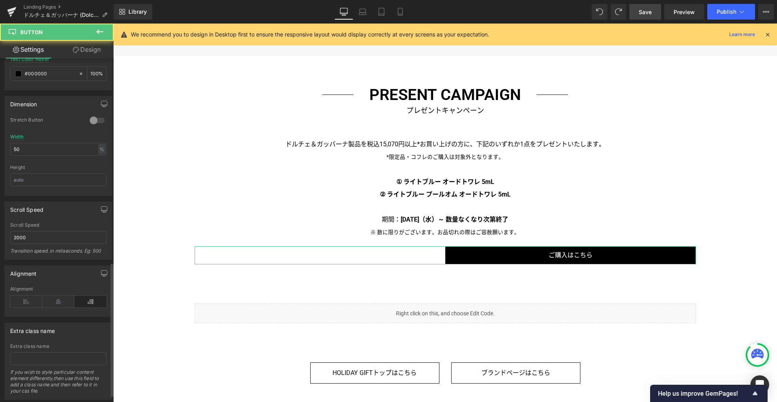
scroll to position [541, 0]
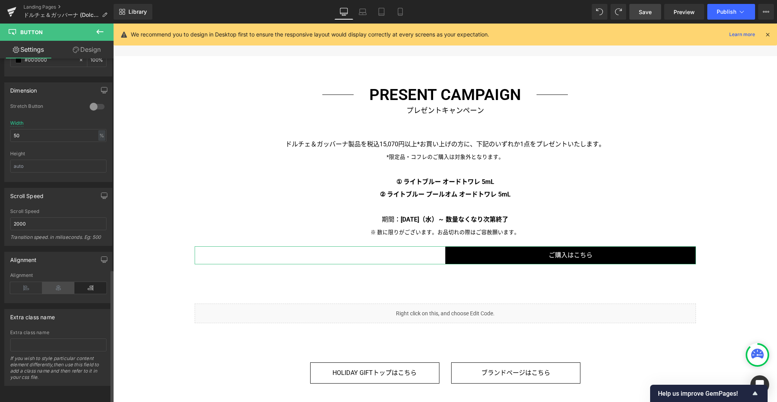
click at [62, 284] on icon at bounding box center [58, 288] width 32 height 12
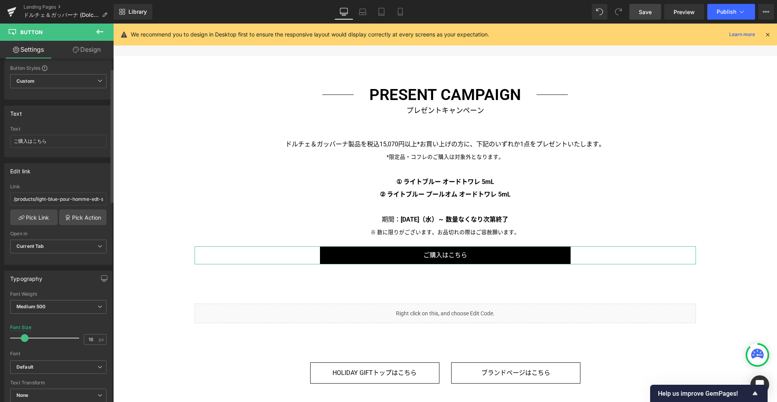
scroll to position [14, 0]
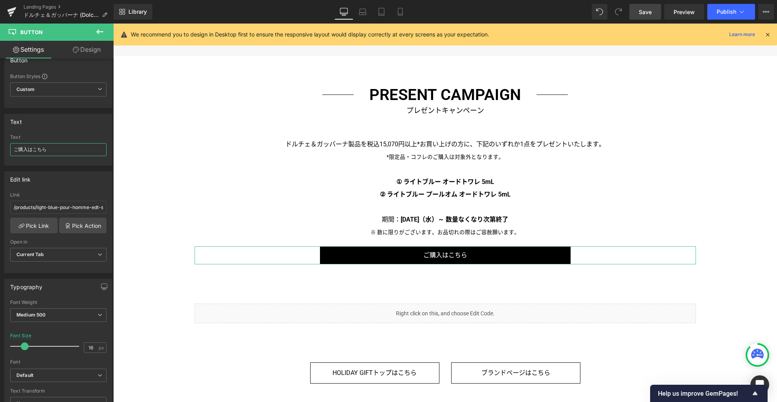
drag, startPoint x: 76, startPoint y: 151, endPoint x: -20, endPoint y: 139, distance: 97.1
click at [0, 139] on html "Button You are previewing how the will restyle your page. You can not edit Elem…" at bounding box center [388, 201] width 777 height 402
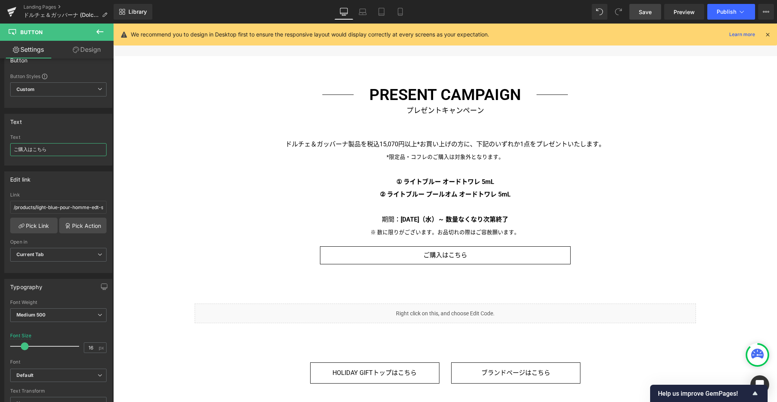
paste input "ャンペーン対象製品"
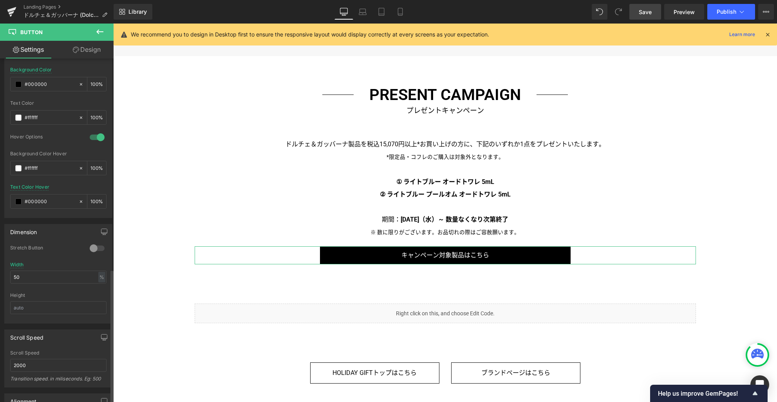
scroll to position [541, 0]
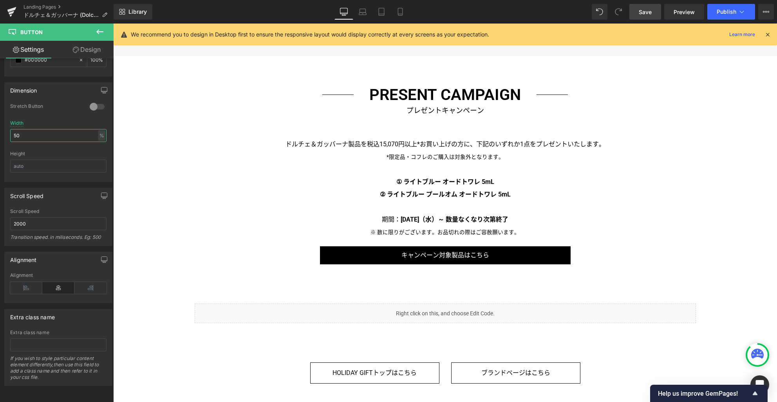
drag, startPoint x: 56, startPoint y: 131, endPoint x: -20, endPoint y: 127, distance: 76.2
click at [0, 127] on html "Button You are previewing how the will restyle your page. You can not edit Elem…" at bounding box center [388, 201] width 777 height 402
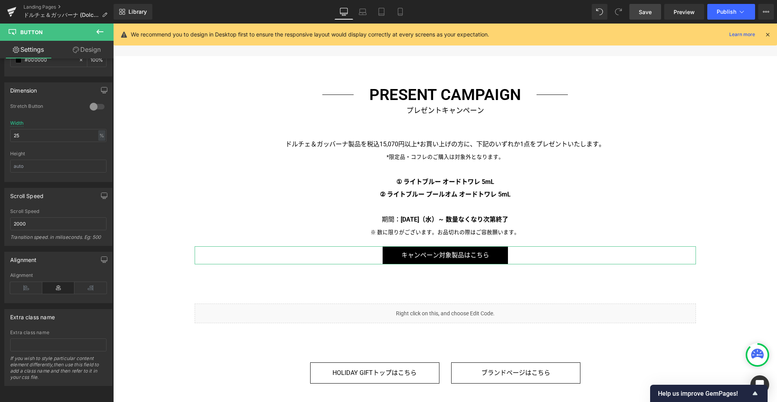
click at [93, 52] on link "Design" at bounding box center [86, 50] width 57 height 18
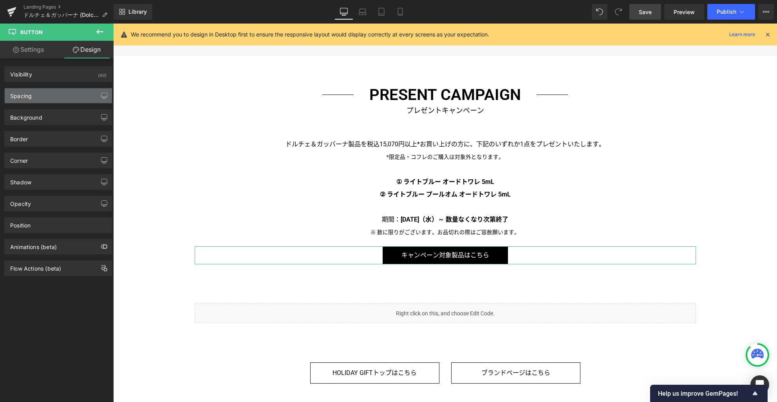
click at [49, 94] on div "Spacing" at bounding box center [58, 95] width 107 height 15
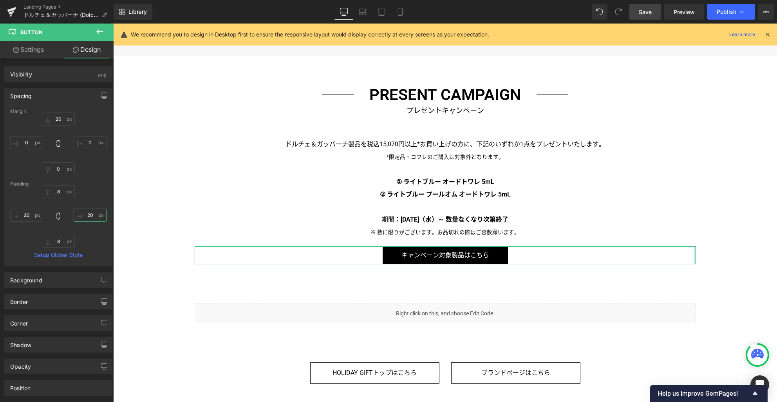
click at [92, 215] on input "20" at bounding box center [90, 214] width 33 height 13
click at [101, 100] on button "button" at bounding box center [104, 95] width 13 height 15
click at [43, 111] on button "Laptop" at bounding box center [44, 112] width 24 height 13
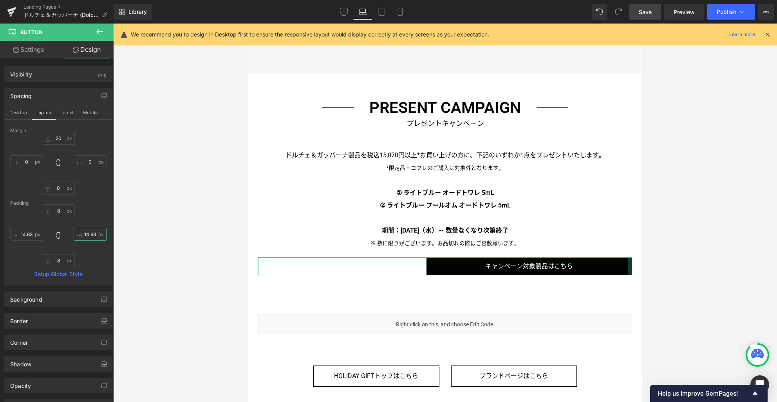
click at [89, 234] on input "14.6382" at bounding box center [90, 234] width 33 height 13
click at [71, 109] on button "Tablet" at bounding box center [67, 112] width 22 height 13
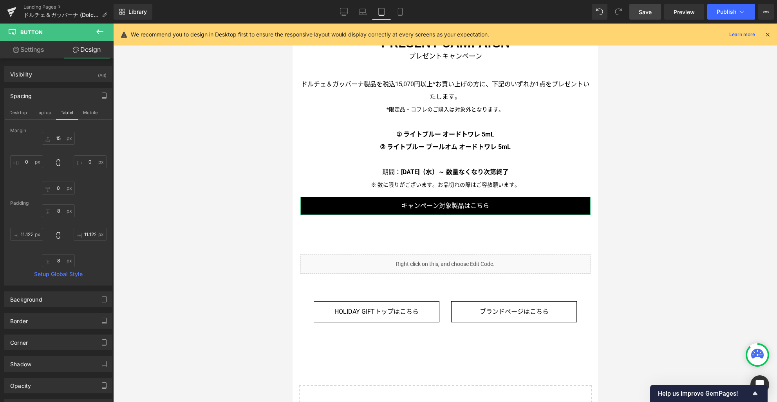
scroll to position [1586, 0]
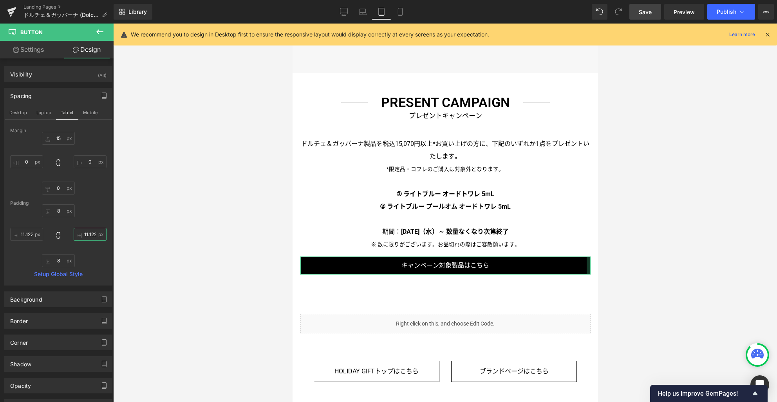
click at [89, 234] on input "11.1224" at bounding box center [90, 234] width 33 height 13
click at [90, 111] on button "Mobile" at bounding box center [90, 112] width 24 height 13
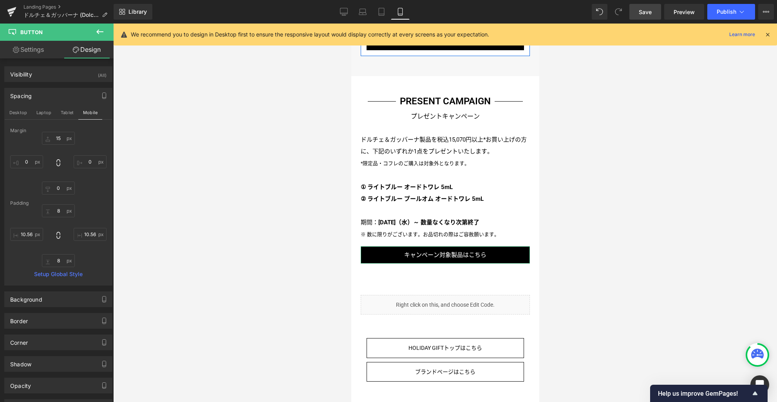
scroll to position [1878, 0]
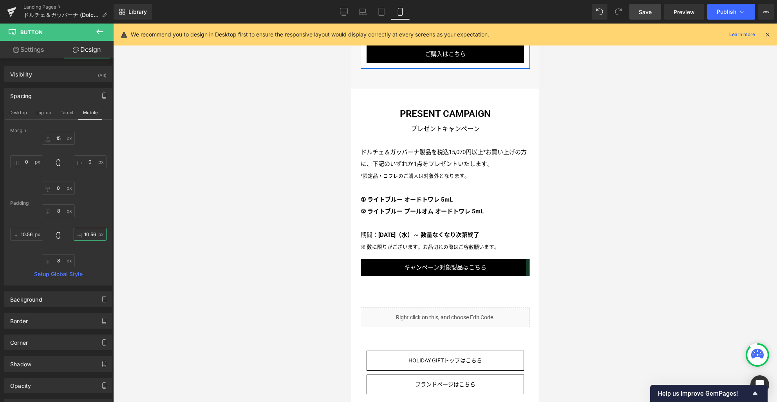
click at [89, 233] on input "10.5622" at bounding box center [90, 234] width 33 height 13
click at [22, 110] on button "Desktop" at bounding box center [18, 112] width 27 height 13
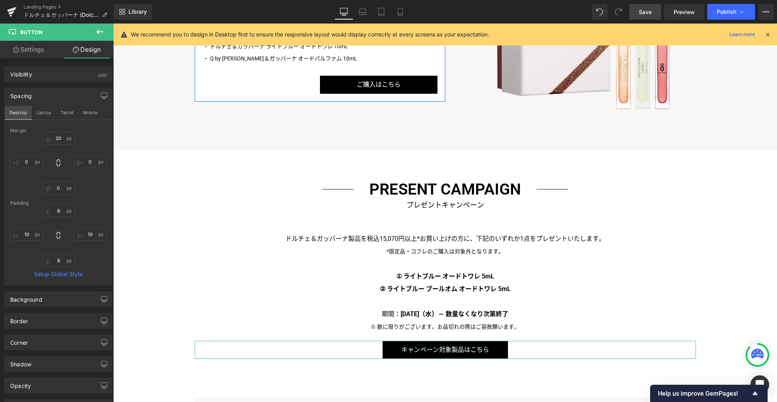
scroll to position [1956, 0]
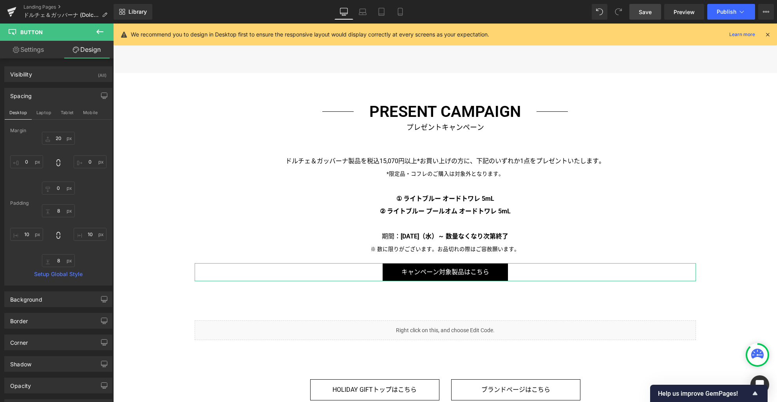
click at [29, 53] on link "Settings" at bounding box center [28, 50] width 57 height 18
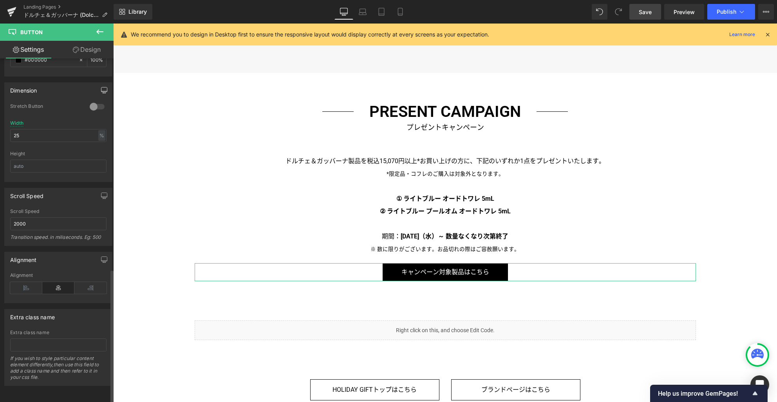
click at [101, 87] on icon "button" at bounding box center [104, 90] width 6 height 6
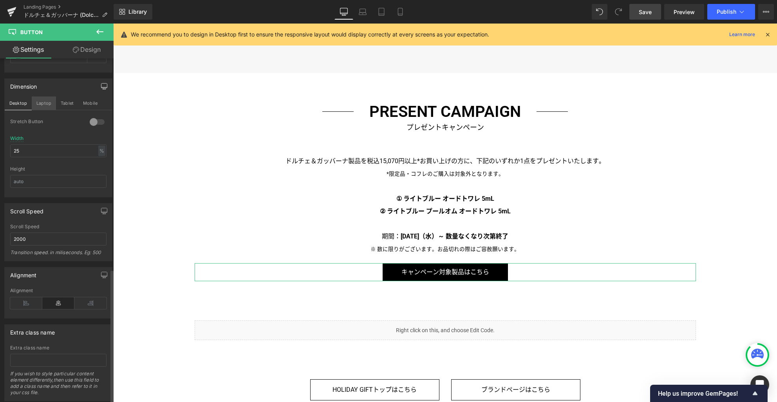
click at [47, 101] on button "Laptop" at bounding box center [44, 102] width 24 height 13
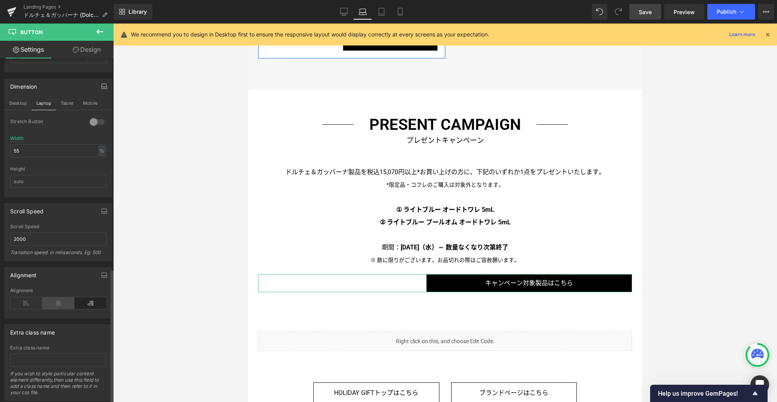
click at [54, 302] on icon at bounding box center [58, 303] width 32 height 12
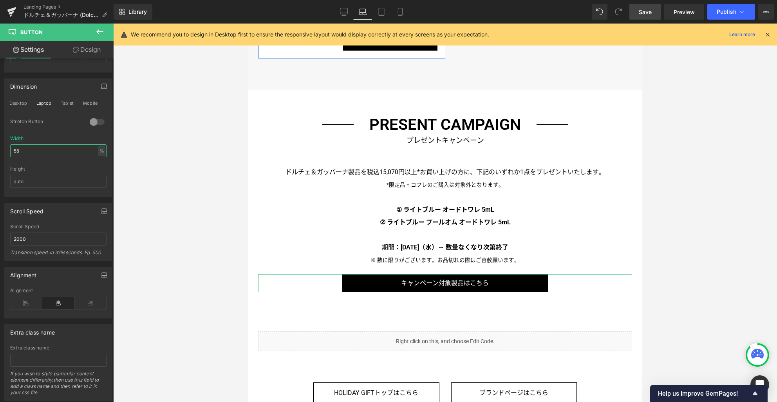
drag, startPoint x: 44, startPoint y: 150, endPoint x: -12, endPoint y: 150, distance: 56.0
click at [0, 150] on html "Button You are previewing how the will restyle your page. You can not edit Elem…" at bounding box center [388, 201] width 777 height 402
click at [22, 101] on button "Desktop" at bounding box center [18, 102] width 27 height 13
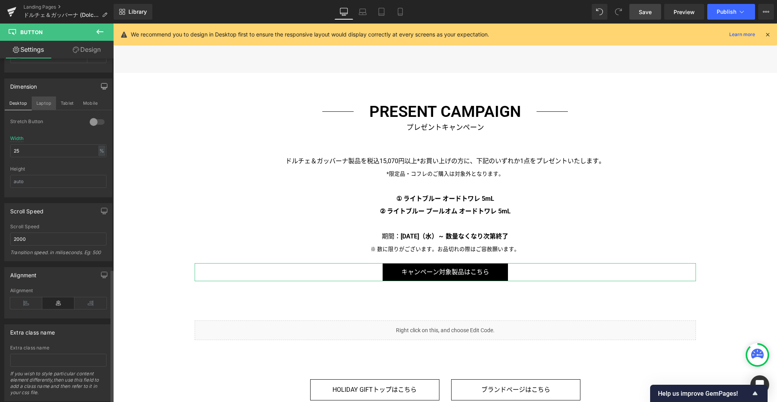
click at [40, 101] on button "Laptop" at bounding box center [44, 102] width 24 height 13
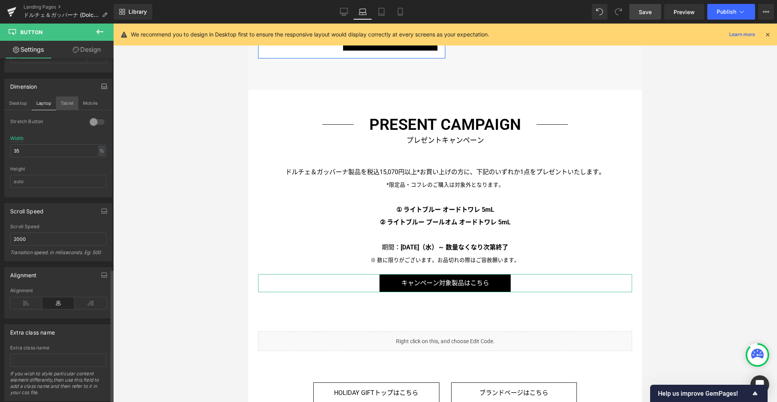
click at [68, 103] on button "Tablet" at bounding box center [67, 102] width 22 height 13
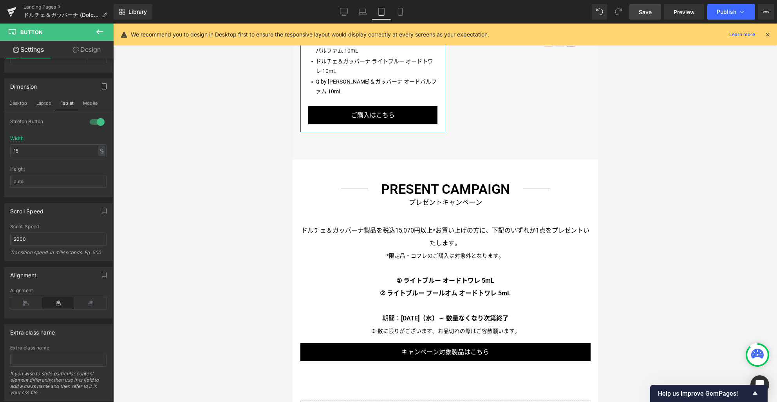
scroll to position [1520, 0]
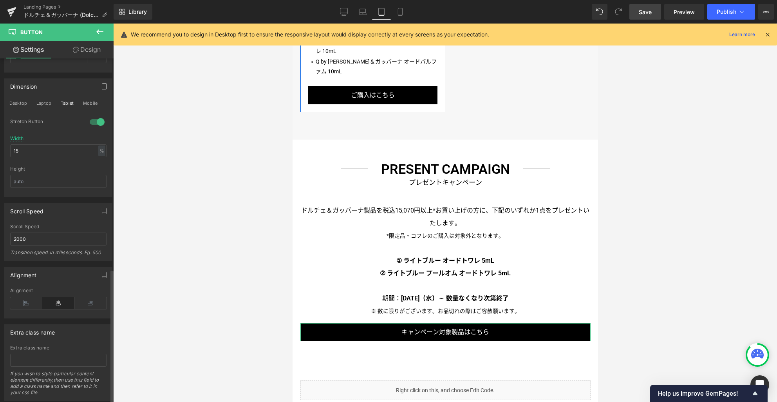
click at [96, 120] on div at bounding box center [97, 122] width 19 height 13
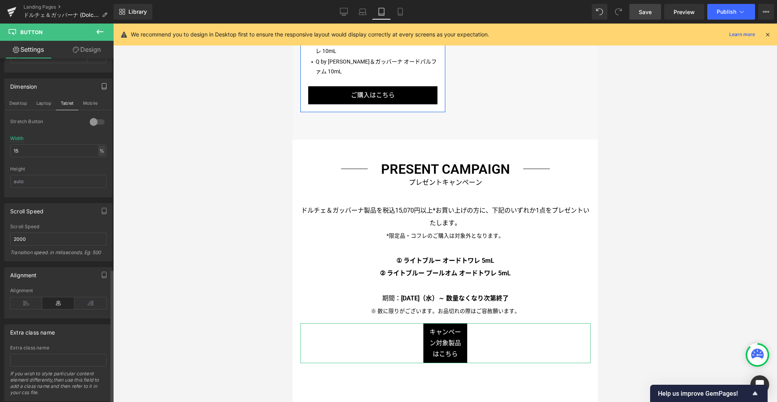
click at [98, 151] on div "%" at bounding box center [101, 150] width 7 height 11
click at [67, 149] on input "15" at bounding box center [58, 150] width 96 height 13
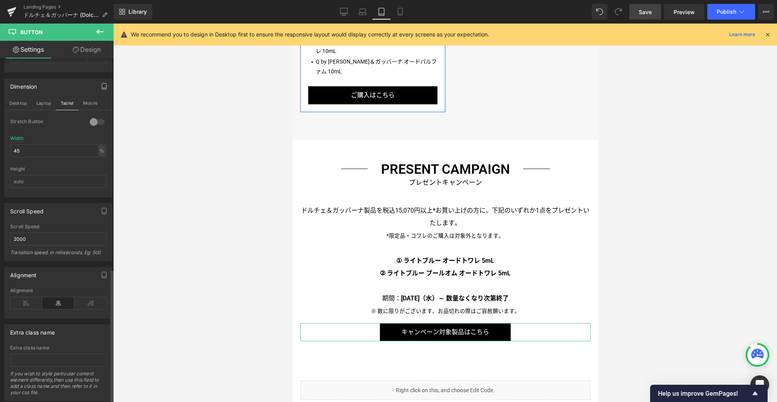
click at [85, 104] on button "Mobile" at bounding box center [90, 102] width 24 height 13
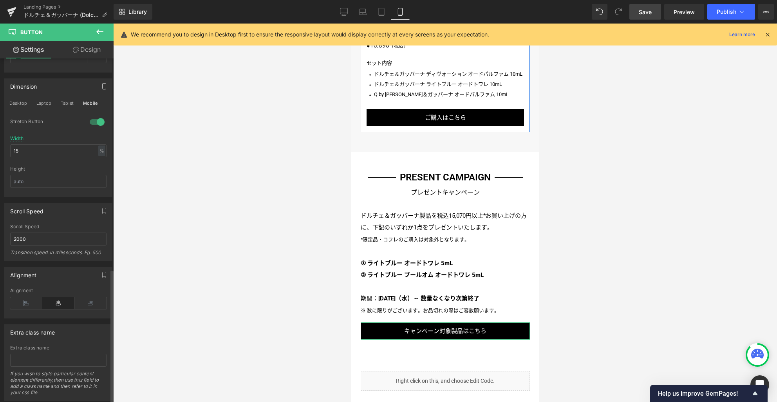
scroll to position [1812, 0]
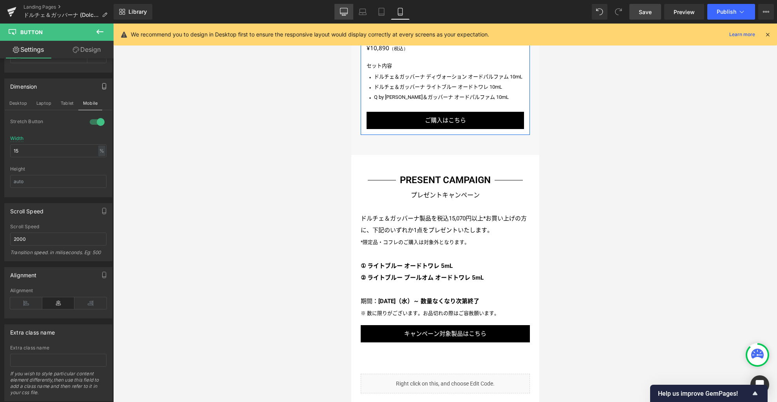
click at [346, 9] on icon at bounding box center [344, 12] width 8 height 8
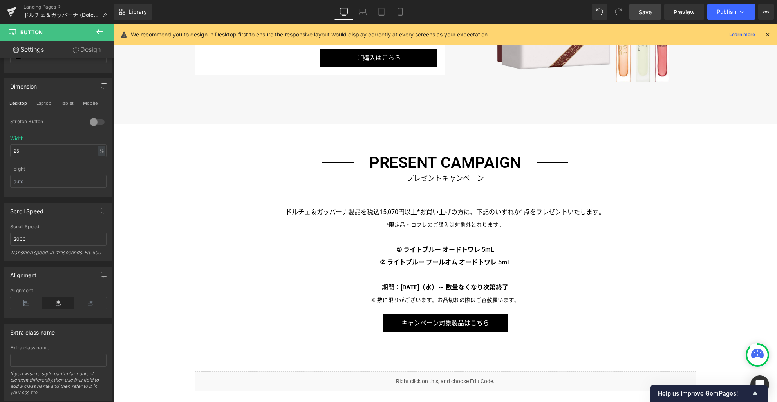
scroll to position [1907, 0]
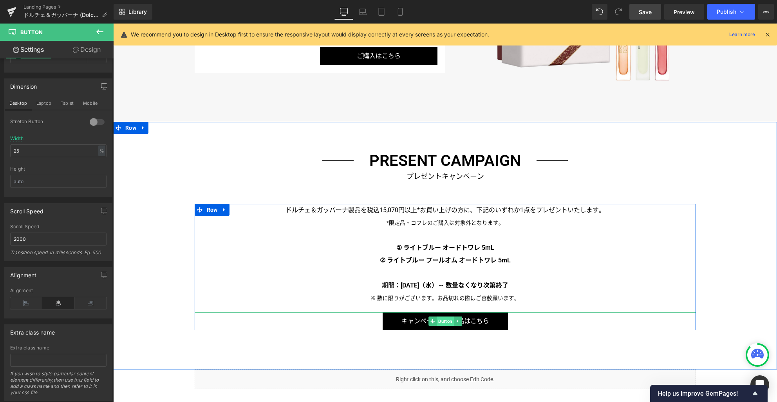
click at [446, 321] on span "Button" at bounding box center [445, 320] width 17 height 9
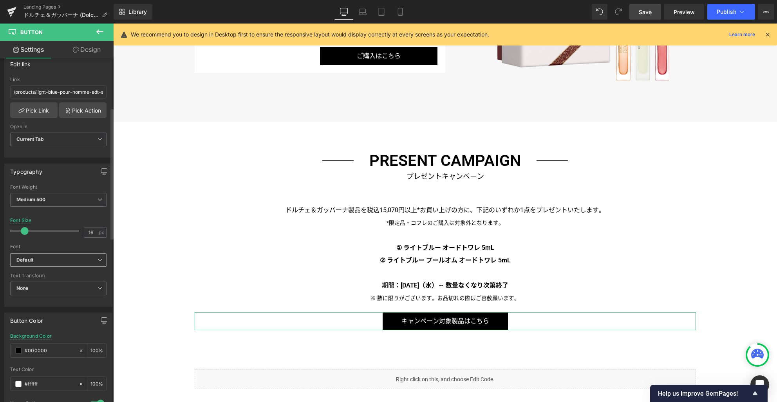
scroll to position [0, 0]
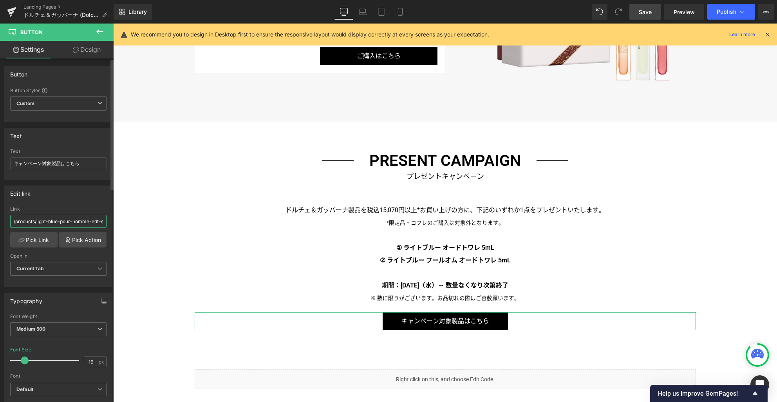
click at [67, 222] on input "/products/light-blue-pour-homme-edt-sg-xmas-set-24-75-50" at bounding box center [58, 221] width 96 height 13
paste input "collections/dolce-gabbana-single-product"
click at [382, 9] on icon at bounding box center [382, 12] width 8 height 8
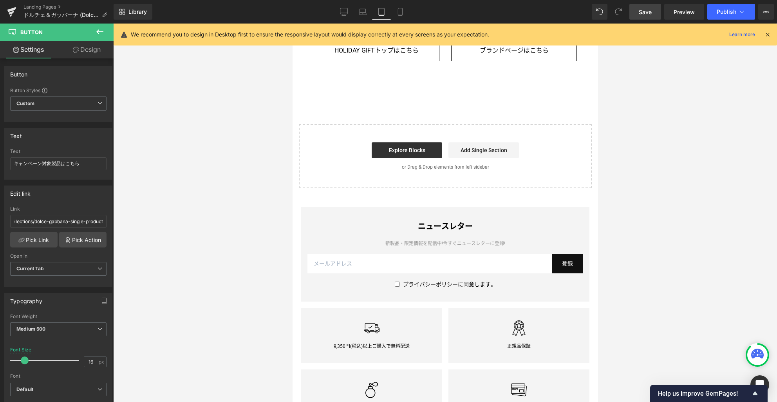
scroll to position [0, 0]
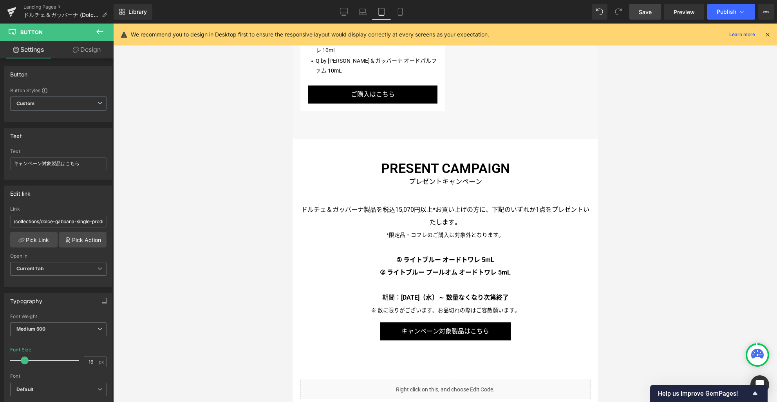
drag, startPoint x: 402, startPoint y: 14, endPoint x: 402, endPoint y: 24, distance: 9.8
click at [402, 14] on icon at bounding box center [400, 14] width 4 height 0
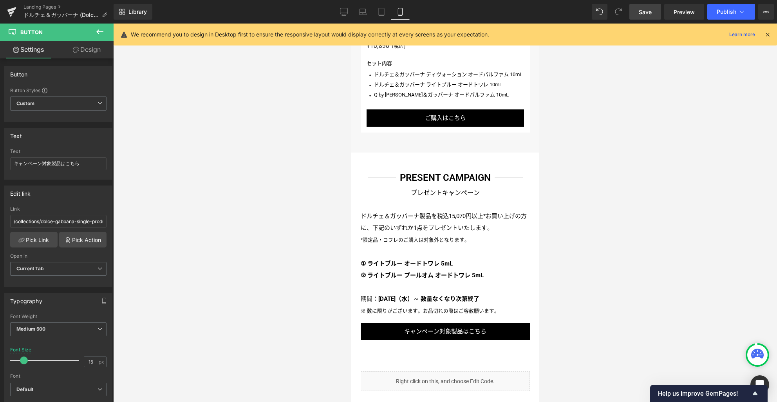
scroll to position [1813, 0]
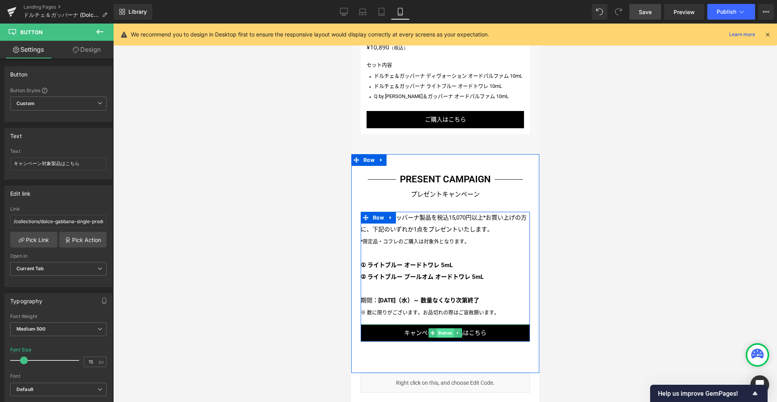
click at [443, 328] on span "Button" at bounding box center [444, 332] width 17 height 9
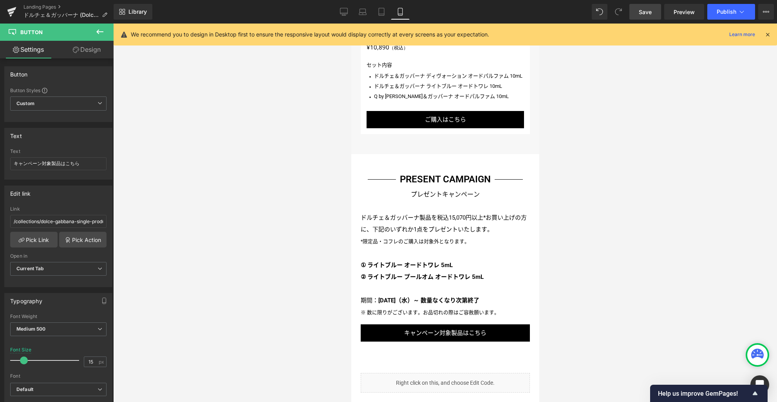
click at [345, 14] on icon at bounding box center [343, 11] width 7 height 6
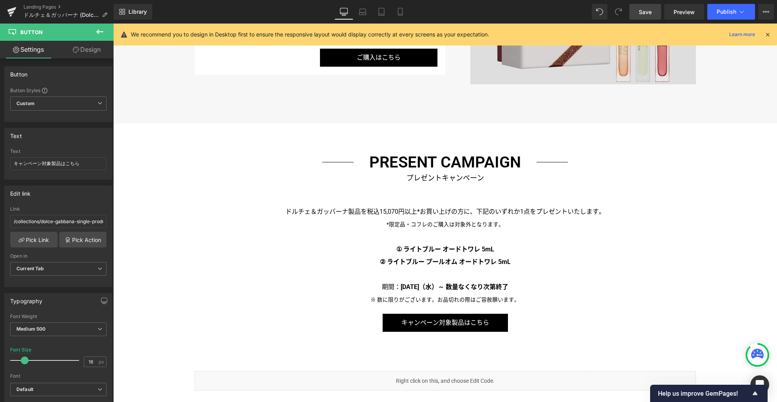
scroll to position [1908, 0]
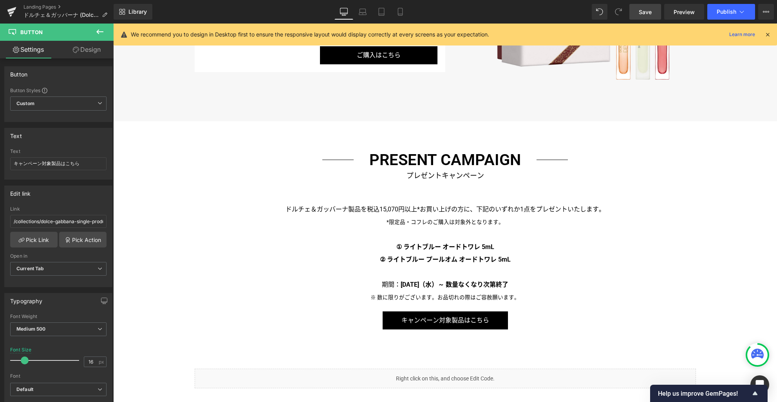
click at [646, 14] on span "Save" at bounding box center [645, 12] width 13 height 8
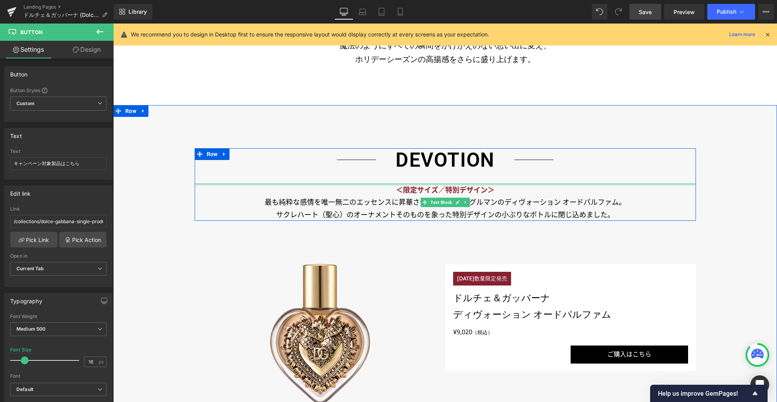
scroll to position [643, 0]
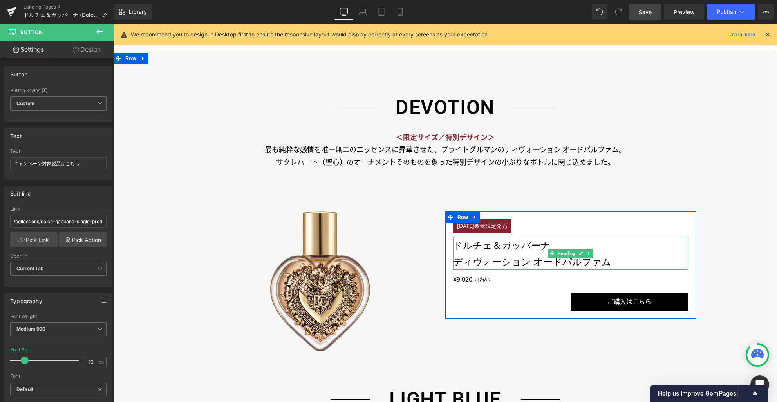
click at [499, 246] on h3 "ドルチェ＆ガッバーナ" at bounding box center [570, 245] width 235 height 16
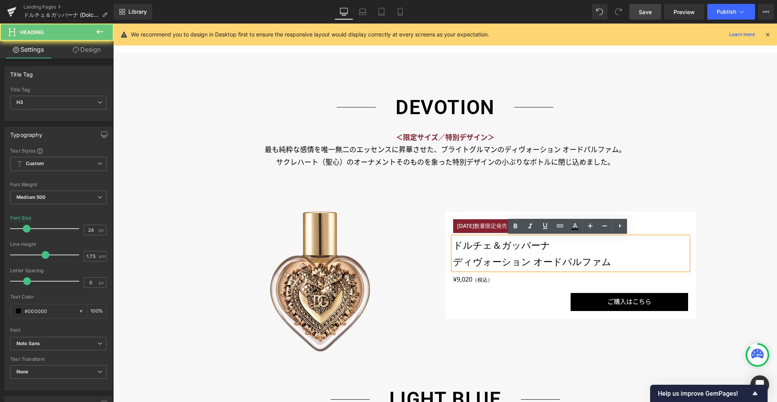
click at [498, 246] on h3 "ドルチェ＆ガッバーナ" at bounding box center [570, 245] width 235 height 16
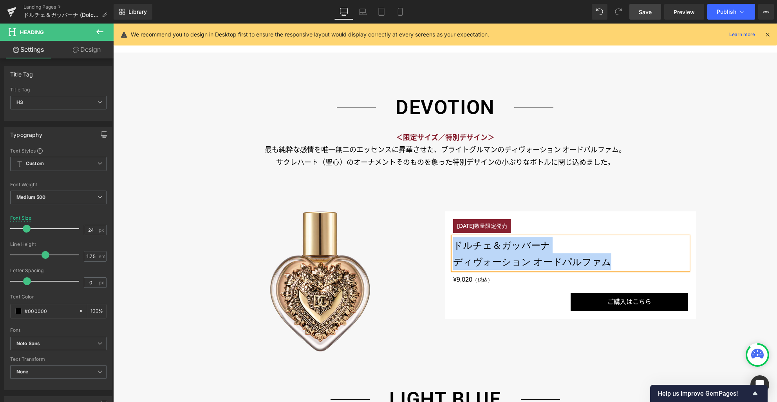
copy div "ドルチェ＆ガッバーナ ディヴォーション オードパルファム"
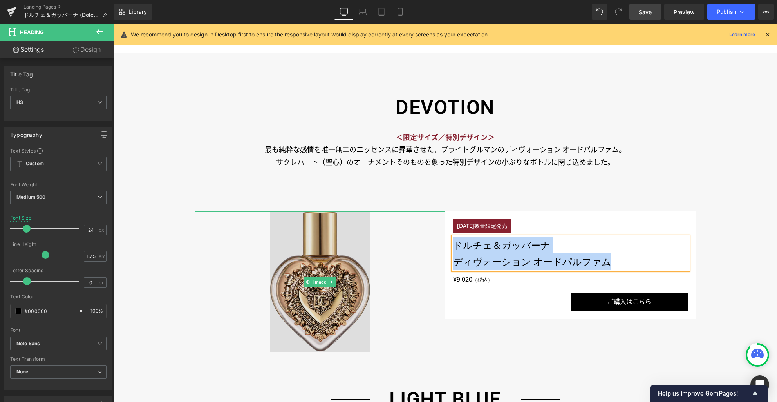
click at [300, 284] on img at bounding box center [320, 281] width 100 height 141
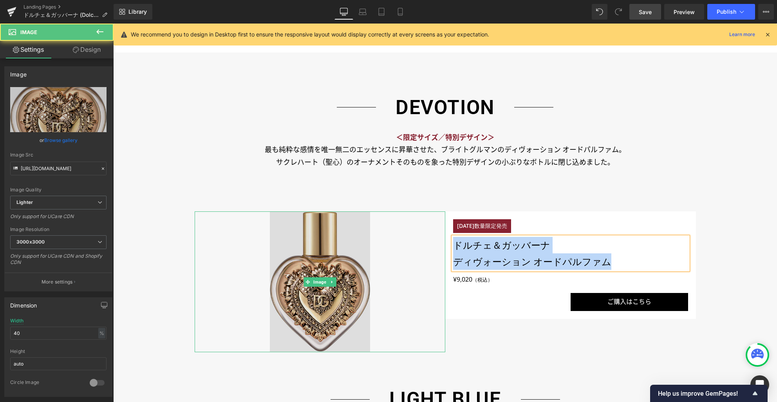
click at [317, 293] on img at bounding box center [320, 281] width 100 height 141
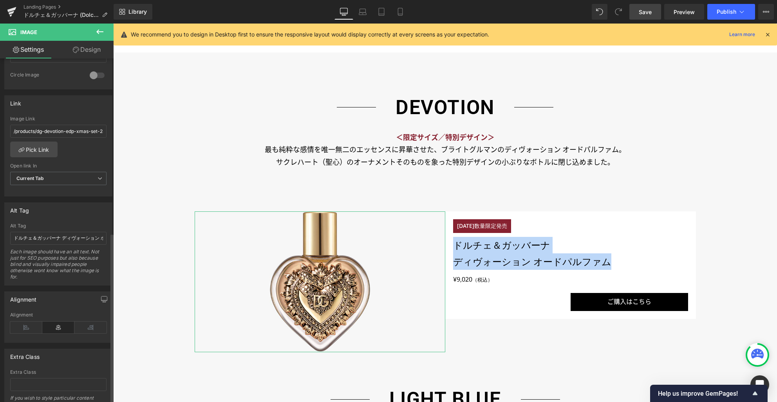
scroll to position [352, 0]
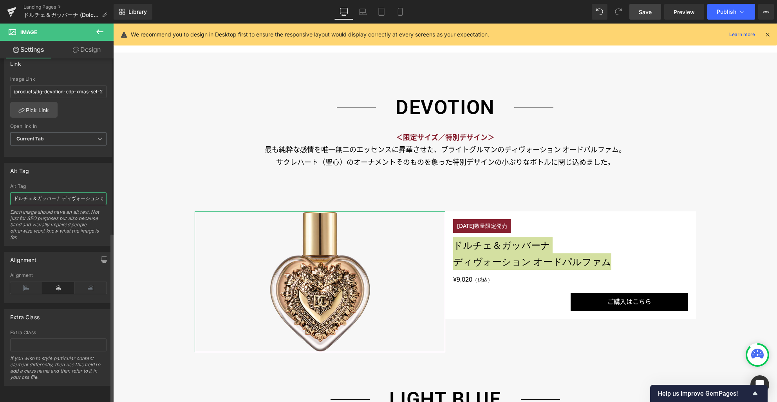
click at [68, 193] on input "ドルチェ＆ガッバーナ ディヴォーション ホリデーコフレ" at bounding box center [58, 198] width 96 height 13
click at [401, 12] on icon at bounding box center [400, 12] width 8 height 8
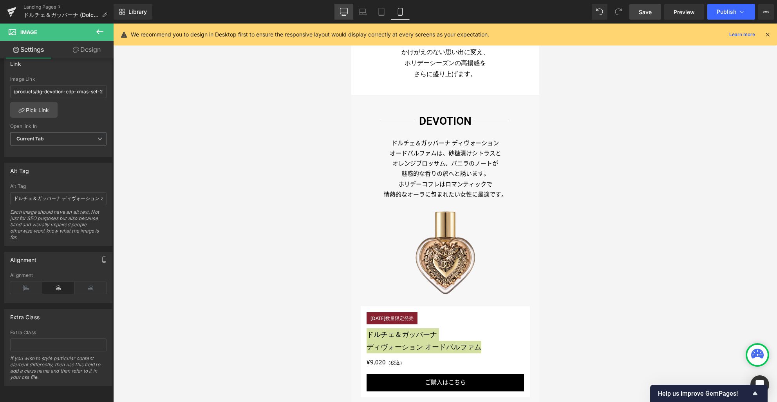
click at [348, 11] on icon at bounding box center [344, 12] width 8 height 8
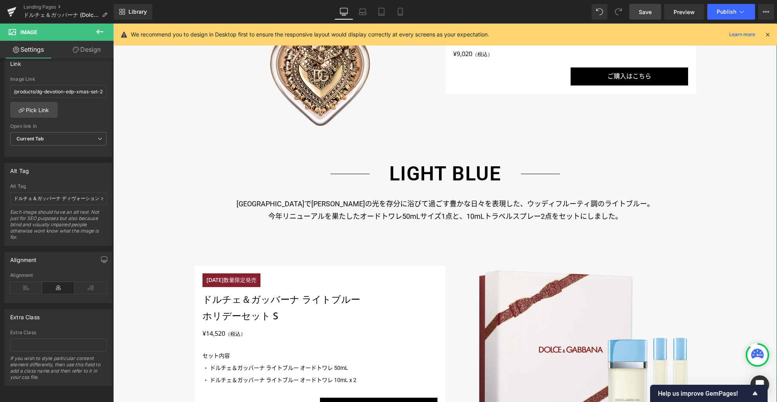
scroll to position [1025, 0]
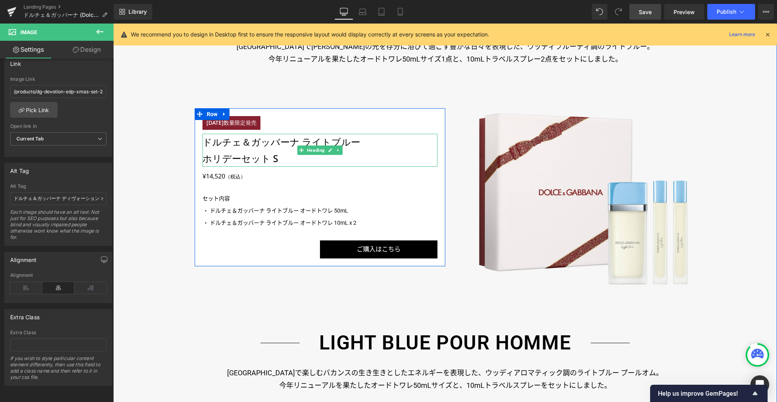
click at [229, 148] on h3 "ドルチェ＆ガッバーナ ライトブルー" at bounding box center [320, 142] width 235 height 16
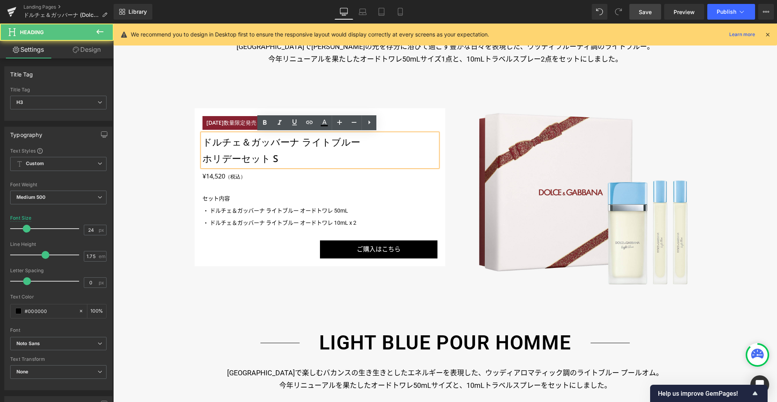
click at [230, 141] on h3 "ドルチェ＆ガッバーナ ライトブルー" at bounding box center [320, 142] width 235 height 16
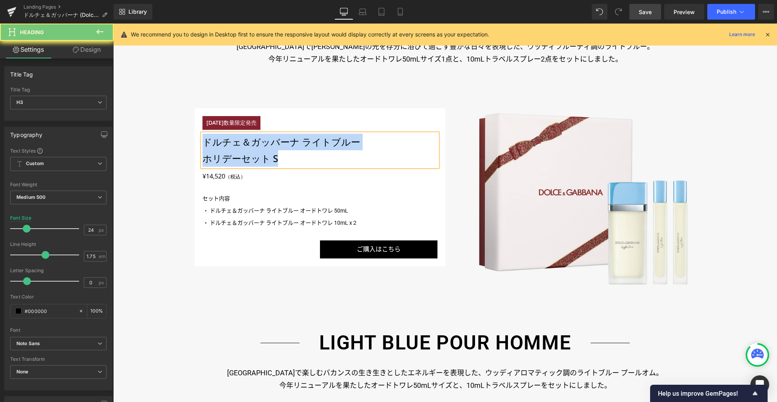
copy div "ドルチェ＆ガッバーナ ライトブルー ホリデーセット S"
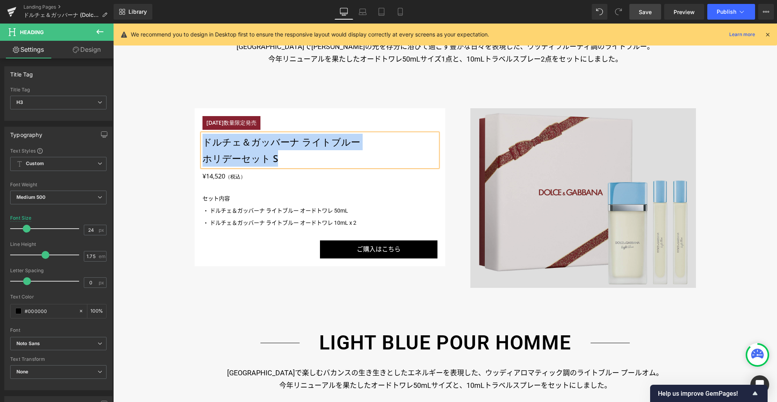
click at [529, 220] on img at bounding box center [584, 197] width 226 height 179
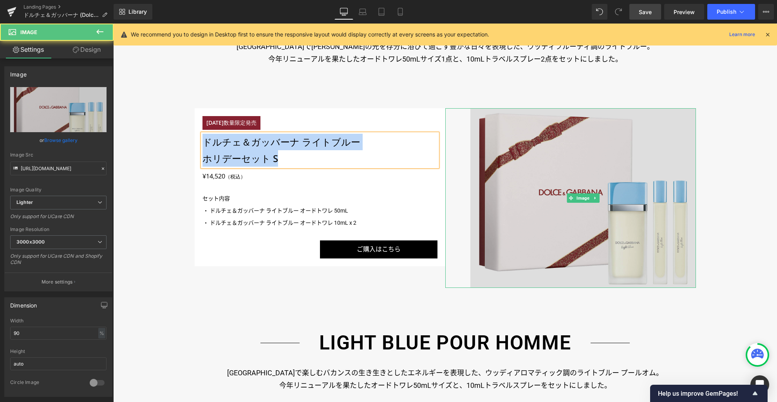
click at [512, 218] on img at bounding box center [584, 197] width 226 height 179
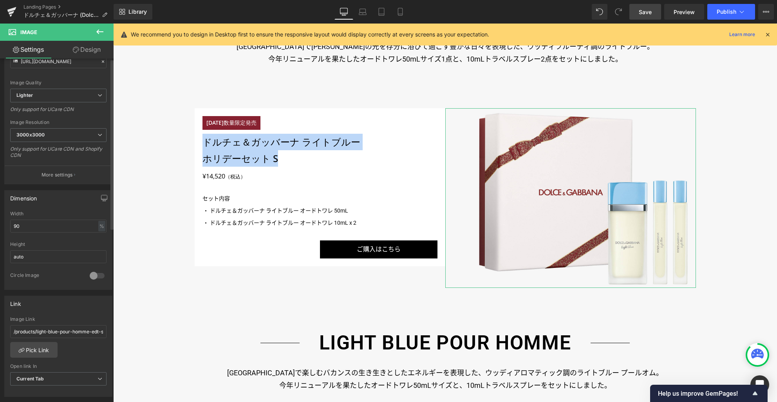
scroll to position [352, 0]
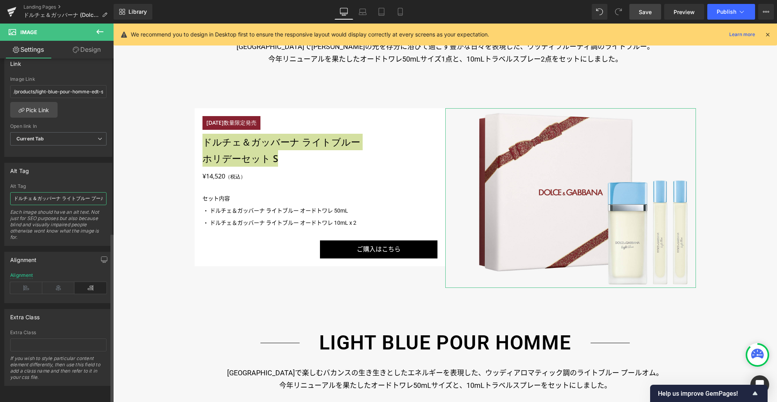
click at [54, 192] on input "ドルチェ＆ガッバーナ ライトブルー プールオム ホリデーコフレ" at bounding box center [58, 198] width 96 height 13
click at [366, 14] on icon at bounding box center [363, 12] width 8 height 8
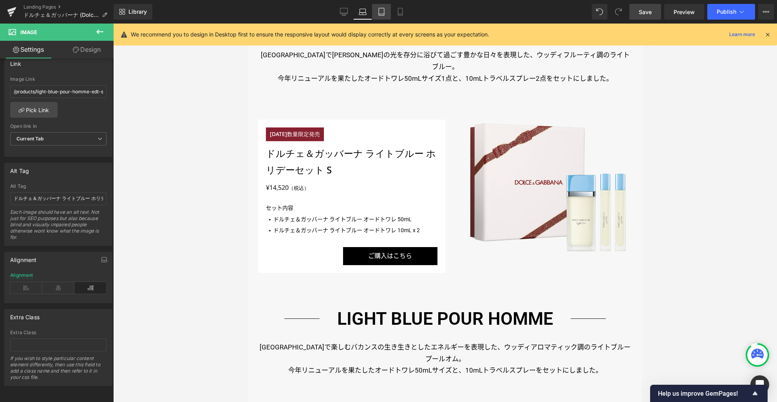
click at [378, 13] on icon at bounding box center [382, 12] width 8 height 8
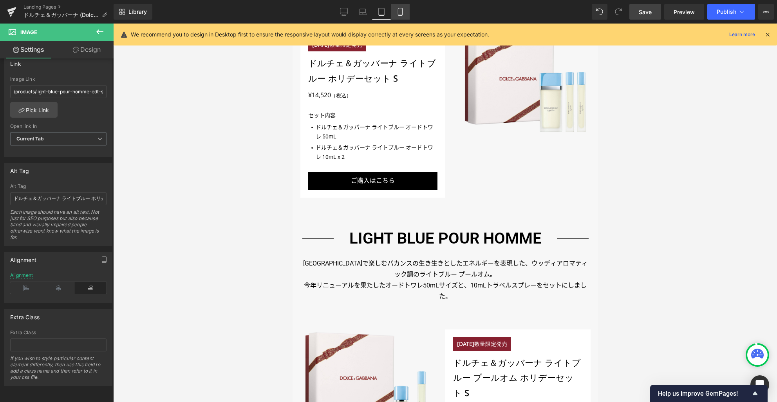
scroll to position [711, 0]
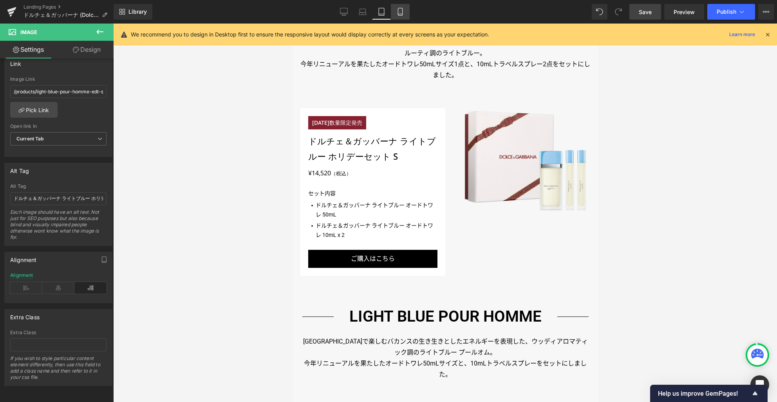
click at [402, 12] on icon at bounding box center [400, 12] width 8 height 8
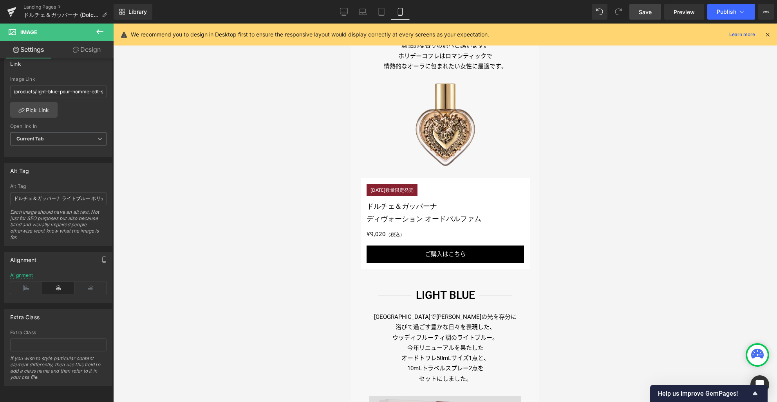
scroll to position [689, 0]
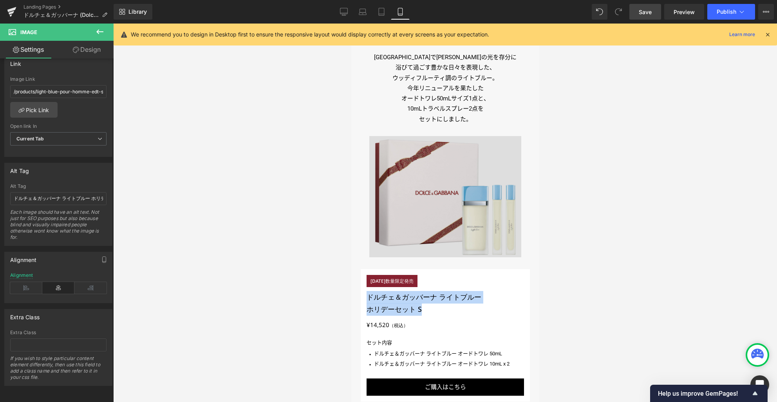
click at [436, 205] on img at bounding box center [445, 196] width 152 height 121
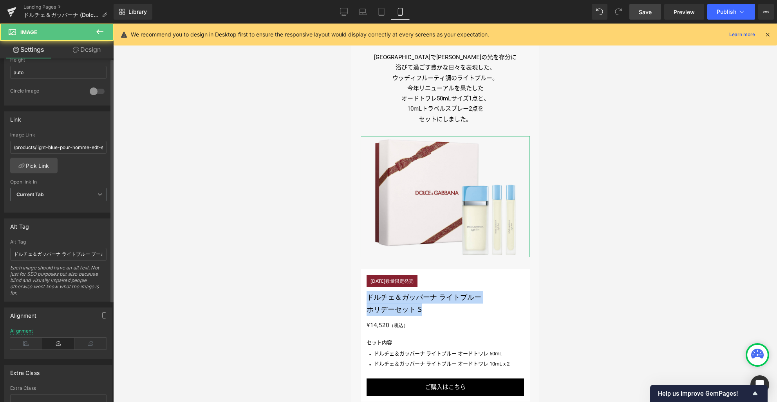
scroll to position [352, 0]
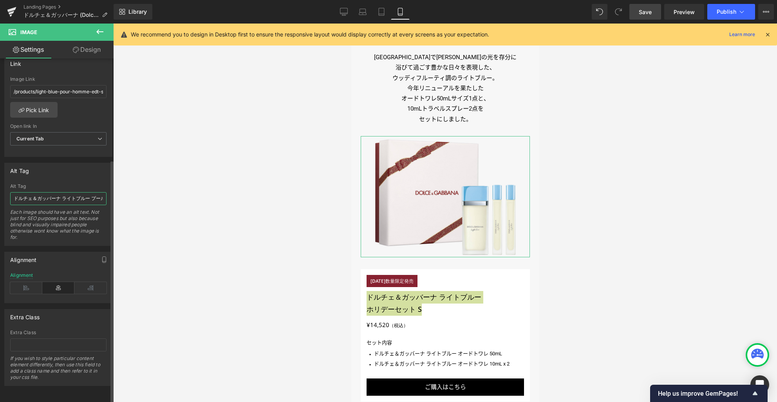
click at [51, 194] on input "ドルチェ＆ガッバーナ ライトブルー プールオム ホリデーコフレ" at bounding box center [58, 198] width 96 height 13
paste input "リデーセット S"
click at [342, 12] on icon at bounding box center [344, 12] width 8 height 8
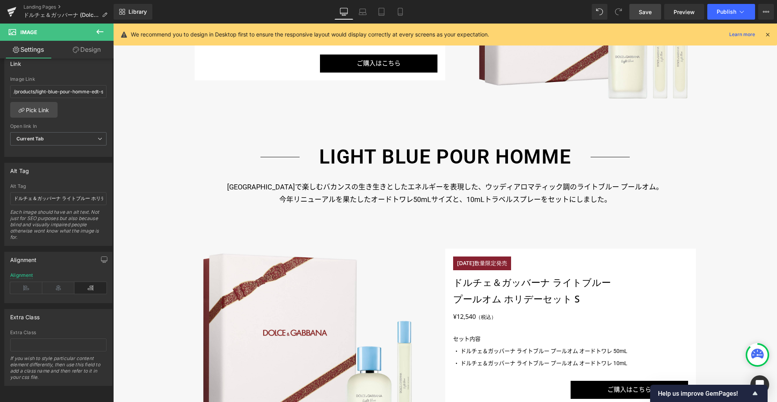
scroll to position [1357, 0]
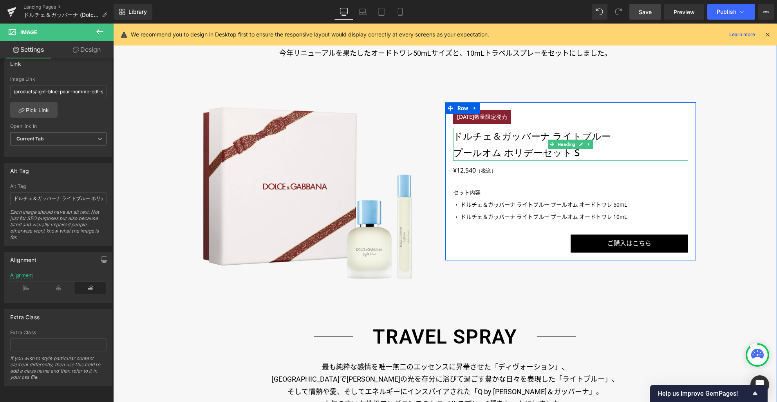
click at [496, 151] on h3 "プールオム ホリデーセット S" at bounding box center [570, 152] width 235 height 16
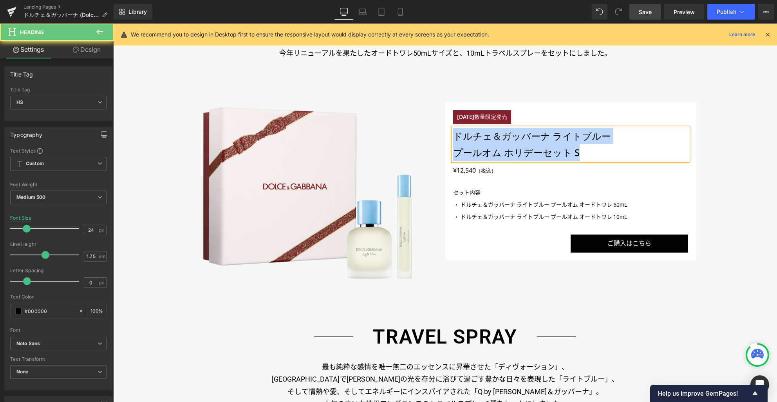
copy div "ドルチェ＆ガッバーナ ライトブルー プールオム ホリデーセット S"
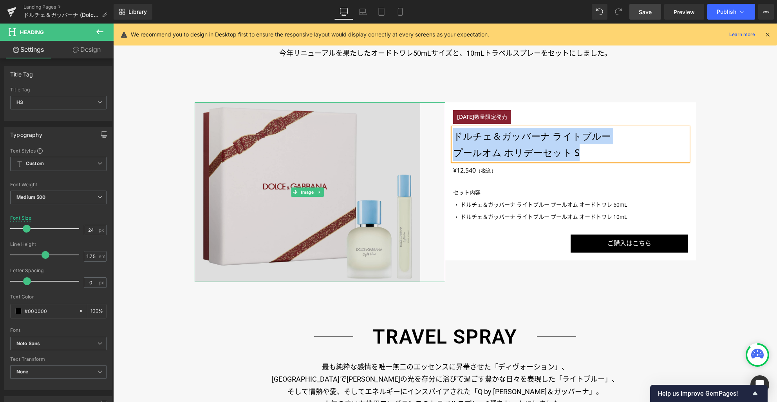
click at [306, 225] on img at bounding box center [308, 191] width 226 height 179
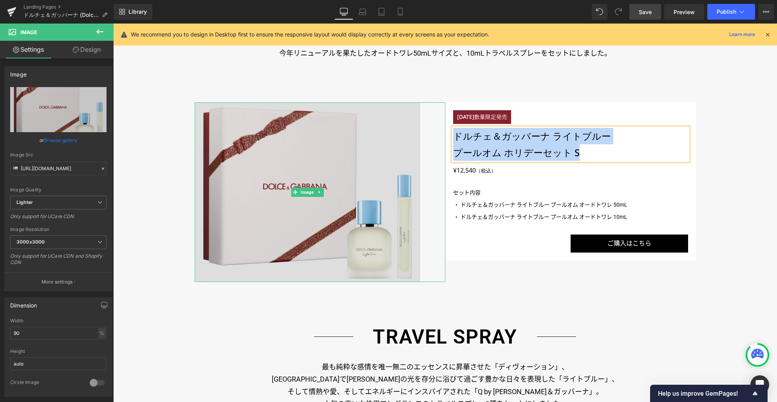
click at [286, 220] on img at bounding box center [308, 191] width 226 height 179
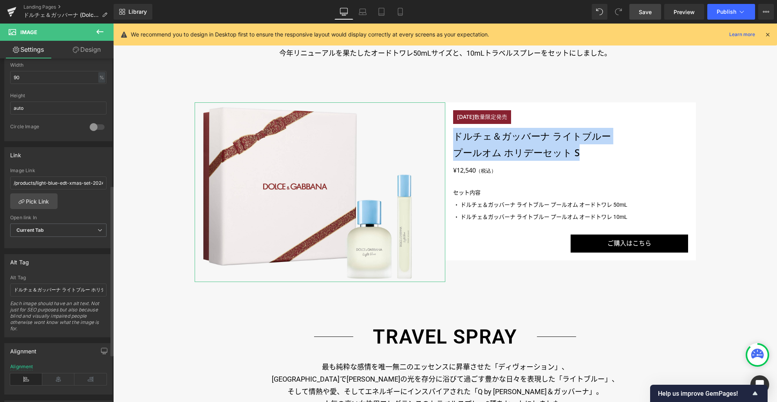
scroll to position [352, 0]
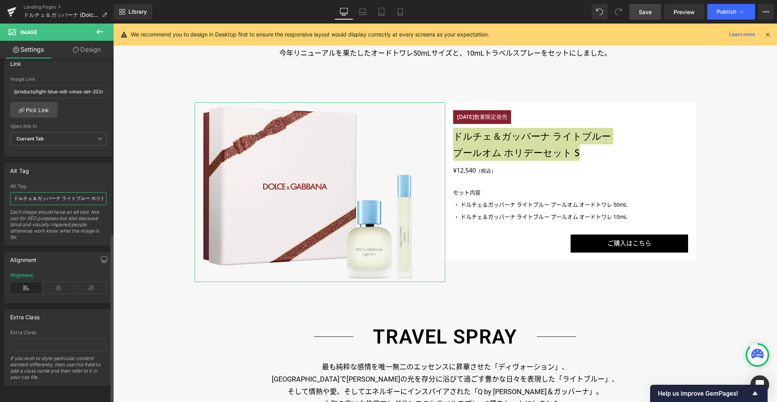
click at [81, 193] on input "ドルチェ＆ガッバーナ ライトブルー ホリデーコフレ 1" at bounding box center [58, 198] width 96 height 13
click at [386, 13] on link "Tablet" at bounding box center [381, 12] width 19 height 16
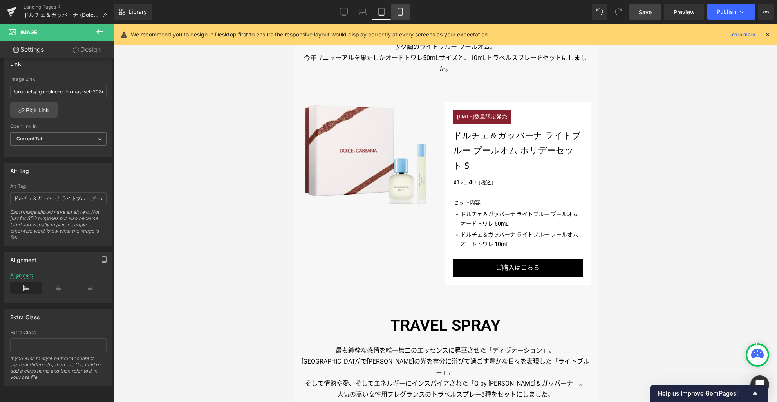
click at [401, 14] on icon at bounding box center [400, 14] width 4 height 0
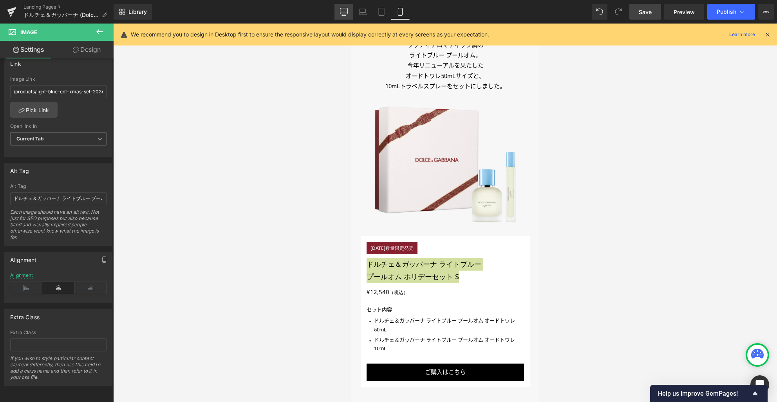
drag, startPoint x: 345, startPoint y: 11, endPoint x: 358, endPoint y: 43, distance: 34.4
click at [345, 11] on icon at bounding box center [344, 12] width 8 height 8
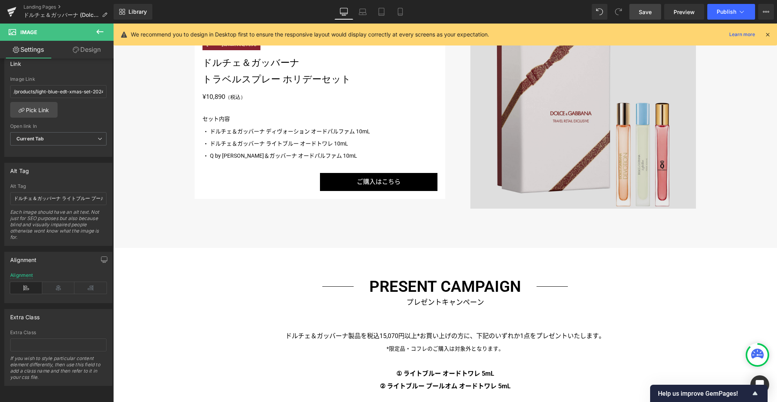
scroll to position [1616, 0]
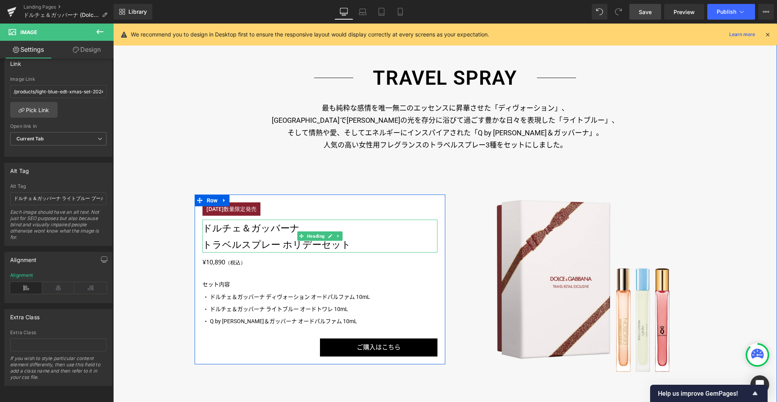
click at [290, 247] on h3 "トラベルスプレー ホリデーセット" at bounding box center [320, 244] width 235 height 16
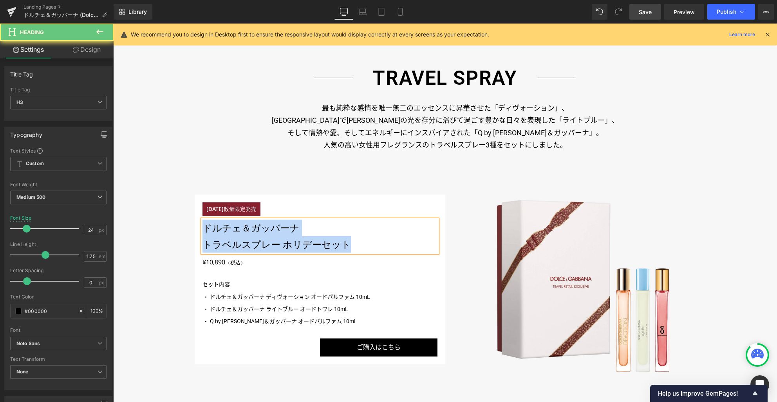
copy div "ドルチェ＆ガッバーナ トラベルスプレー ホリデーセット"
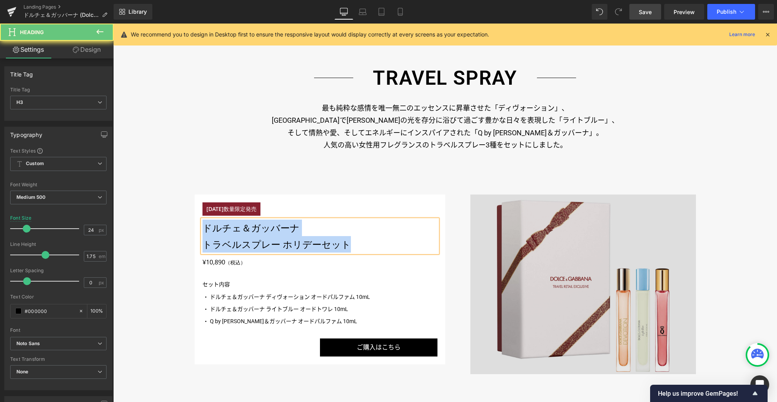
click at [558, 272] on img at bounding box center [584, 283] width 226 height 179
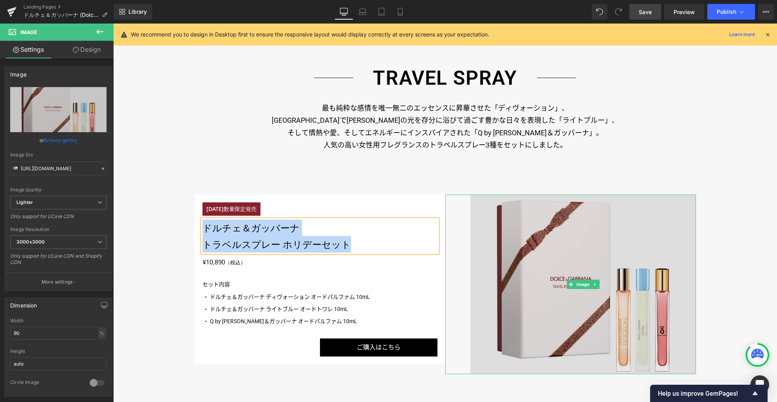
click at [532, 288] on img at bounding box center [584, 283] width 226 height 179
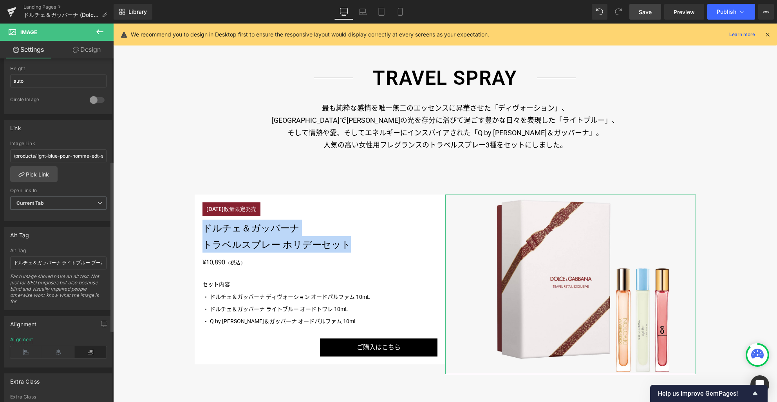
scroll to position [352, 0]
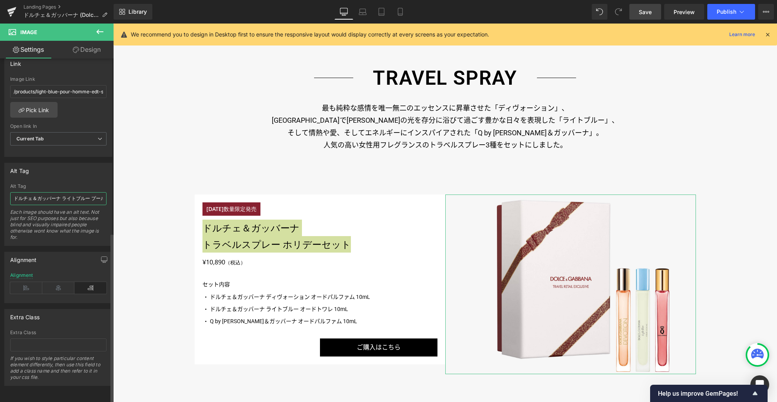
click at [60, 194] on input "ドルチェ＆ガッバーナ ライトブルー プールオム ホリデーコフレ" at bounding box center [58, 198] width 96 height 13
click at [404, 11] on icon at bounding box center [400, 12] width 8 height 8
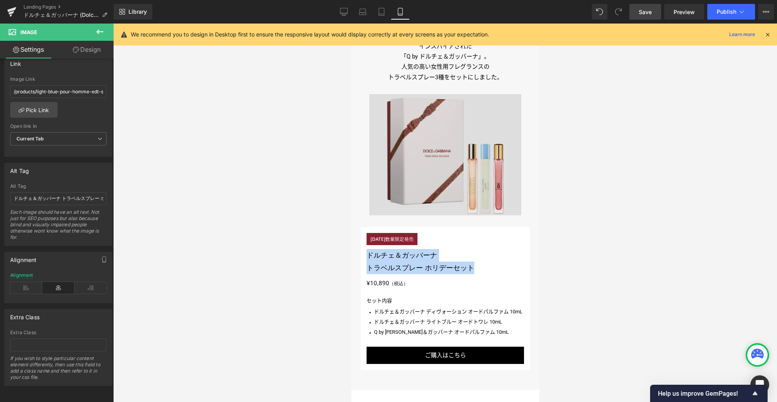
click at [427, 172] on img at bounding box center [445, 154] width 152 height 121
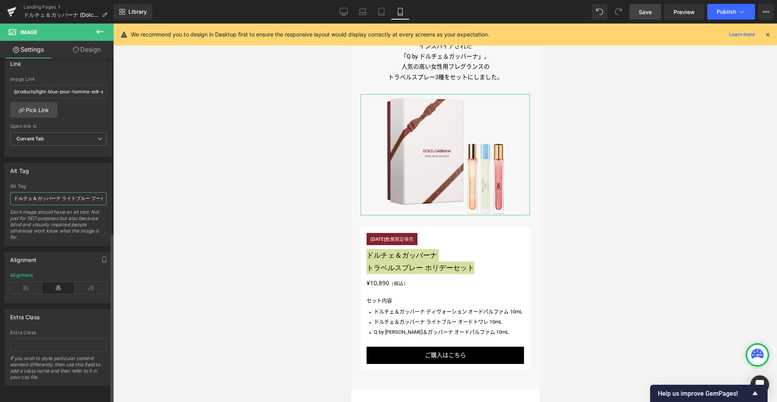
click at [66, 192] on input "ドルチェ＆ガッバーナ ライトブルー プールオム ホリデーコフレ" at bounding box center [58, 198] width 96 height 13
paste input "ラベルスプレー ホリデーセット"
click at [342, 9] on icon at bounding box center [344, 12] width 8 height 8
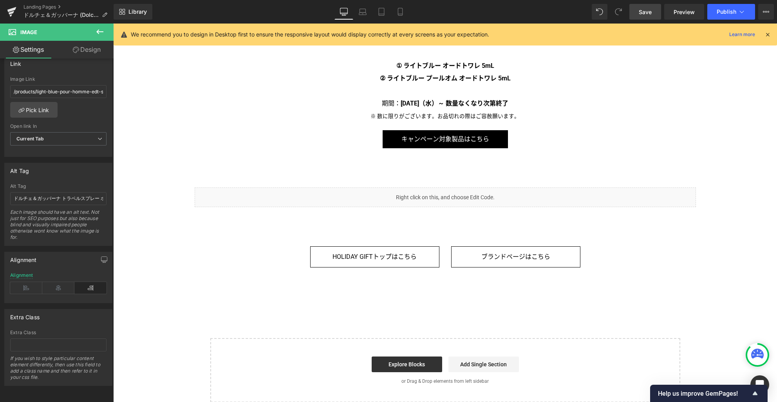
click at [648, 12] on span "Save" at bounding box center [645, 12] width 13 height 8
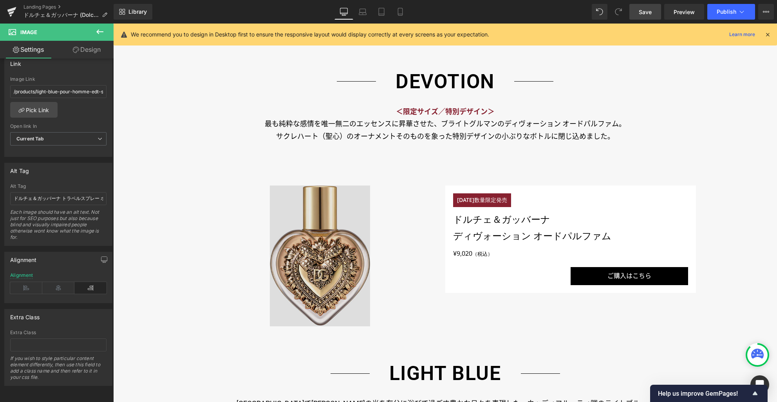
scroll to position [678, 0]
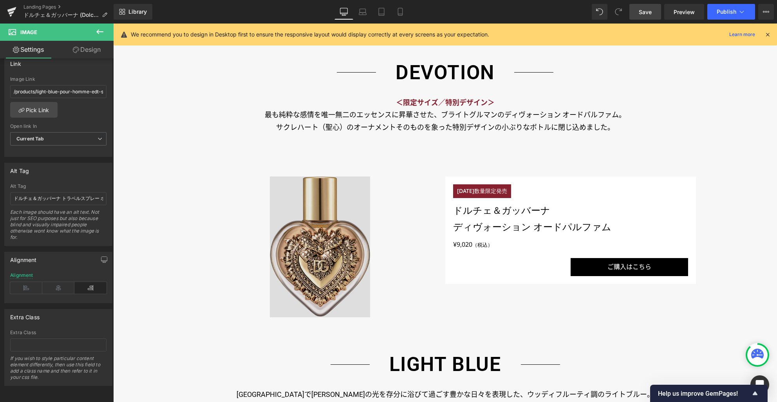
click at [329, 275] on img at bounding box center [320, 246] width 100 height 141
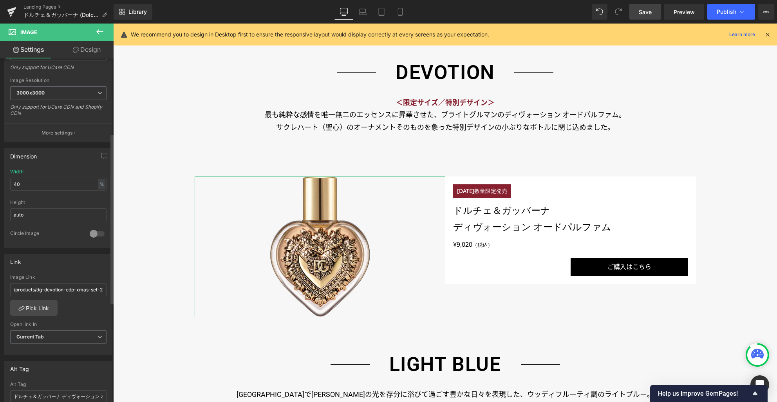
scroll to position [151, 0]
click at [66, 285] on input "/products/dg-devotion-edp-xmas-set-24-50" at bounding box center [58, 287] width 96 height 13
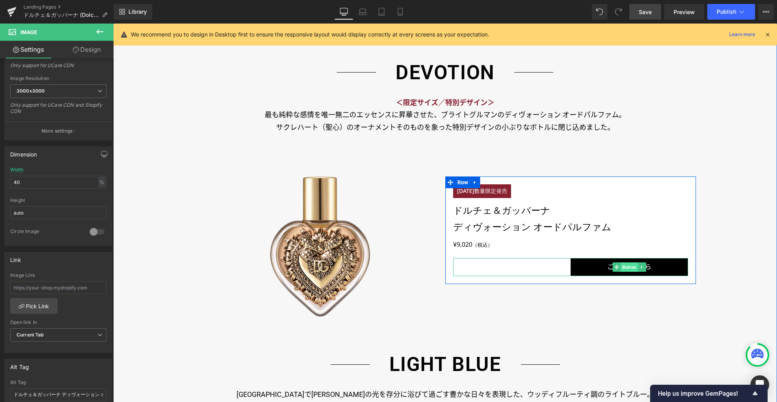
click at [622, 265] on span "Button" at bounding box center [629, 266] width 17 height 9
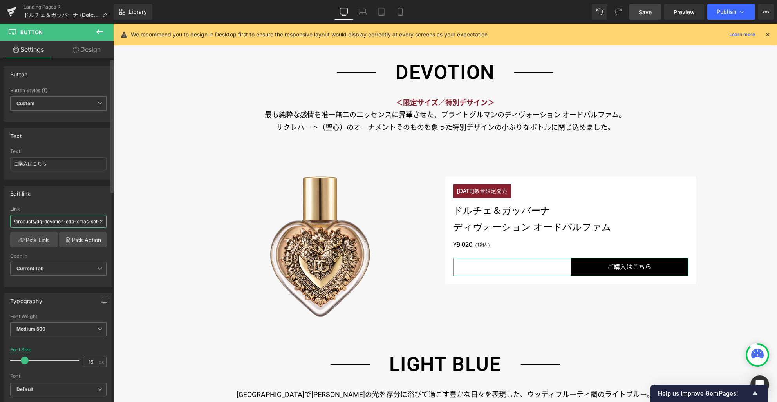
click at [69, 220] on input "/products/dg-devotion-edp-xmas-set-24-50" at bounding box center [58, 221] width 96 height 13
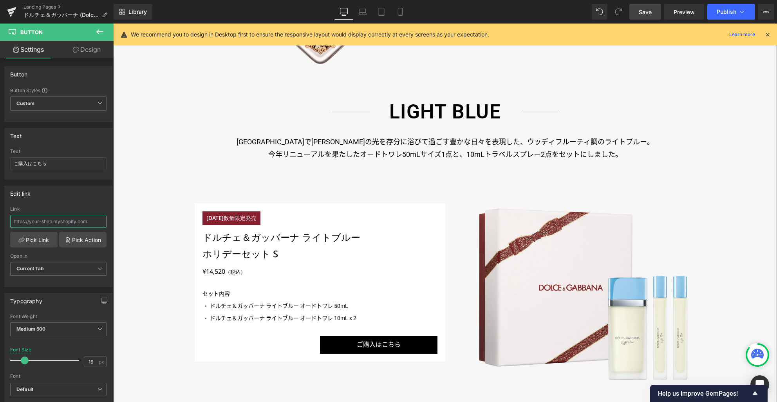
scroll to position [1189, 0]
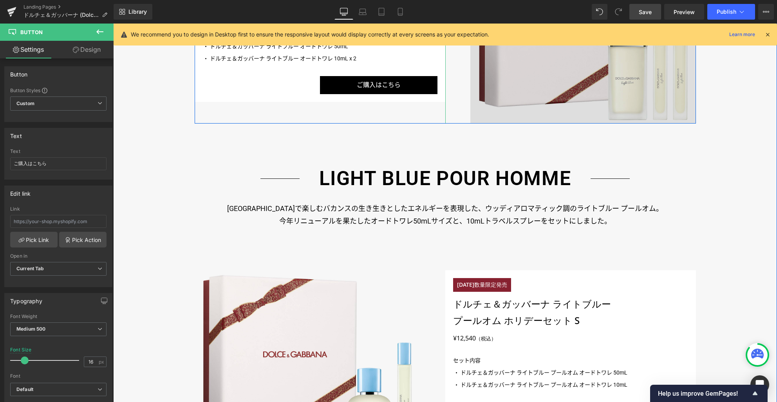
click at [528, 88] on img at bounding box center [584, 33] width 226 height 179
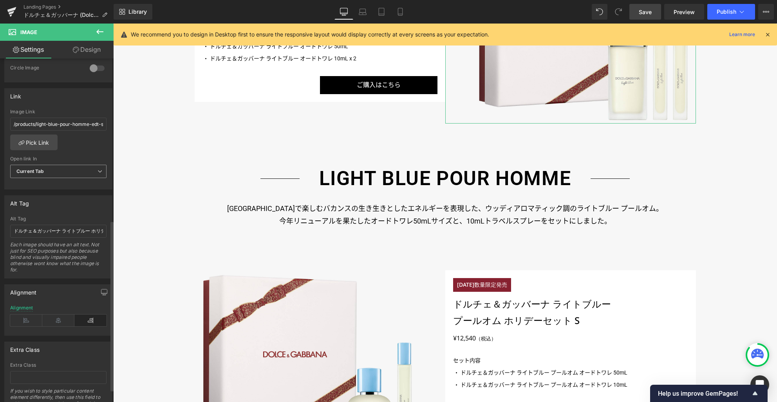
scroll to position [221, 0]
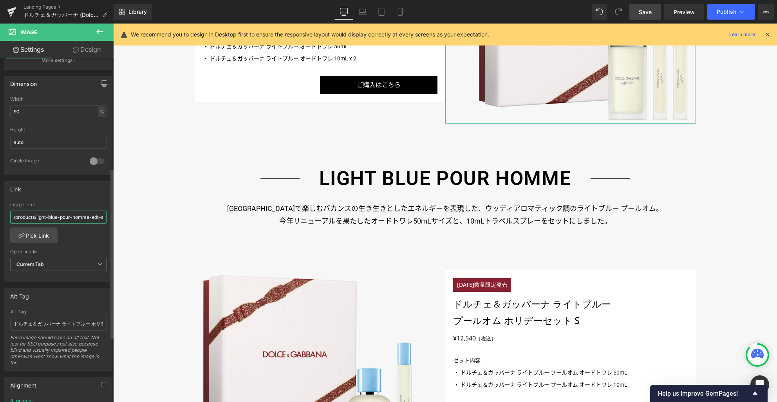
click at [75, 217] on input "/products/light-blue-pour-homme-edt-sg-xmas-set-24-75-50" at bounding box center [58, 216] width 96 height 13
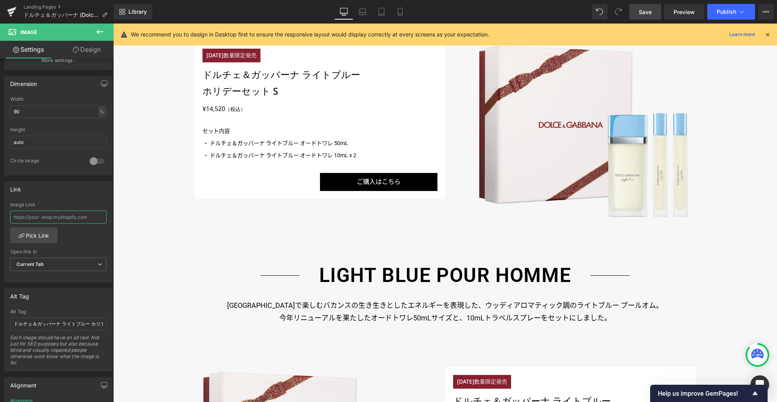
scroll to position [1034, 0]
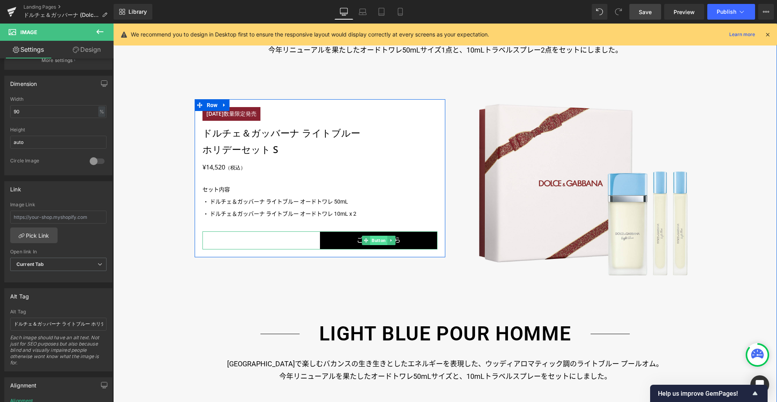
click at [372, 239] on span "Button" at bounding box center [378, 239] width 17 height 9
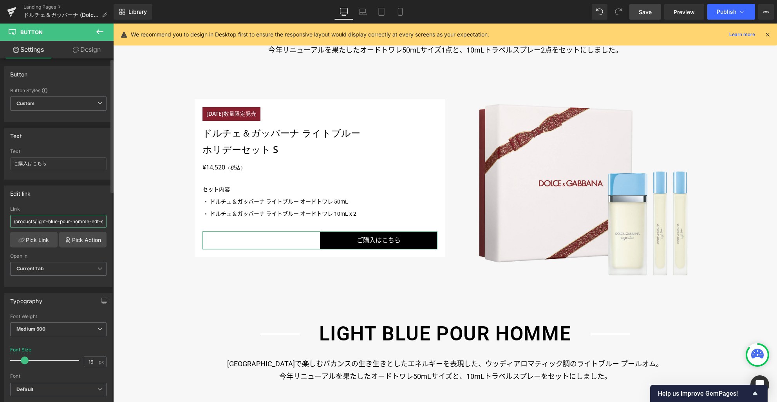
click at [84, 222] on input "/products/light-blue-pour-homme-edt-sg-xmas-set-24-75-50" at bounding box center [58, 221] width 96 height 13
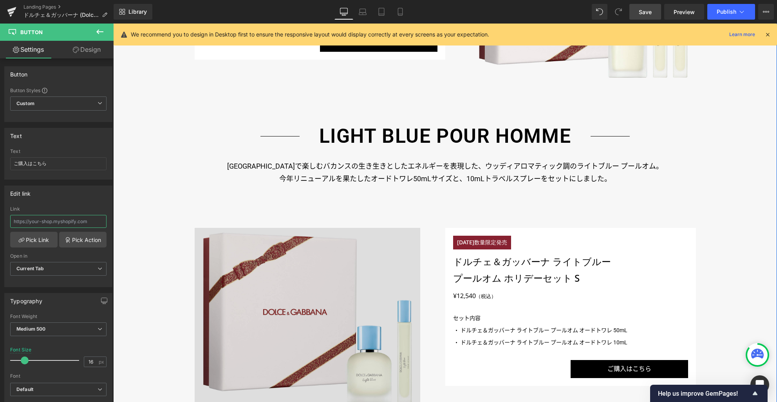
scroll to position [1305, 0]
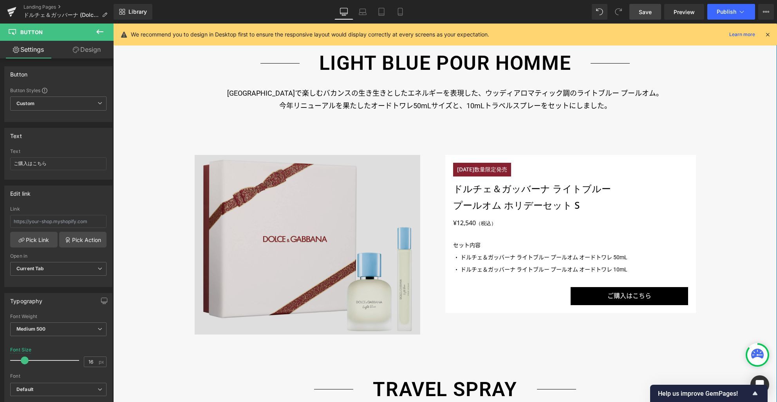
click at [288, 266] on img at bounding box center [308, 244] width 226 height 179
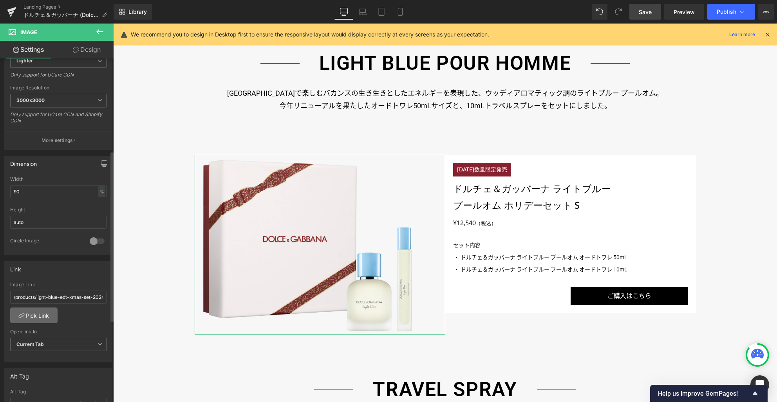
scroll to position [186, 0]
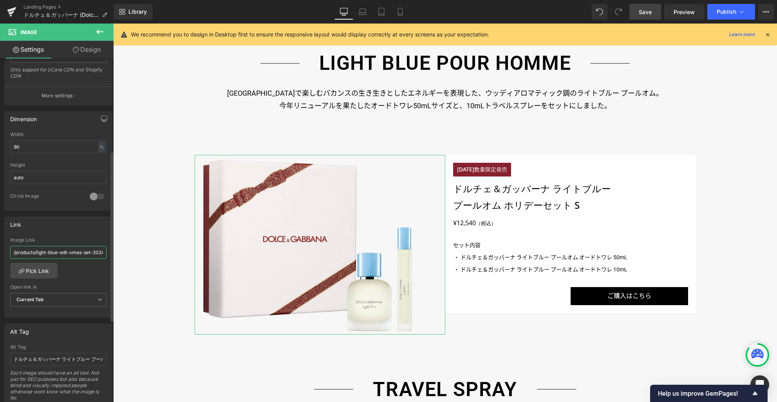
click at [63, 253] on input "/products/light-blue-edt-xmas-set-2024-50" at bounding box center [58, 252] width 96 height 13
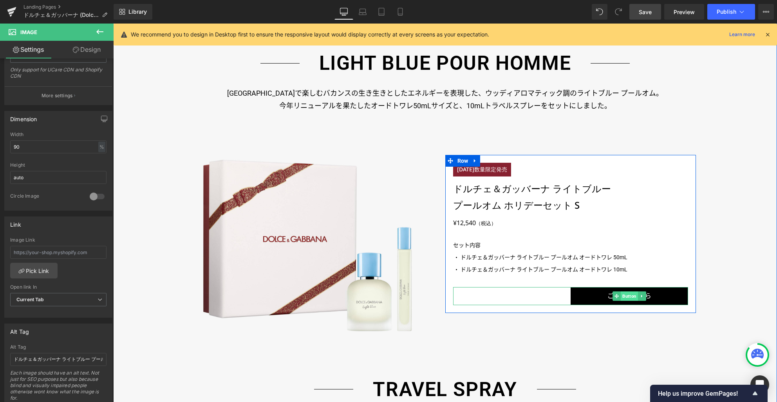
click at [627, 295] on span "Button" at bounding box center [629, 295] width 17 height 9
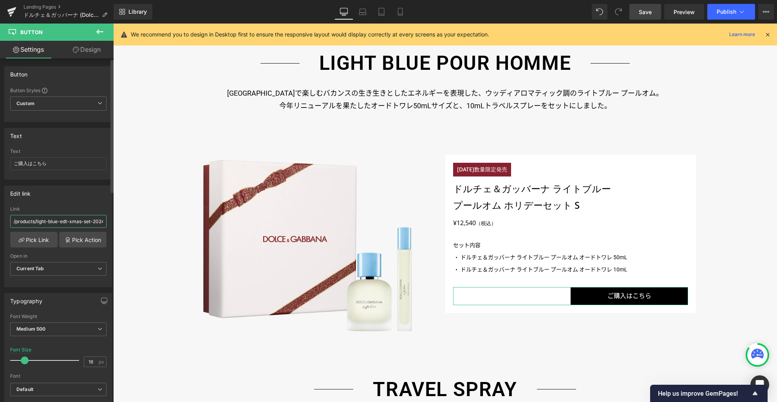
click at [48, 222] on input "/products/light-blue-edt-xmas-set-2024-50" at bounding box center [58, 221] width 96 height 13
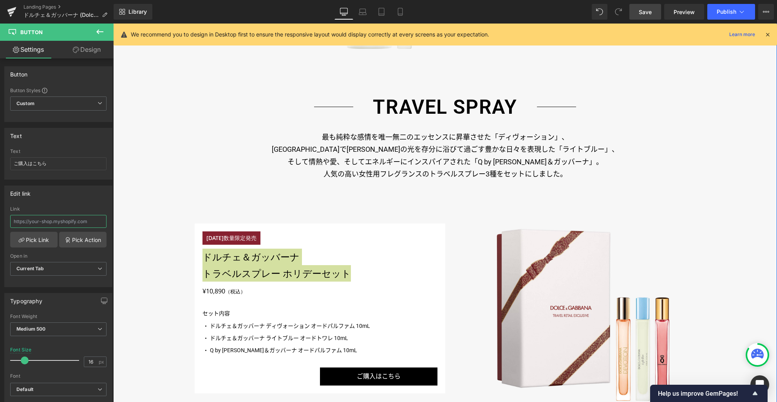
scroll to position [1594, 0]
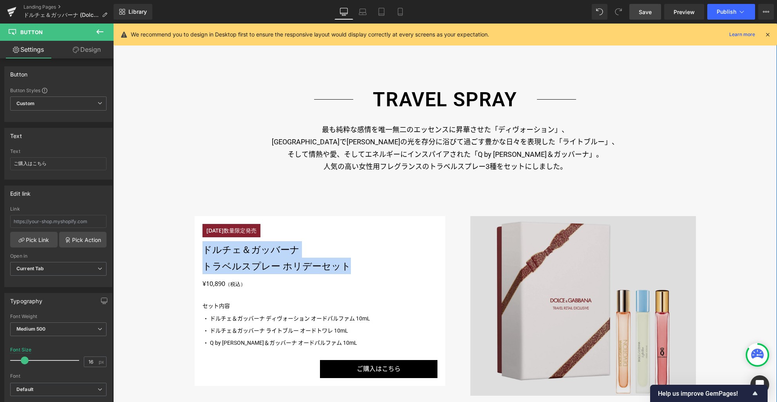
click at [527, 279] on img at bounding box center [584, 305] width 226 height 179
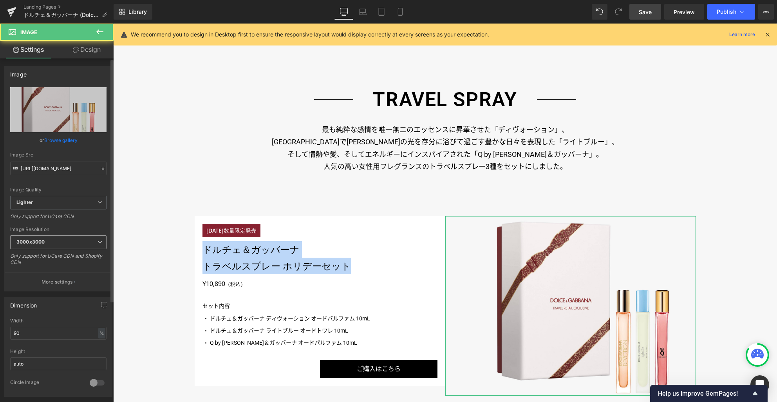
scroll to position [243, 0]
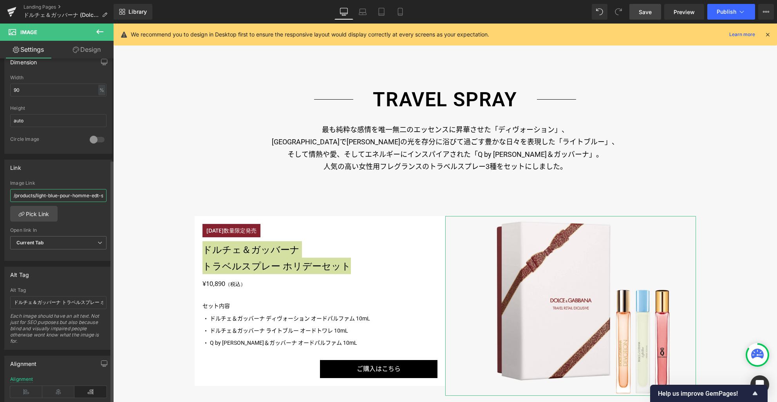
click at [69, 197] on input "/products/light-blue-pour-homme-edt-sg-xmas-set-24-75-50" at bounding box center [58, 195] width 96 height 13
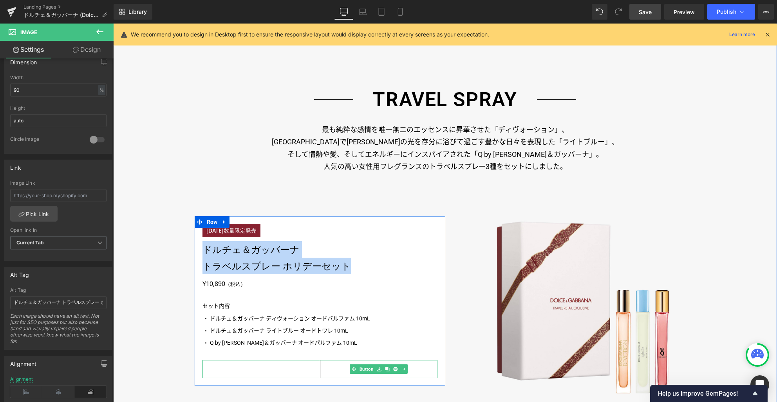
click at [333, 366] on link "ご購入はこちら" at bounding box center [379, 369] width 118 height 18
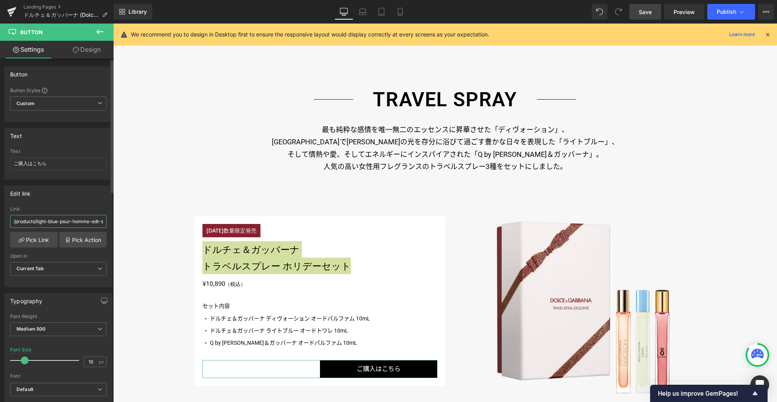
click at [65, 220] on input "/products/light-blue-pour-homme-edt-sg-xmas-set-24-75-50" at bounding box center [58, 221] width 96 height 13
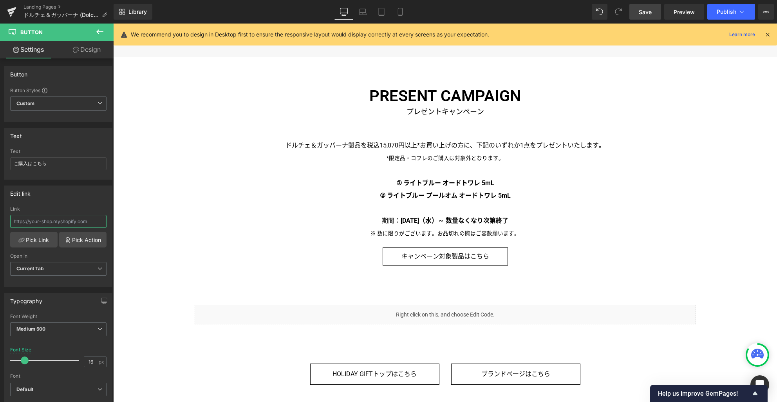
scroll to position [1996, 0]
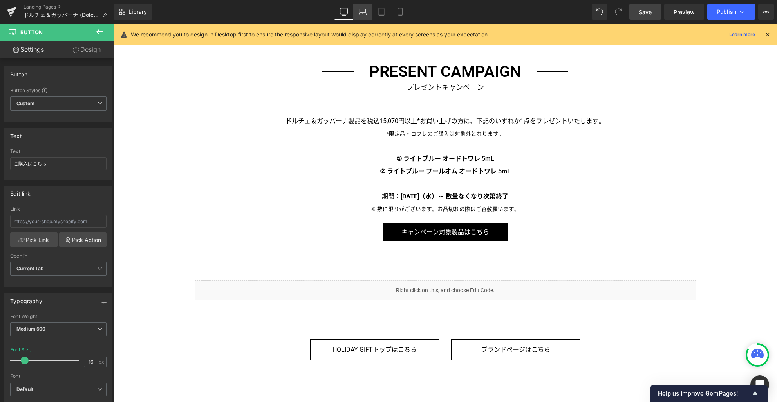
click at [364, 11] on icon at bounding box center [363, 12] width 8 height 8
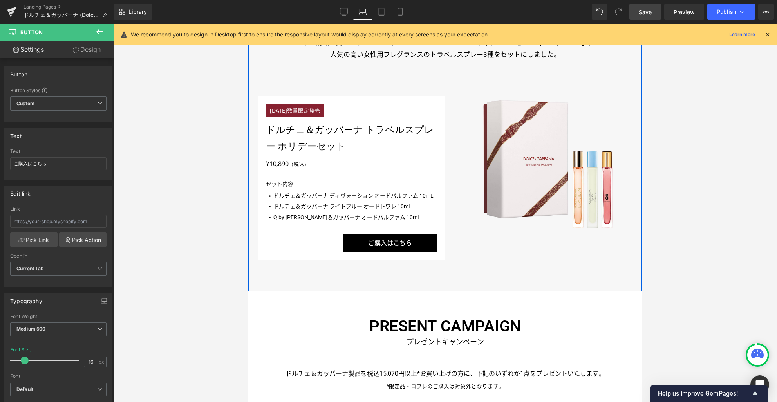
scroll to position [1427, 0]
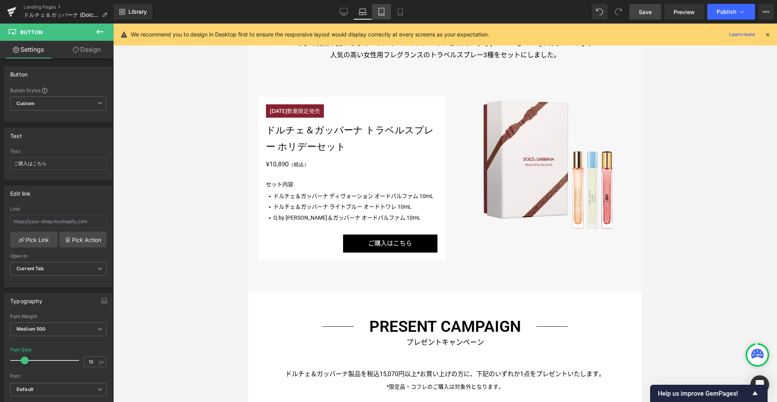
click at [384, 16] on link "Tablet" at bounding box center [381, 12] width 19 height 16
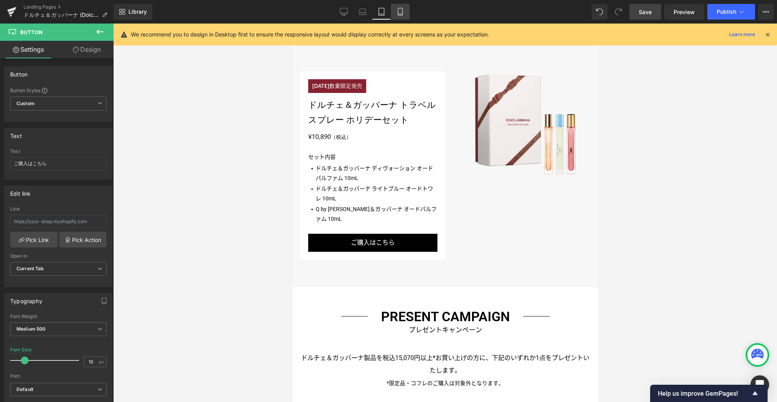
click at [405, 13] on link "Mobile" at bounding box center [400, 12] width 19 height 16
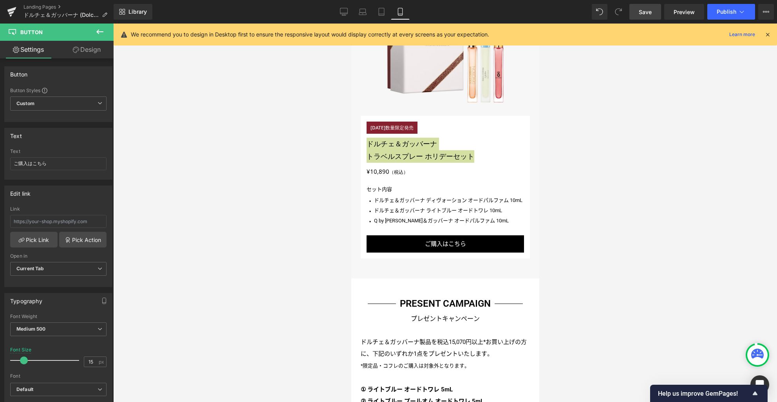
scroll to position [1527, 0]
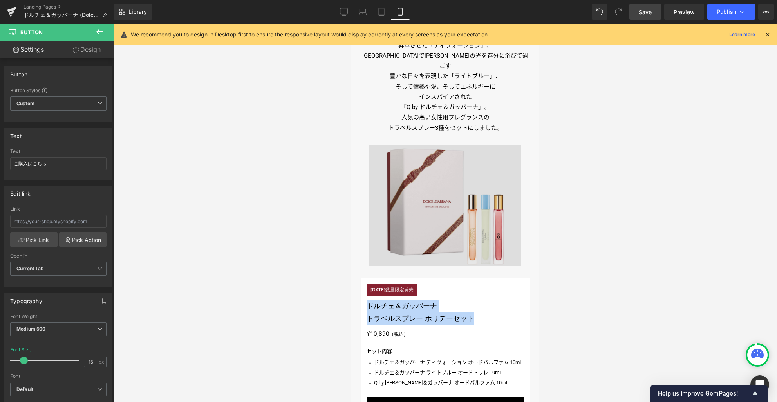
click at [424, 223] on img at bounding box center [445, 205] width 152 height 121
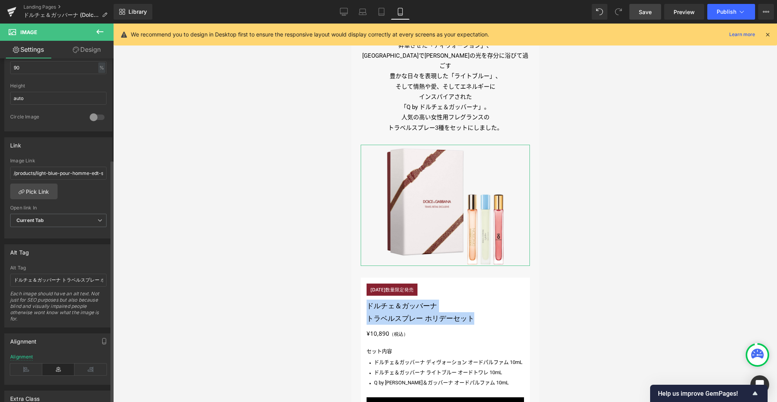
scroll to position [265, 0]
click at [78, 172] on input "/products/light-blue-pour-homme-edt-sg-xmas-set-24-75-50" at bounding box center [58, 173] width 96 height 13
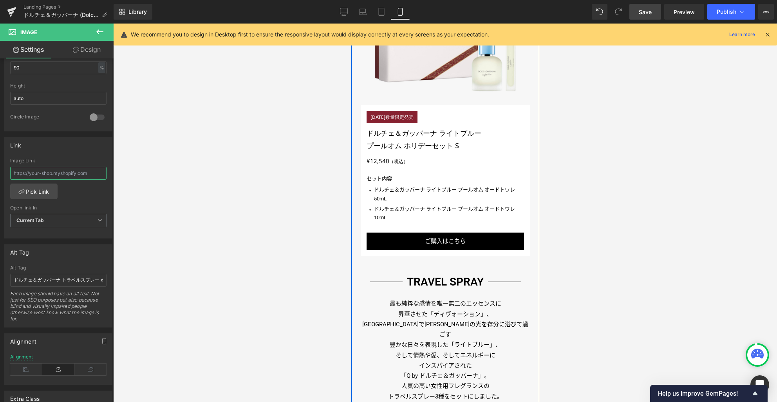
scroll to position [1181, 0]
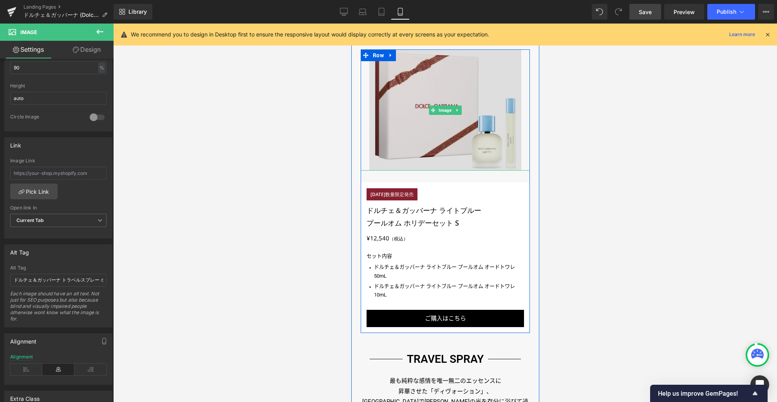
click at [425, 137] on img at bounding box center [445, 109] width 152 height 121
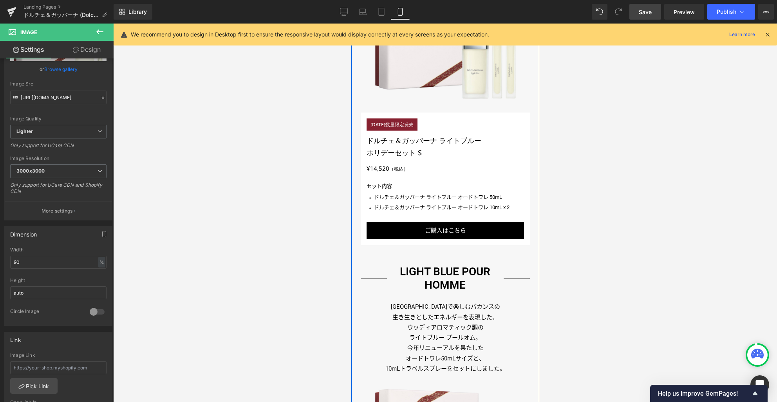
scroll to position [678, 0]
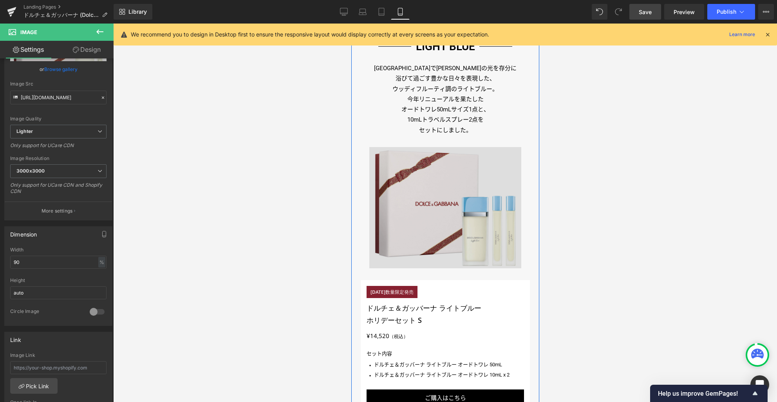
click at [420, 212] on img at bounding box center [445, 207] width 152 height 121
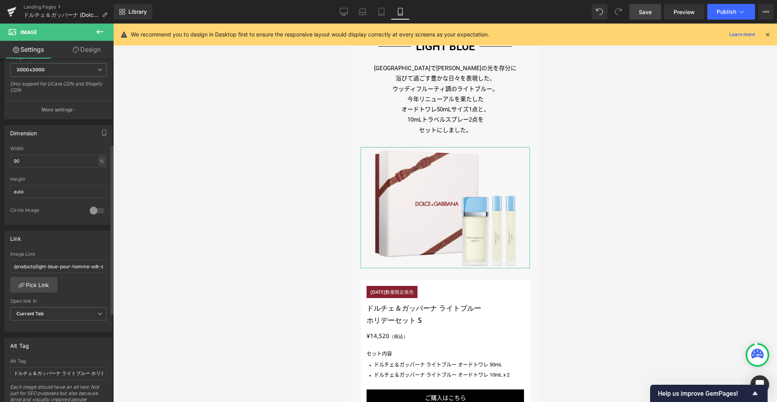
scroll to position [172, 0]
click at [59, 265] on input "/products/light-blue-pour-homme-edt-sg-xmas-set-24-75-50" at bounding box center [58, 266] width 96 height 13
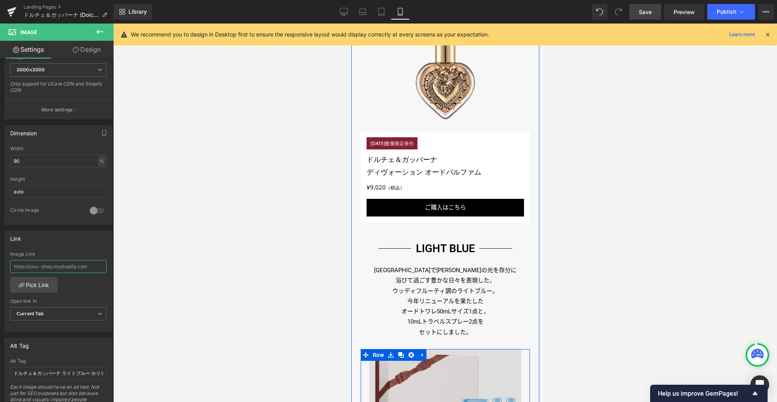
scroll to position [437, 0]
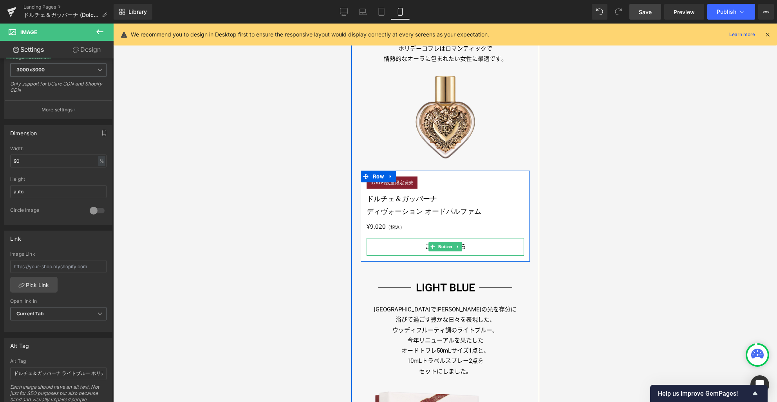
click at [416, 249] on link "ご購入はこちら" at bounding box center [444, 246] width 157 height 17
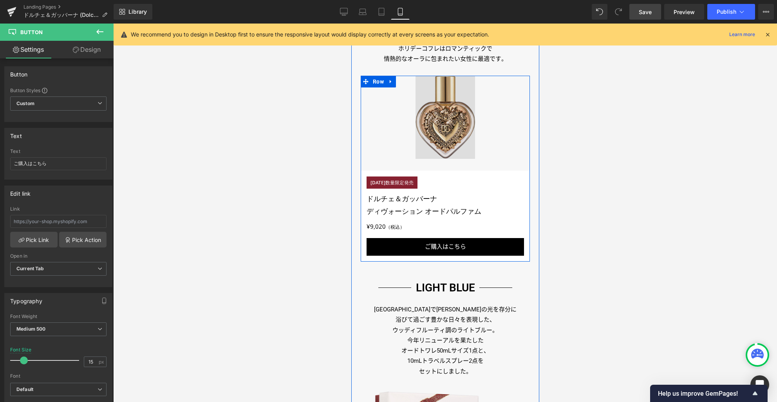
click at [426, 136] on img at bounding box center [444, 117] width 59 height 83
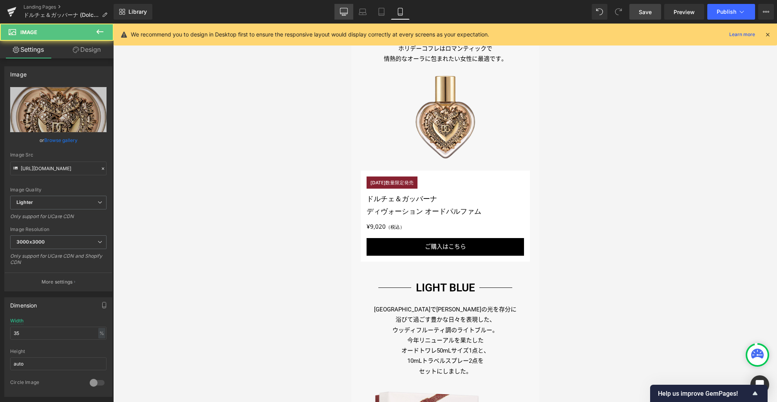
click at [346, 10] on icon at bounding box center [344, 12] width 8 height 8
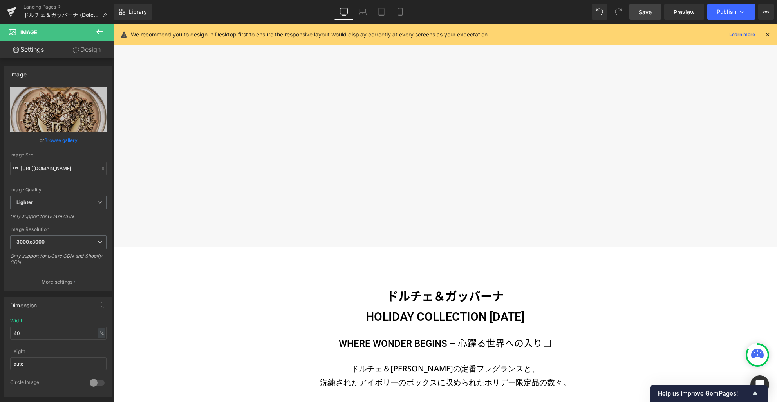
scroll to position [0, 0]
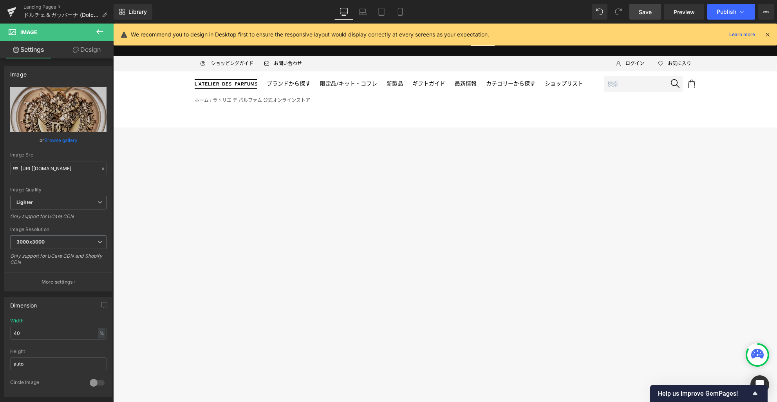
click at [642, 11] on span "Save" at bounding box center [645, 12] width 13 height 8
click at [768, 34] on icon at bounding box center [767, 34] width 7 height 7
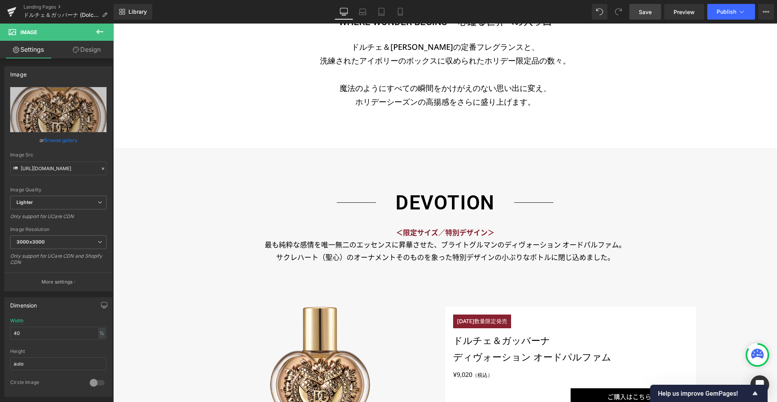
scroll to position [606, 0]
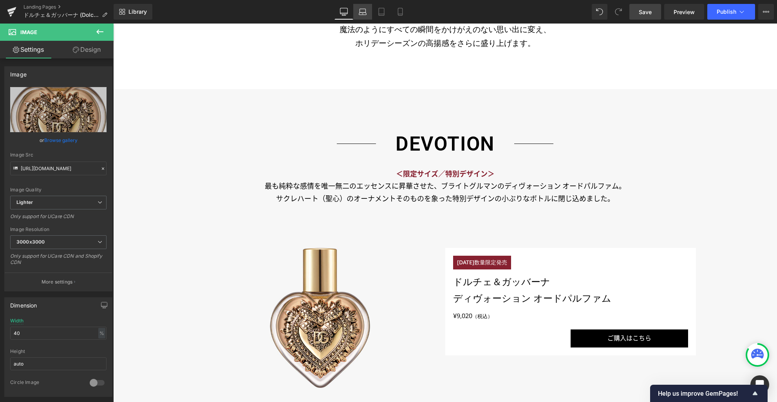
click at [362, 14] on icon at bounding box center [362, 14] width 7 height 2
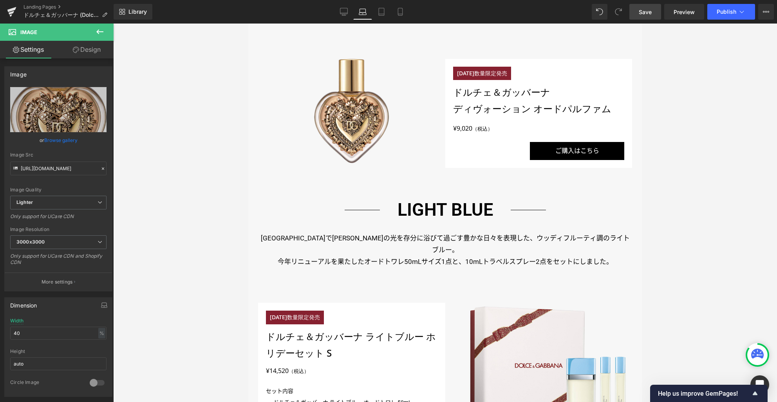
scroll to position [417, 0]
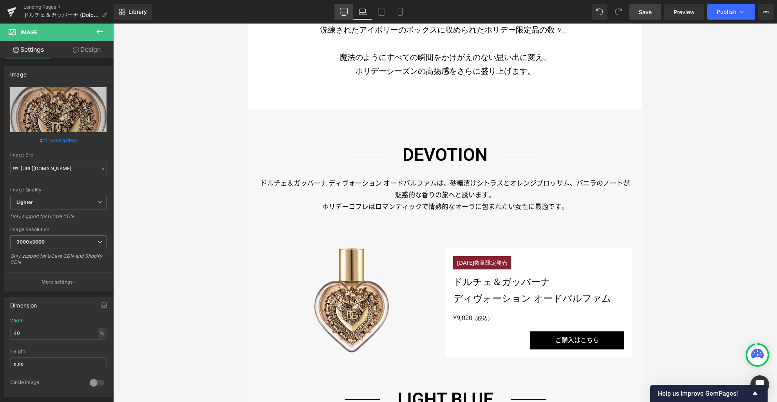
click at [343, 14] on icon at bounding box center [343, 11] width 7 height 6
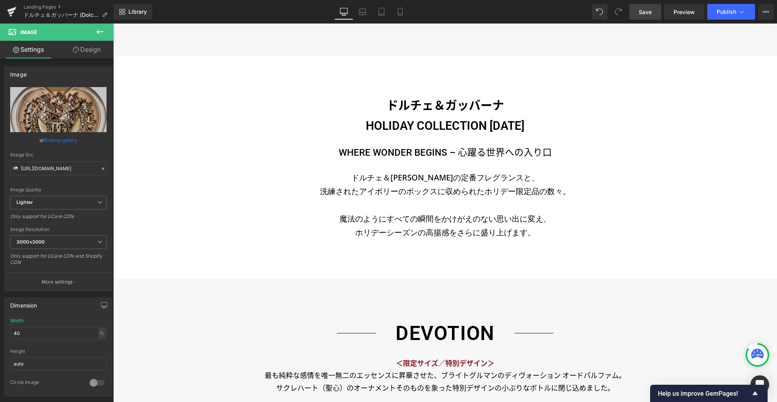
scroll to position [606, 0]
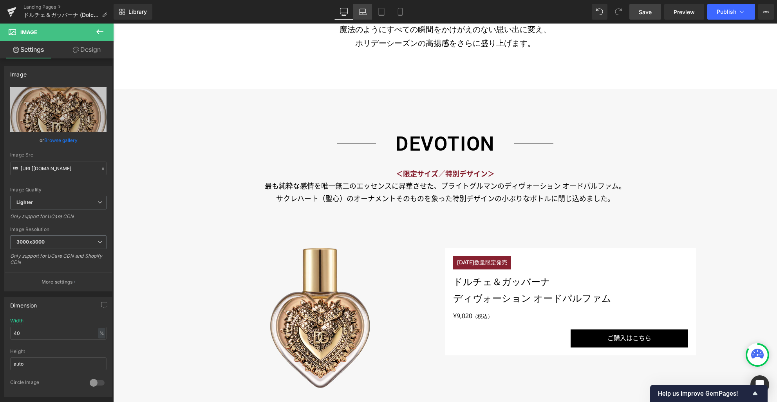
click at [361, 16] on link "Laptop" at bounding box center [362, 12] width 19 height 16
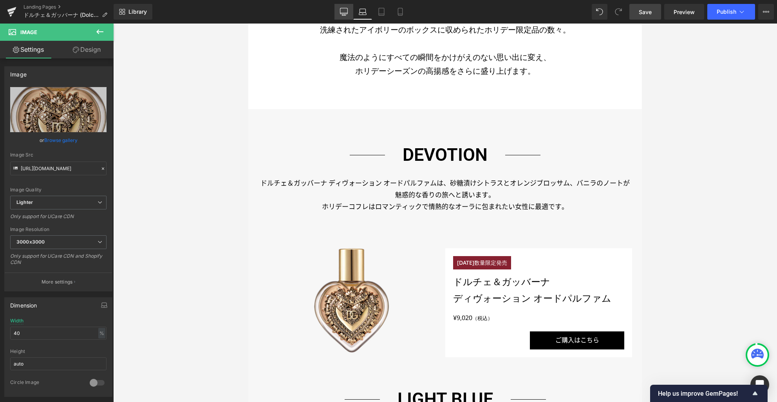
click at [344, 14] on icon at bounding box center [344, 12] width 8 height 8
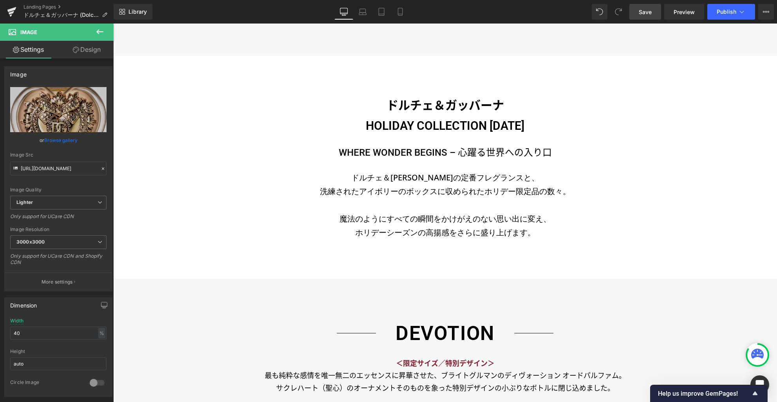
scroll to position [606, 0]
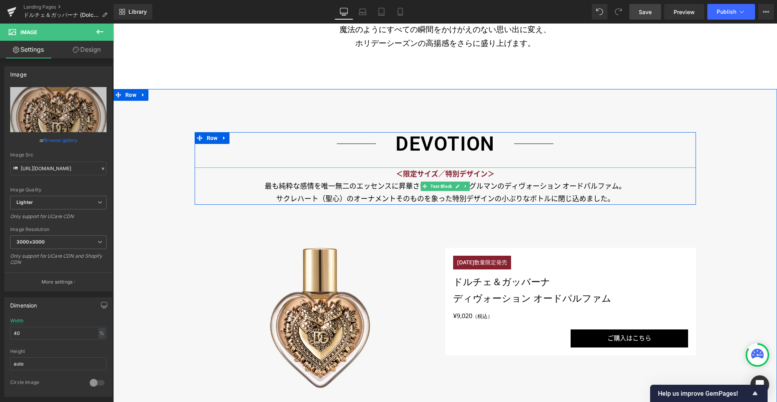
click at [416, 174] on strong "＜限定サイズ／特別デザイン＞" at bounding box center [445, 174] width 99 height 8
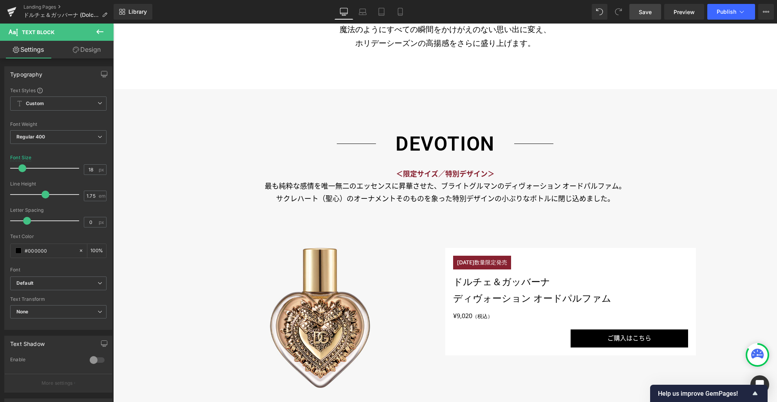
drag, startPoint x: 98, startPoint y: 49, endPoint x: 76, endPoint y: 75, distance: 34.4
click at [98, 50] on link "Design" at bounding box center [86, 50] width 57 height 18
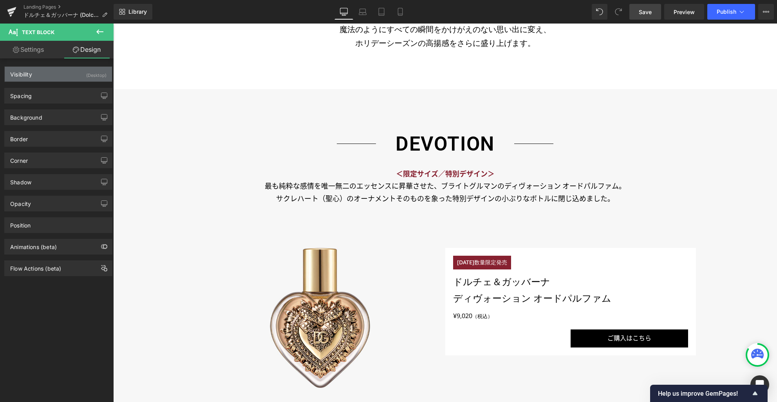
click at [71, 75] on div "Visibility (Desktop)" at bounding box center [58, 74] width 107 height 15
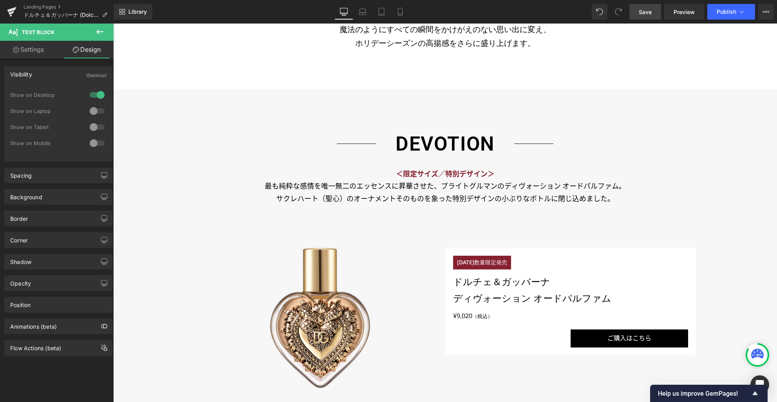
click at [93, 109] on div at bounding box center [97, 111] width 19 height 13
click at [96, 126] on div at bounding box center [97, 127] width 19 height 13
drag, startPoint x: 93, startPoint y: 143, endPoint x: 98, endPoint y: 145, distance: 5.0
click at [93, 143] on div at bounding box center [97, 143] width 19 height 13
click at [366, 13] on icon at bounding box center [363, 12] width 8 height 8
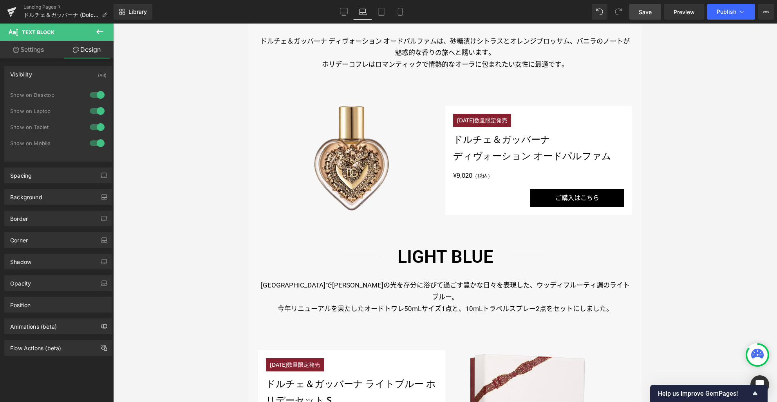
scroll to position [427, 0]
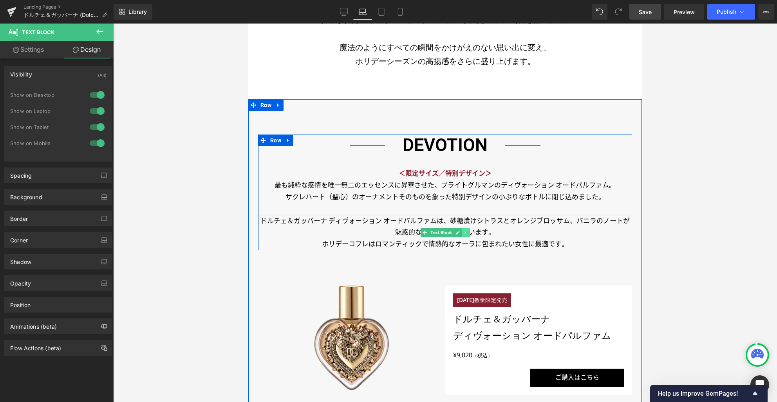
click at [463, 233] on icon at bounding box center [465, 232] width 4 height 5
click at [468, 232] on icon at bounding box center [470, 232] width 4 height 4
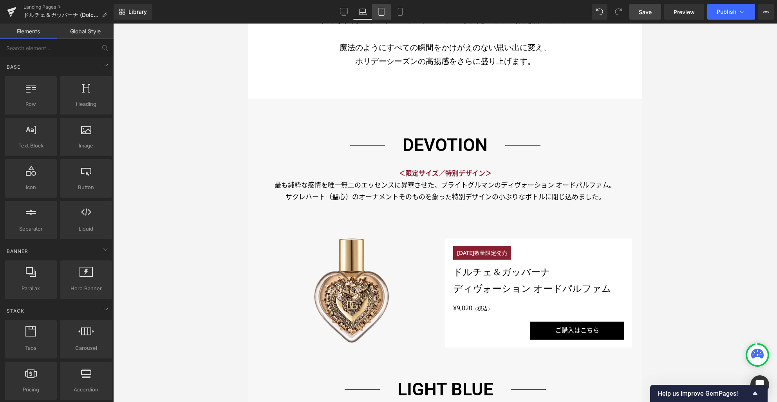
click at [380, 16] on link "Tablet" at bounding box center [381, 12] width 19 height 16
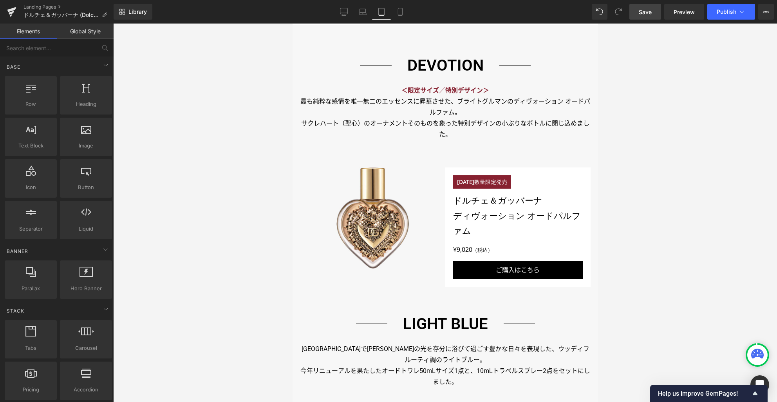
scroll to position [428, 0]
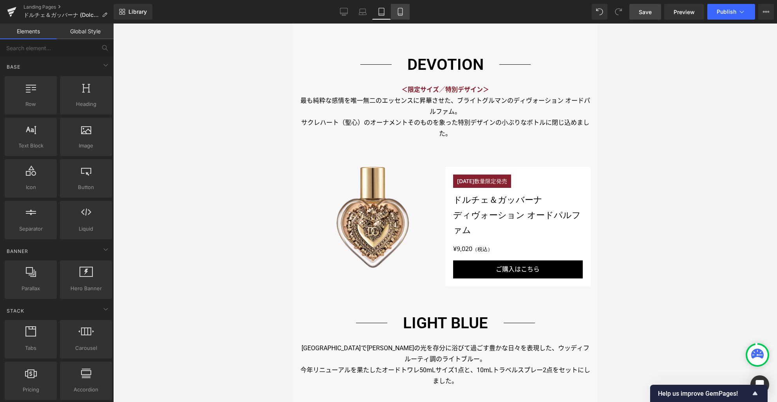
click at [402, 18] on link "Mobile" at bounding box center [400, 12] width 19 height 16
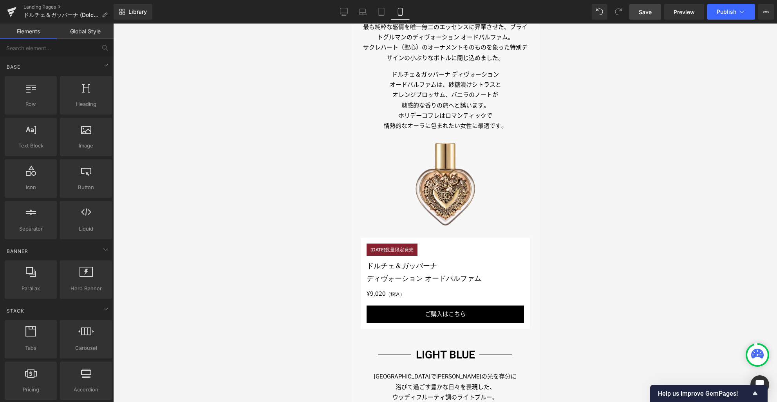
scroll to position [373, 0]
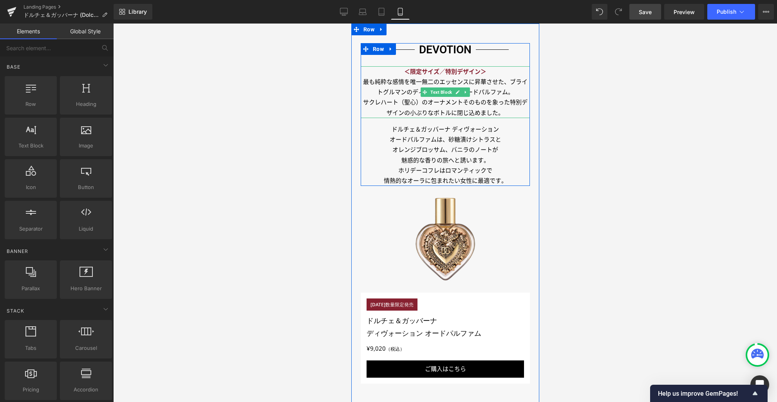
click at [449, 80] on p "最も純粋な感情を唯一無二のエッセンスに昇華させた、ブライトグルマンのディヴォーション オードパルファム。" at bounding box center [444, 87] width 169 height 21
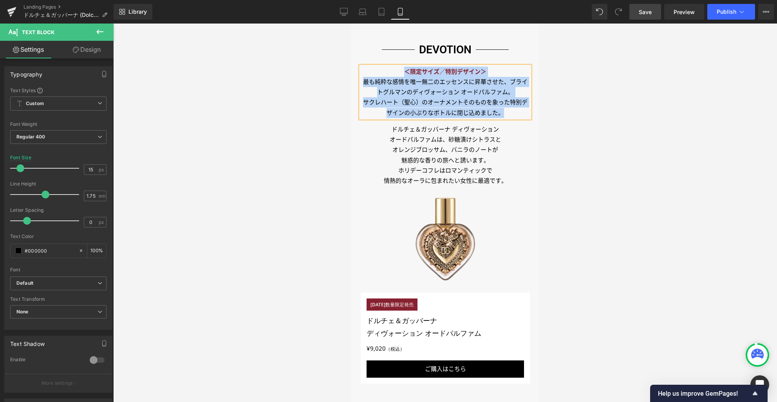
copy div "＜限定サイズ／特別デザイン＞ 最も純粋な感情を唯一無二のエッセンスに昇華させた、ブライトグルマンのディヴォーション オードパルファム。 サクレハート（聖心）の…"
click at [451, 146] on p "オレンジブロッサム、バニラのノートが" at bounding box center [444, 150] width 169 height 10
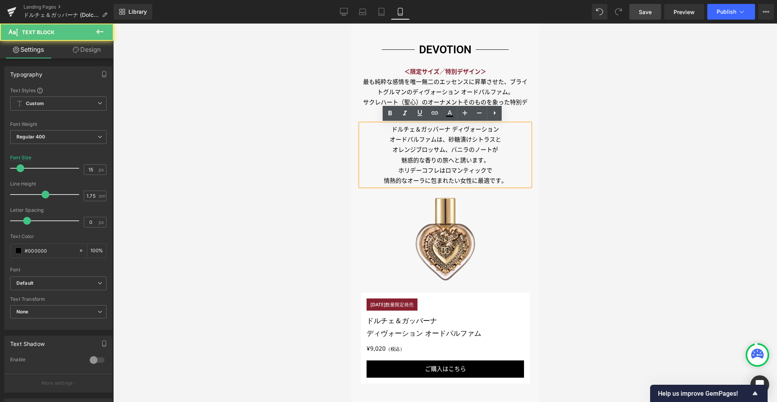
click at [459, 140] on p "オードパルファムは、砂糖漬けシトラスと" at bounding box center [444, 139] width 169 height 10
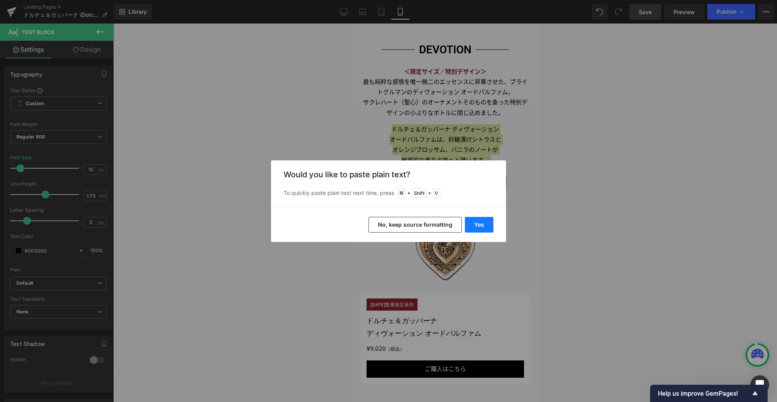
click at [480, 226] on button "Yes" at bounding box center [479, 225] width 29 height 16
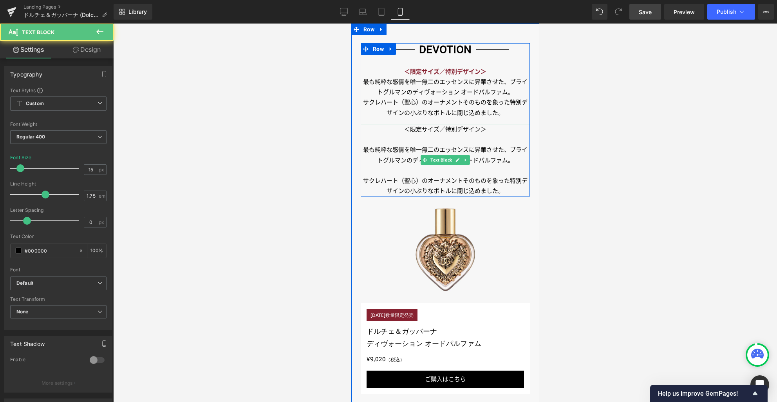
click at [485, 129] on p "＜限定サイズ／特別デザイン＞" at bounding box center [444, 129] width 169 height 10
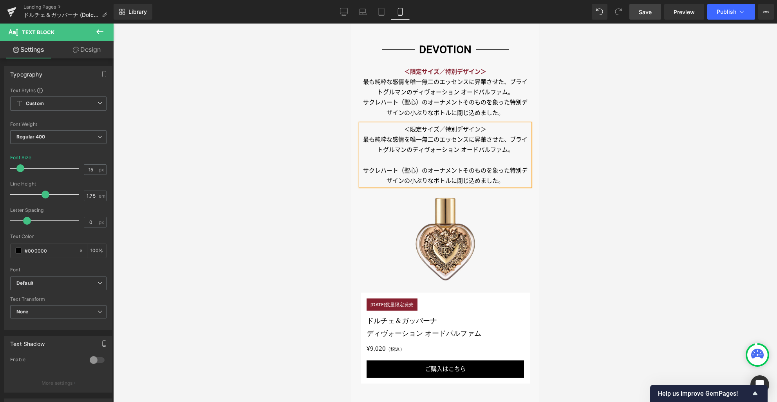
click at [512, 148] on p "最も純粋な感情を唯一無二のエッセンスに昇華させた、ブライトグルマンのディヴォーション オードパルファム。" at bounding box center [444, 144] width 169 height 21
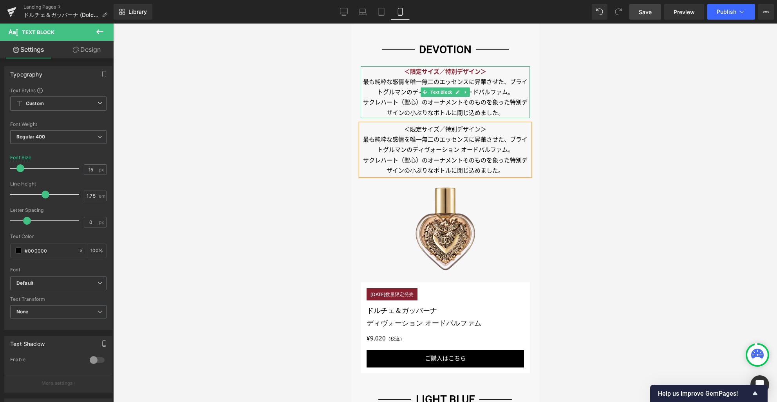
click at [467, 73] on strong "＜限定サイズ／特別デザイン＞" at bounding box center [445, 71] width 82 height 7
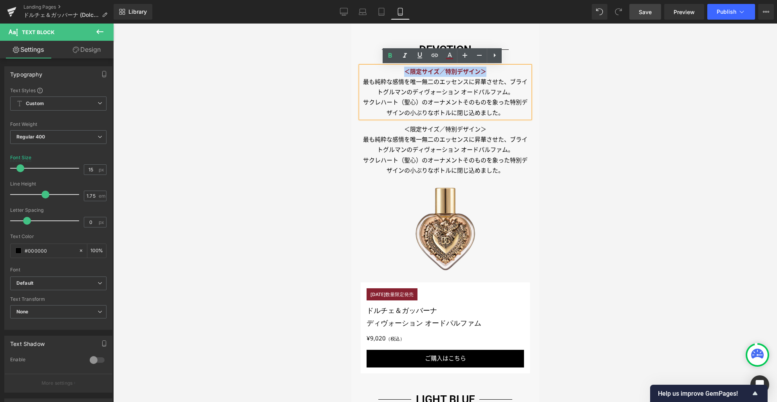
drag, startPoint x: 483, startPoint y: 71, endPoint x: 402, endPoint y: 70, distance: 80.7
click at [404, 70] on strong "＜限定サイズ／特別デザイン＞" at bounding box center [445, 71] width 82 height 7
copy strong "＜限定サイズ／特別デザイン＞"
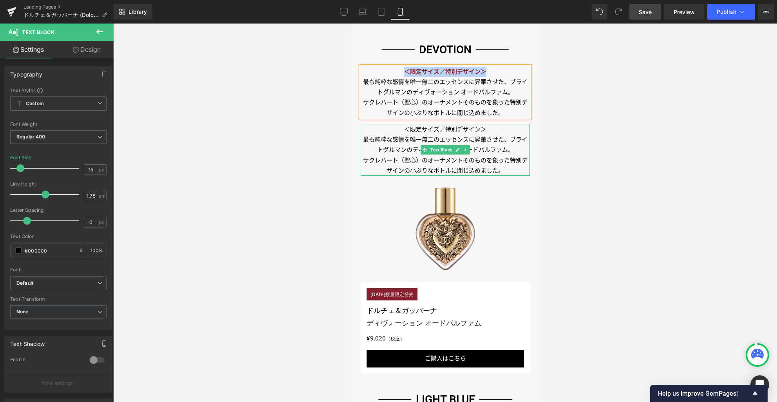
click at [408, 132] on p "＜限定サイズ／特別デザイン＞" at bounding box center [444, 129] width 169 height 10
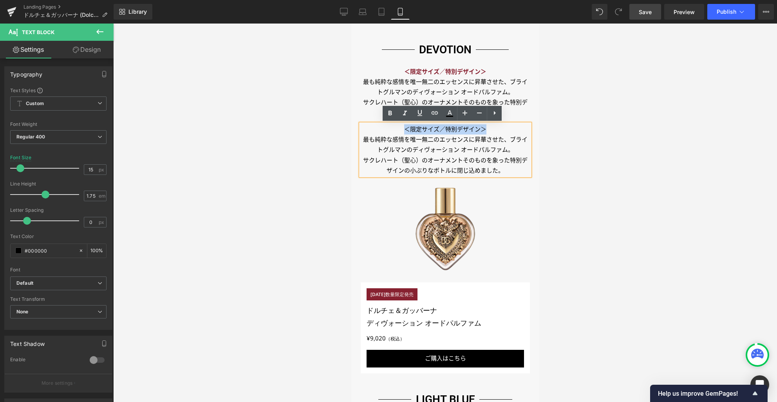
drag, startPoint x: 401, startPoint y: 129, endPoint x: 482, endPoint y: 128, distance: 81.5
click at [482, 128] on p "＜限定サイズ／特別デザイン＞" at bounding box center [444, 129] width 169 height 10
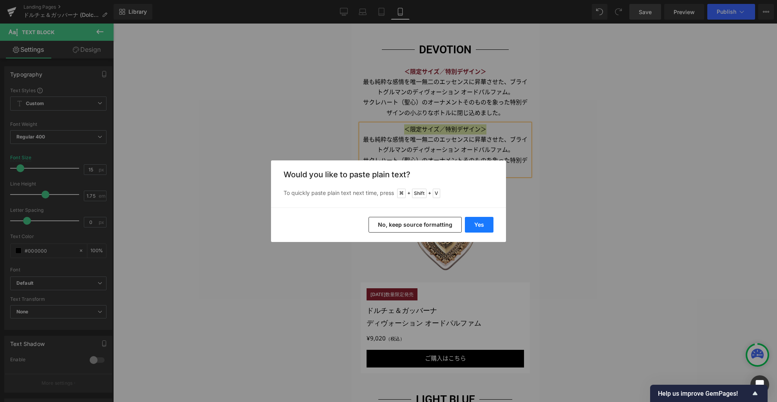
click at [479, 225] on button "Yes" at bounding box center [479, 225] width 29 height 16
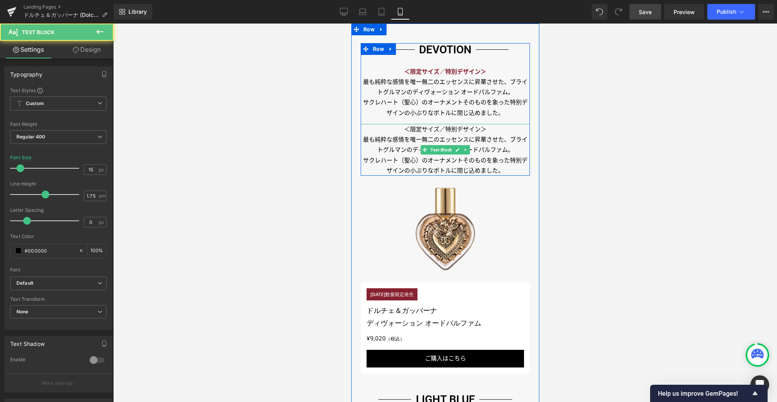
click at [483, 129] on p "＜限定サイズ／特別デザイン＞" at bounding box center [444, 129] width 169 height 10
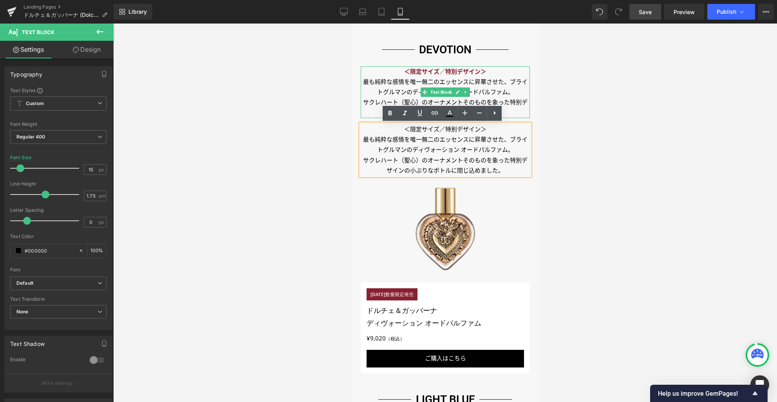
click at [467, 72] on strong "＜限定サイズ／特別デザイン＞" at bounding box center [445, 71] width 82 height 7
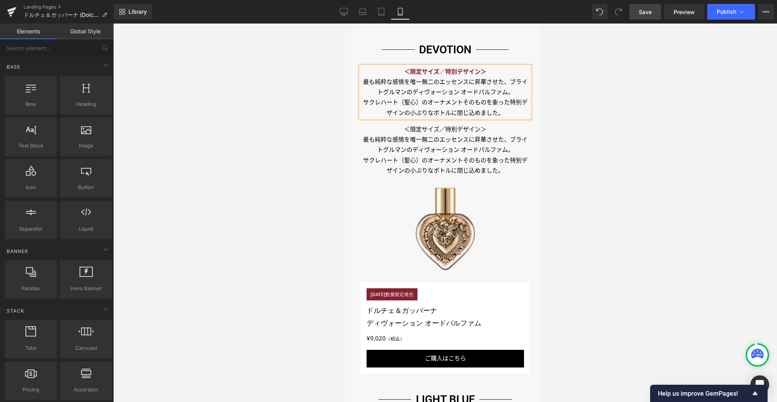
click at [594, 112] on div at bounding box center [445, 213] width 664 height 378
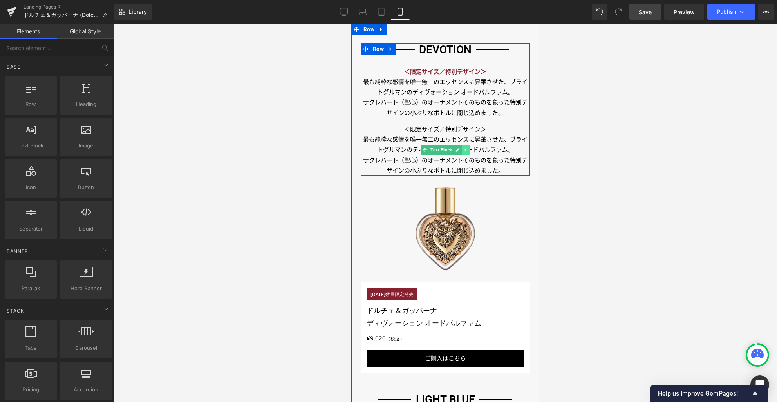
click at [463, 151] on icon at bounding box center [465, 149] width 4 height 5
click at [467, 151] on icon at bounding box center [469, 149] width 4 height 4
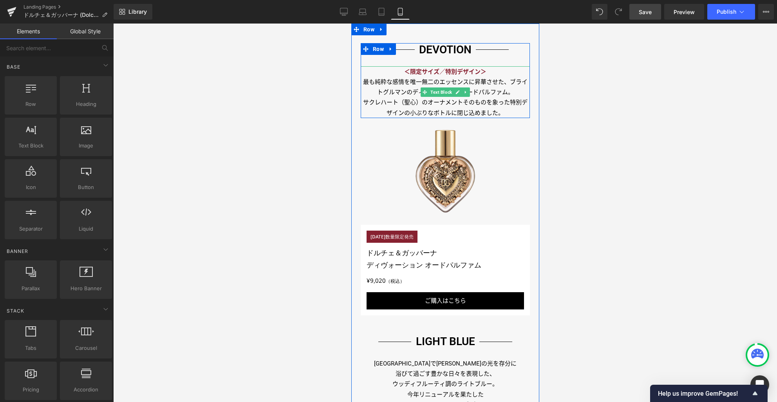
click at [464, 94] on link at bounding box center [466, 91] width 8 height 9
click at [461, 93] on link at bounding box center [462, 91] width 8 height 9
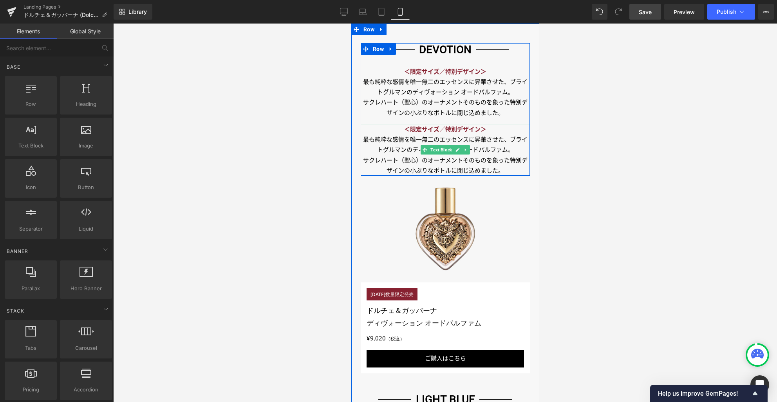
click at [455, 127] on strong "＜限定サイズ／特別デザイン＞" at bounding box center [445, 129] width 82 height 7
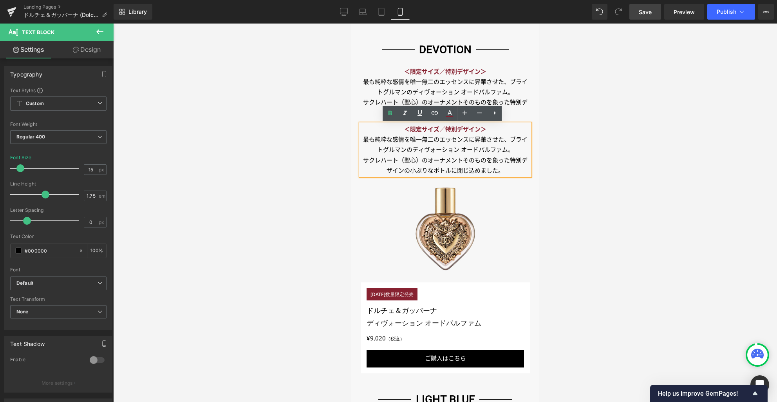
click at [380, 140] on p "最も純粋な感情を唯一無二のエッセンスに昇華させた、ブライトグルマンのディヴォーション オードパルファム。" at bounding box center [444, 144] width 169 height 21
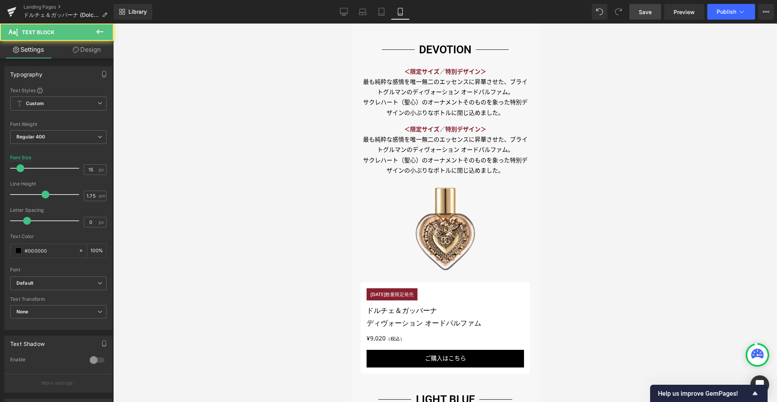
click at [87, 51] on link "Design" at bounding box center [86, 50] width 57 height 18
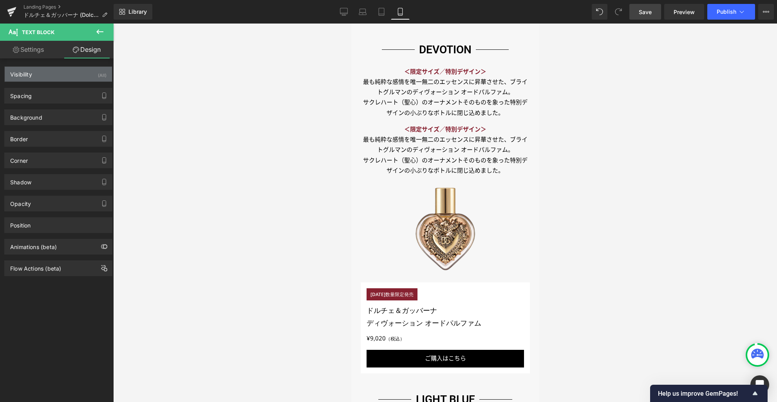
click at [71, 76] on div "Visibility (All)" at bounding box center [58, 74] width 107 height 15
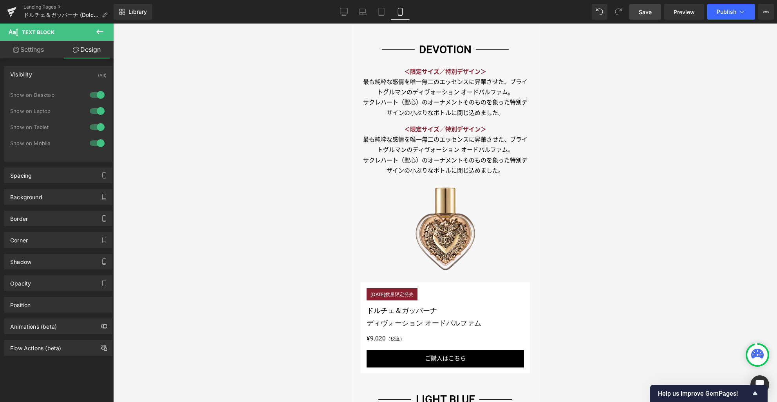
click at [98, 127] on div at bounding box center [97, 127] width 19 height 13
click at [100, 109] on div at bounding box center [97, 111] width 19 height 13
click at [99, 92] on div at bounding box center [97, 95] width 19 height 13
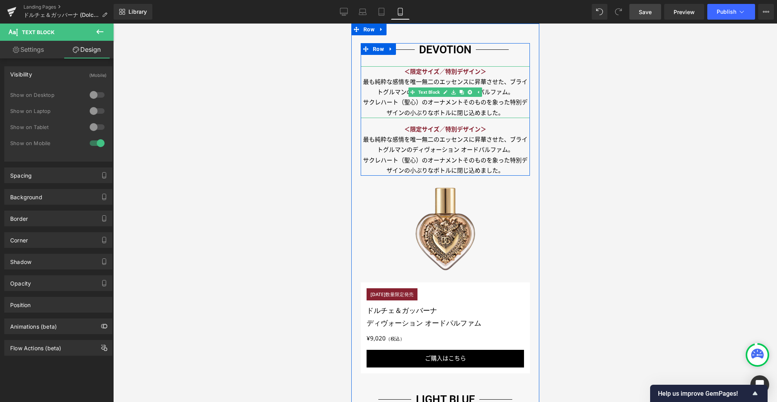
click at [390, 87] on p "最も純粋な感情を唯一無二のエッセンスに昇華させた、ブライトグルマンのディヴォーション オードパルファム。" at bounding box center [444, 87] width 169 height 21
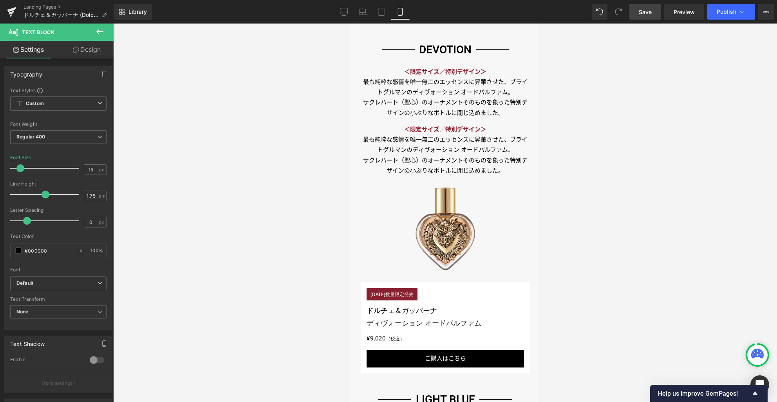
click at [100, 51] on link "Design" at bounding box center [86, 50] width 57 height 18
click at [0, 0] on div "Visibility" at bounding box center [0, 0] width 0 height 0
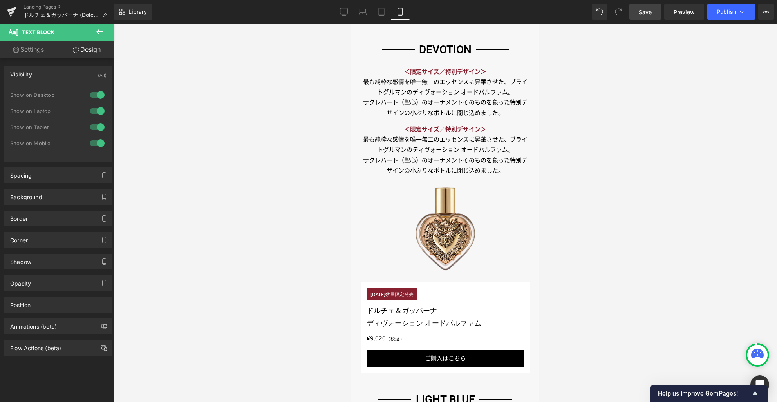
click at [98, 143] on div at bounding box center [97, 143] width 19 height 13
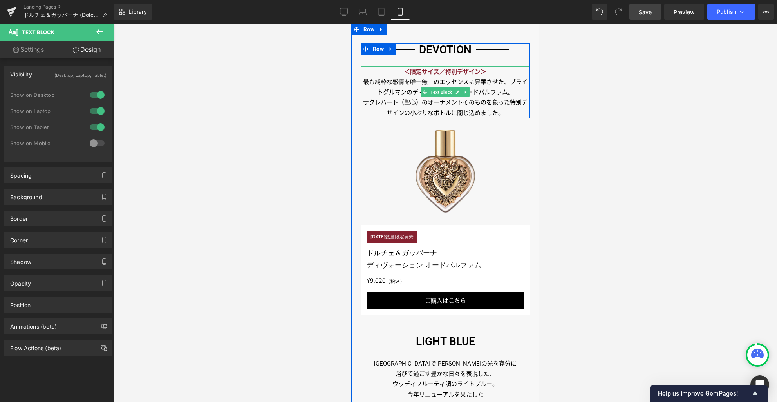
click at [497, 85] on p "最も純粋な感情を唯一無二のエッセンスに昇華させた、ブライトグルマンのディヴォーション オードパルファム。" at bounding box center [444, 87] width 169 height 21
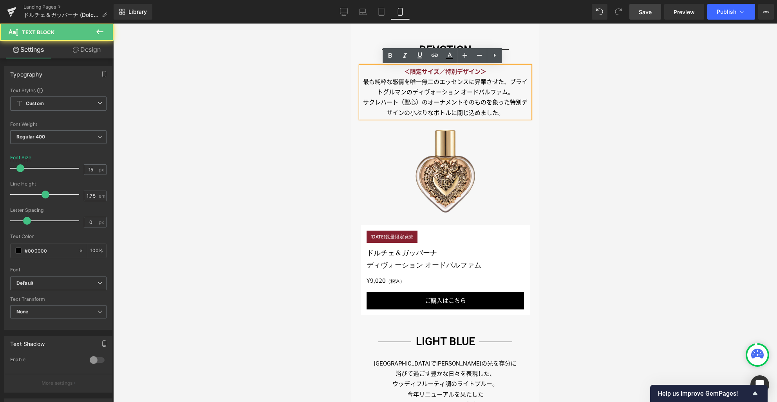
click at [437, 81] on p "最も純粋な感情を唯一無二のエッセンスに昇華させた、ブライトグルマンのディヴォーション オードパルファム。" at bounding box center [444, 87] width 169 height 21
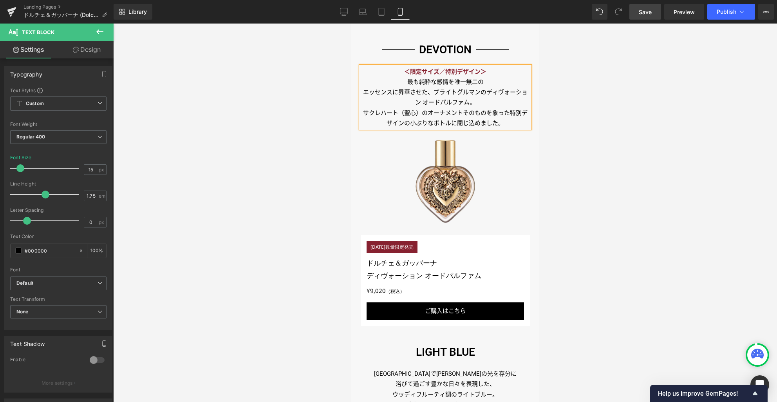
click at [483, 92] on p "エッセンスに昇華させた、ブライトグルマンのディヴォーション オードパルファム。" at bounding box center [444, 97] width 169 height 21
click at [491, 112] on p "サクレハート（聖心）のオーナメントそのものを象った特別デザインの小ぶりなボトルに閉じ込めました。" at bounding box center [444, 118] width 169 height 21
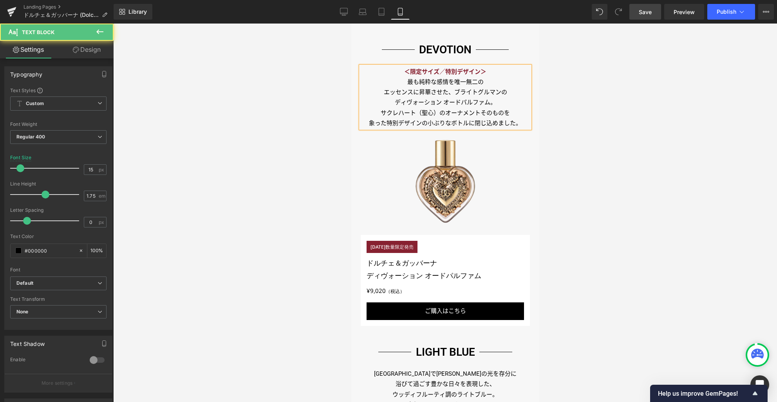
click at [478, 110] on p "サクレハート（聖心）のオーナメントそのものを" at bounding box center [444, 113] width 169 height 10
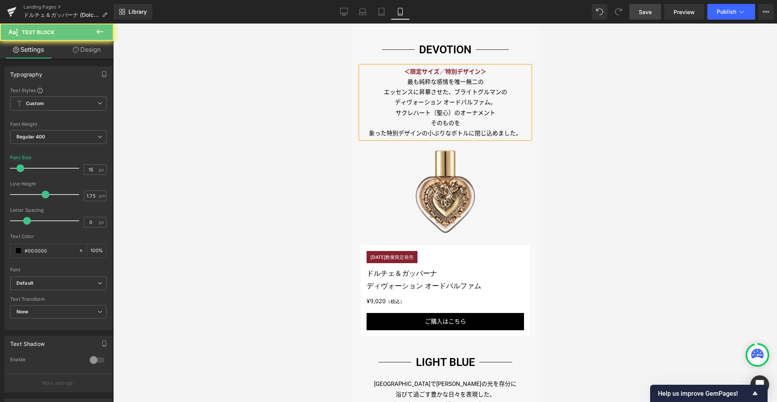
click at [477, 123] on p "そのものを" at bounding box center [444, 123] width 169 height 10
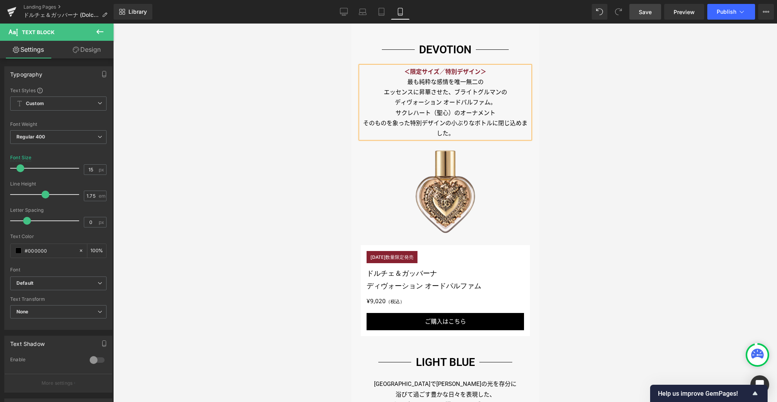
click at [449, 122] on span "象った特別デザインの小ぶりなボトルに閉じ込めました。" at bounding box center [459, 127] width 135 height 17
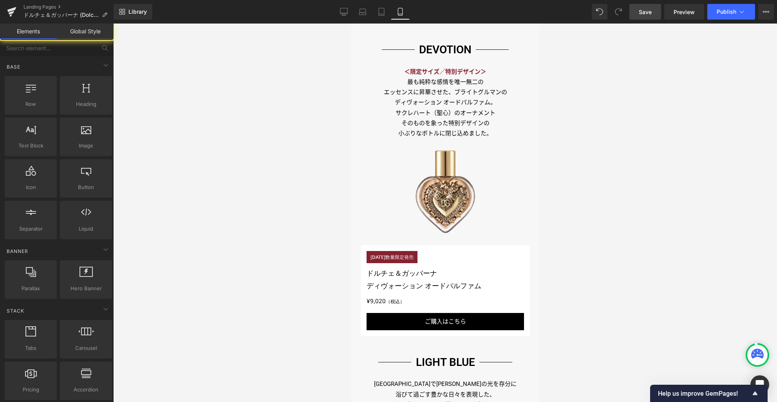
click at [612, 134] on div at bounding box center [445, 213] width 664 height 378
click at [645, 15] on span "Save" at bounding box center [645, 12] width 13 height 8
click at [767, 13] on icon at bounding box center [766, 12] width 6 height 6
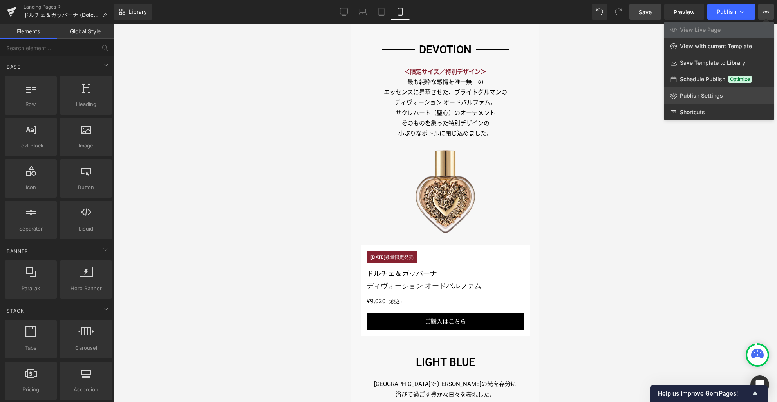
click at [711, 93] on span "Publish Settings" at bounding box center [701, 95] width 43 height 7
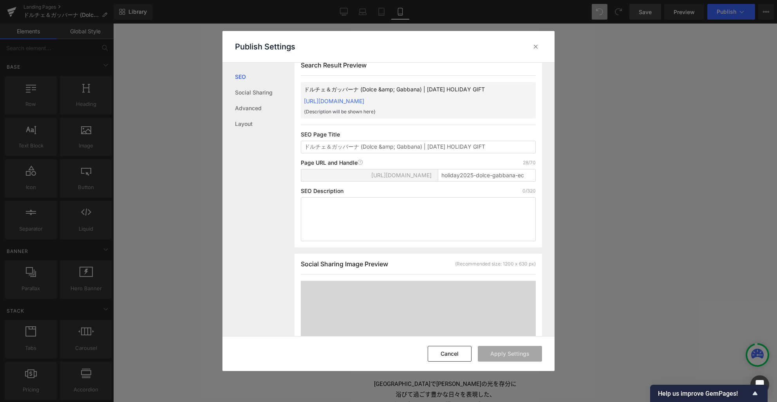
scroll to position [0, 0]
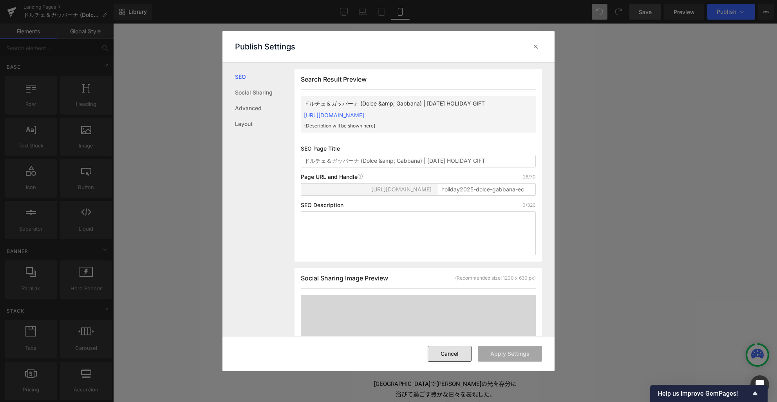
click at [454, 352] on button "Cancel" at bounding box center [450, 354] width 44 height 16
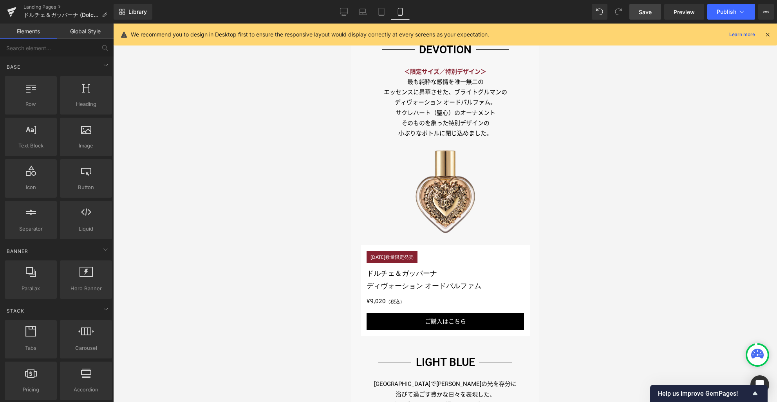
click at [629, 248] on div at bounding box center [445, 213] width 664 height 378
click at [342, 9] on icon at bounding box center [344, 12] width 8 height 8
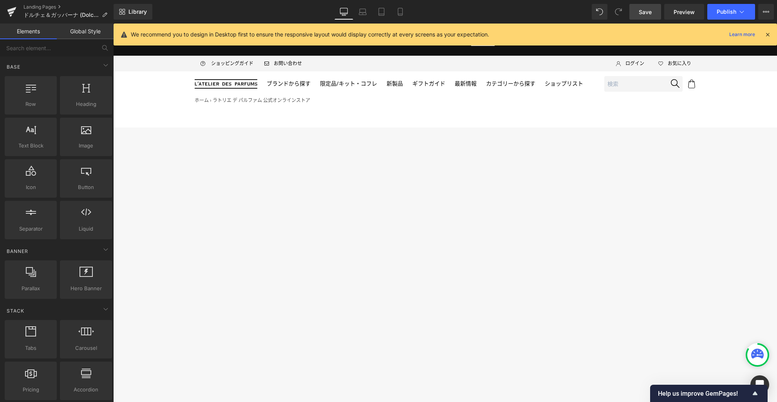
drag, startPoint x: 643, startPoint y: 14, endPoint x: 485, endPoint y: 203, distance: 245.9
click at [643, 14] on span "Save" at bounding box center [645, 12] width 13 height 8
